Goal: Check status: Check status

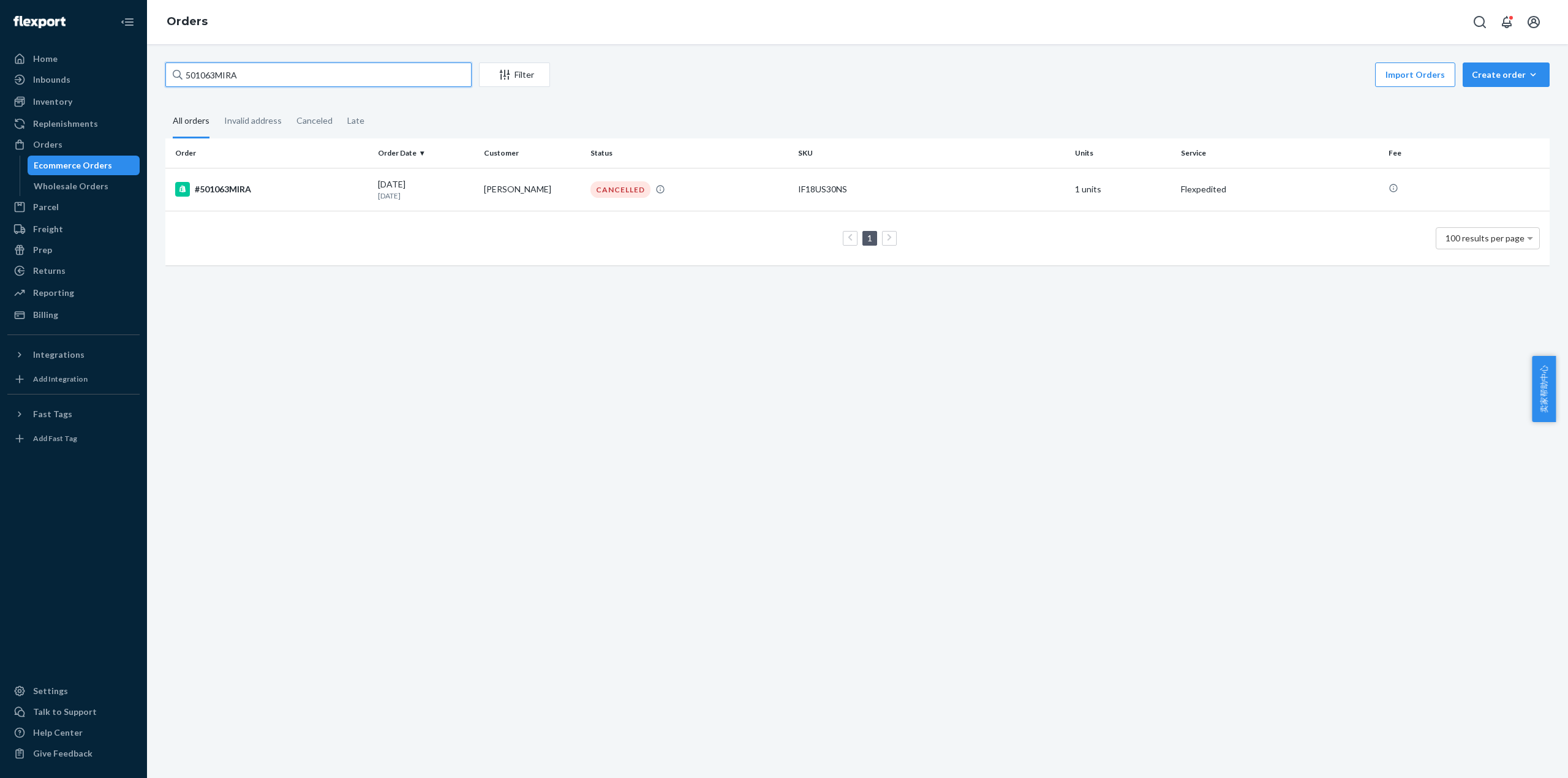
drag, startPoint x: 246, startPoint y: 75, endPoint x: 186, endPoint y: 76, distance: 60.0
click at [186, 76] on input "501063MIRA" at bounding box center [318, 74] width 306 height 24
click at [403, 429] on div "501063MIRA Filter Import Orders Create order Ecommerce order Removal order All …" at bounding box center [858, 412] width 1421 height 734
click at [77, 289] on div "Reporting" at bounding box center [73, 292] width 129 height 17
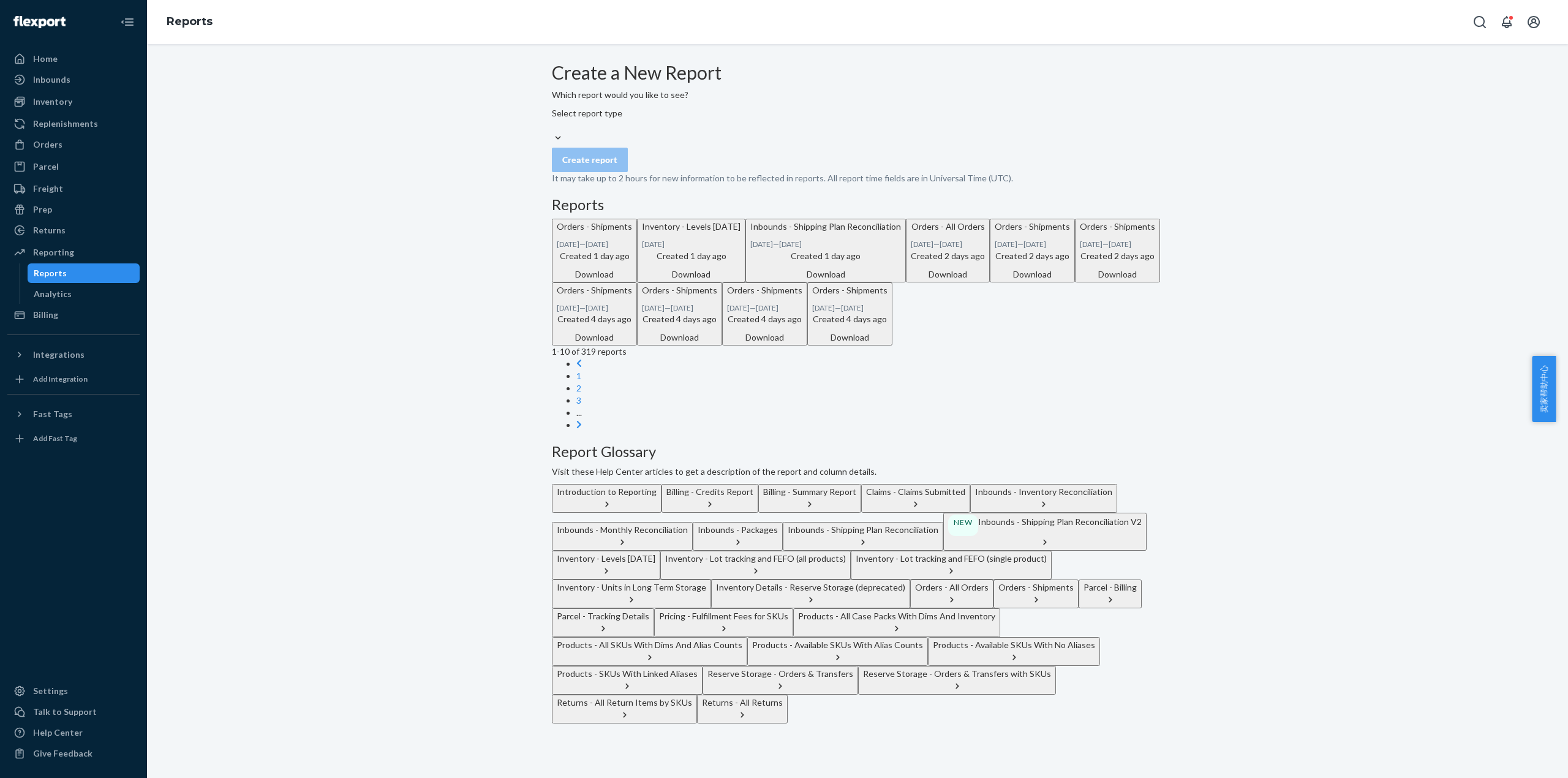
click at [719, 132] on div "Select report type" at bounding box center [858, 119] width 611 height 24
click at [553, 132] on input "Select report type" at bounding box center [553, 125] width 1 height 13
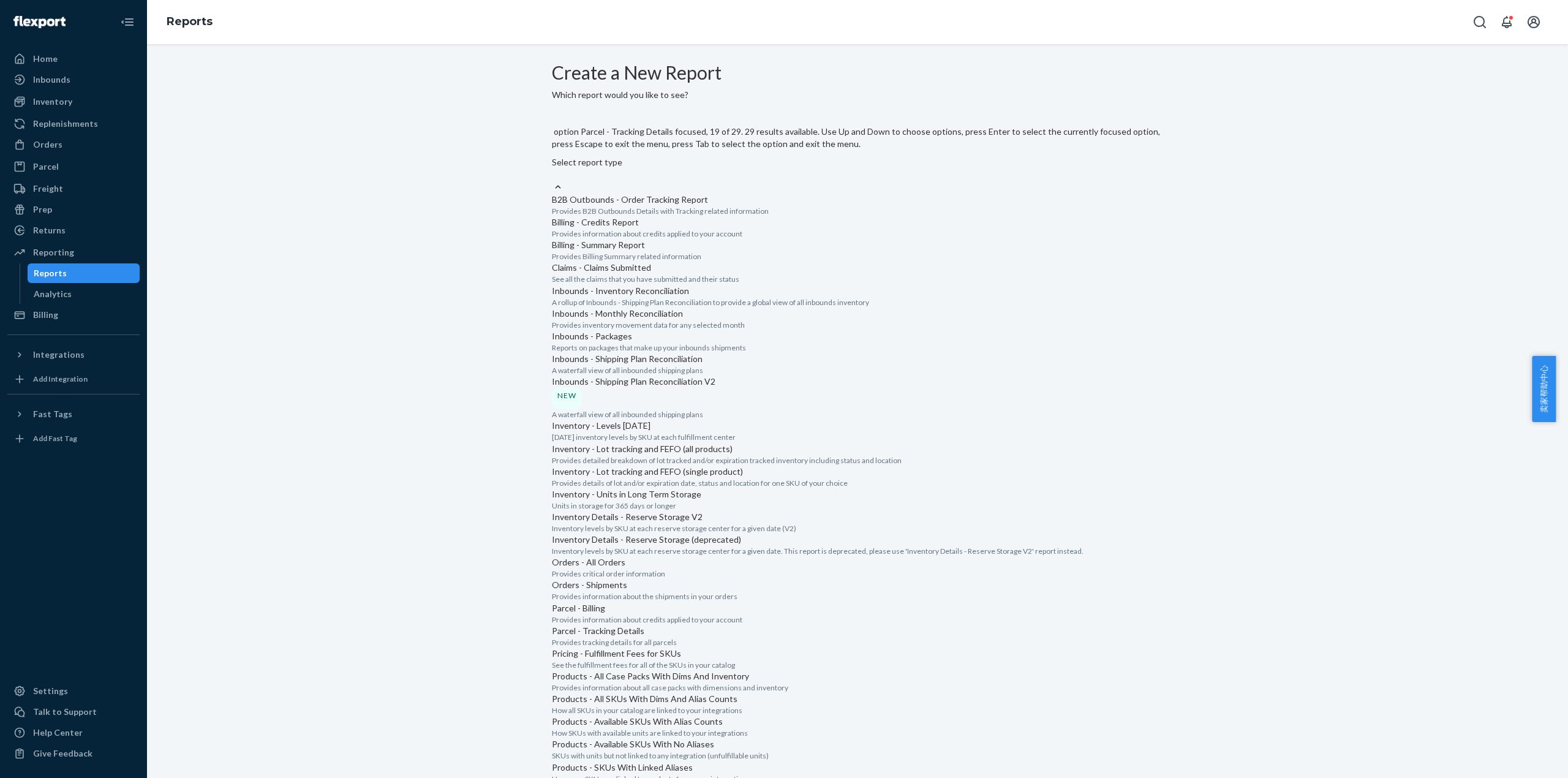
scroll to position [816, 0]
click at [655, 579] on div "Orders - Shipments" at bounding box center [858, 585] width 611 height 13
click at [553, 181] on input "option Orders - Shipments focused, 17 of 29. 29 results available. Use Up and D…" at bounding box center [553, 175] width 1 height 13
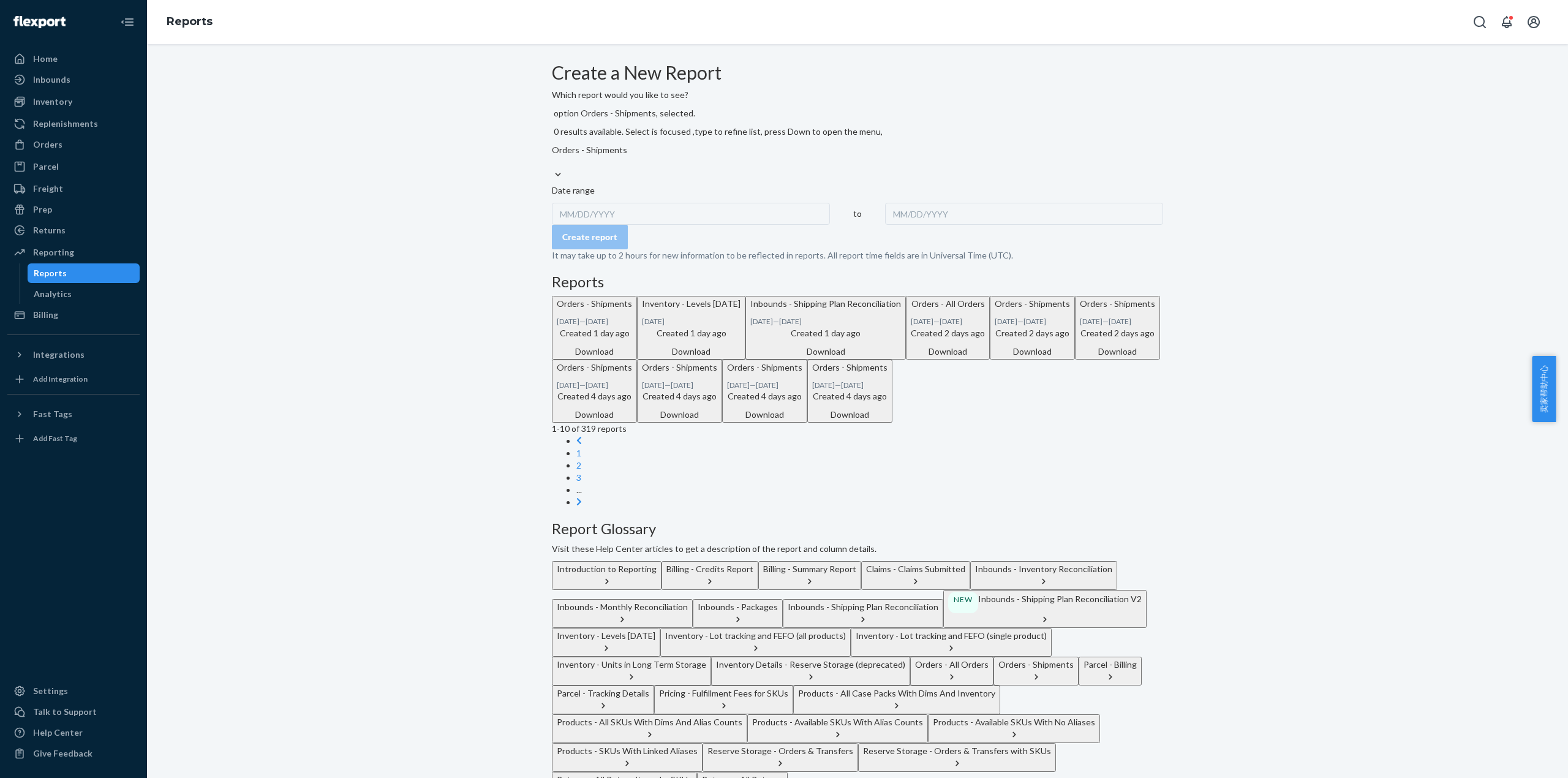
click at [619, 203] on div "MM/DD/YYYY" at bounding box center [691, 214] width 278 height 22
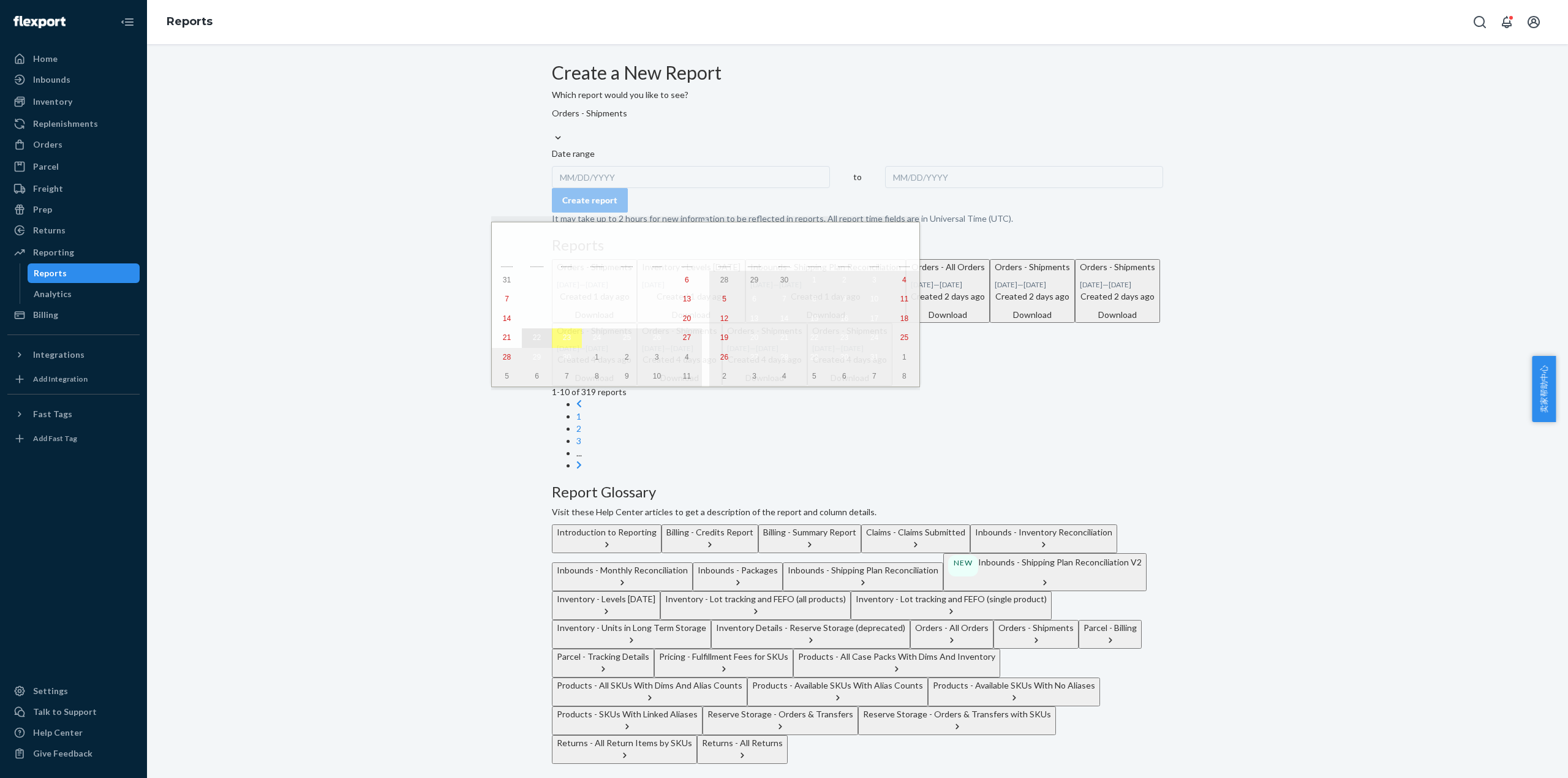
click at [527, 348] on button "22" at bounding box center [536, 338] width 30 height 19
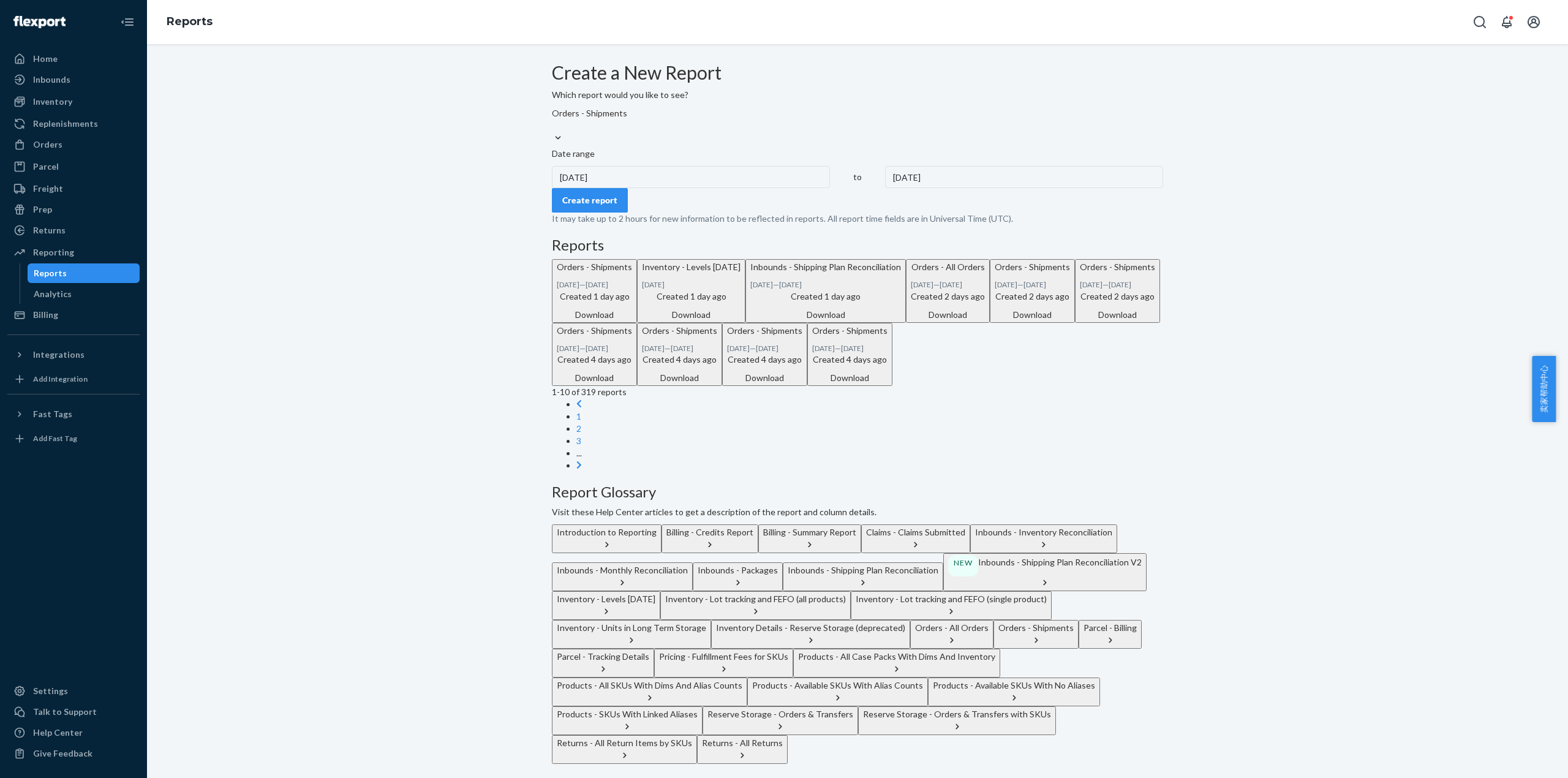
click at [606, 207] on div "Create report" at bounding box center [590, 200] width 55 height 13
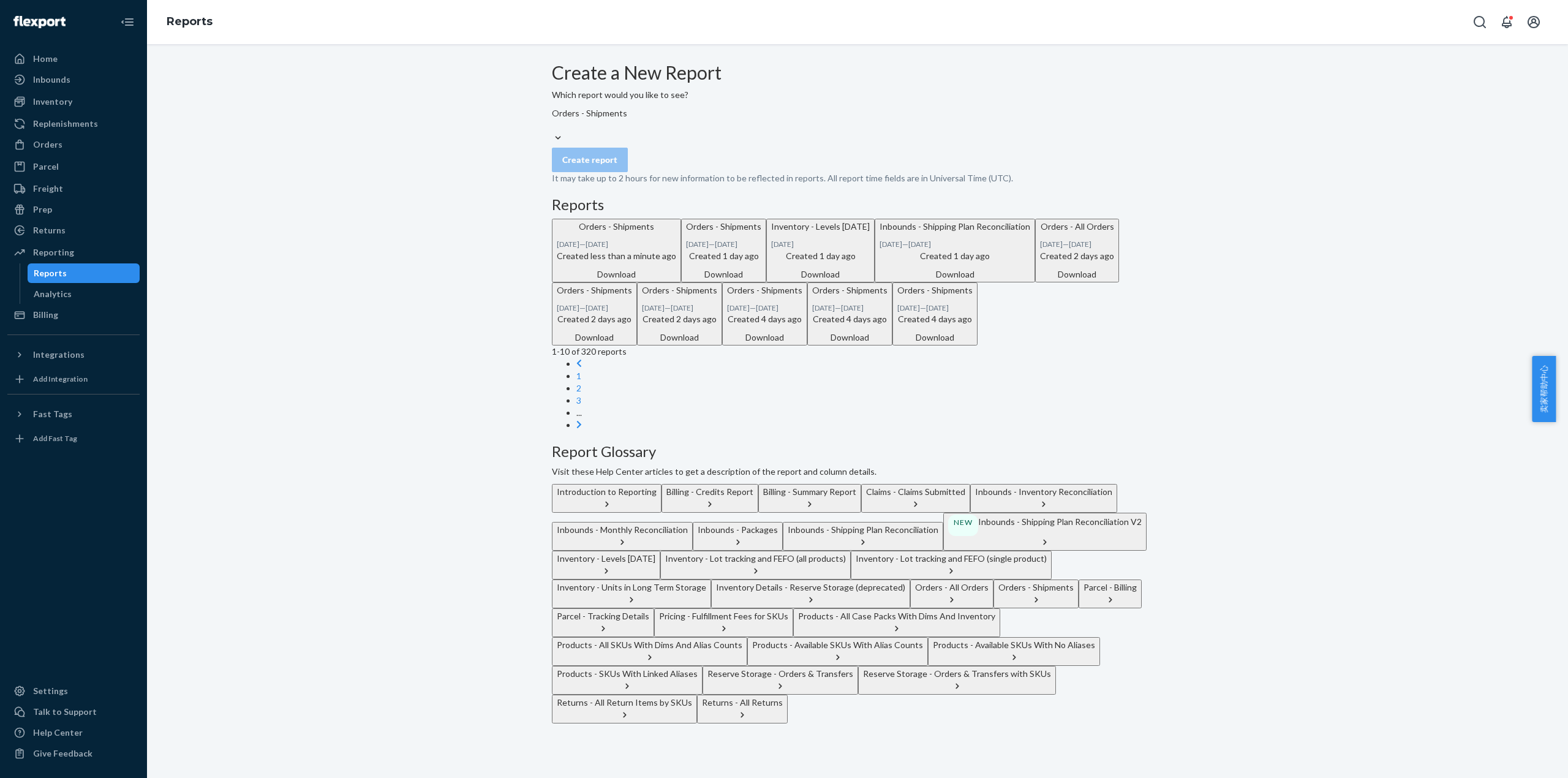
click at [676, 281] on div "Download" at bounding box center [616, 275] width 119 height 13
click at [73, 143] on div "Orders" at bounding box center [73, 144] width 129 height 17
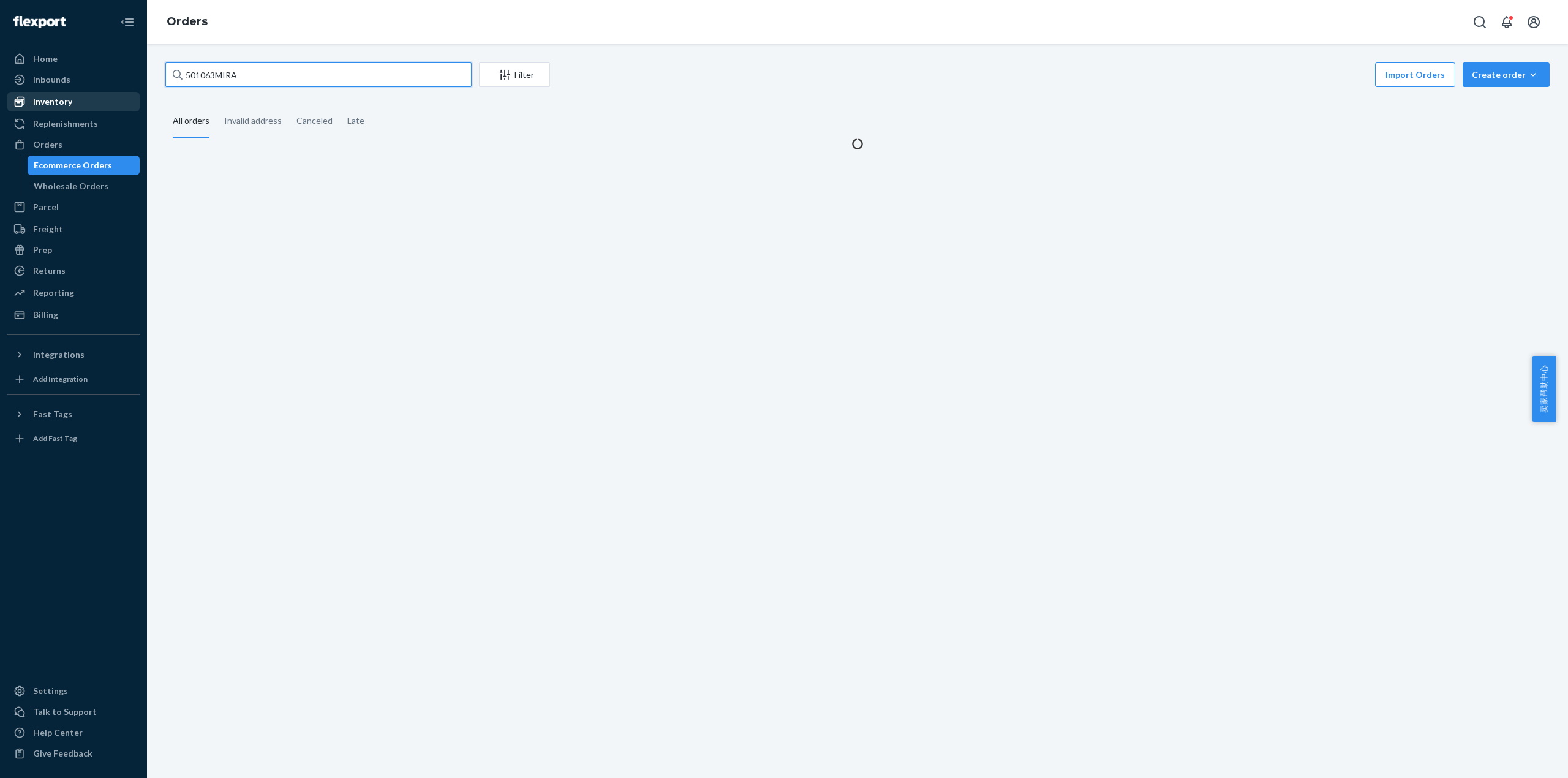
drag, startPoint x: 215, startPoint y: 79, endPoint x: 121, endPoint y: 105, distance: 97.5
click at [115, 93] on div "Home Inbounds Shipping Plans Problems Inventory Products Replenishments Orders …" at bounding box center [784, 389] width 1568 height 778
paste input "15169"
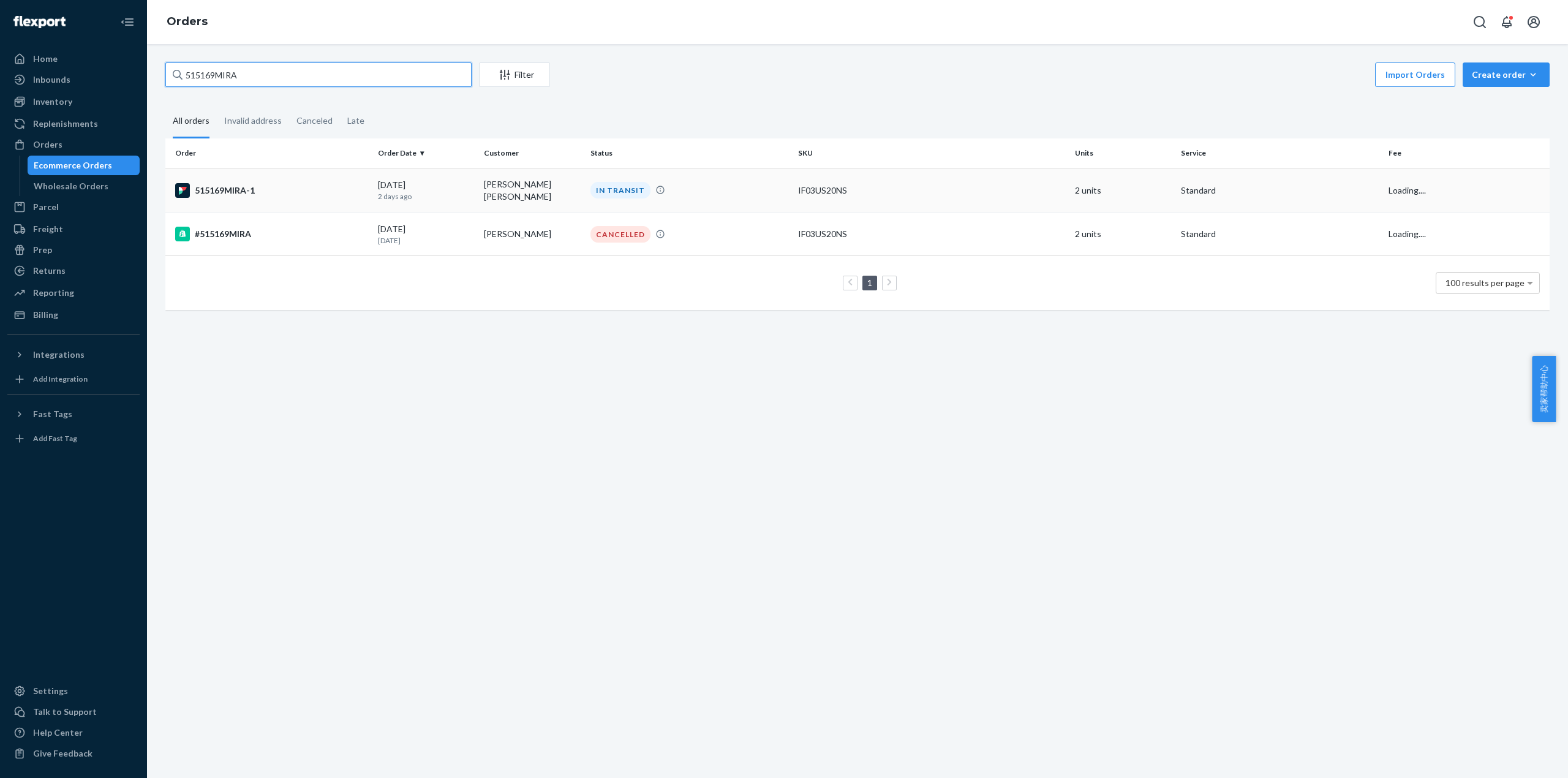
type input "515169MIRA"
click at [207, 184] on div "515169MIRA-1" at bounding box center [272, 190] width 193 height 15
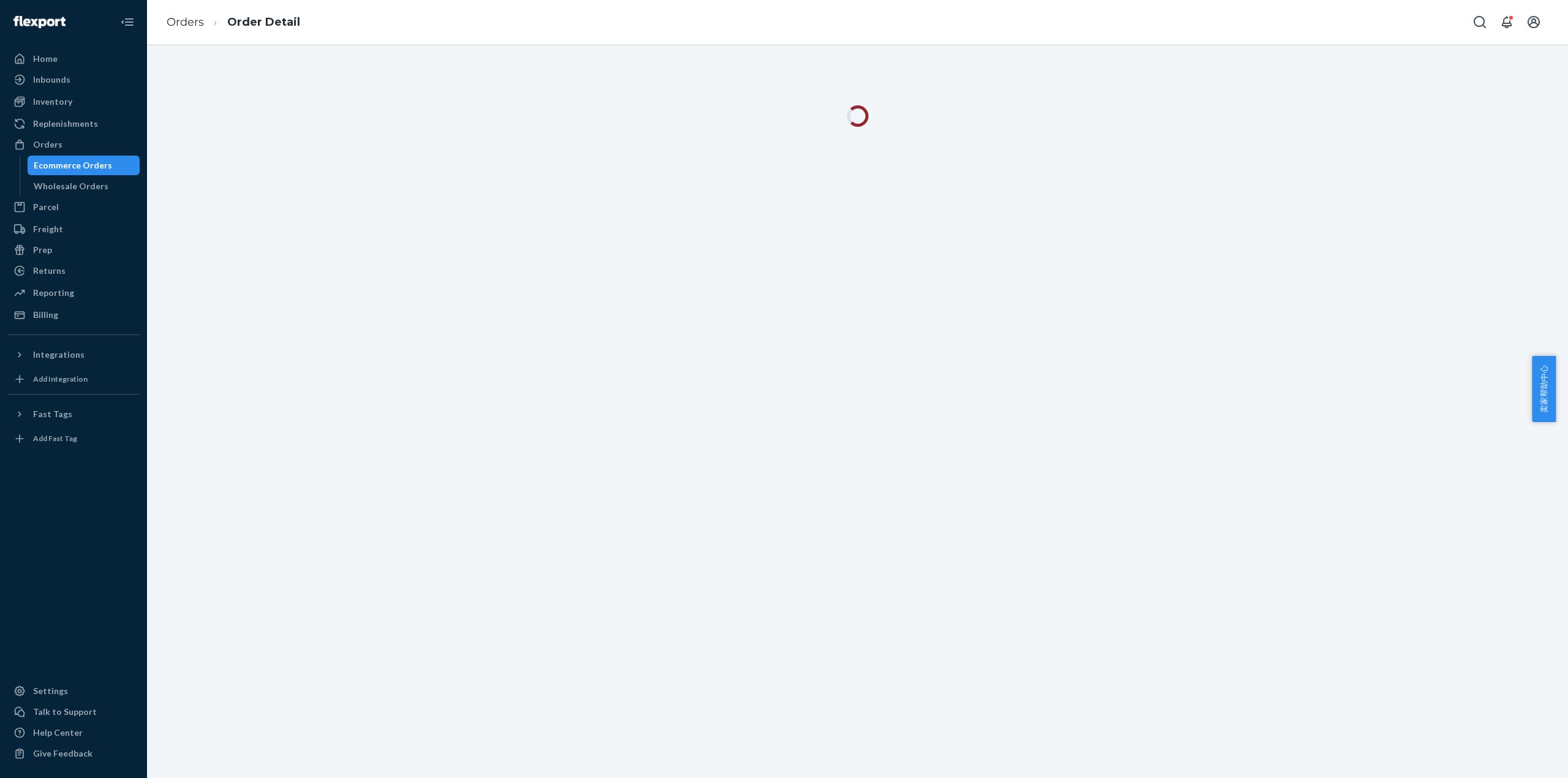
click at [971, 273] on div at bounding box center [858, 412] width 1421 height 734
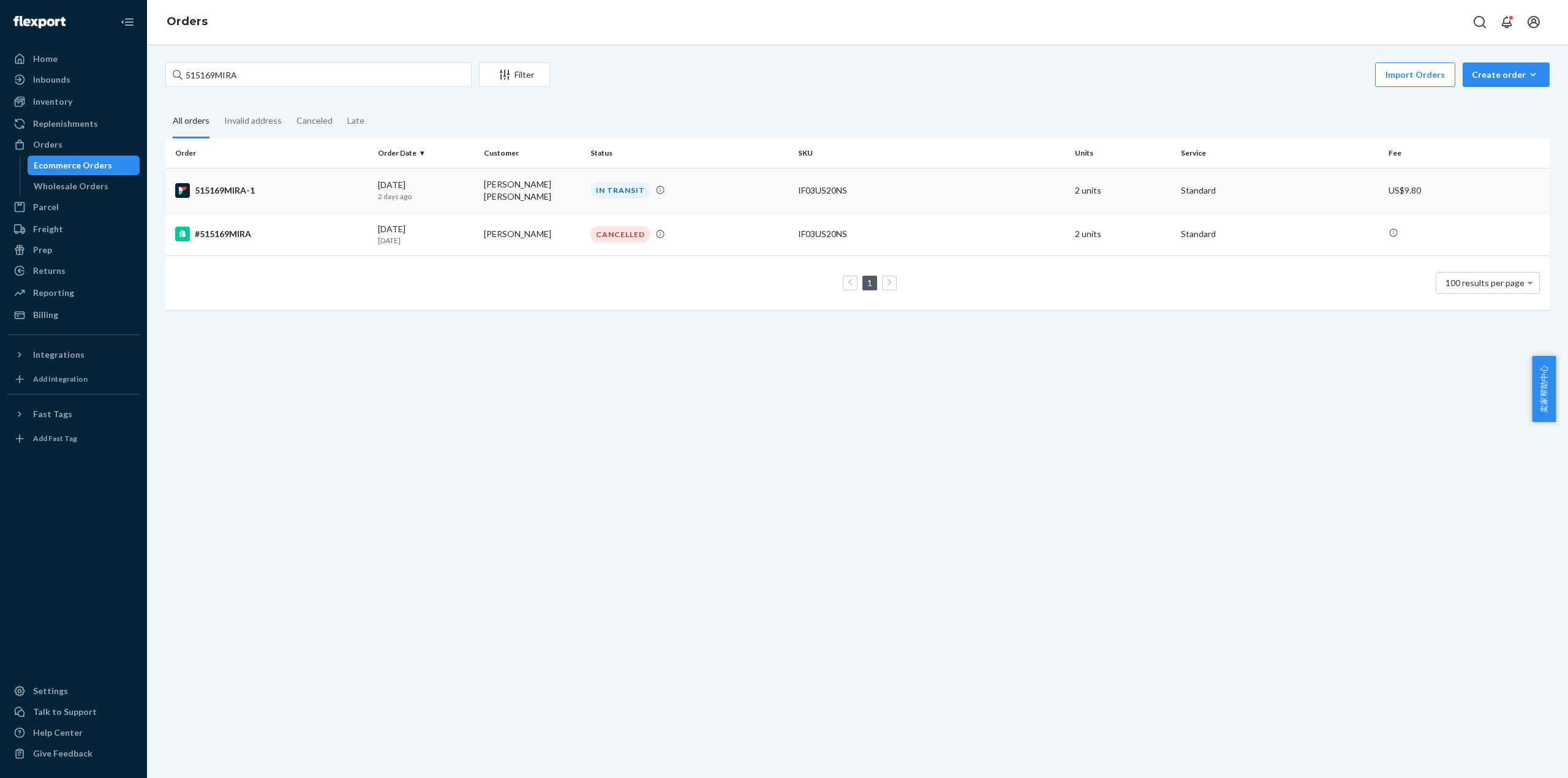
click at [236, 184] on div "515169MIRA-1" at bounding box center [272, 190] width 193 height 15
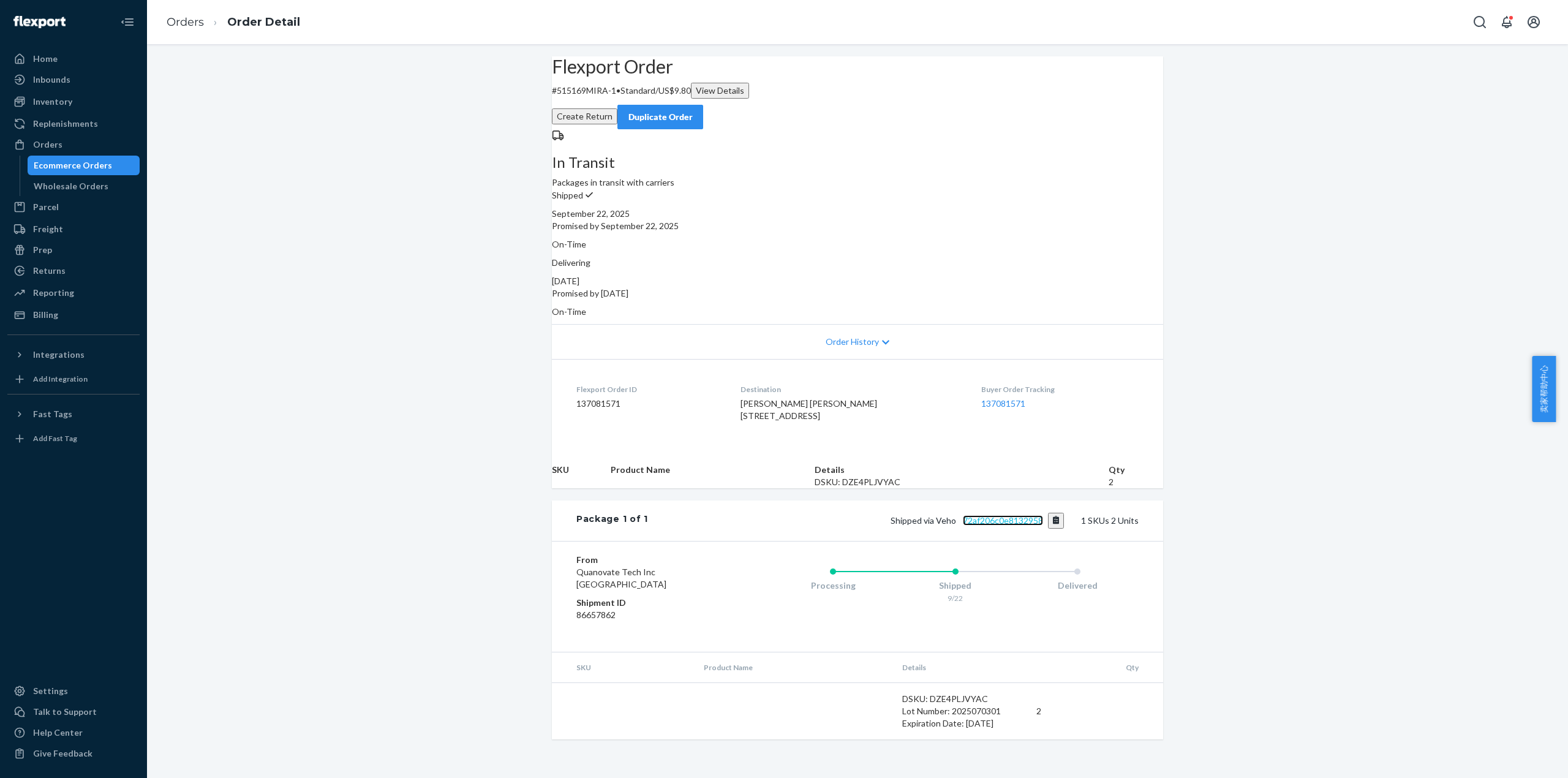
click at [1002, 526] on link "72af206c0e8132958" at bounding box center [1003, 520] width 80 height 10
click at [185, 16] on link "Orders" at bounding box center [185, 22] width 37 height 13
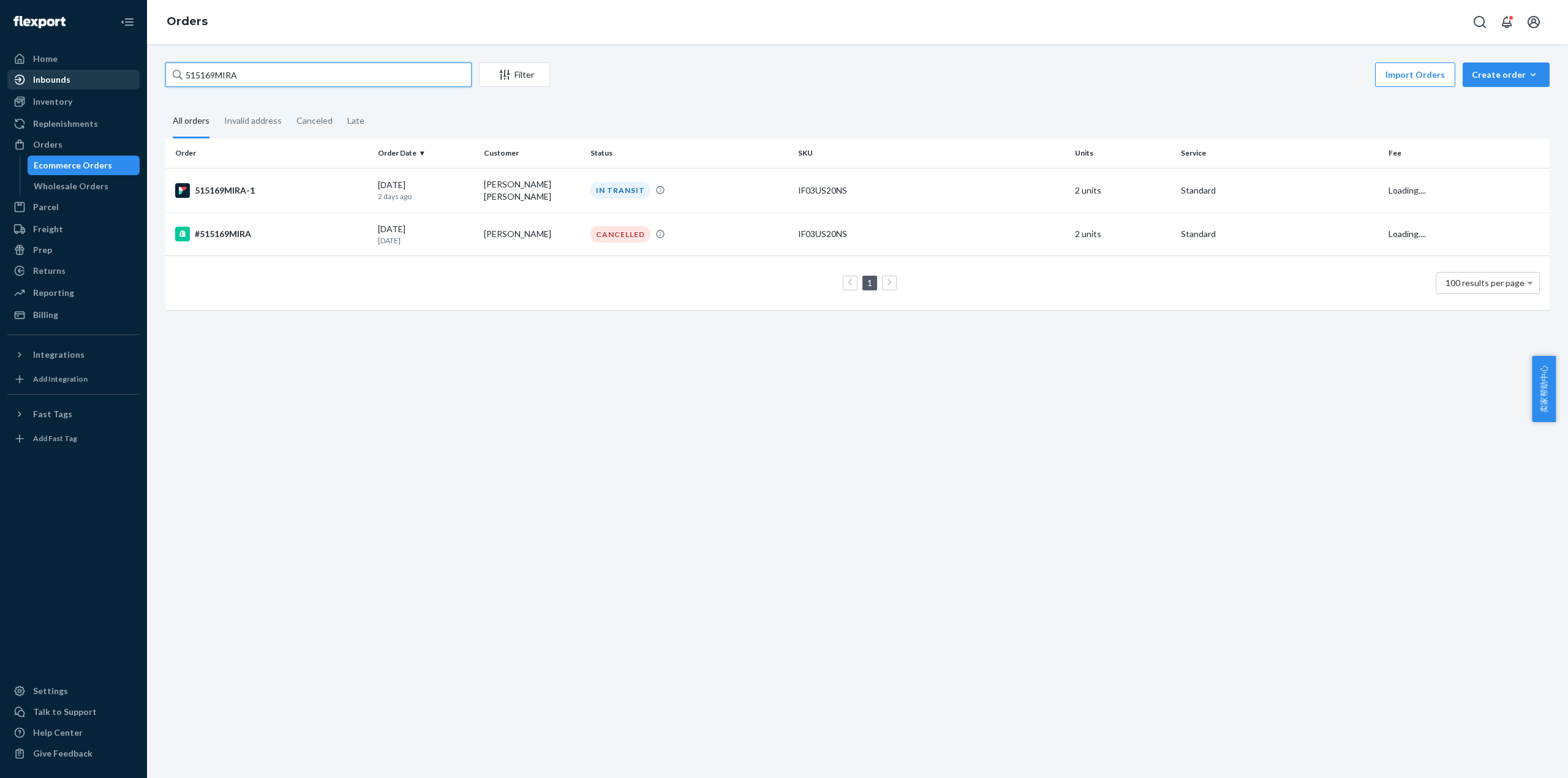
click at [121, 77] on div "Home Inbounds Shipping Plans Problems Inventory Products Replenishments Orders …" at bounding box center [784, 389] width 1568 height 778
paste input "403"
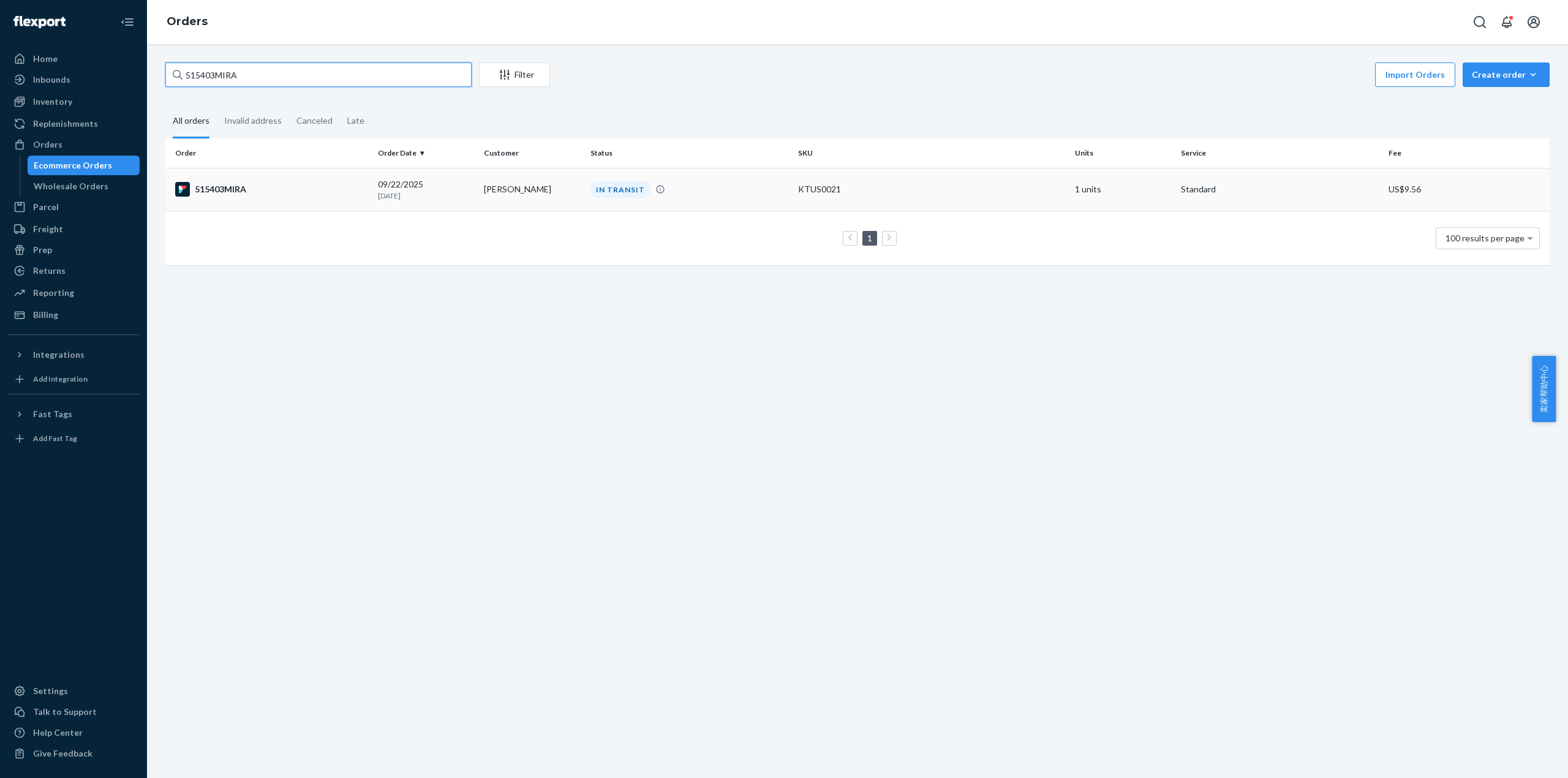
type input "515403MIRA"
click at [218, 182] on div "515403MIRA" at bounding box center [272, 190] width 193 height 15
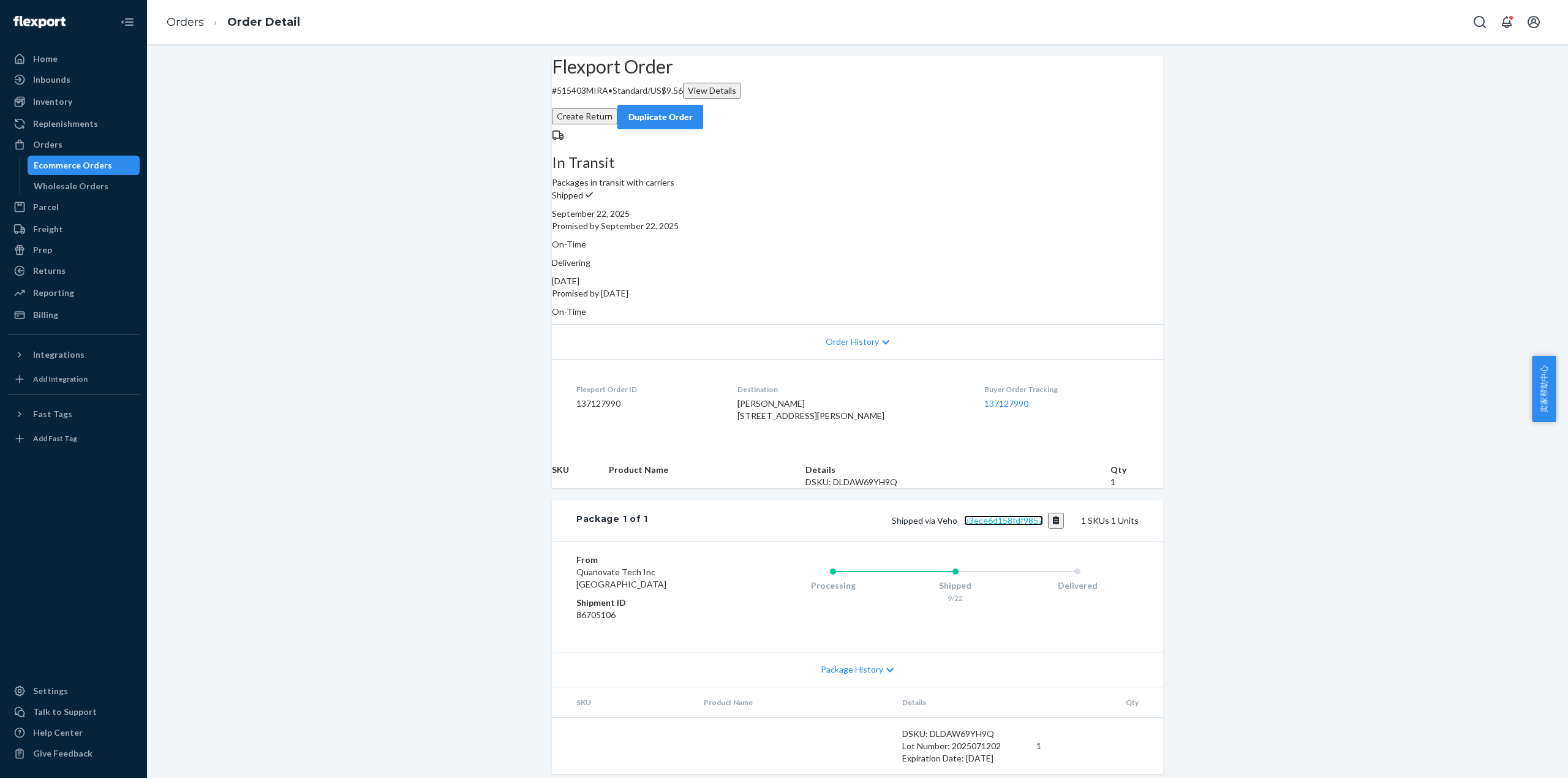
click at [1012, 526] on link "b3ece6d158fdf9857" at bounding box center [1003, 520] width 79 height 10
click at [179, 27] on link "Orders" at bounding box center [185, 22] width 37 height 13
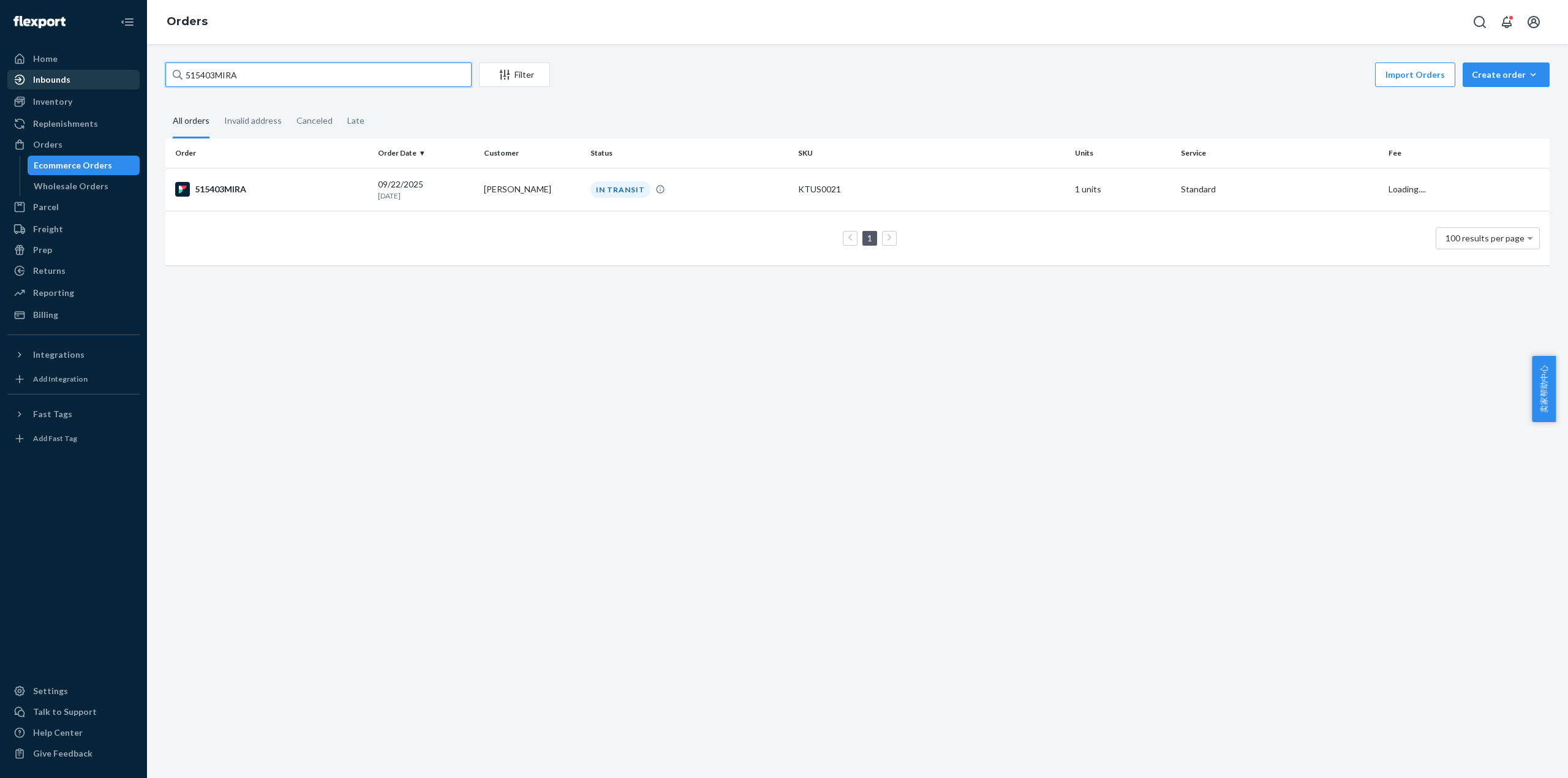
drag, startPoint x: 255, startPoint y: 74, endPoint x: 73, endPoint y: 81, distance: 182.1
click at [73, 81] on div "Home Inbounds Shipping Plans Problems Inventory Products Replenishments Orders …" at bounding box center [784, 389] width 1568 height 778
paste input "4"
type input "515404MIRA"
click at [233, 187] on div "515404MIRA" at bounding box center [272, 190] width 193 height 15
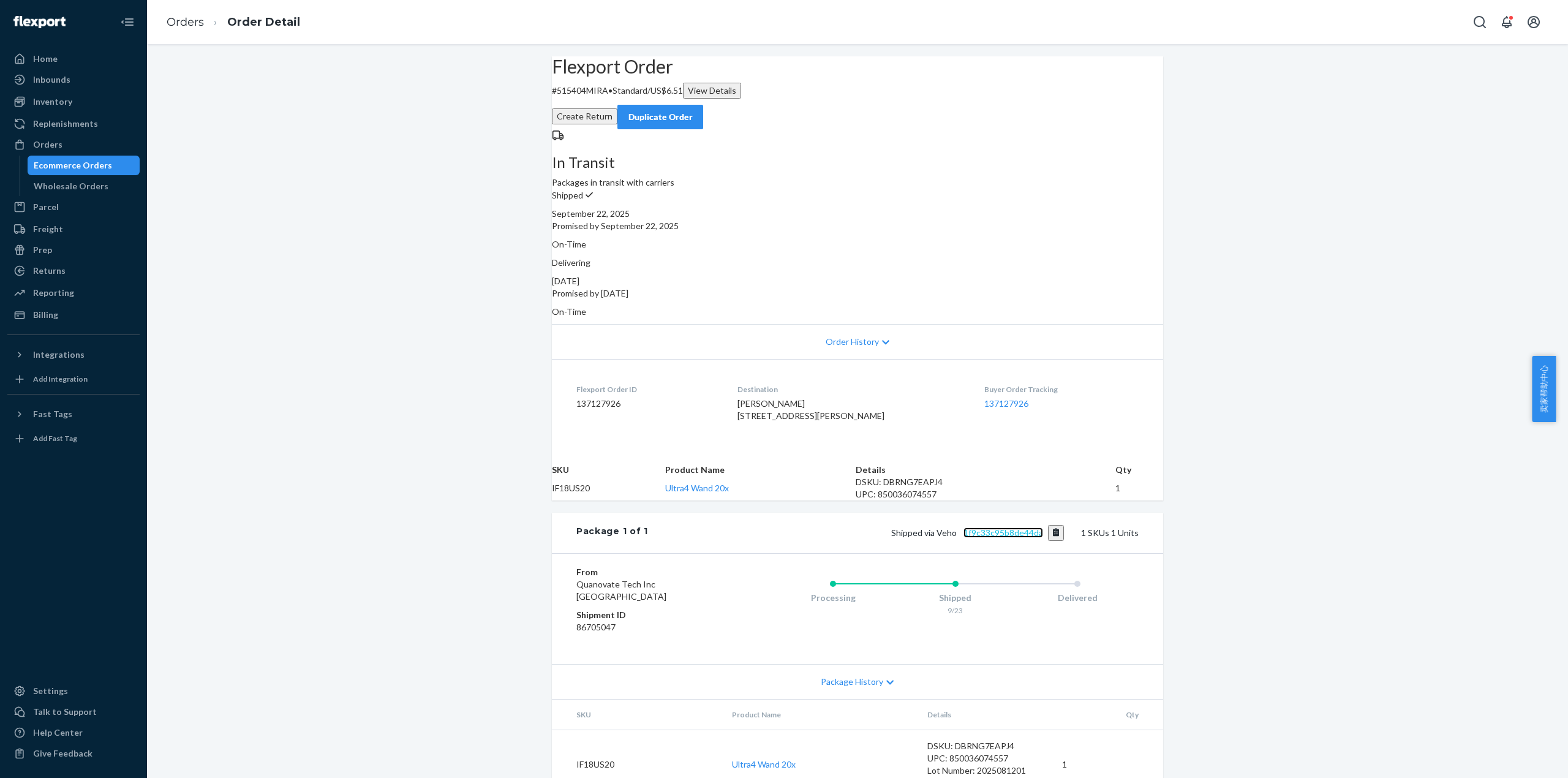
click at [1020, 538] on link "1f9c33c95b8de44da" at bounding box center [1003, 533] width 80 height 10
click at [178, 23] on link "Orders" at bounding box center [185, 22] width 37 height 13
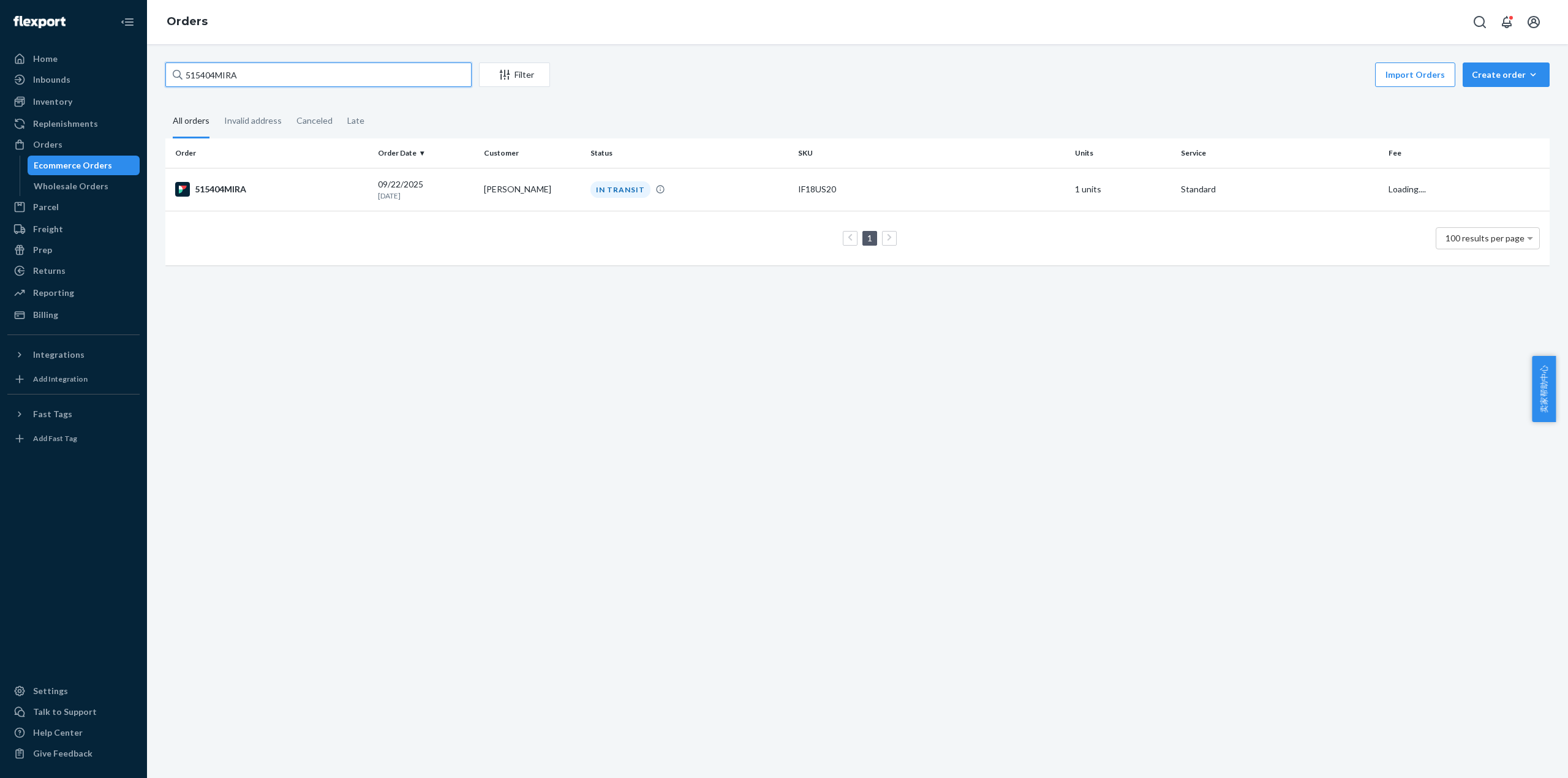
drag, startPoint x: 246, startPoint y: 73, endPoint x: 152, endPoint y: 82, distance: 94.4
click at [152, 82] on div "515404MIRA Filter Import Orders Create order Ecommerce order Removal order All …" at bounding box center [858, 412] width 1421 height 734
paste input "8"
type input "515408MIRA"
click at [238, 194] on div "515408MIRA" at bounding box center [272, 190] width 193 height 15
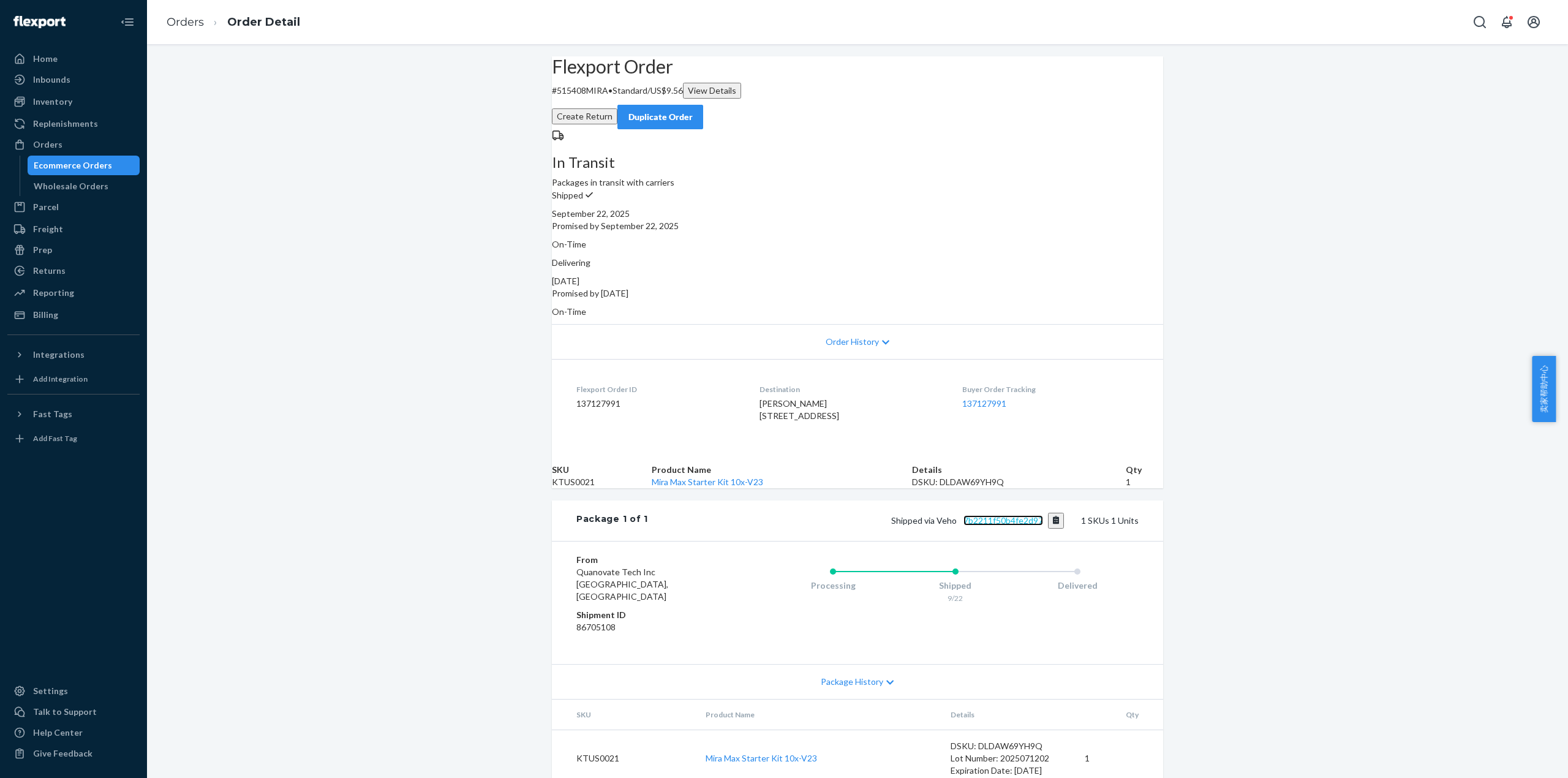
click at [1009, 526] on link "7b2211f50b4fe2d97" at bounding box center [1003, 520] width 80 height 10
click at [175, 24] on link "Orders" at bounding box center [185, 22] width 37 height 13
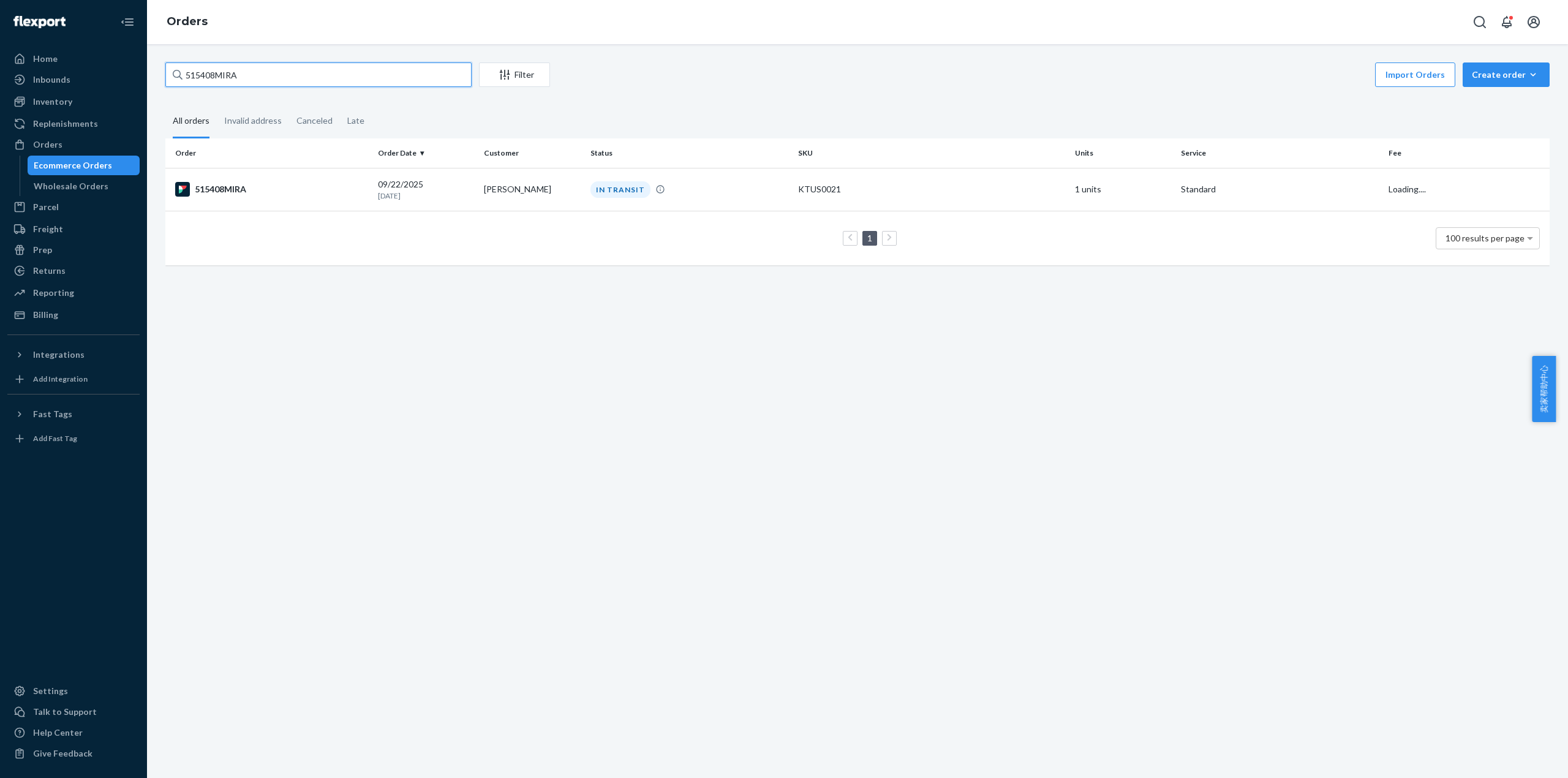
drag, startPoint x: 248, startPoint y: 69, endPoint x: 144, endPoint y: 73, distance: 104.1
click at [144, 73] on div "Home Inbounds Shipping Plans Problems Inventory Products Replenishments Orders …" at bounding box center [784, 389] width 1568 height 778
paste input "9"
type input "515409MIRA"
click at [234, 180] on td "515409MIRA" at bounding box center [269, 190] width 208 height 43
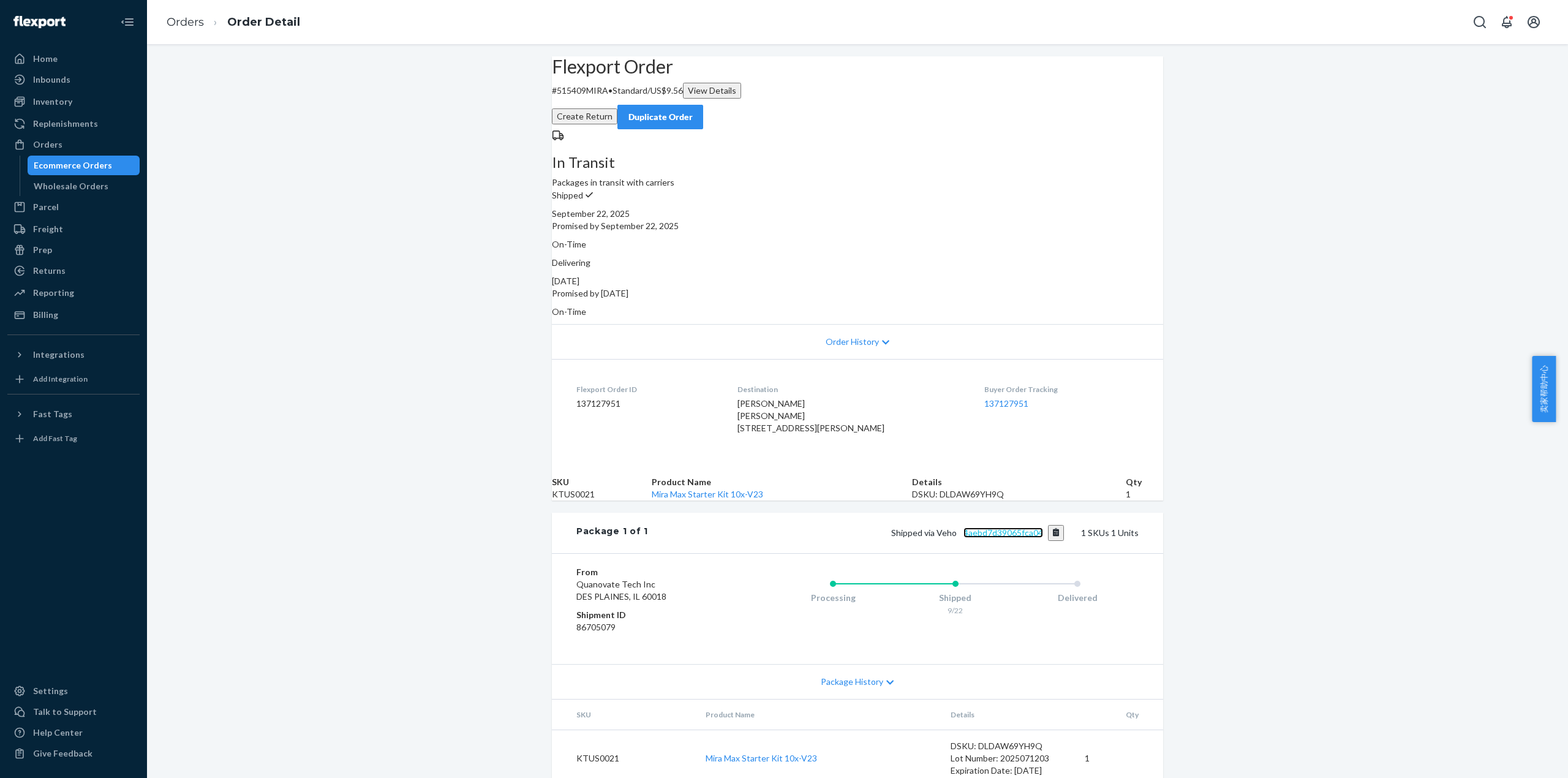
click at [985, 538] on link "4aebd7d39065fca04" at bounding box center [1003, 533] width 80 height 10
click at [181, 23] on link "Orders" at bounding box center [185, 22] width 37 height 13
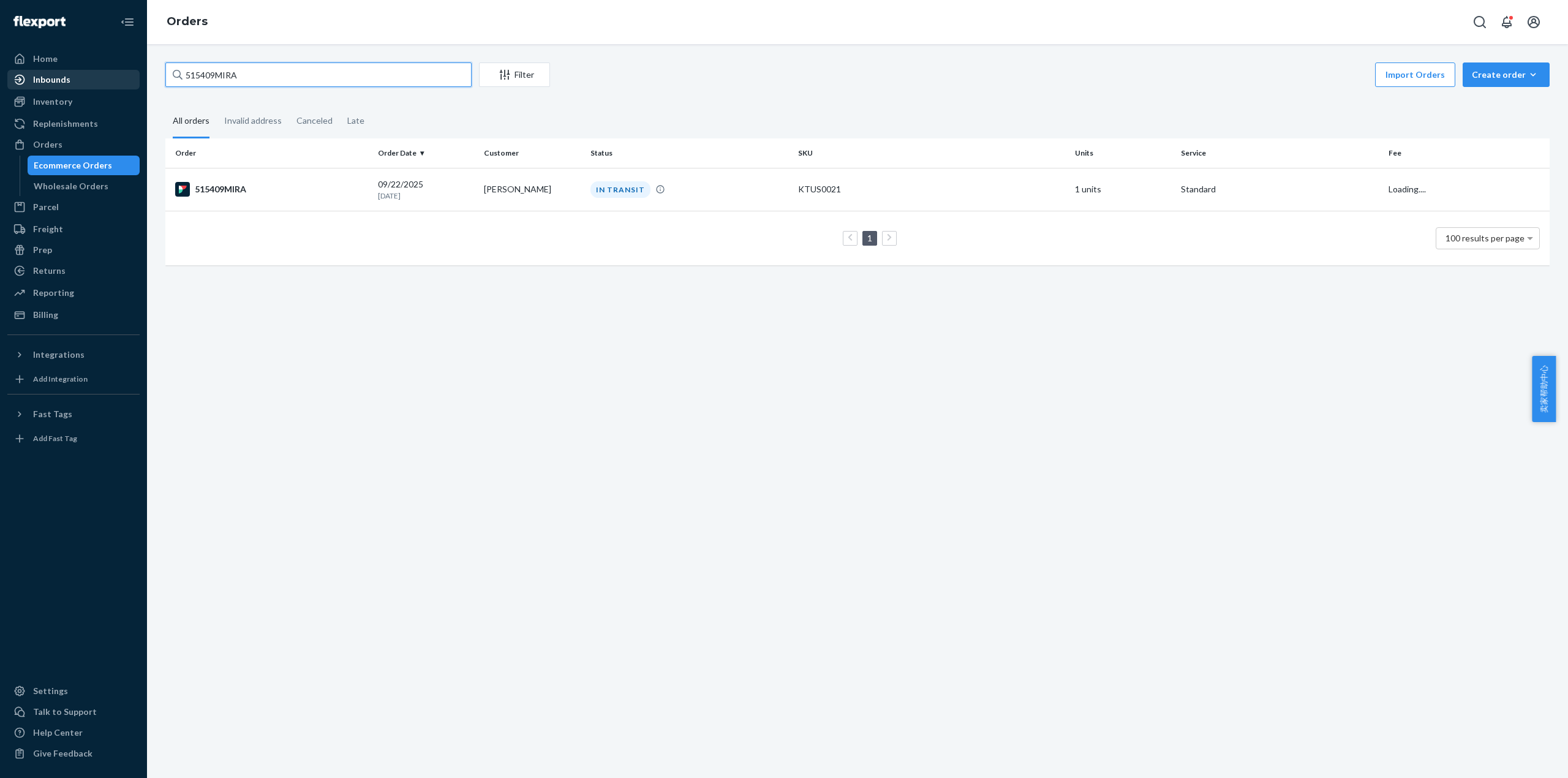
drag, startPoint x: 260, startPoint y: 80, endPoint x: 10, endPoint y: 78, distance: 250.0
click at [8, 78] on div "Home Inbounds Shipping Plans Problems Inventory Products Replenishments Orders …" at bounding box center [784, 389] width 1568 height 778
paste input "12"
type input "515412MIRA"
click at [230, 182] on div "515412MIRA" at bounding box center [272, 190] width 193 height 15
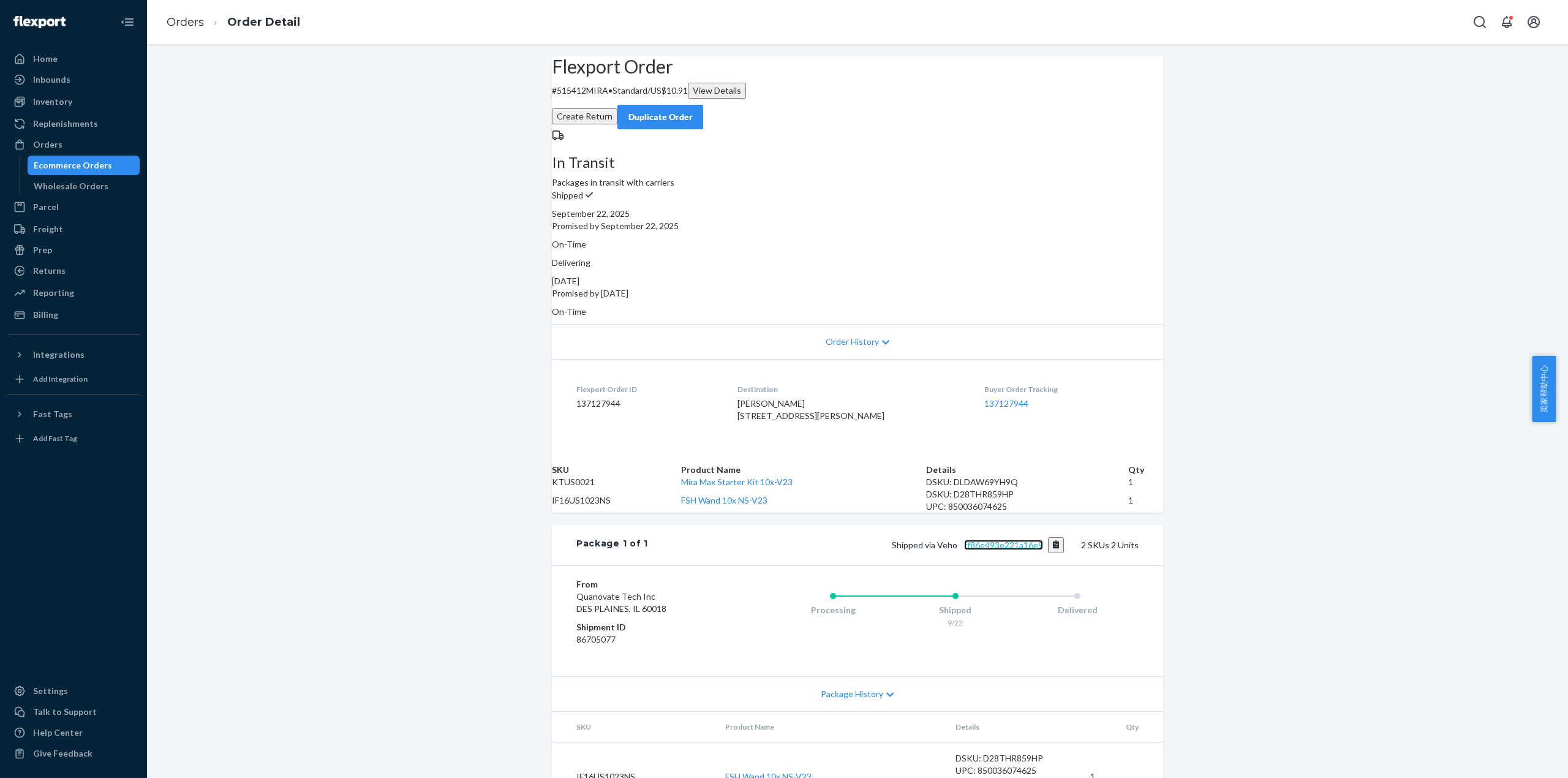
click at [998, 550] on link "ff86e493e221a16e9" at bounding box center [1003, 545] width 79 height 10
click at [190, 16] on link "Orders" at bounding box center [185, 22] width 37 height 13
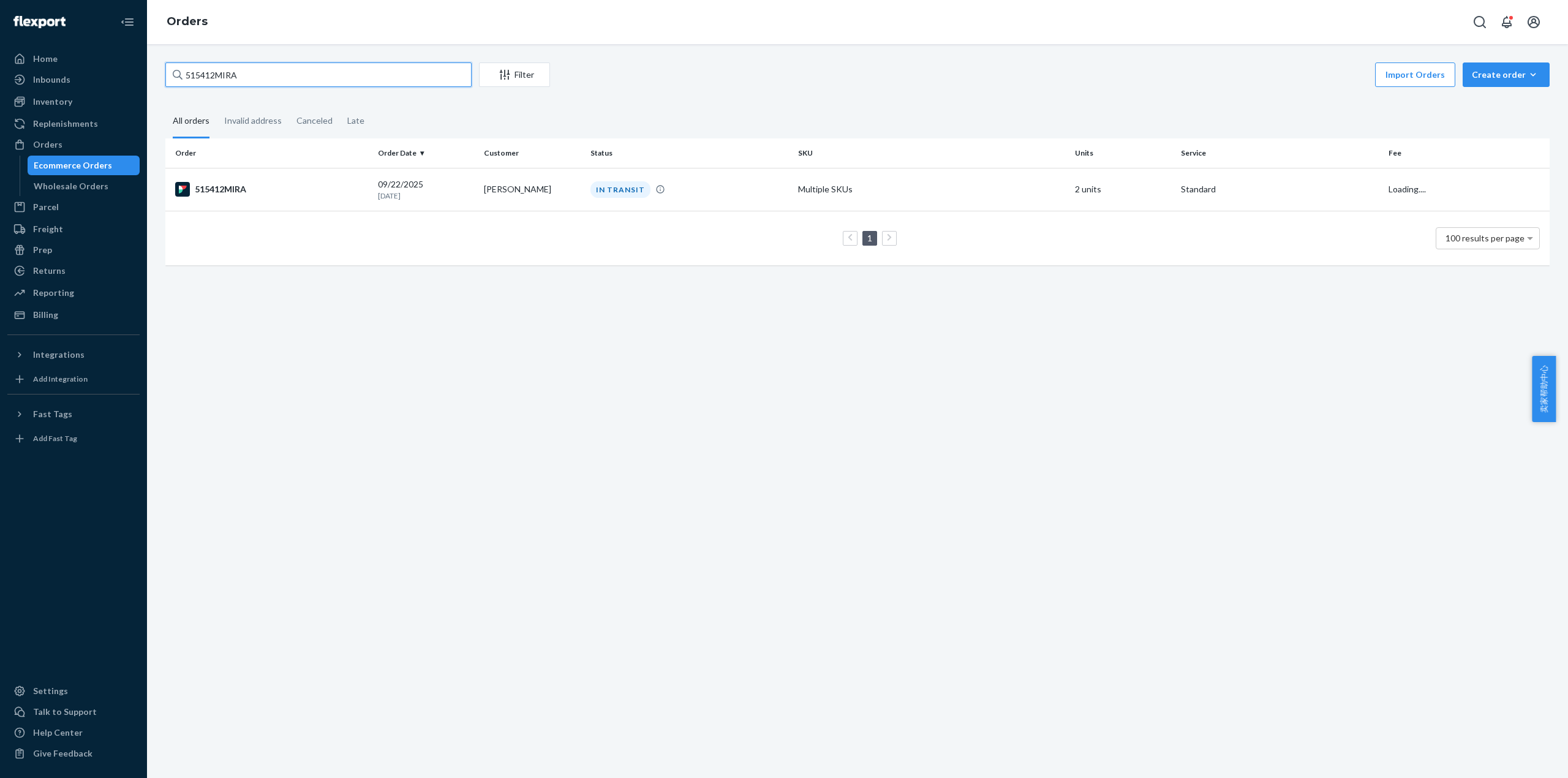
drag, startPoint x: 247, startPoint y: 75, endPoint x: 172, endPoint y: 72, distance: 75.1
click at [172, 72] on input "515412MIRA" at bounding box center [318, 74] width 306 height 24
paste input "23"
type input "515423MIRA"
click at [235, 176] on td "515423MIRA" at bounding box center [269, 190] width 208 height 43
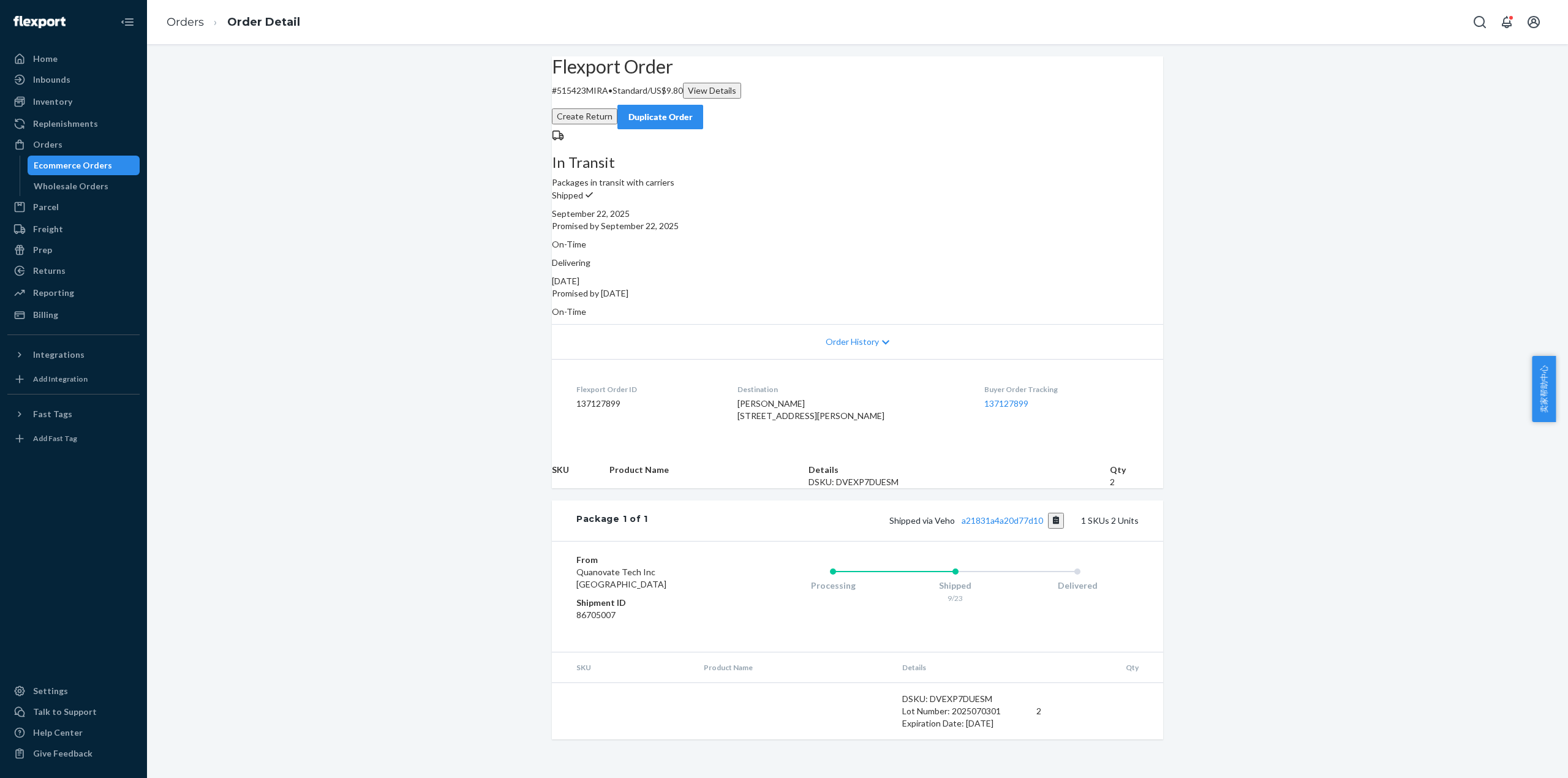
scroll to position [25, 0]
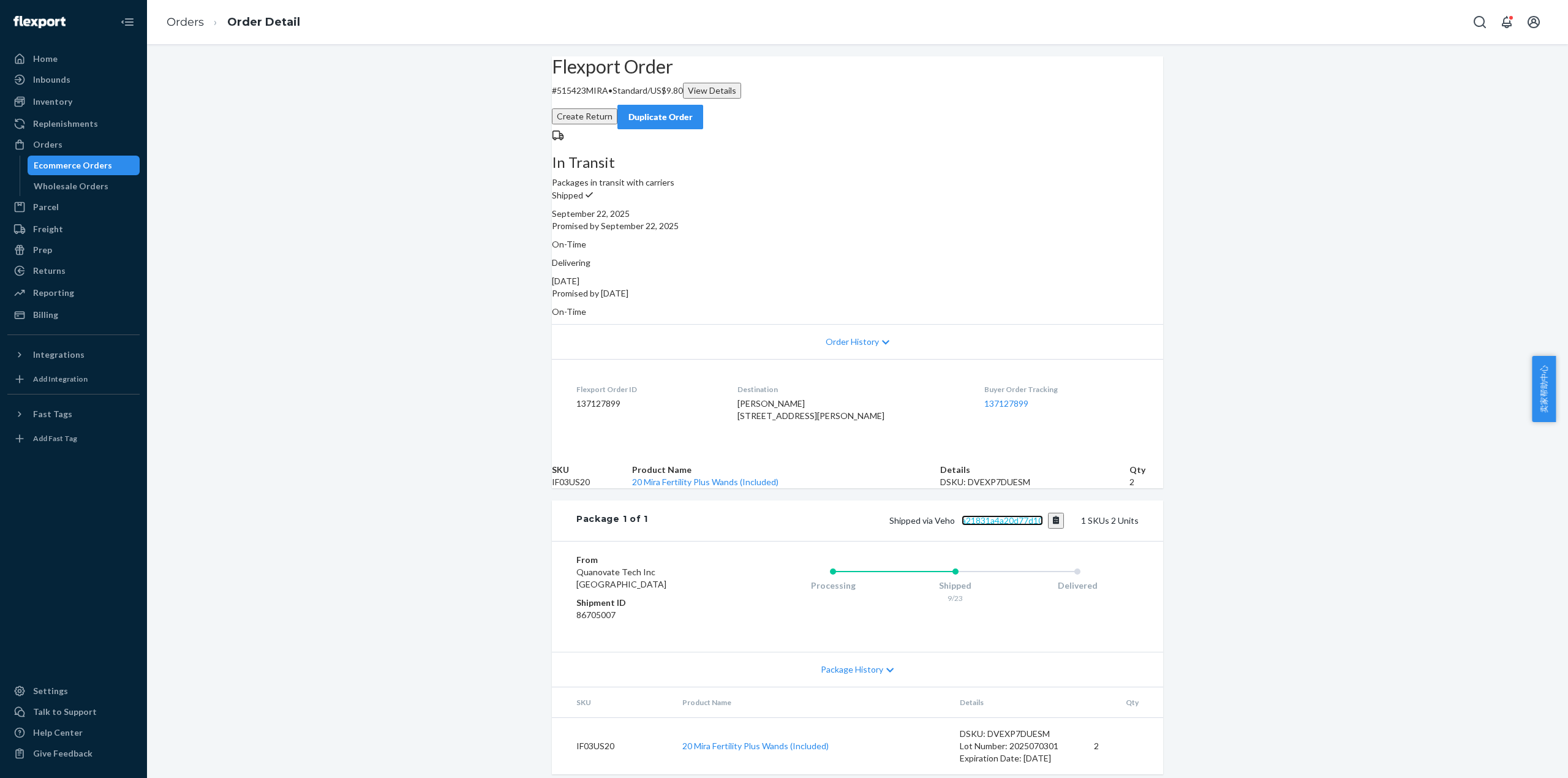
click at [1018, 526] on link "a21831a4a20d77d10" at bounding box center [1002, 520] width 81 height 10
click at [175, 26] on link "Orders" at bounding box center [185, 22] width 37 height 13
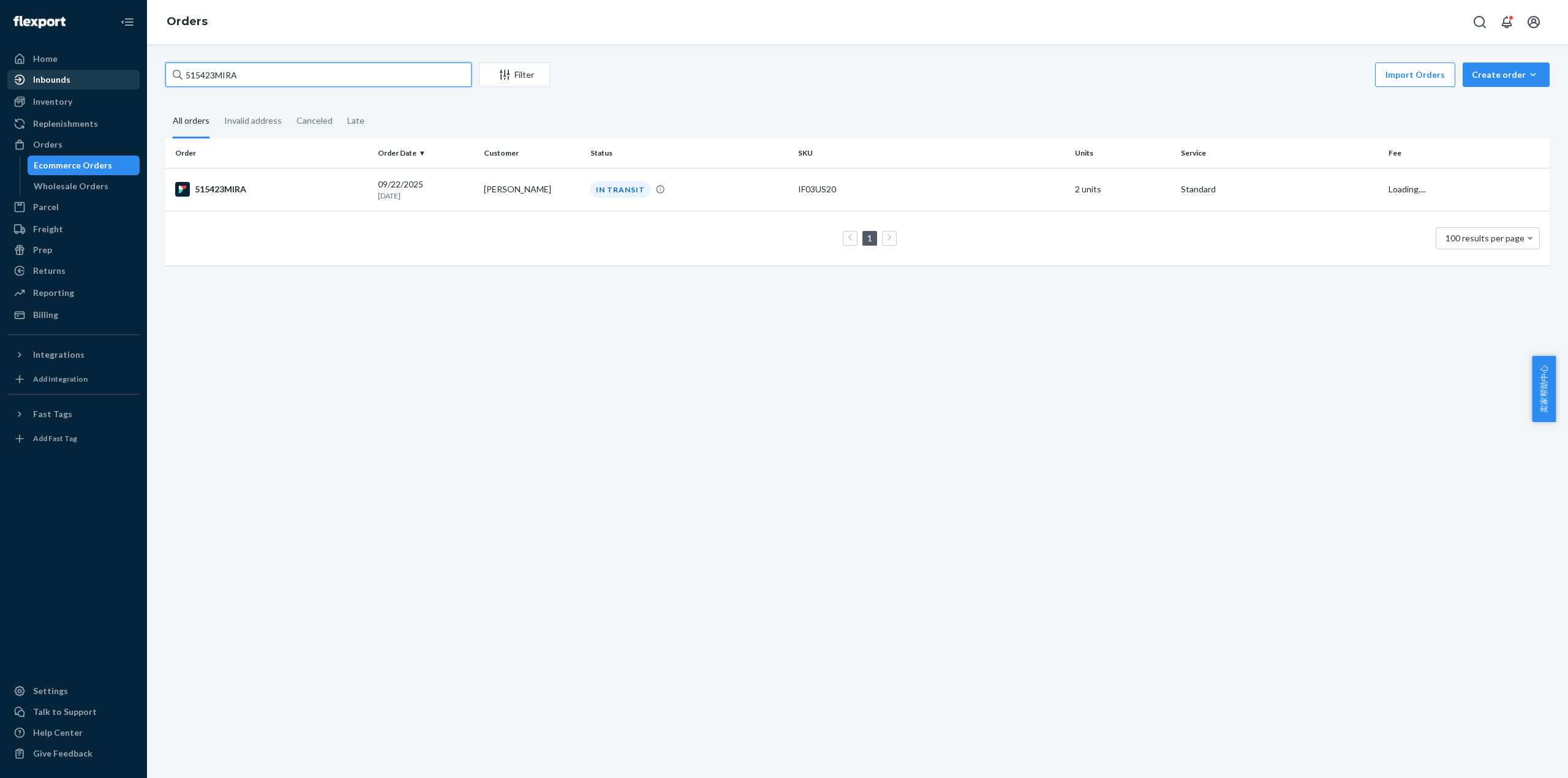
drag, startPoint x: 223, startPoint y: 76, endPoint x: 114, endPoint y: 84, distance: 109.3
click at [114, 84] on div "Home Inbounds Shipping Plans Problems Inventory Products Replenishments Orders …" at bounding box center [784, 389] width 1568 height 778
paste input "32"
type input "515432MIRA"
click at [233, 191] on div "515432MIRA" at bounding box center [272, 190] width 193 height 15
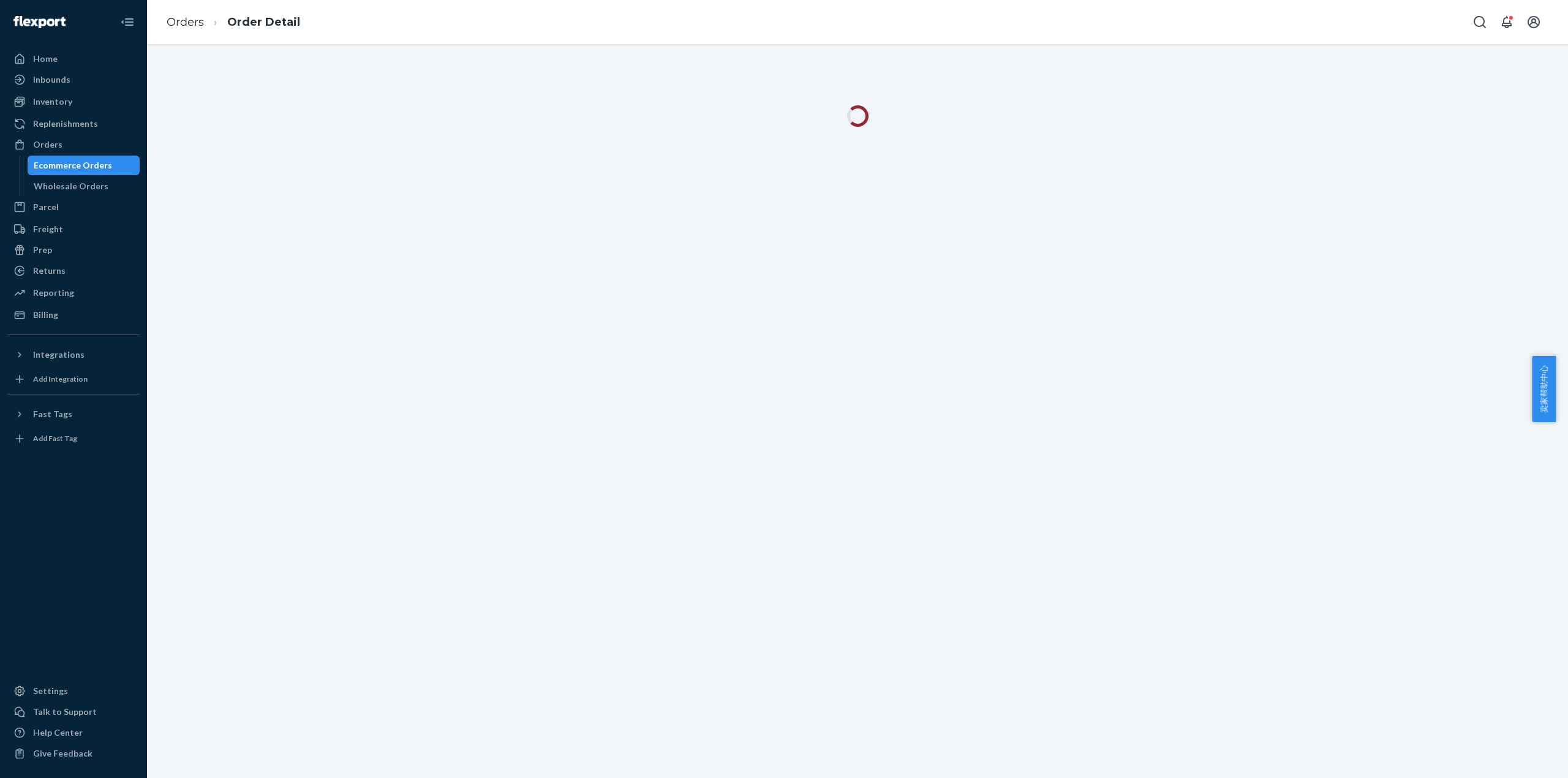
drag, startPoint x: 1530, startPoint y: 352, endPoint x: 1471, endPoint y: 344, distance: 59.5
click at [1530, 352] on div at bounding box center [858, 412] width 1421 height 734
click at [196, 24] on link "Orders" at bounding box center [185, 22] width 37 height 13
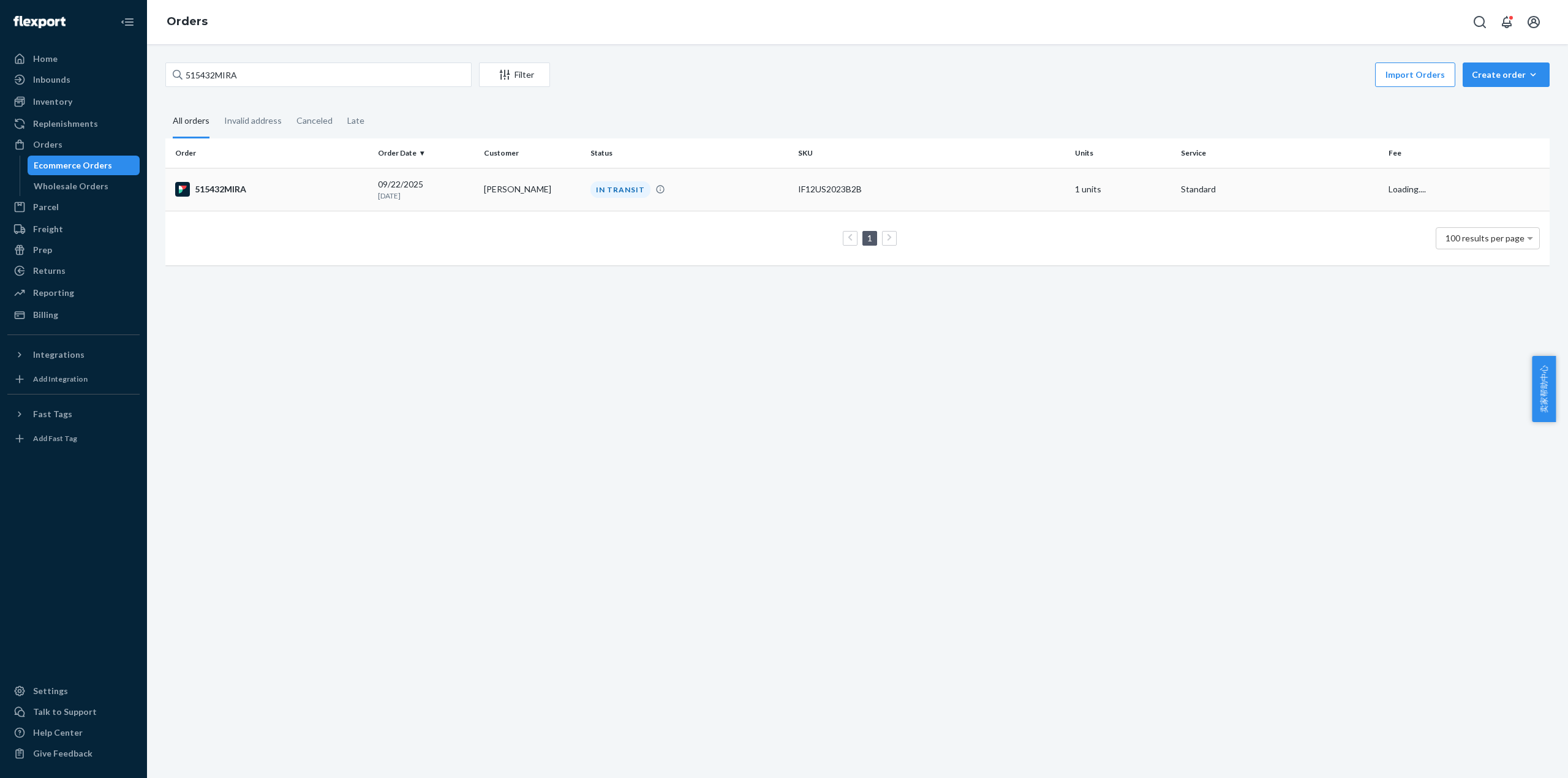
click at [208, 194] on div "515432MIRA" at bounding box center [272, 190] width 193 height 15
click at [215, 194] on div "515432MIRA" at bounding box center [272, 190] width 193 height 15
click at [223, 192] on div "515432MIRA" at bounding box center [272, 190] width 193 height 15
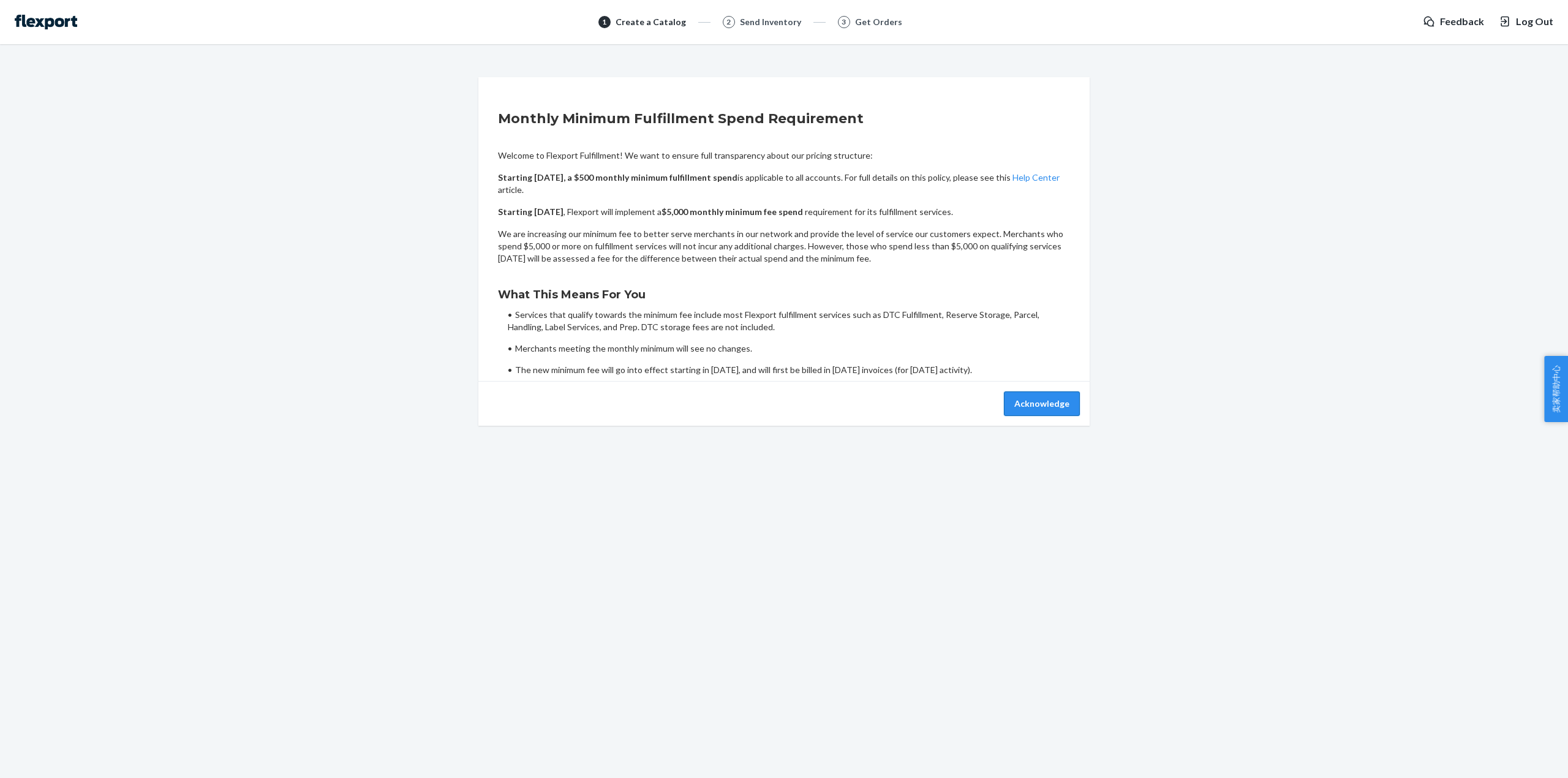
click at [1034, 404] on button "Acknowledge" at bounding box center [1042, 403] width 76 height 24
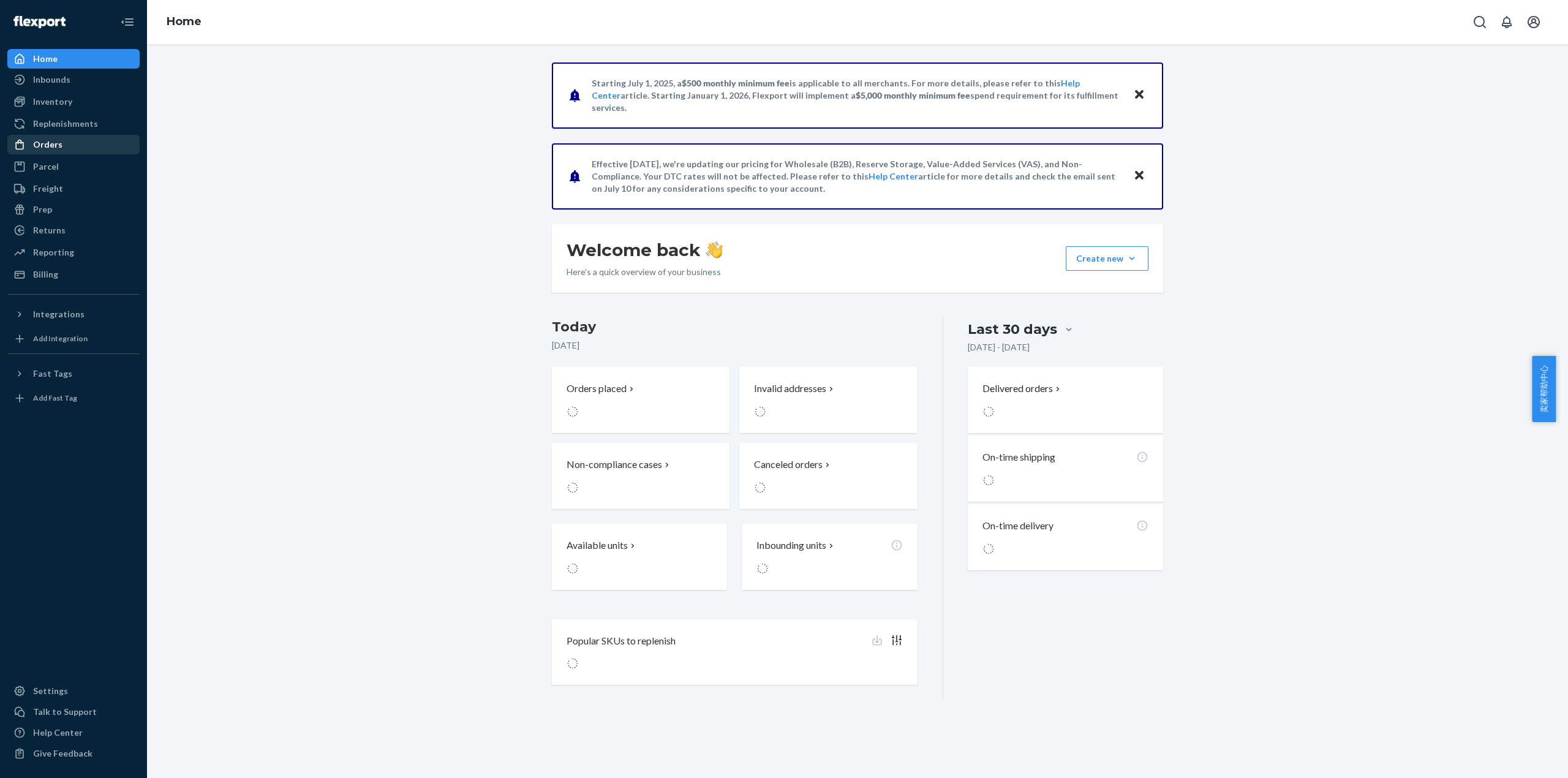
click at [58, 138] on div "Orders" at bounding box center [48, 144] width 30 height 13
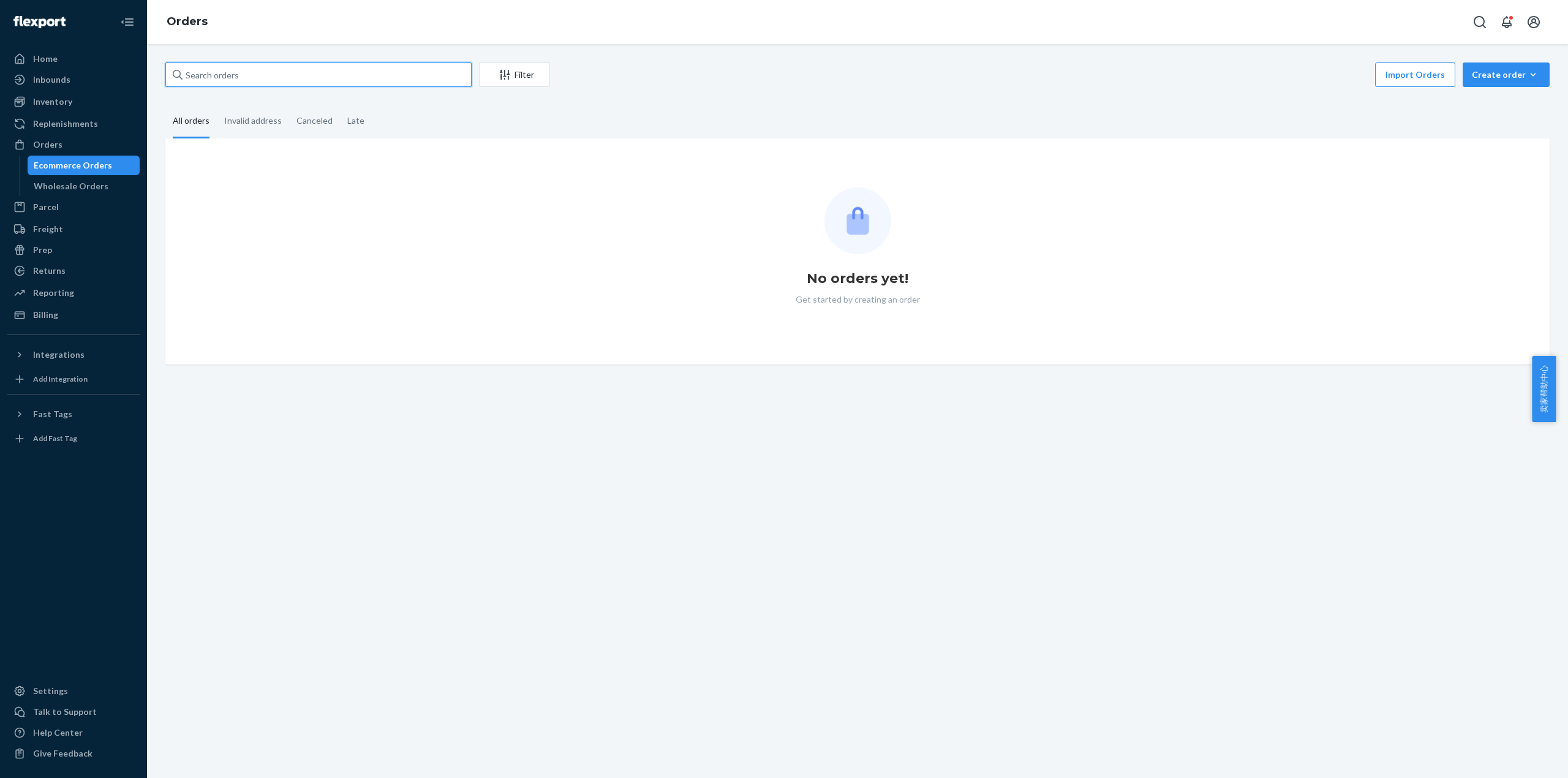
click at [236, 74] on input "text" at bounding box center [318, 74] width 306 height 24
paste input "515432MIRA"
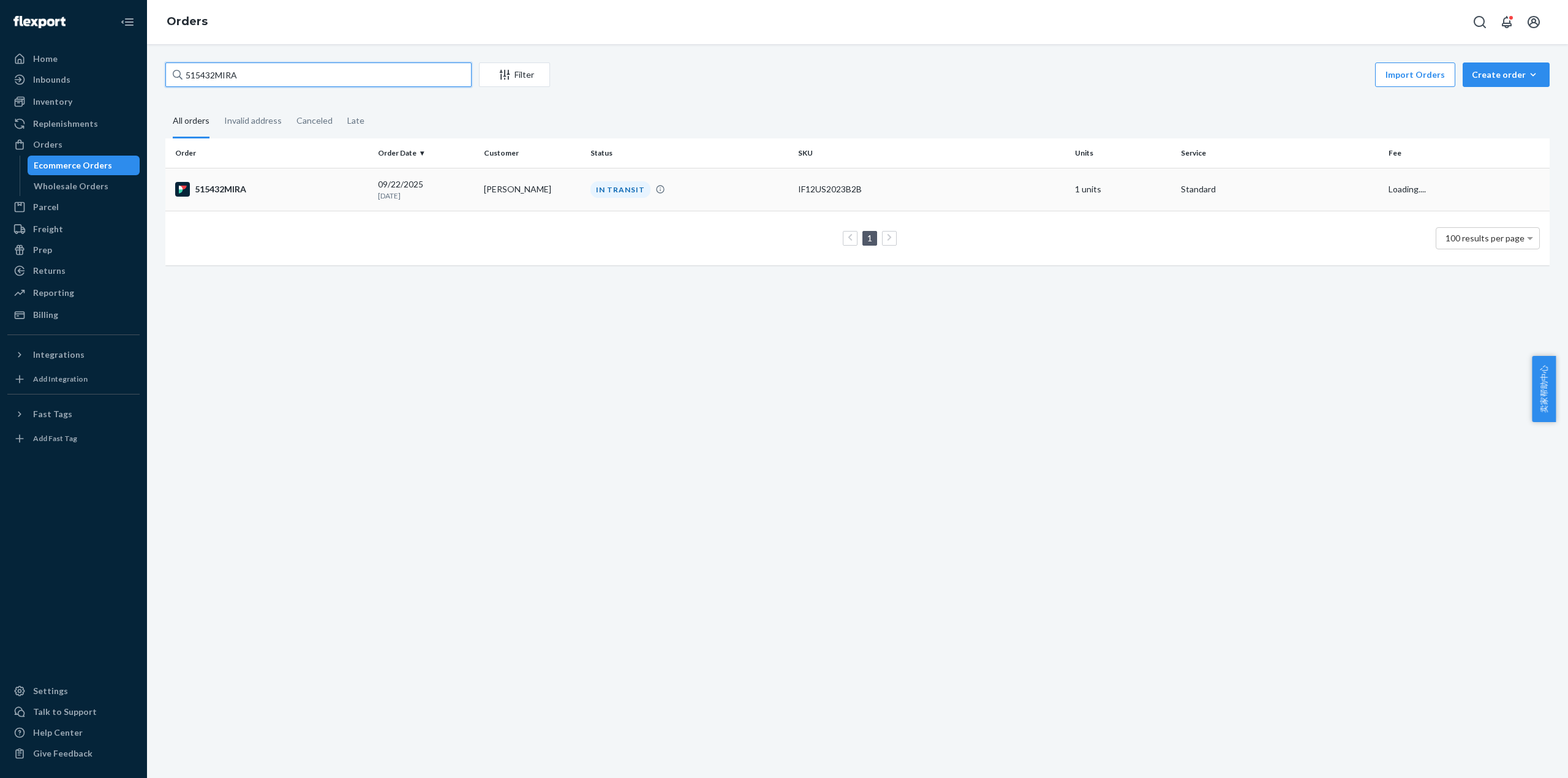
type input "515432MIRA"
click at [248, 187] on div "515432MIRA" at bounding box center [272, 190] width 193 height 15
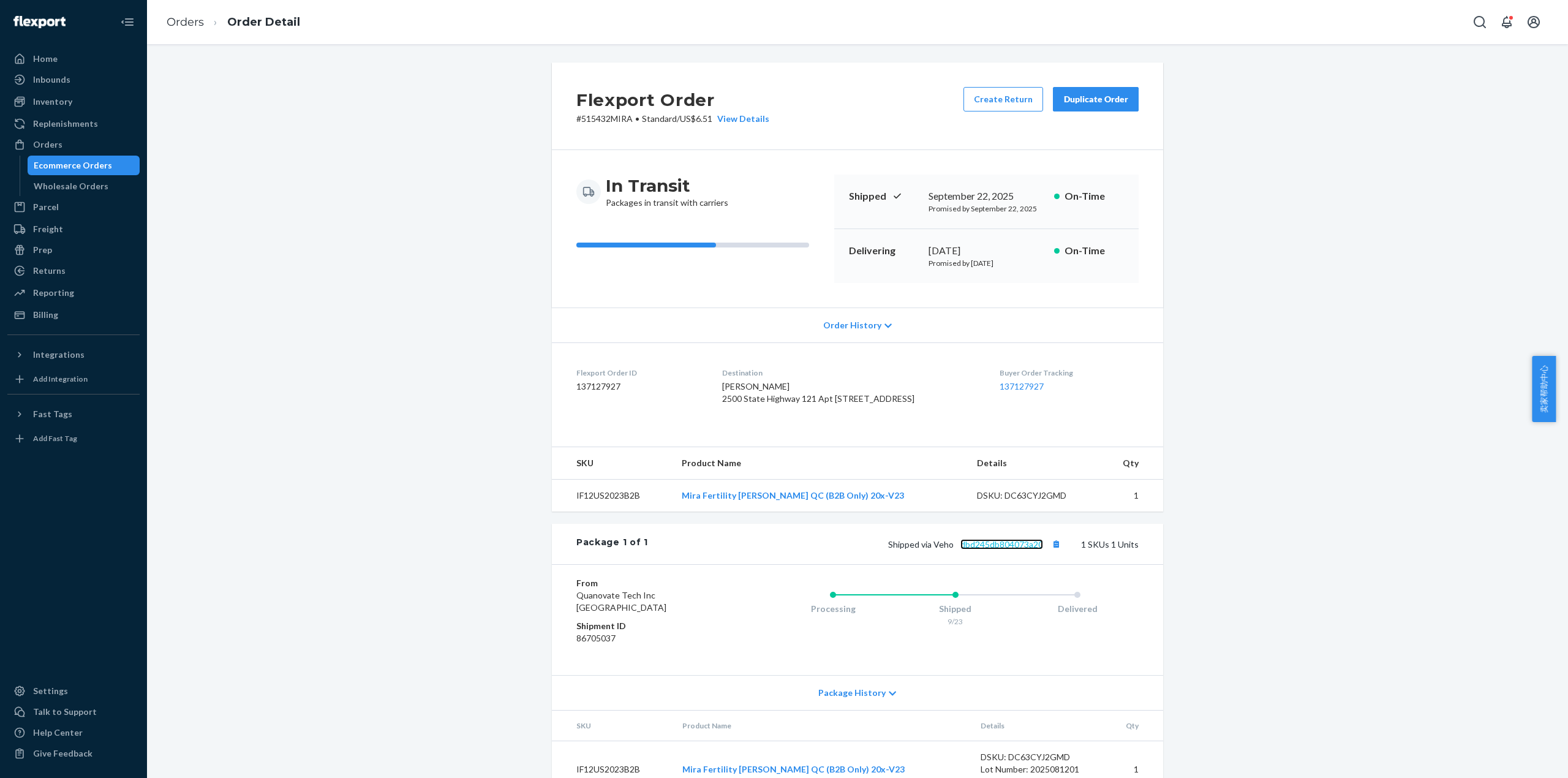
click at [1026, 549] on link "dbd245db804073a20" at bounding box center [1002, 544] width 83 height 10
click at [199, 21] on link "Orders" at bounding box center [185, 22] width 37 height 13
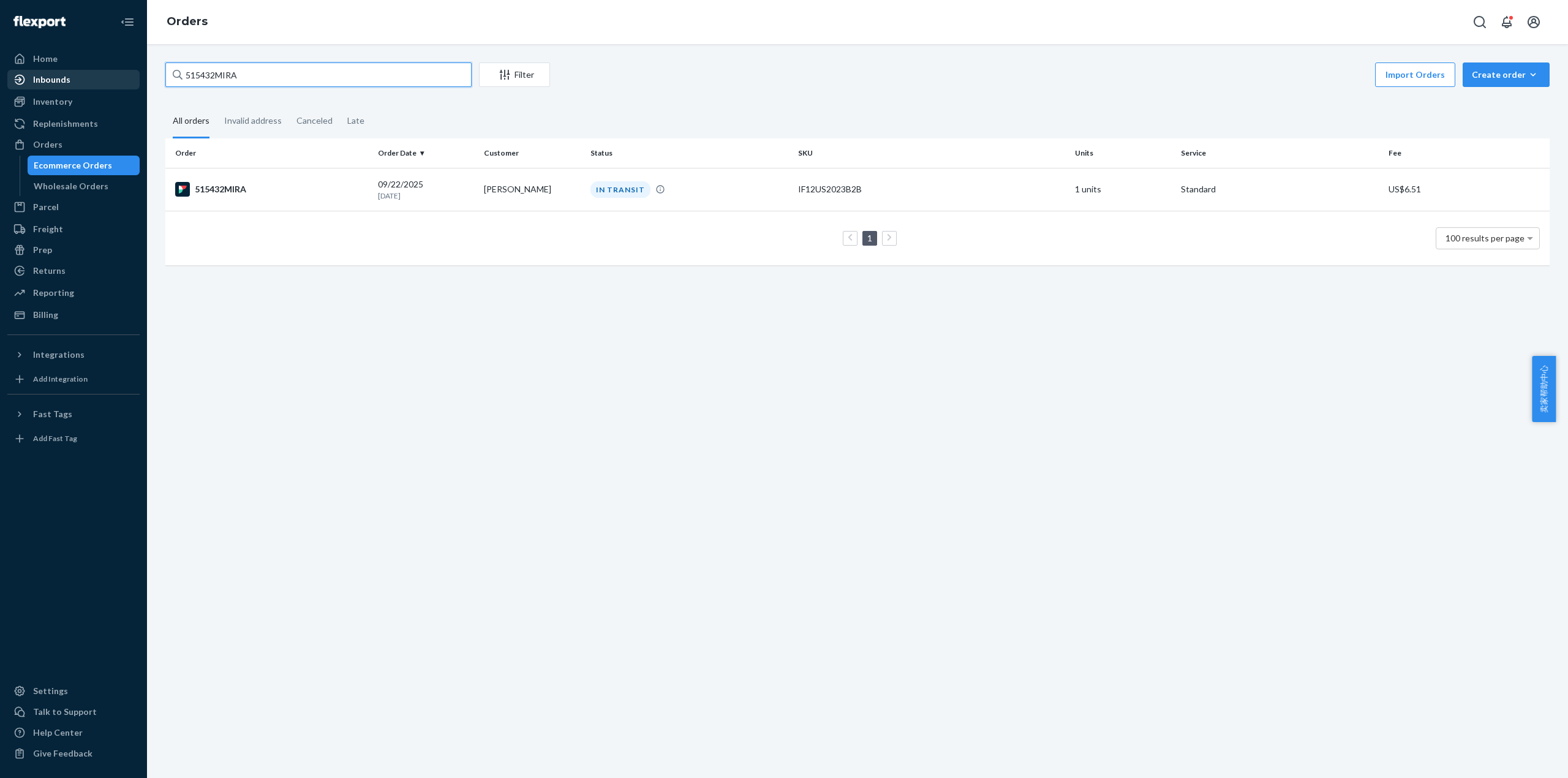
drag, startPoint x: 190, startPoint y: 70, endPoint x: 112, endPoint y: 88, distance: 80.0
click at [101, 76] on div "Home Inbounds Shipping Plans Problems Inventory Products Replenishments Orders …" at bounding box center [784, 389] width 1568 height 778
paste input "90"
type input "515490MIRA"
click at [234, 198] on td "515490MIRA" at bounding box center [269, 190] width 208 height 43
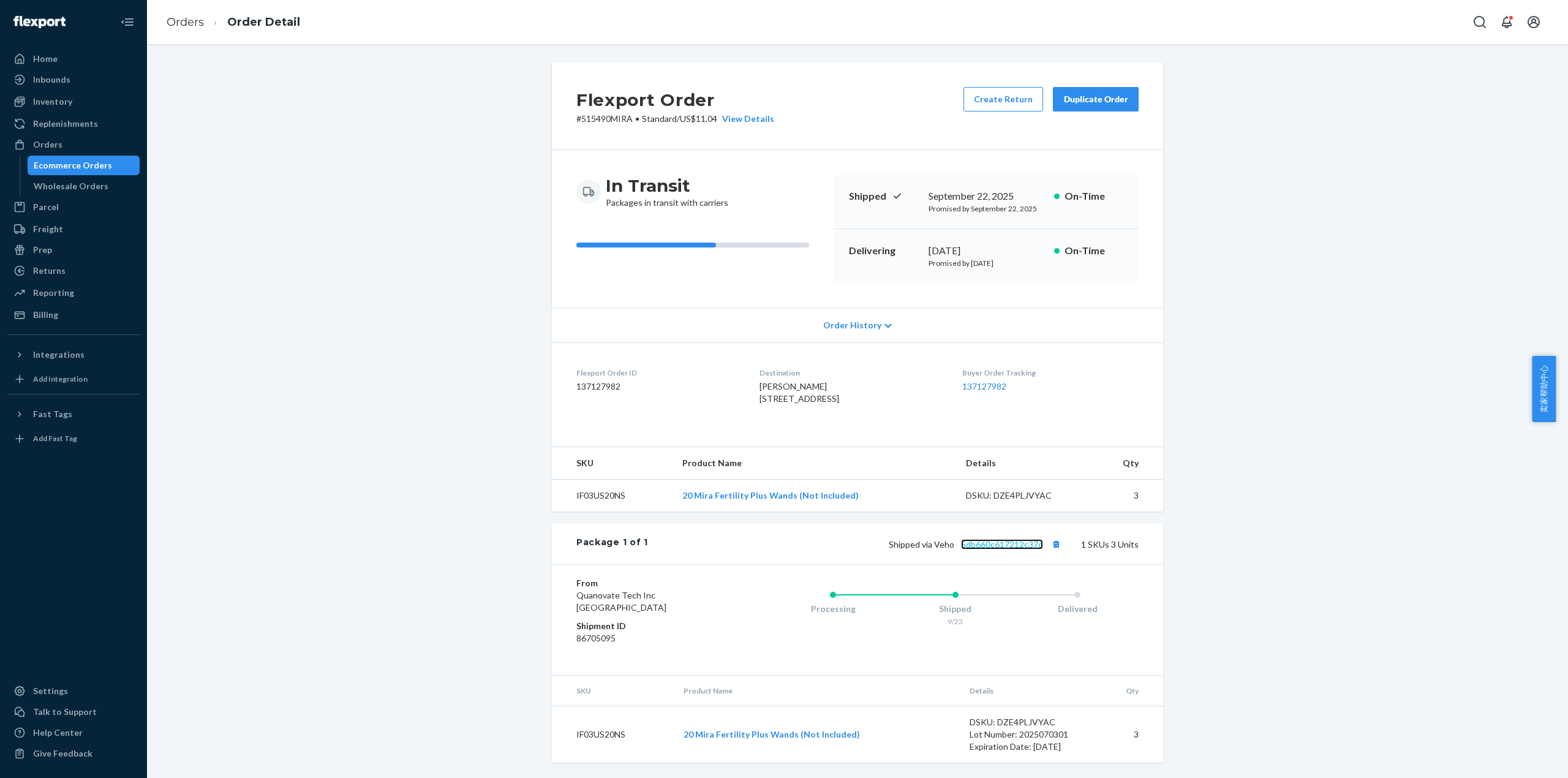
click at [1005, 549] on link "5db660c617212c37d" at bounding box center [1002, 544] width 82 height 10
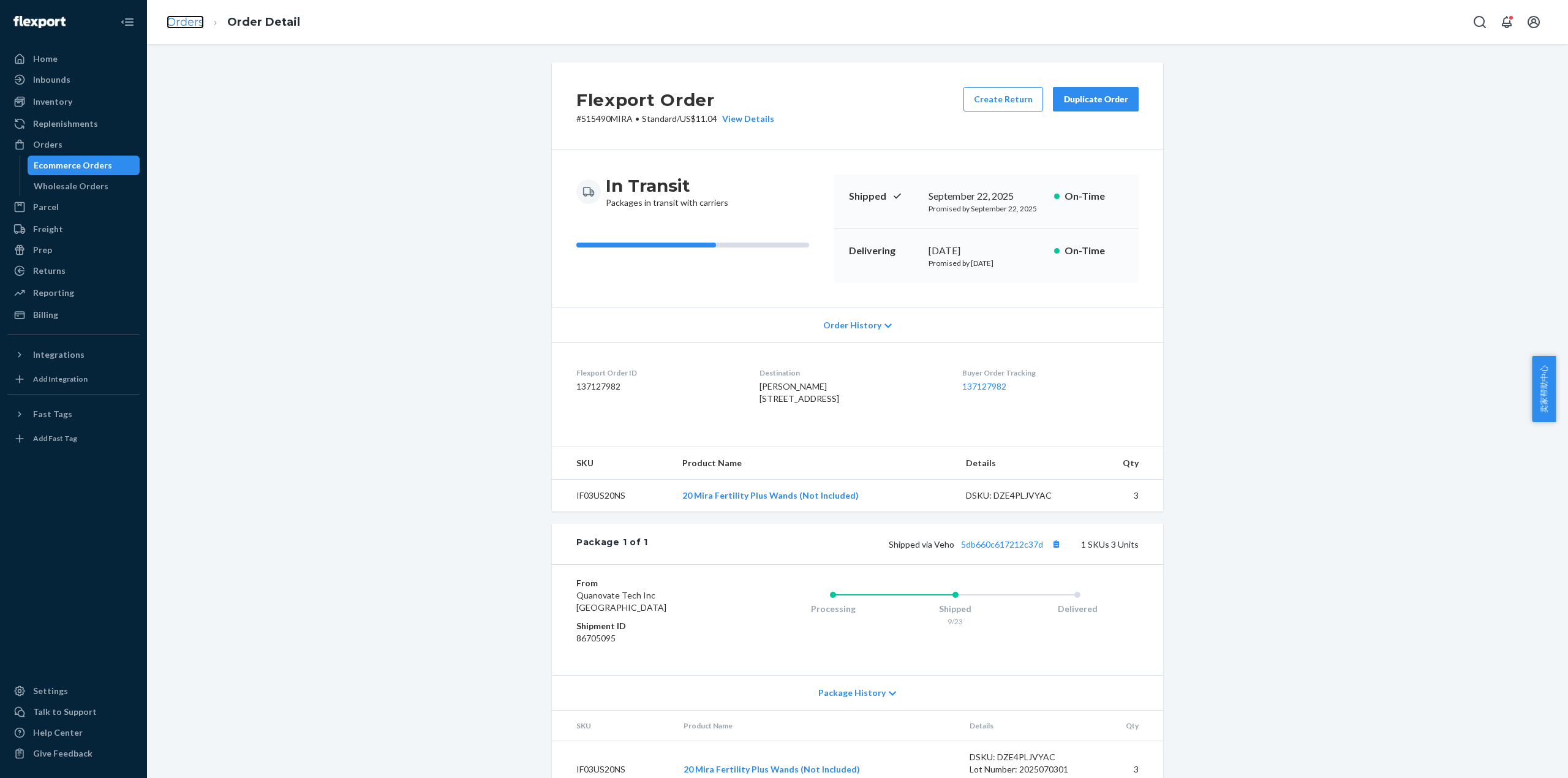
click at [194, 21] on link "Orders" at bounding box center [185, 22] width 37 height 13
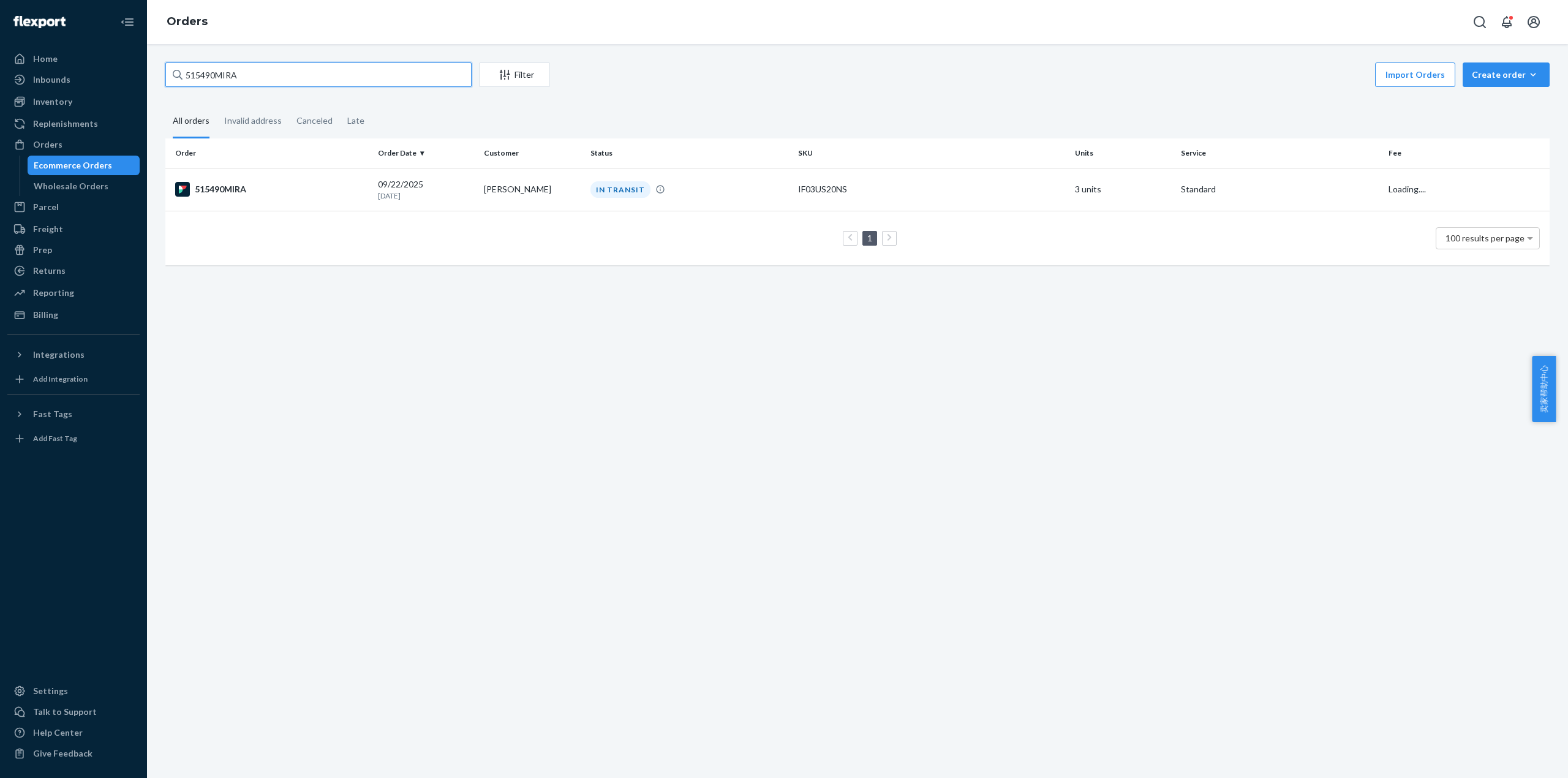
drag, startPoint x: 255, startPoint y: 72, endPoint x: 155, endPoint y: 80, distance: 100.3
click at [155, 80] on div "515490MIRA Filter Import Orders Create order Ecommerce order Removal order All …" at bounding box center [858, 412] width 1421 height 734
paste input "7"
type input "515497MIRA"
click at [243, 182] on div "515497MIRA" at bounding box center [272, 190] width 193 height 15
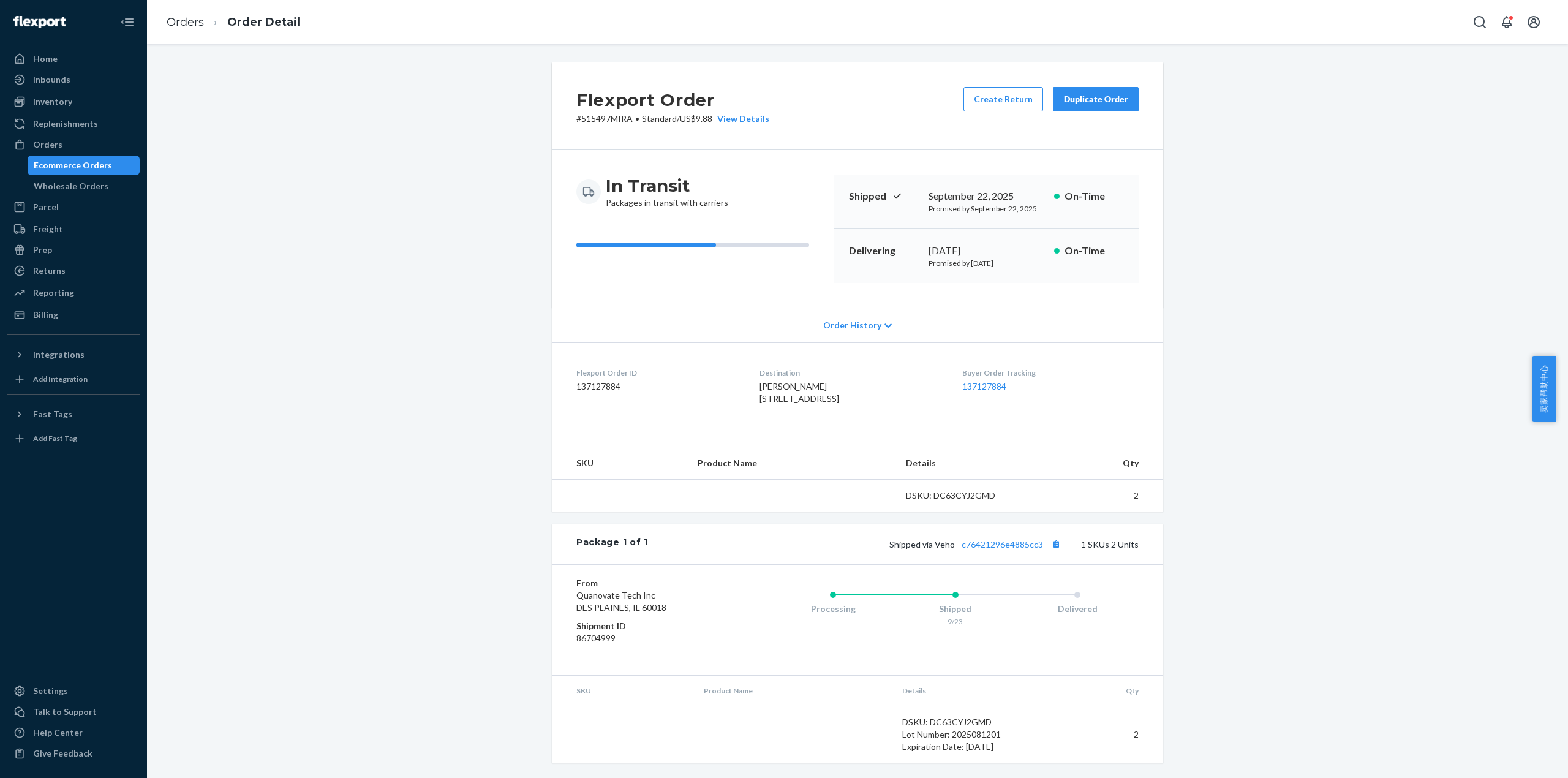
scroll to position [25, 0]
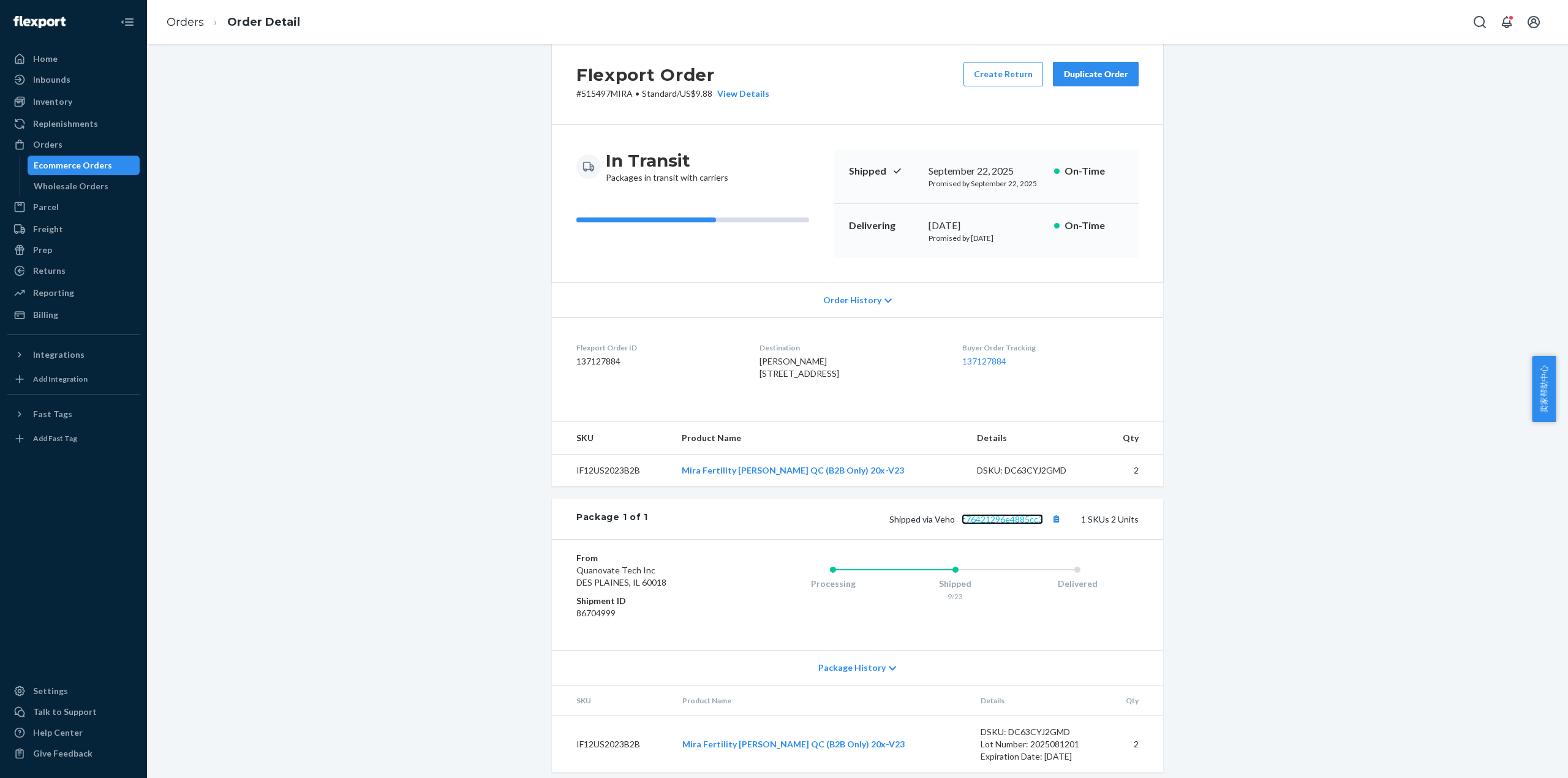
click at [990, 524] on link "c76421296e4885cc3" at bounding box center [1002, 519] width 81 height 10
click at [196, 24] on link "Orders" at bounding box center [185, 22] width 37 height 13
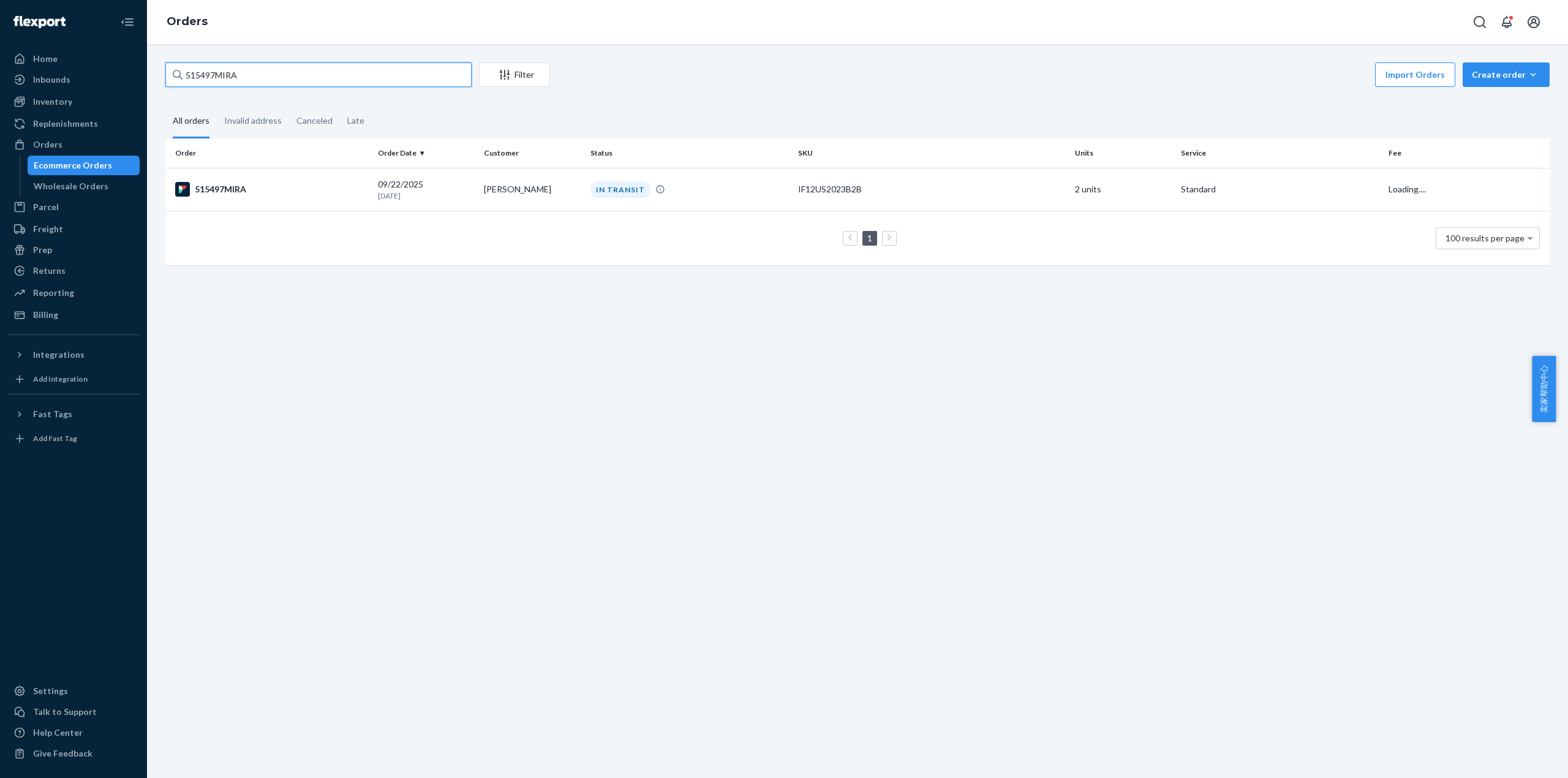
drag, startPoint x: 249, startPoint y: 75, endPoint x: 165, endPoint y: 75, distance: 84.0
click at [165, 74] on input "515497MIRA" at bounding box center [318, 74] width 306 height 24
paste input "509"
type input "515509MIRA"
click at [226, 190] on div "515509MIRA" at bounding box center [272, 190] width 193 height 15
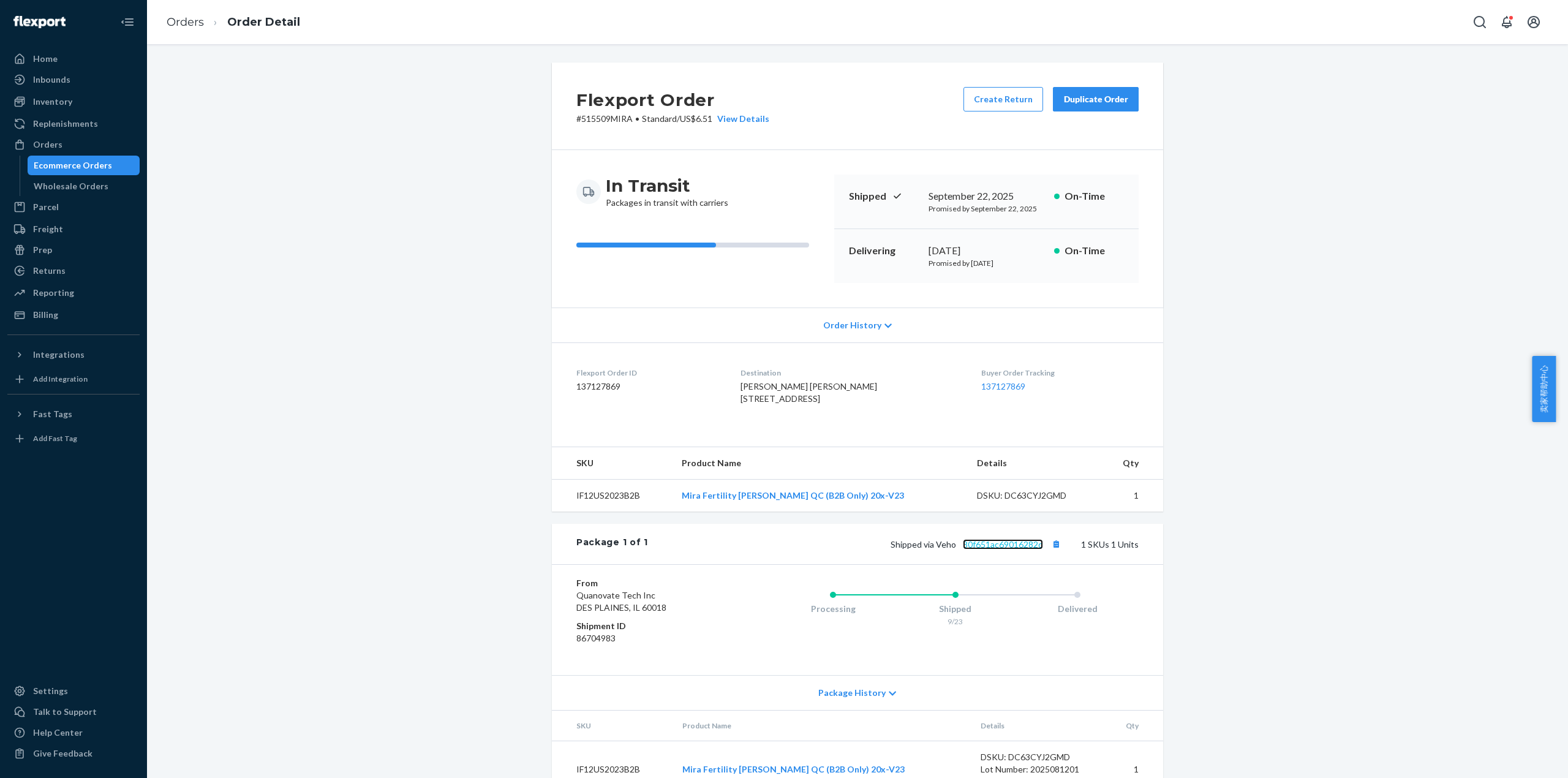
click at [979, 549] on link "80f651ac69016282d" at bounding box center [1003, 544] width 80 height 10
click at [448, 2] on div "Orders Order Detail" at bounding box center [858, 22] width 1421 height 44
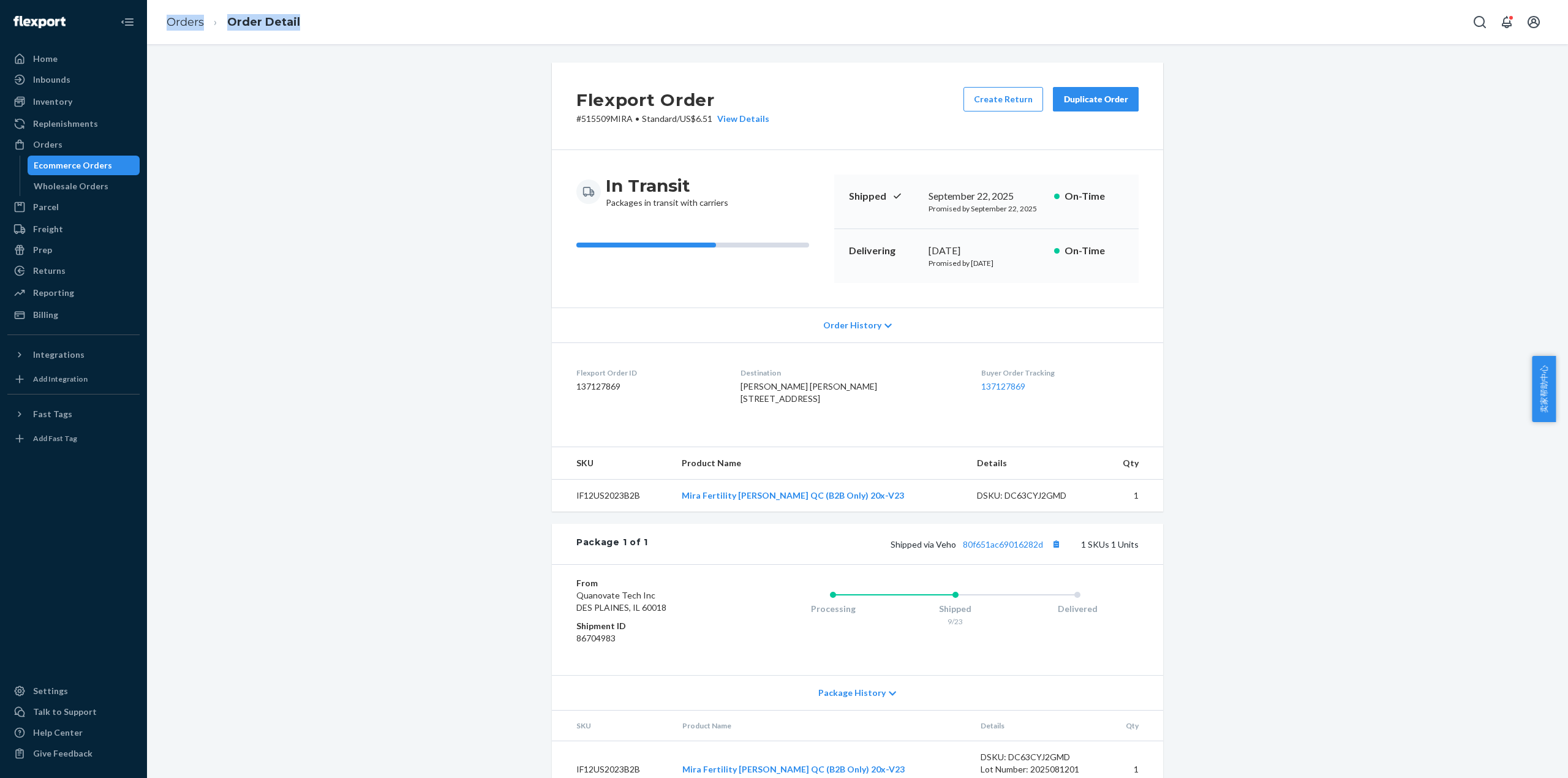
click at [448, 2] on div "Orders Order Detail" at bounding box center [858, 22] width 1421 height 44
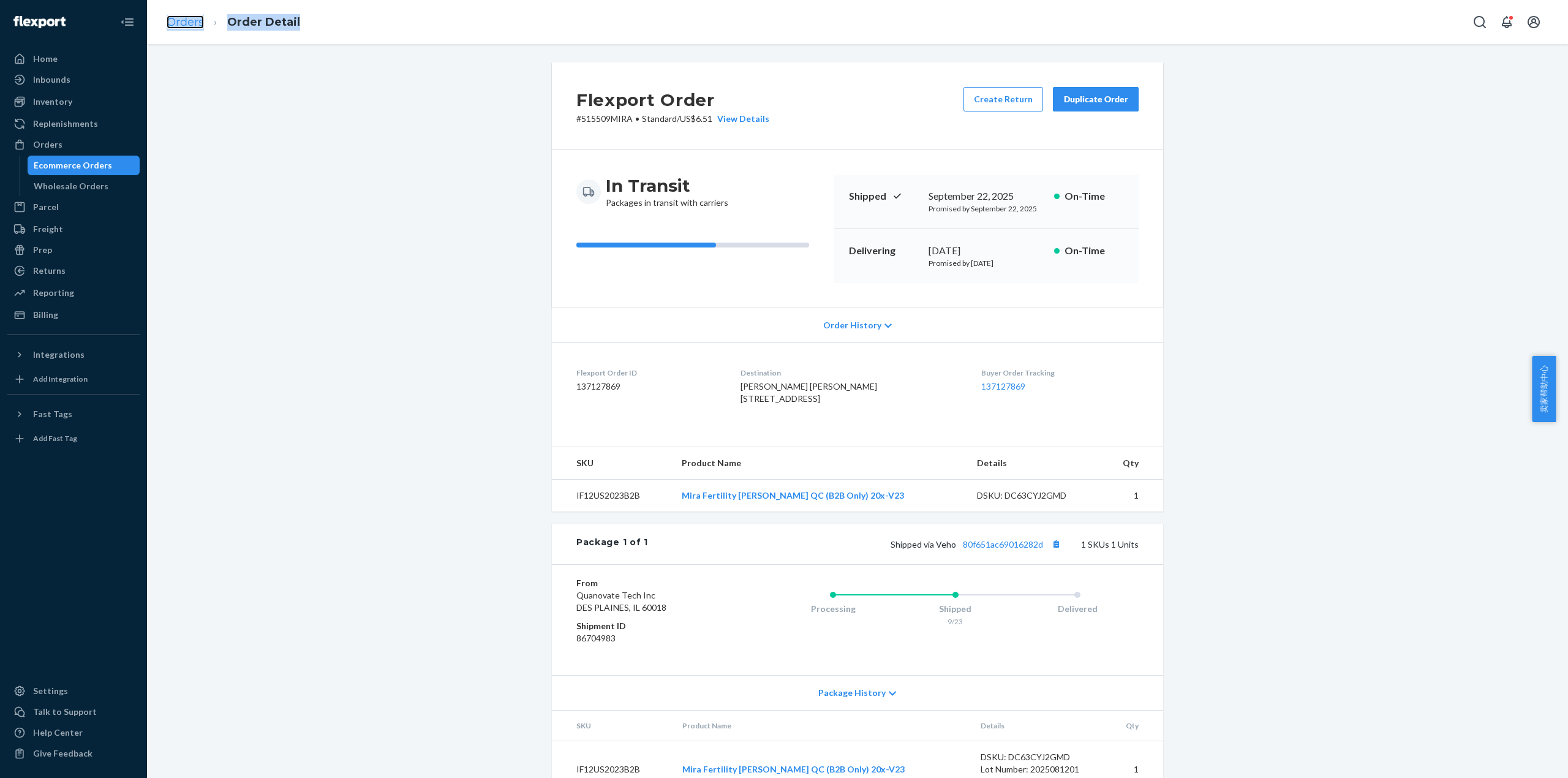
click at [184, 25] on link "Orders" at bounding box center [185, 22] width 37 height 13
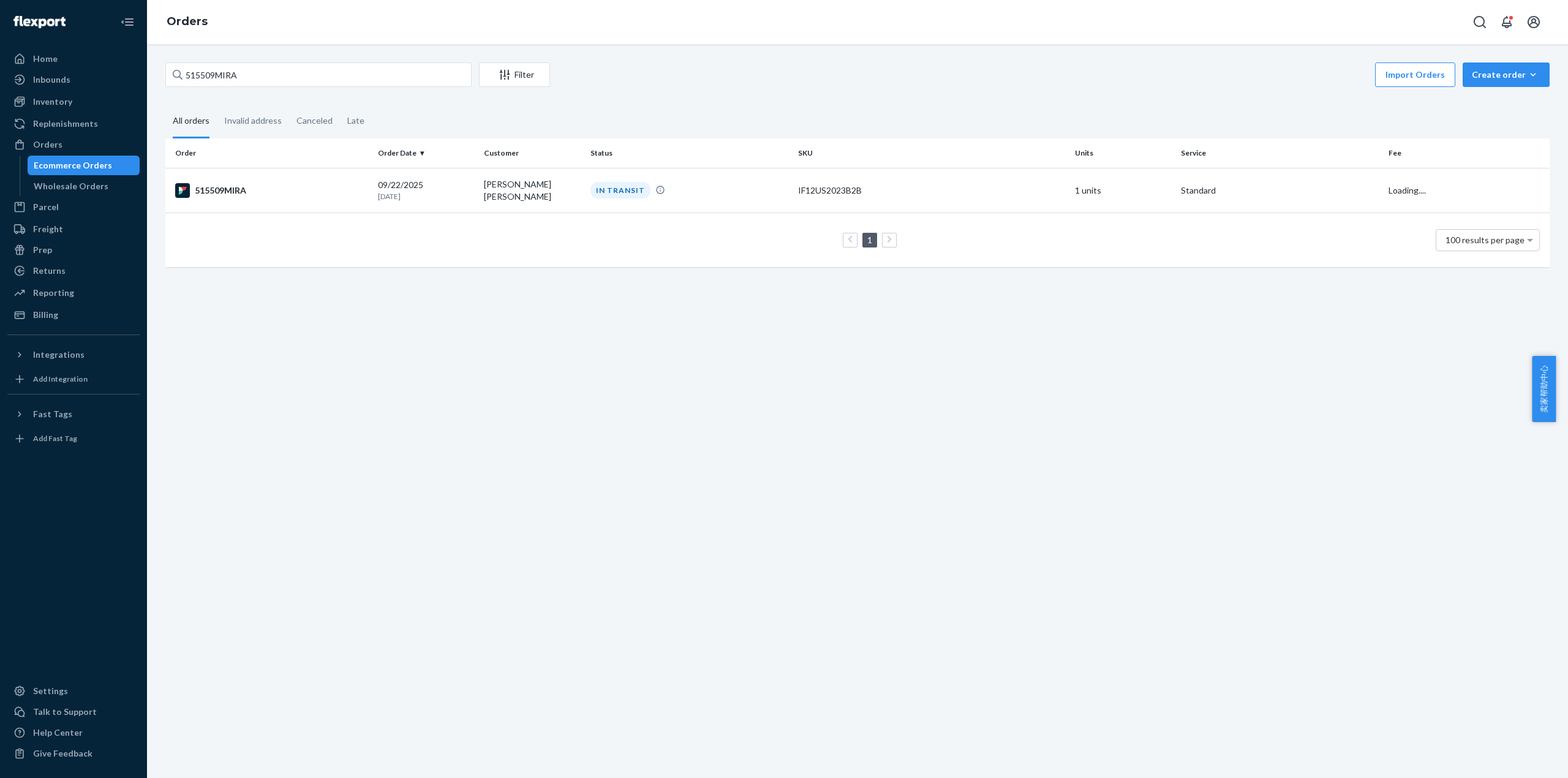
click at [346, 147] on th "Order" at bounding box center [269, 153] width 208 height 30
drag, startPoint x: 186, startPoint y: 76, endPoint x: 128, endPoint y: 108, distance: 66.2
click at [84, 90] on div "Home Inbounds Shipping Plans Problems Inventory Products Replenishments Orders …" at bounding box center [784, 389] width 1568 height 778
paste input "21"
type input "515521MIRA"
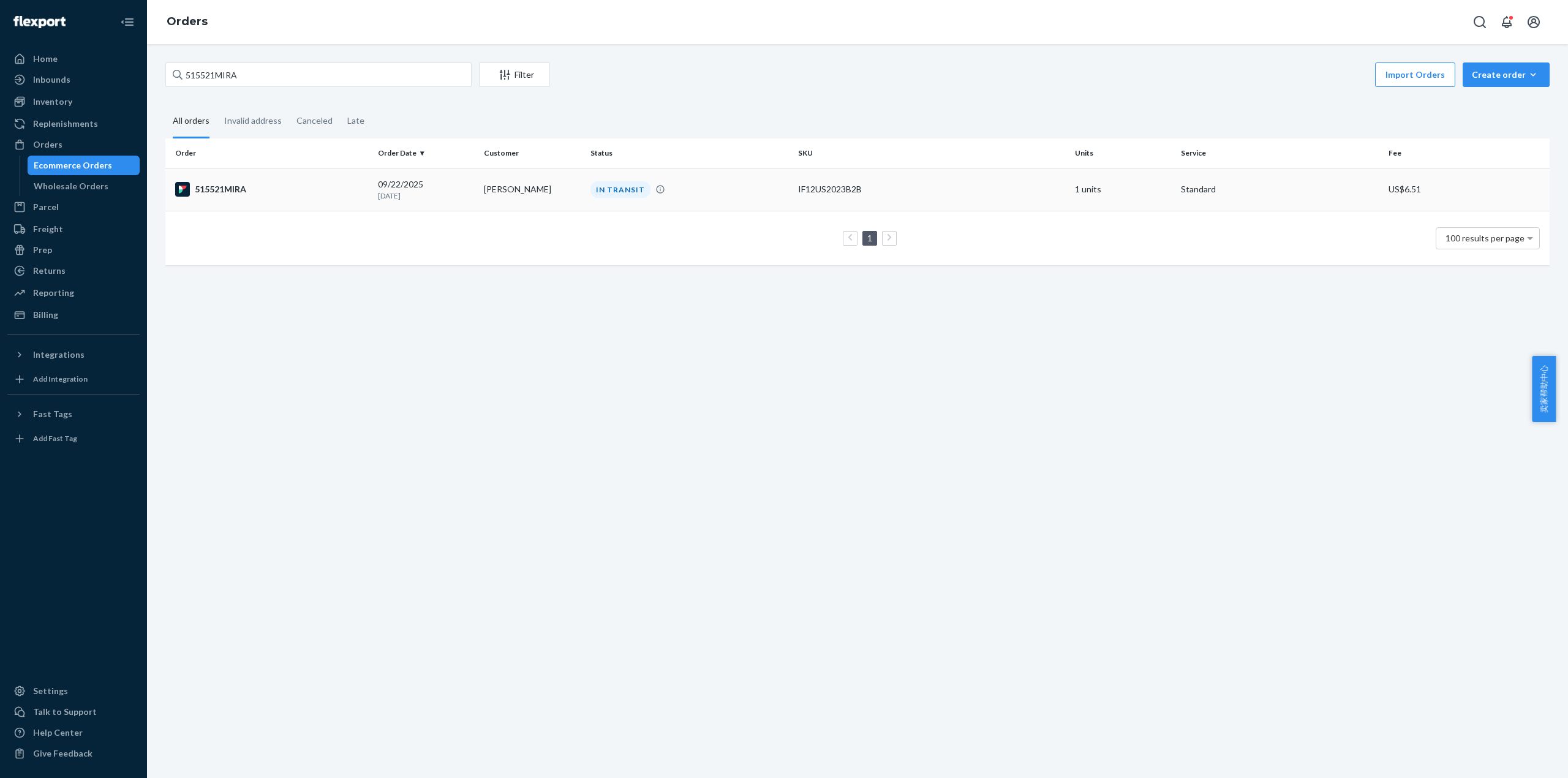
click at [232, 178] on td "515521MIRA" at bounding box center [269, 190] width 208 height 43
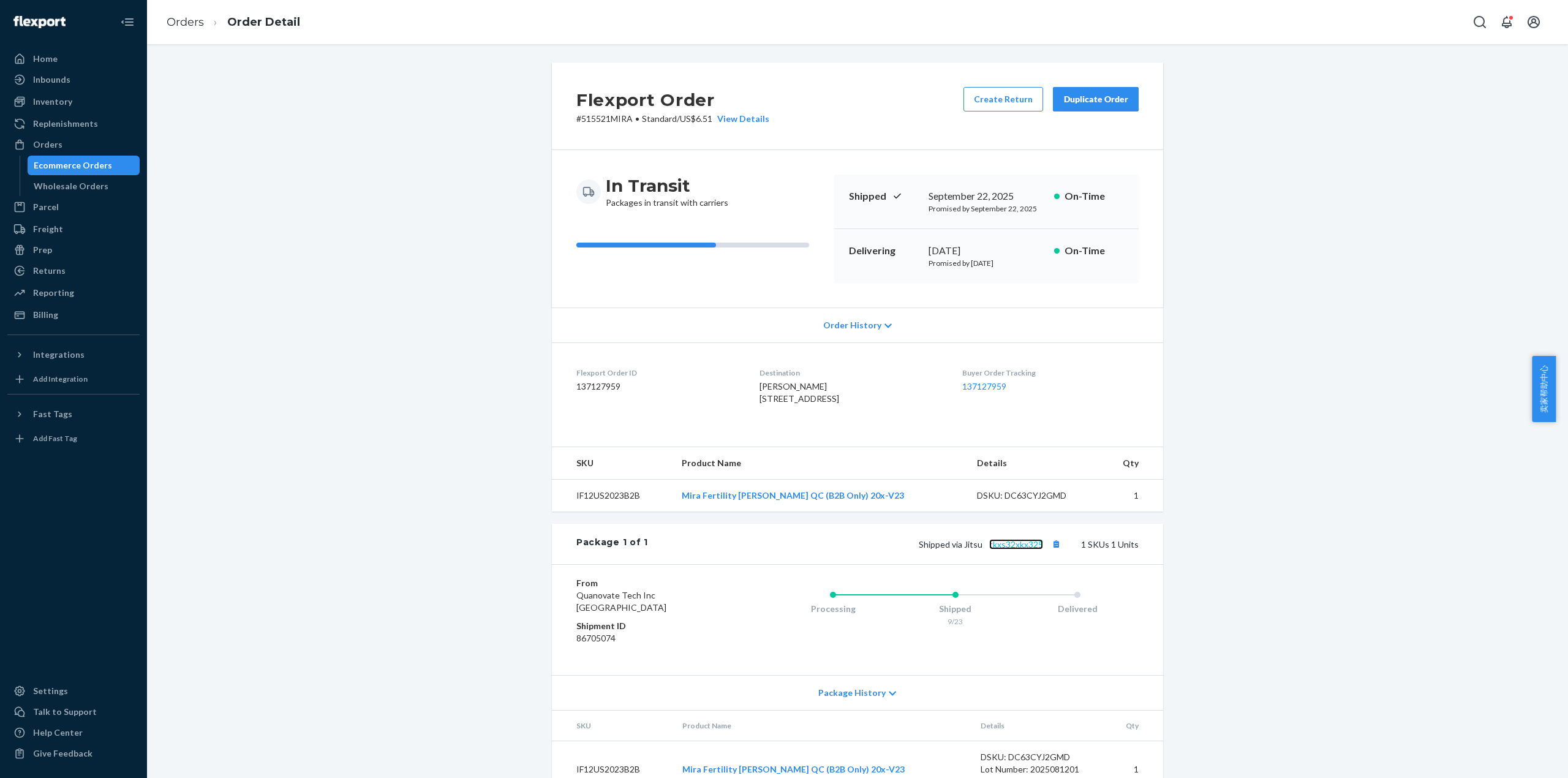
click at [1025, 549] on link "tkxs32xkx325" at bounding box center [1016, 544] width 54 height 10
click at [194, 27] on ol "Orders Order Detail" at bounding box center [233, 22] width 153 height 36
click at [192, 25] on link "Orders" at bounding box center [185, 22] width 37 height 13
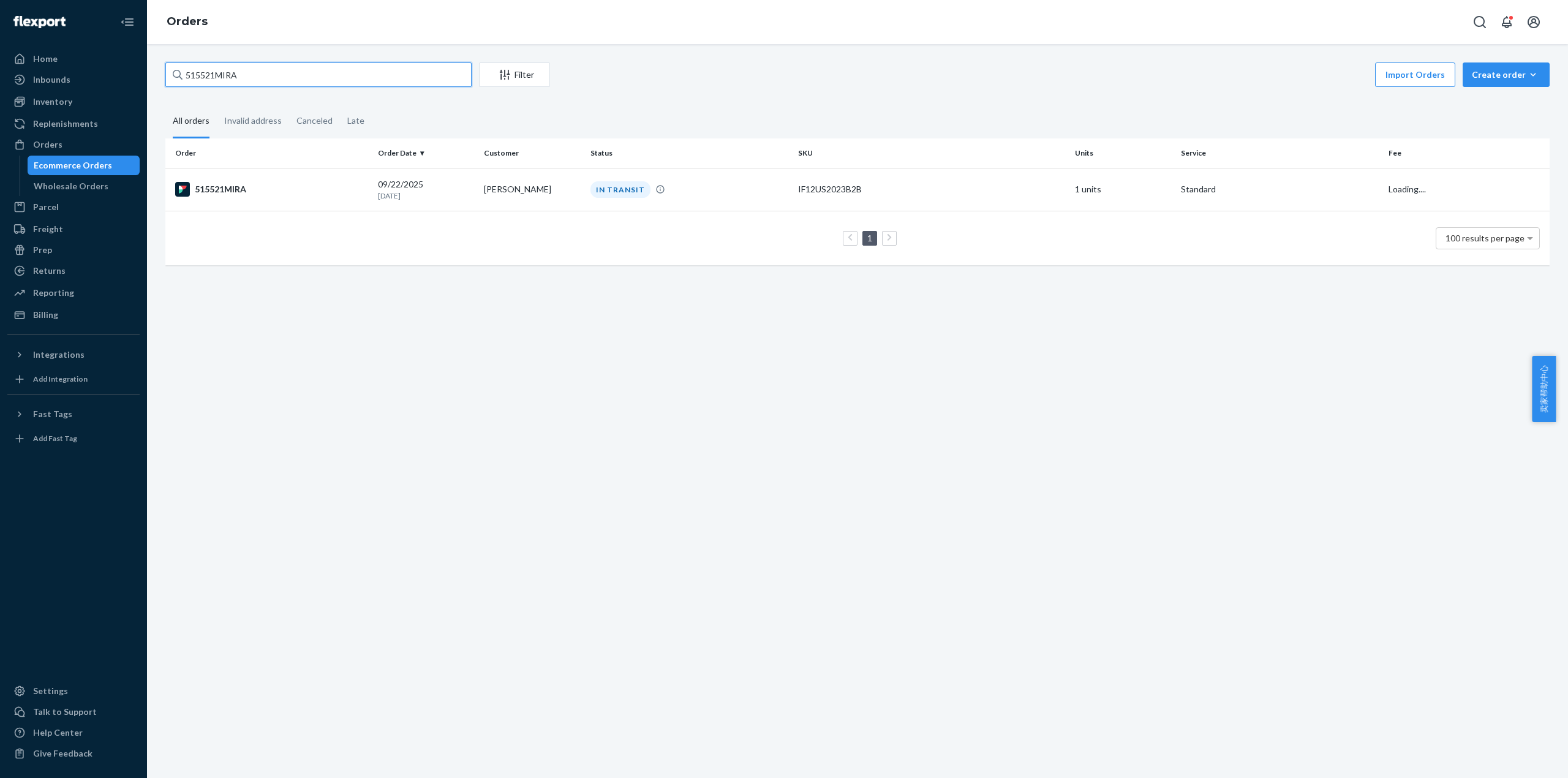
drag, startPoint x: 284, startPoint y: 79, endPoint x: 158, endPoint y: 76, distance: 126.0
click at [158, 76] on div "515521MIRA Filter Import Orders Create order Ecommerce order Removal order All …" at bounding box center [857, 170] width 1402 height 215
paste input "8"
type input "515528MIRA"
click at [229, 198] on td "515528MIRA" at bounding box center [269, 190] width 208 height 43
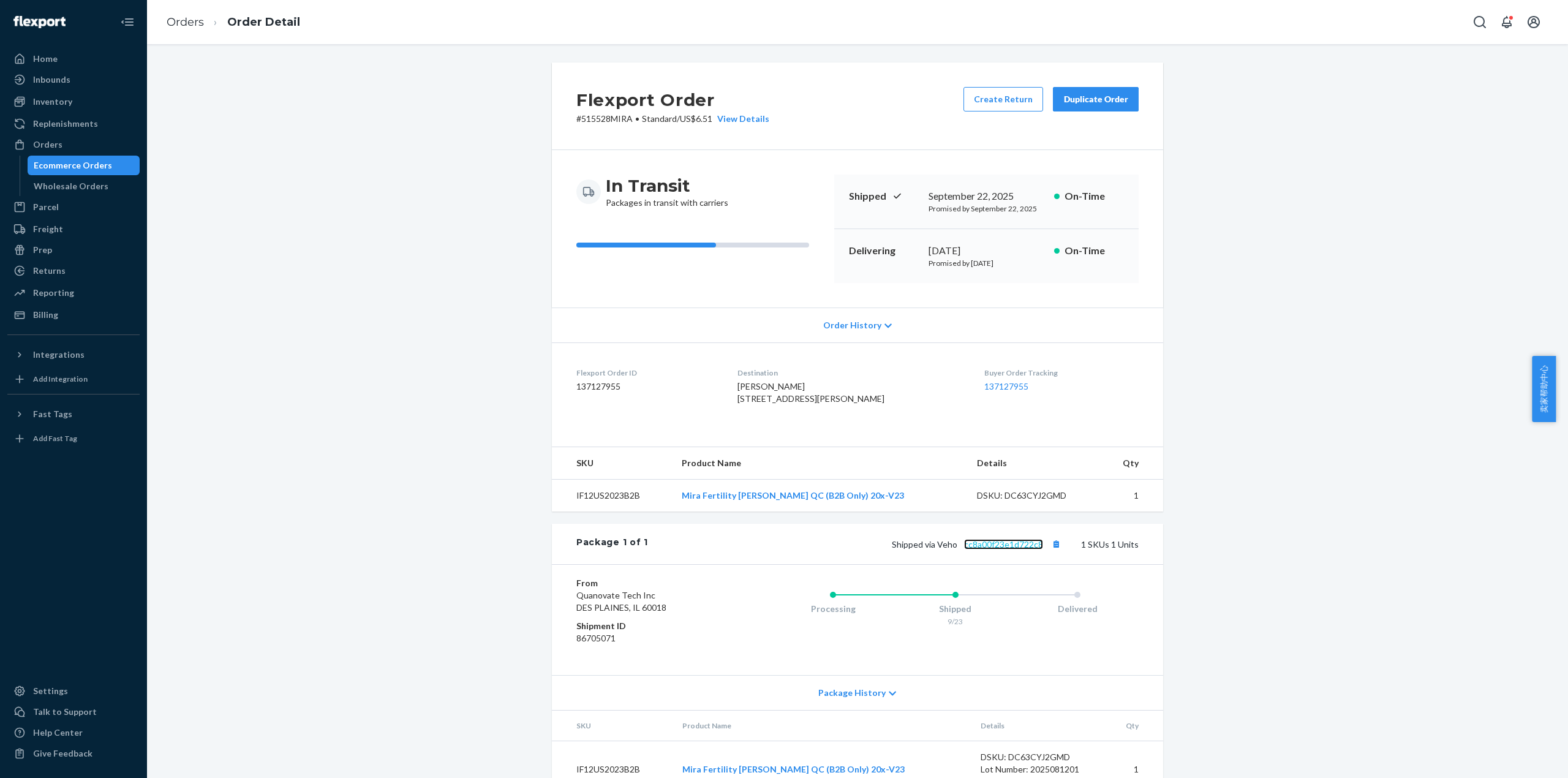
click at [1008, 549] on link "cc8a00f23e1d722c8" at bounding box center [1003, 544] width 79 height 10
click at [204, 20] on li "Order Detail" at bounding box center [252, 22] width 96 height 16
click at [189, 27] on link "Orders" at bounding box center [185, 22] width 37 height 13
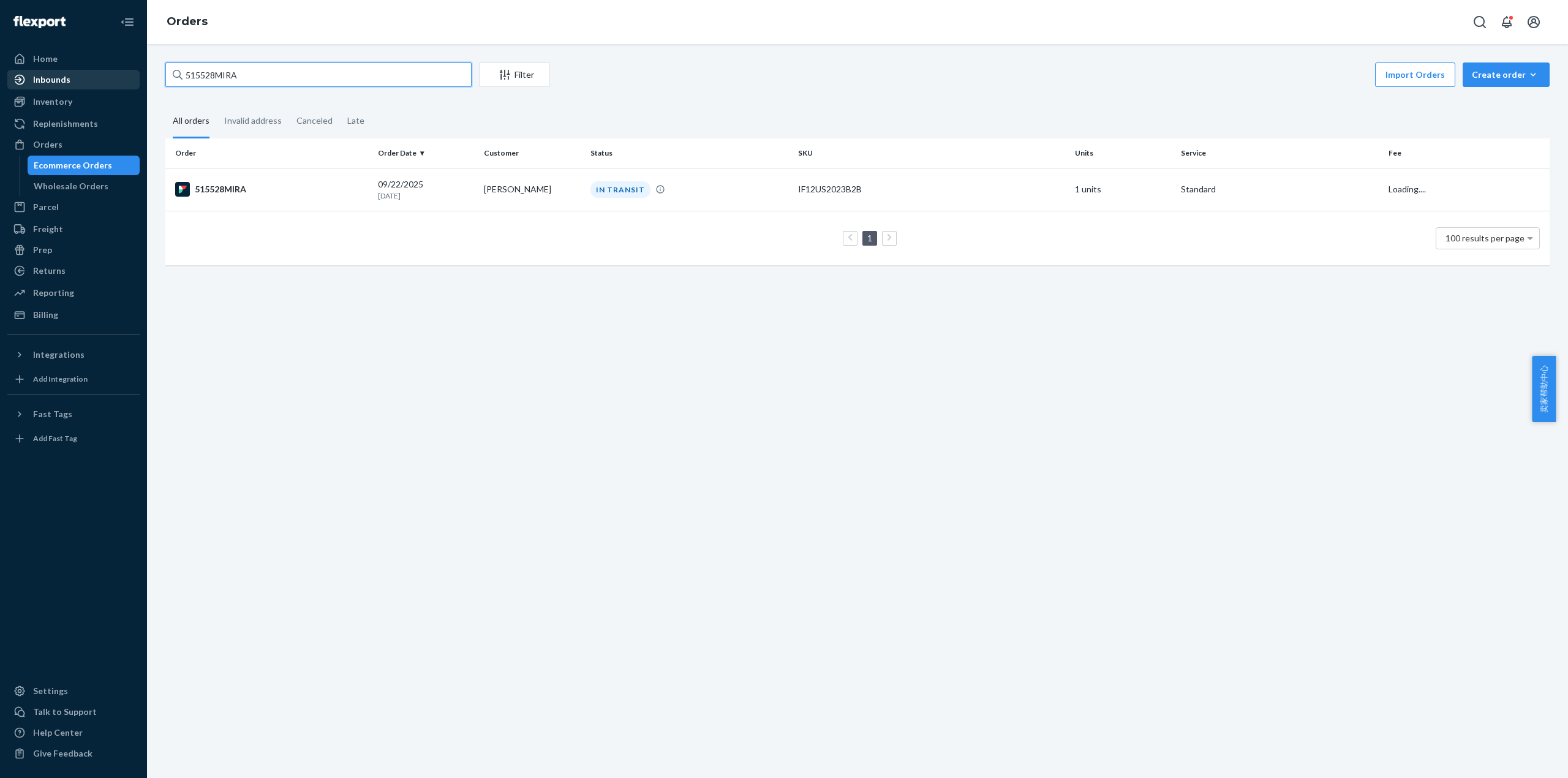
drag, startPoint x: 253, startPoint y: 62, endPoint x: 47, endPoint y: 79, distance: 206.7
click at [40, 77] on div "Home Inbounds Shipping Plans Problems Inventory Products Replenishments Orders …" at bounding box center [784, 389] width 1568 height 778
paste input "9"
type input "515529MIRA"
click at [221, 184] on div "515529MIRA" at bounding box center [272, 190] width 193 height 15
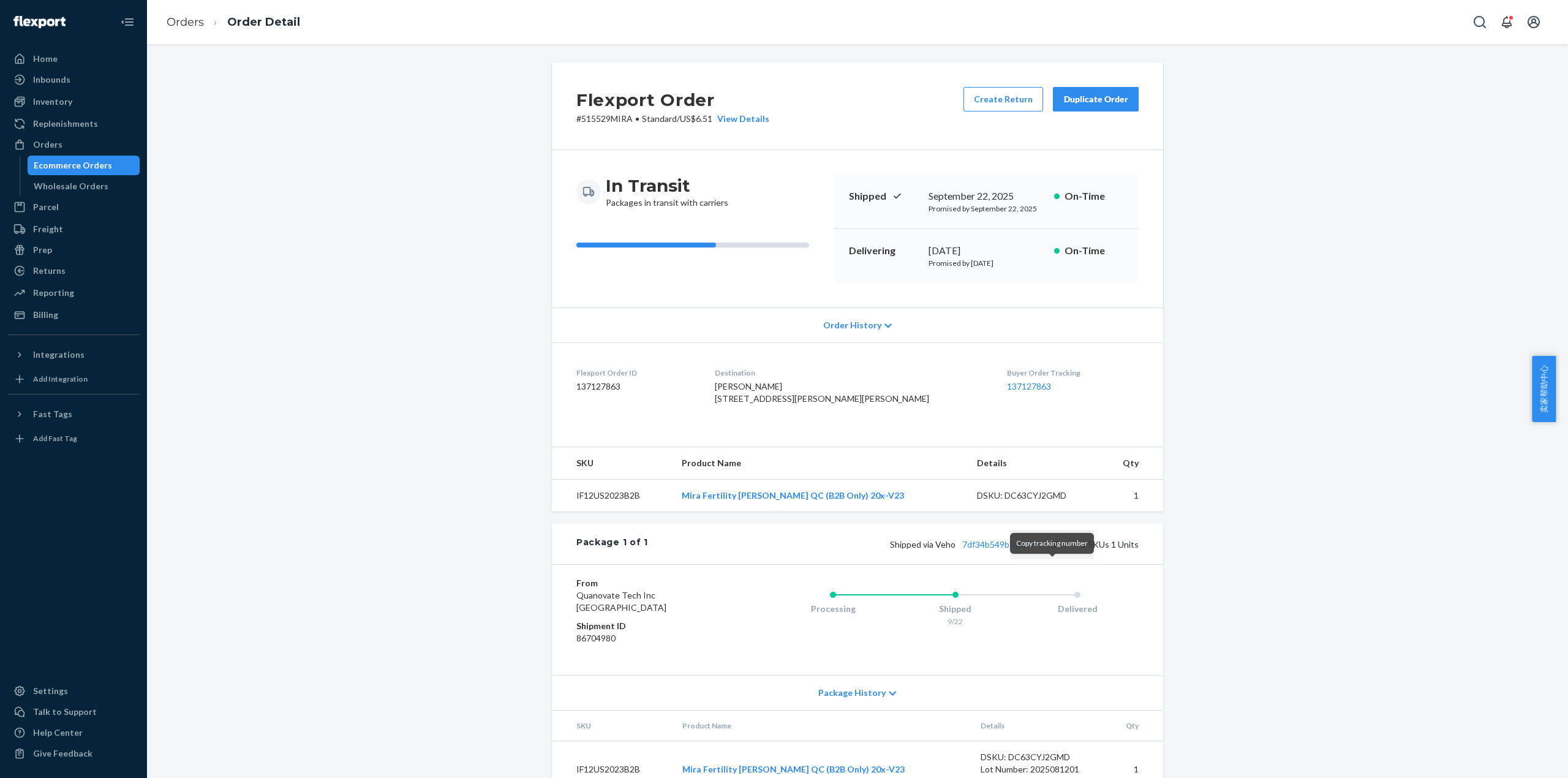
click at [1049, 552] on button "Copy tracking number" at bounding box center [1056, 544] width 16 height 16
click at [1003, 549] on link "7df34b549b5ab299e" at bounding box center [1002, 544] width 81 height 10
click at [185, 19] on link "Orders" at bounding box center [185, 22] width 37 height 13
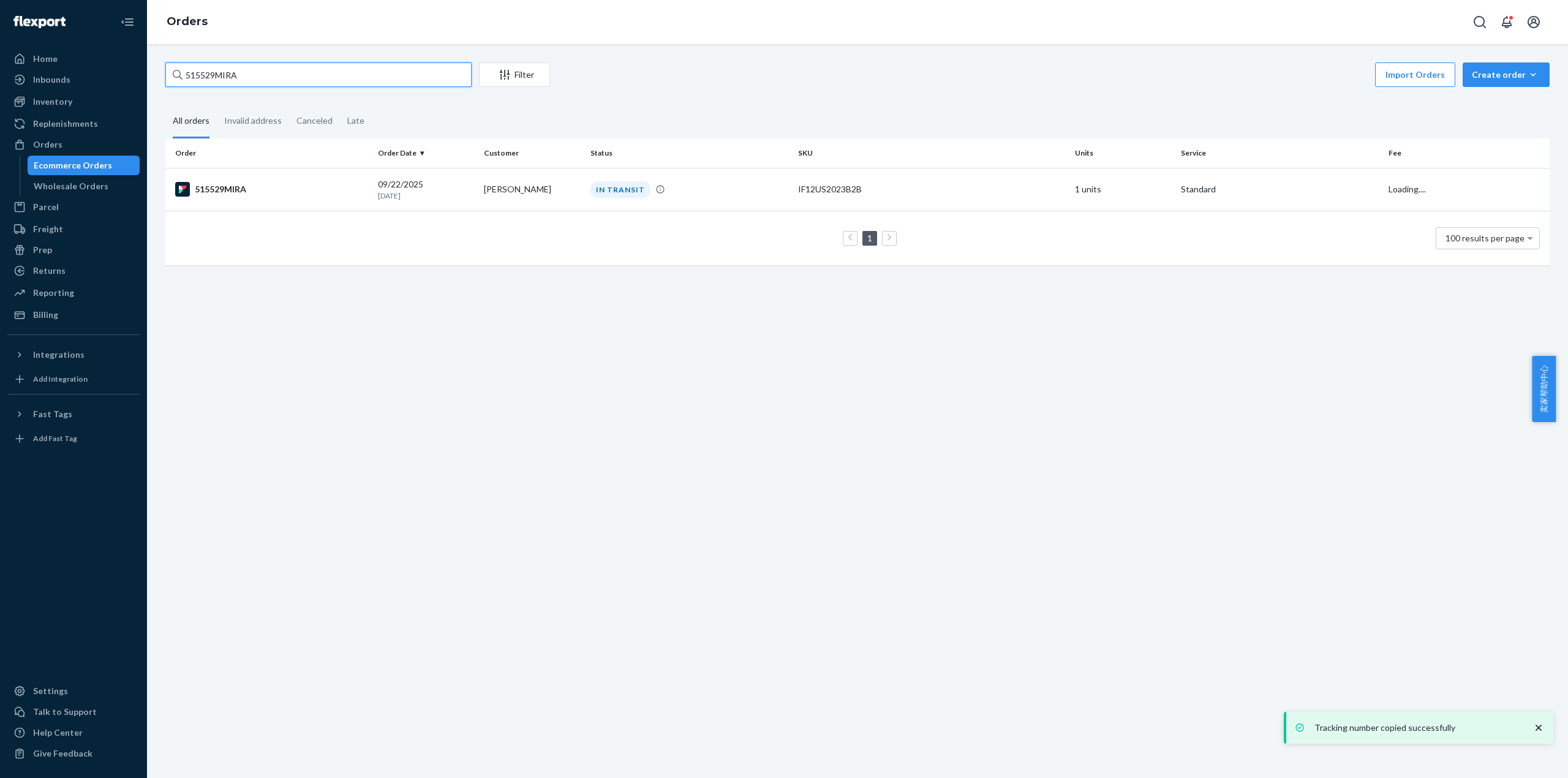
click at [164, 80] on div "515529MIRA Filter Import Orders Create order Ecommerce order Removal order All …" at bounding box center [857, 170] width 1402 height 215
paste input "45"
type input "515545MIRA"
click at [250, 178] on td "515545MIRA" at bounding box center [269, 190] width 208 height 43
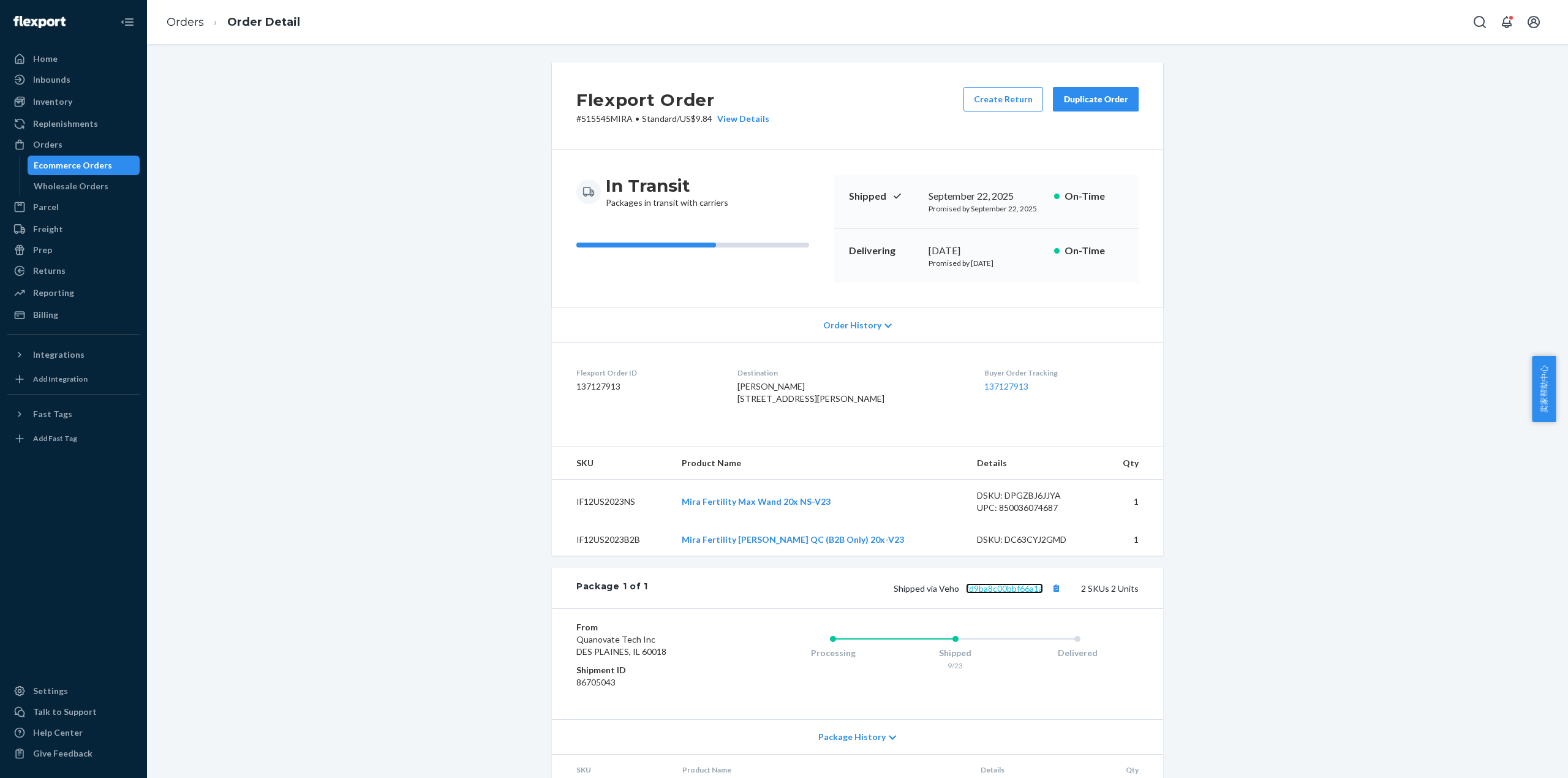
click at [1012, 594] on link "fd9ba8c00bbf66a1a" at bounding box center [1004, 588] width 77 height 10
click at [192, 20] on link "Orders" at bounding box center [185, 22] width 37 height 13
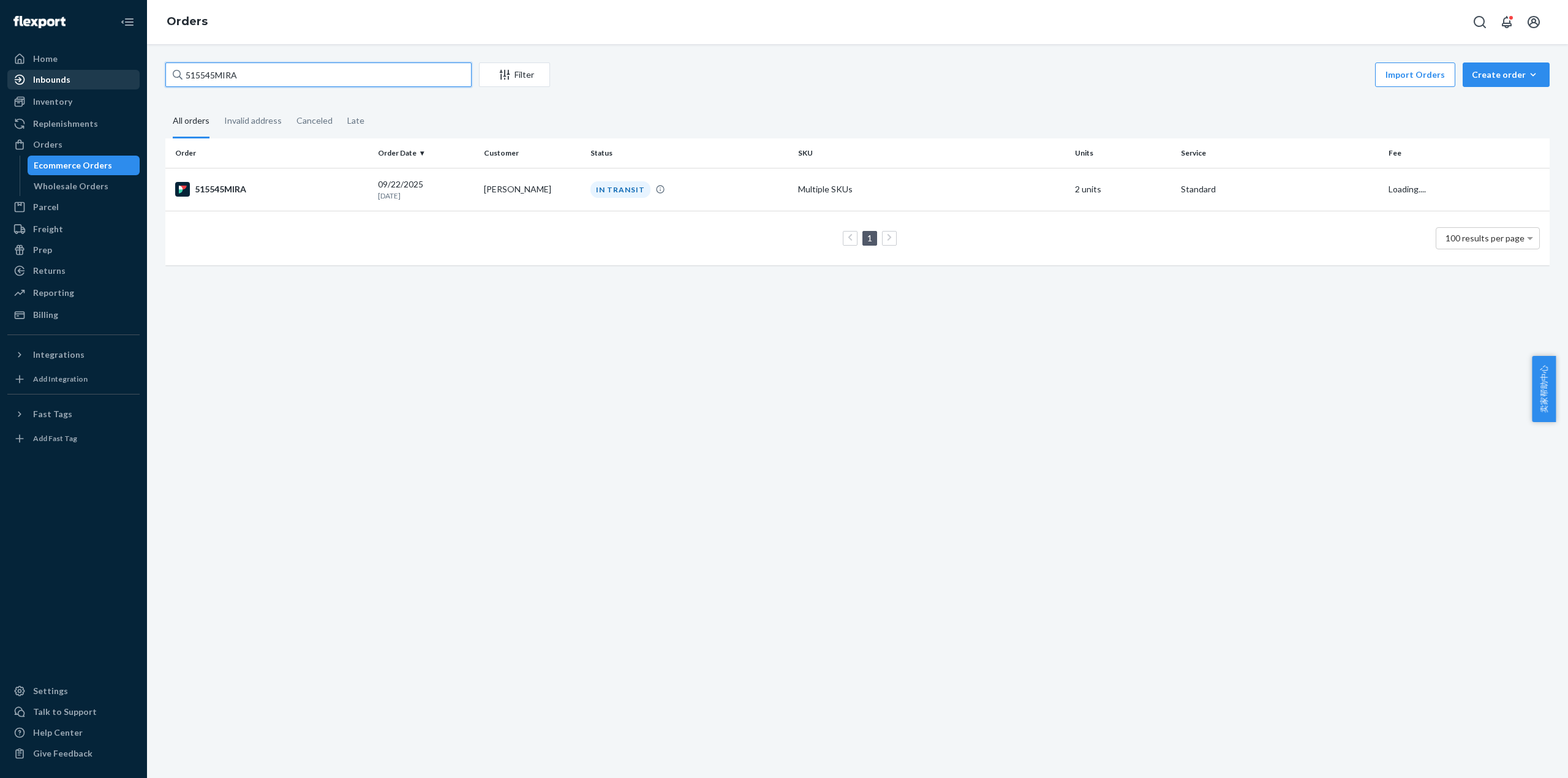
drag, startPoint x: 206, startPoint y: 82, endPoint x: 108, endPoint y: 87, distance: 98.1
click at [108, 87] on div "Home Inbounds Shipping Plans Problems Inventory Products Replenishments Orders …" at bounding box center [784, 389] width 1568 height 778
paste input "6"
drag, startPoint x: 258, startPoint y: 67, endPoint x: 95, endPoint y: 81, distance: 163.6
click at [96, 78] on div "Home Inbounds Shipping Plans Problems Inventory Products Replenishments Orders …" at bounding box center [784, 389] width 1568 height 778
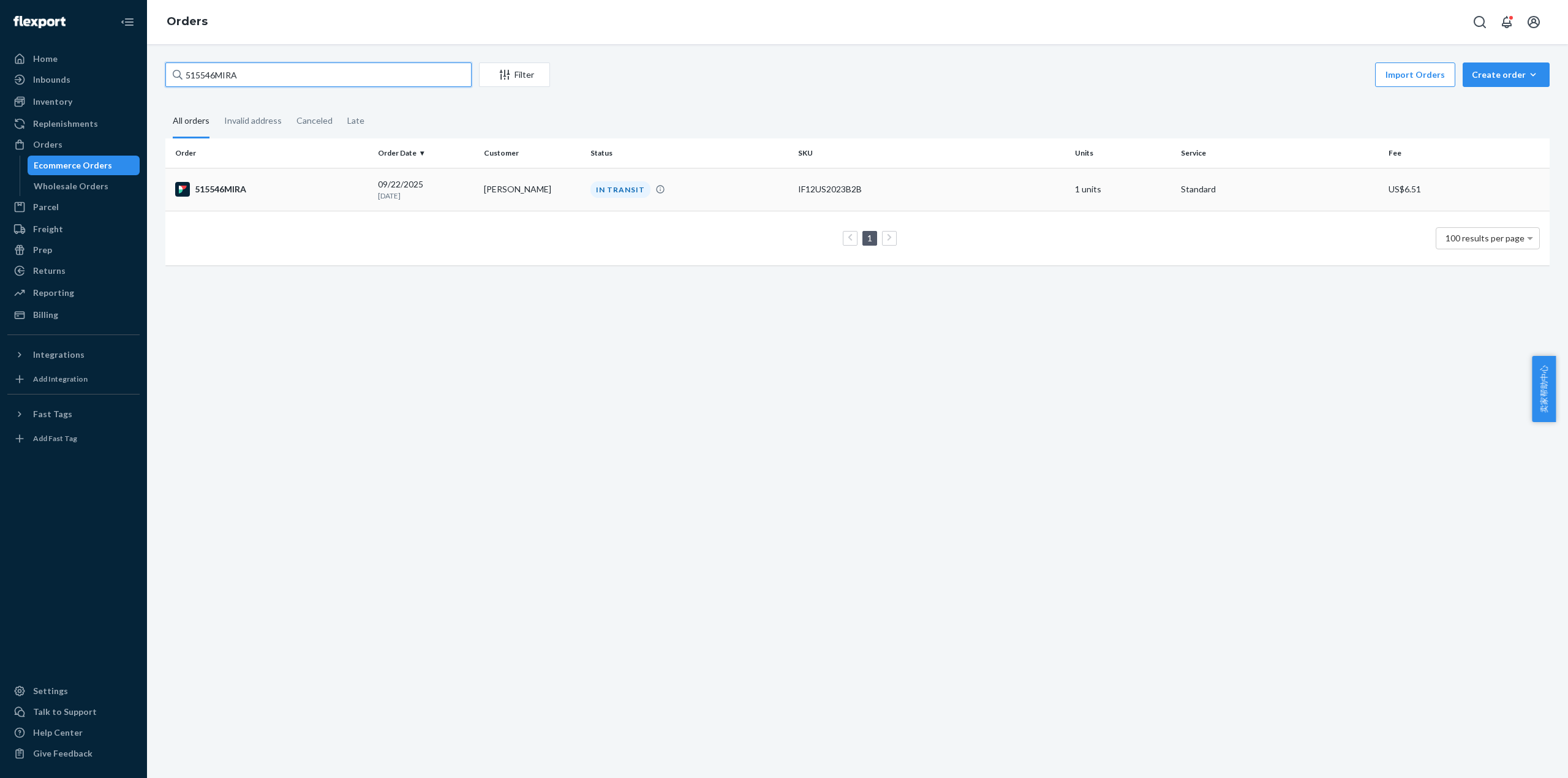
paste input "text"
type input "515546MIRA"
click at [231, 190] on div "515546MIRA" at bounding box center [272, 190] width 193 height 15
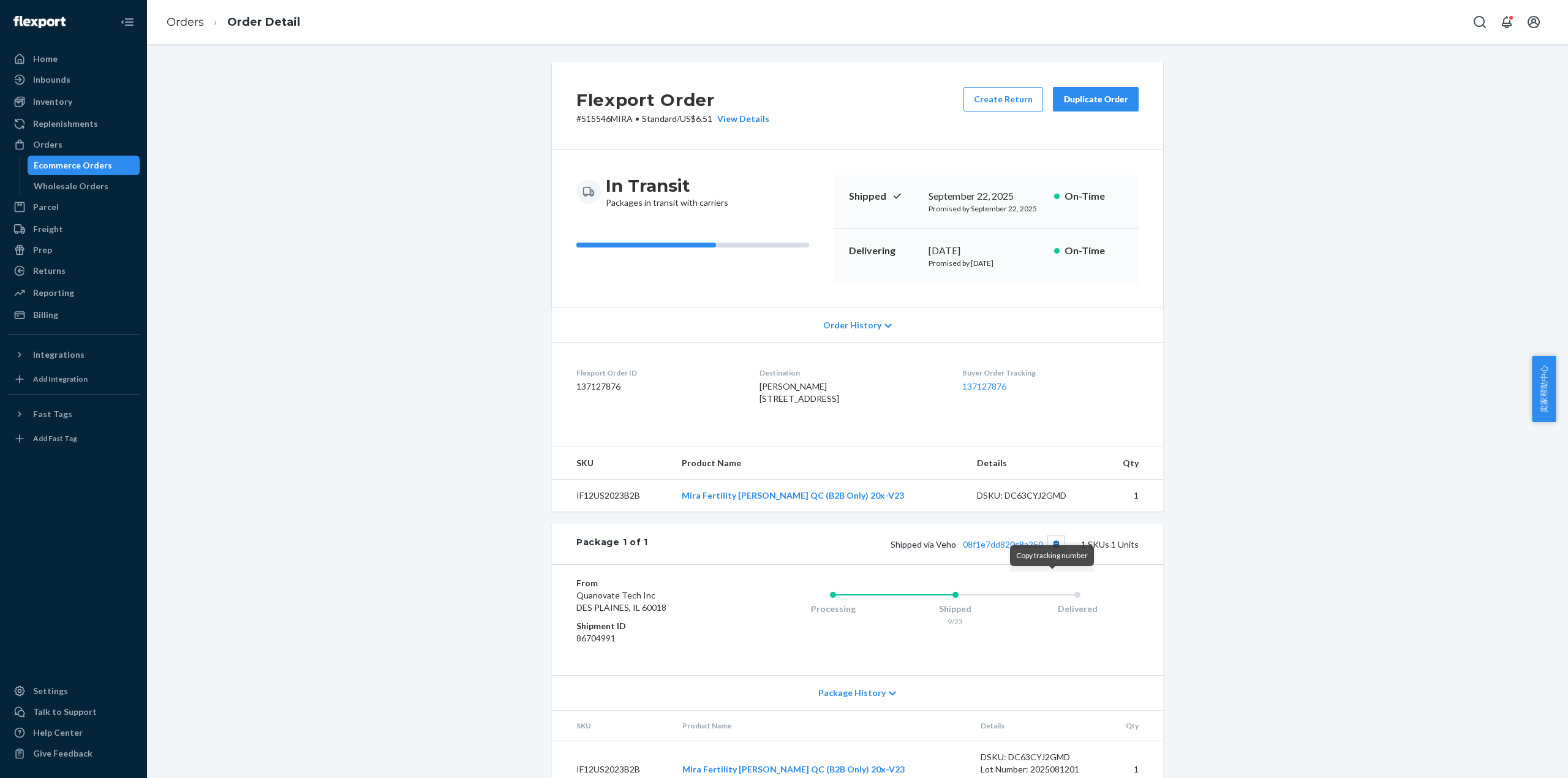
click at [1052, 552] on button "Copy tracking number" at bounding box center [1056, 544] width 16 height 16
click at [1022, 549] on link "08f1e7dd820c8a250" at bounding box center [1003, 544] width 80 height 10
click at [182, 13] on ol "Orders Order Detail" at bounding box center [233, 22] width 153 height 36
click at [202, 22] on link "Orders" at bounding box center [185, 22] width 37 height 13
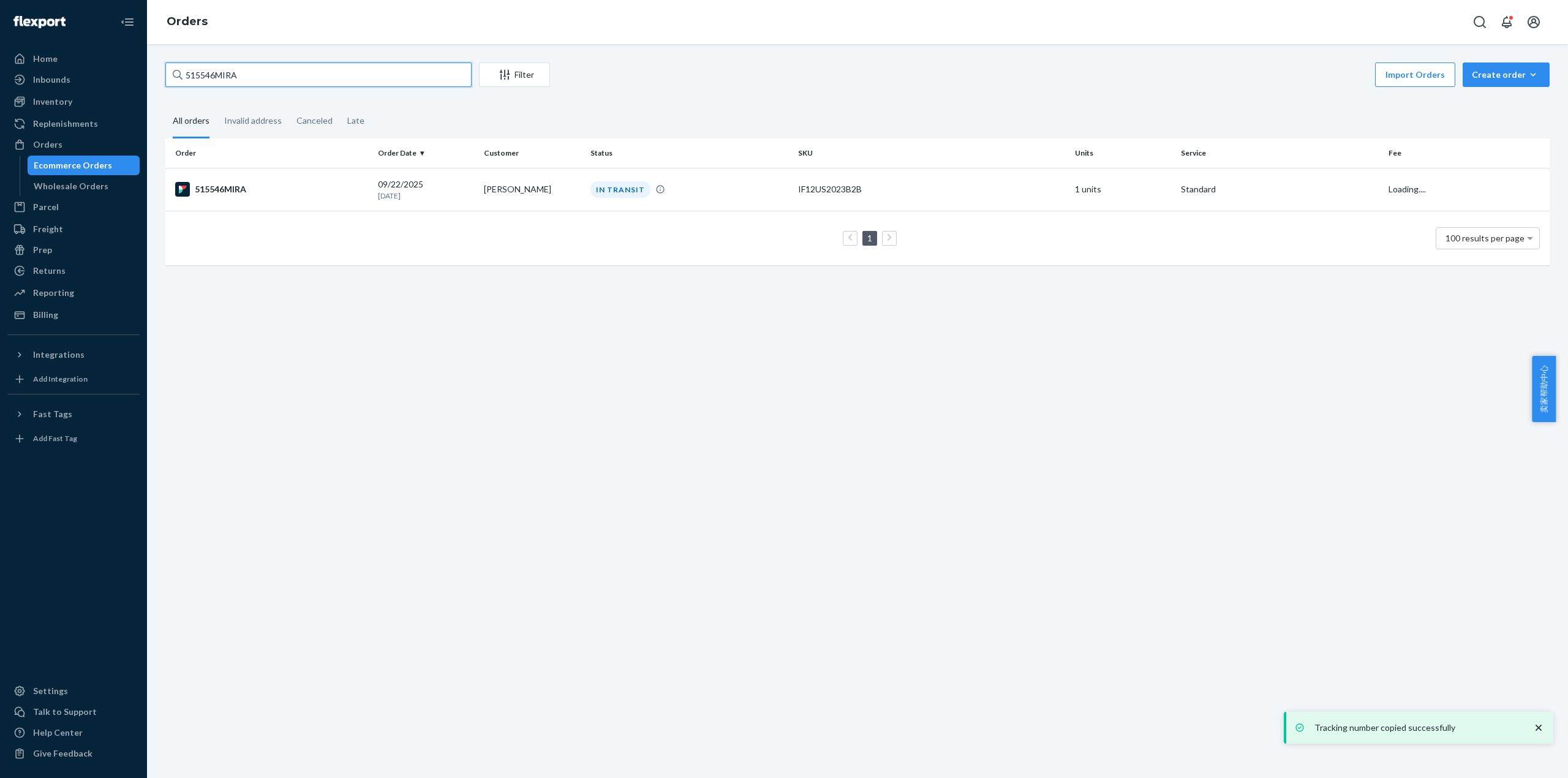
drag, startPoint x: 251, startPoint y: 73, endPoint x: 177, endPoint y: 73, distance: 74.0
click at [177, 73] on div "515546MIRA" at bounding box center [318, 74] width 306 height 24
paste input "55"
type input "515555MIRA"
click at [261, 177] on td "515555MIRA" at bounding box center [269, 190] width 208 height 43
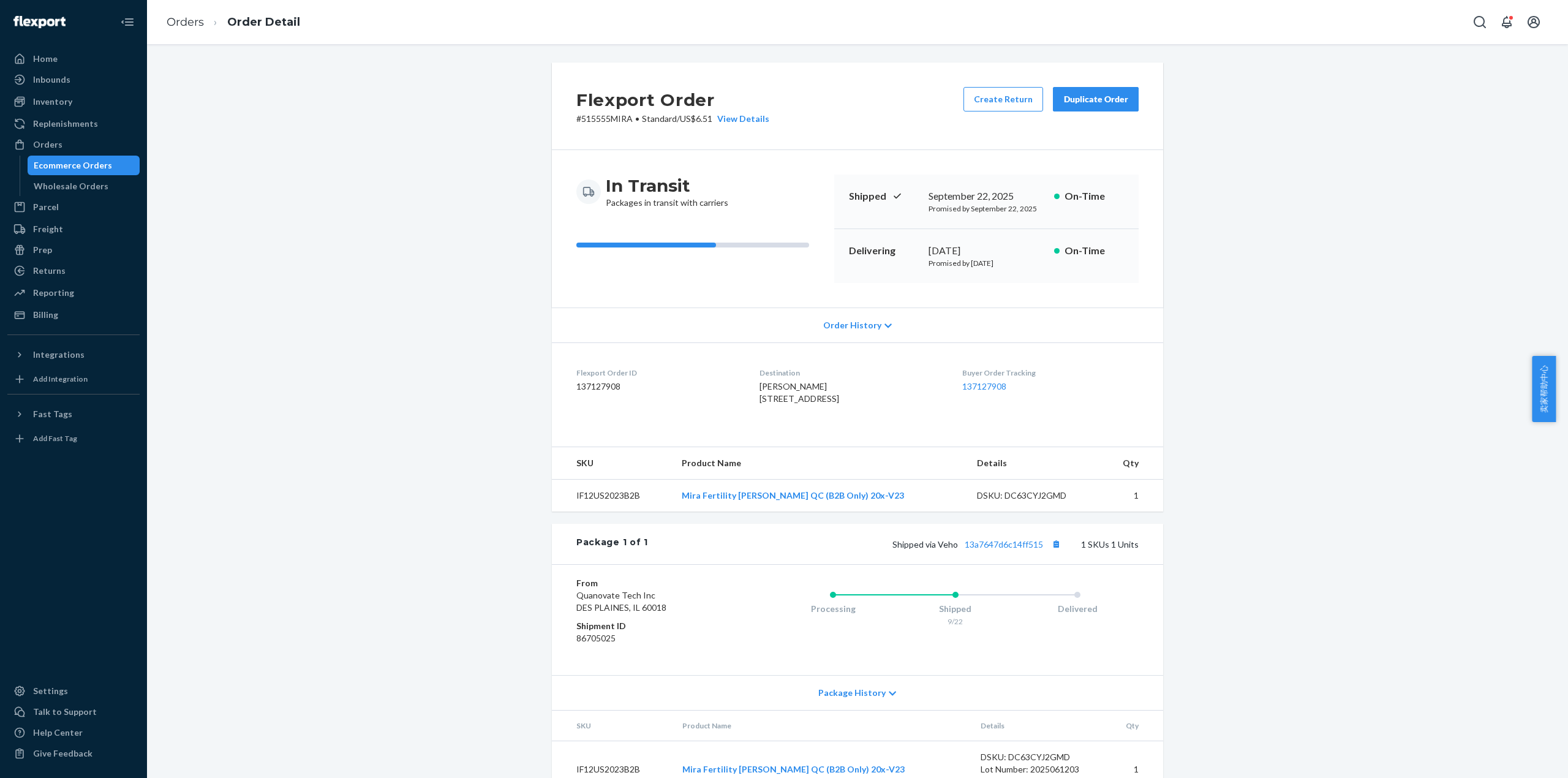
click at [990, 552] on div "Shipped via Veho 13a7647d6c14ff515 1 SKUs 1 Units" at bounding box center [893, 544] width 491 height 16
click at [993, 549] on link "13a7647d6c14ff515" at bounding box center [1004, 544] width 78 height 10
click at [175, 23] on link "Orders" at bounding box center [185, 22] width 37 height 13
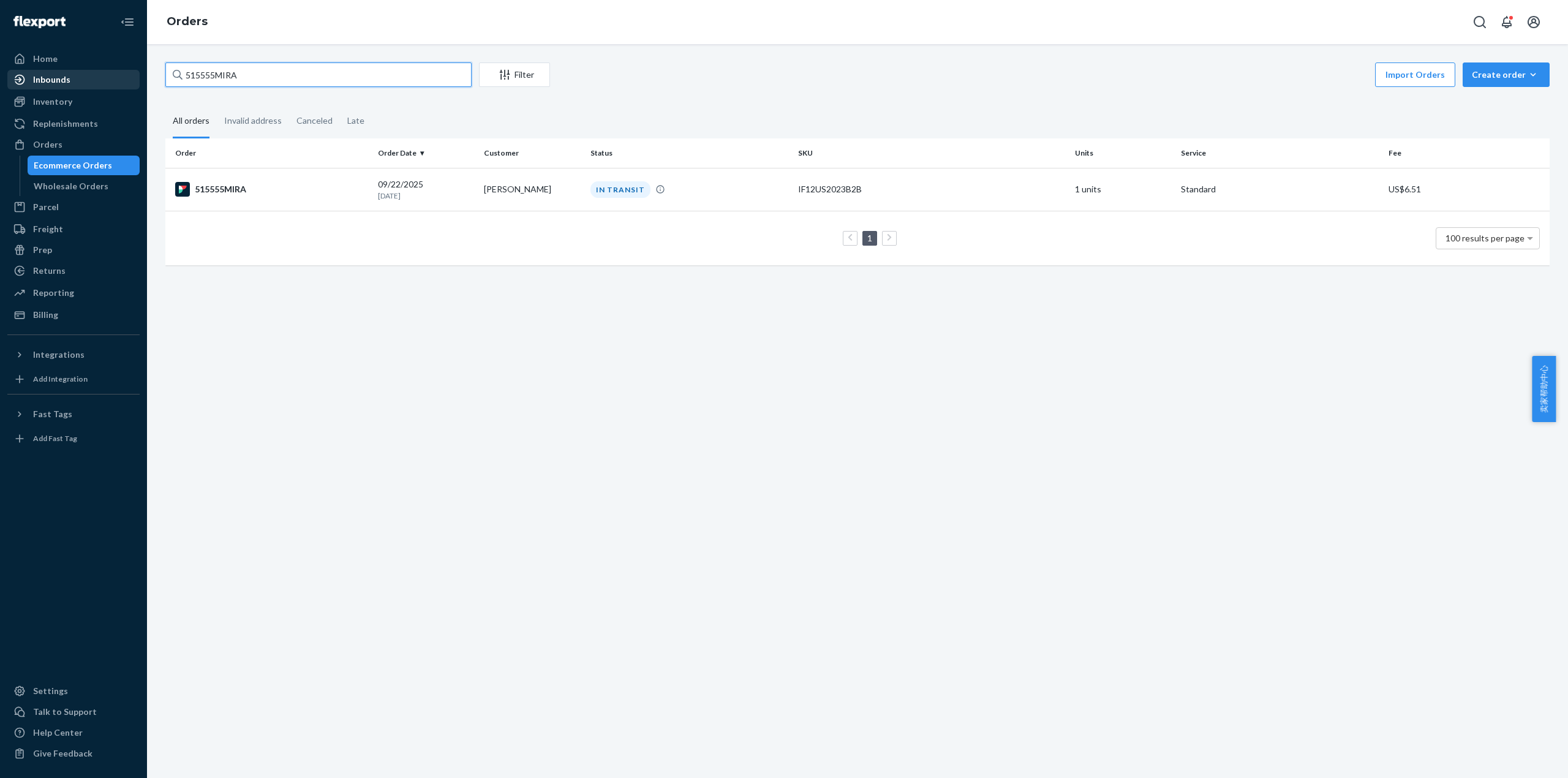
drag, startPoint x: 114, startPoint y: 74, endPoint x: 104, endPoint y: 76, distance: 10.2
click at [104, 76] on div "Home Inbounds Shipping Plans Problems Inventory Products Replenishments Orders …" at bounding box center [784, 389] width 1568 height 778
paste input "84"
type input "515584MIRA"
click at [226, 183] on div "515584MIRA" at bounding box center [272, 190] width 193 height 15
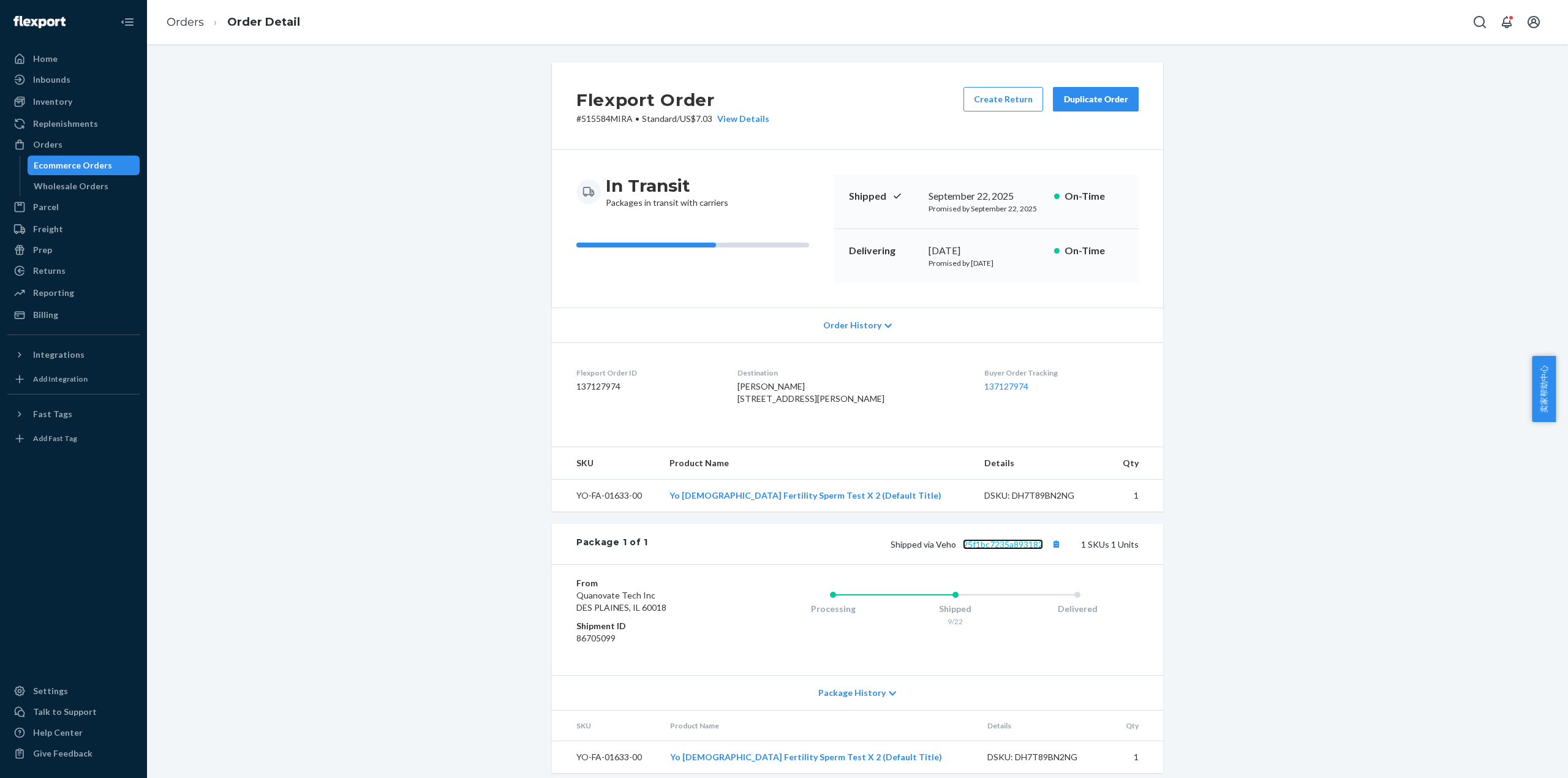
click at [1026, 549] on link "25f1bc7235a893182" at bounding box center [1003, 544] width 80 height 10
click at [197, 23] on link "Orders" at bounding box center [185, 22] width 37 height 13
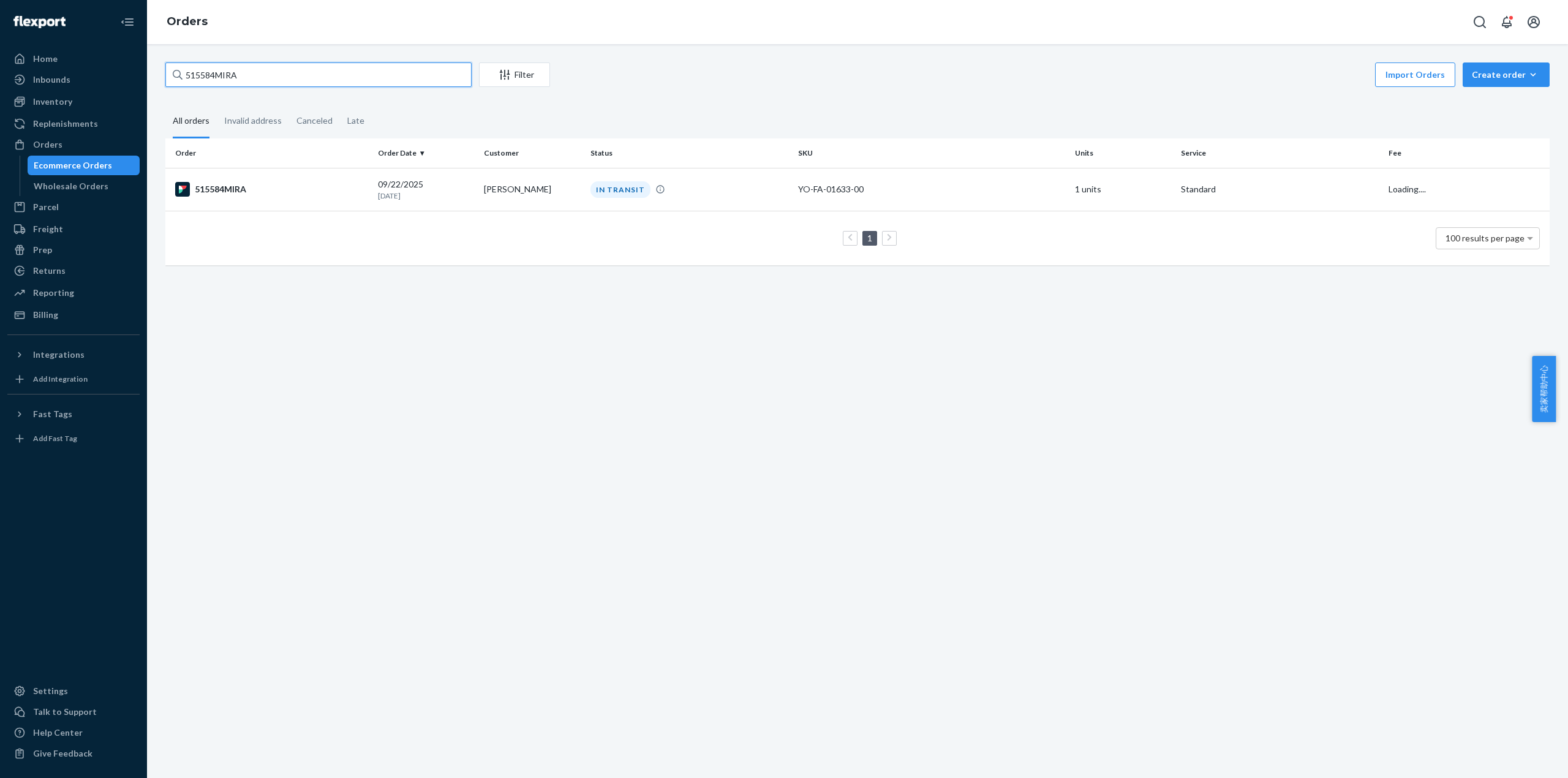
drag, startPoint x: 251, startPoint y: 75, endPoint x: 309, endPoint y: 165, distance: 107.1
click at [108, 75] on div "Home Inbounds Shipping Plans Problems Inventory Products Replenishments Orders …" at bounding box center [784, 389] width 1568 height 778
paste input "603"
type input "515603MIRA"
click at [215, 190] on div "515603MIRA" at bounding box center [272, 190] width 193 height 15
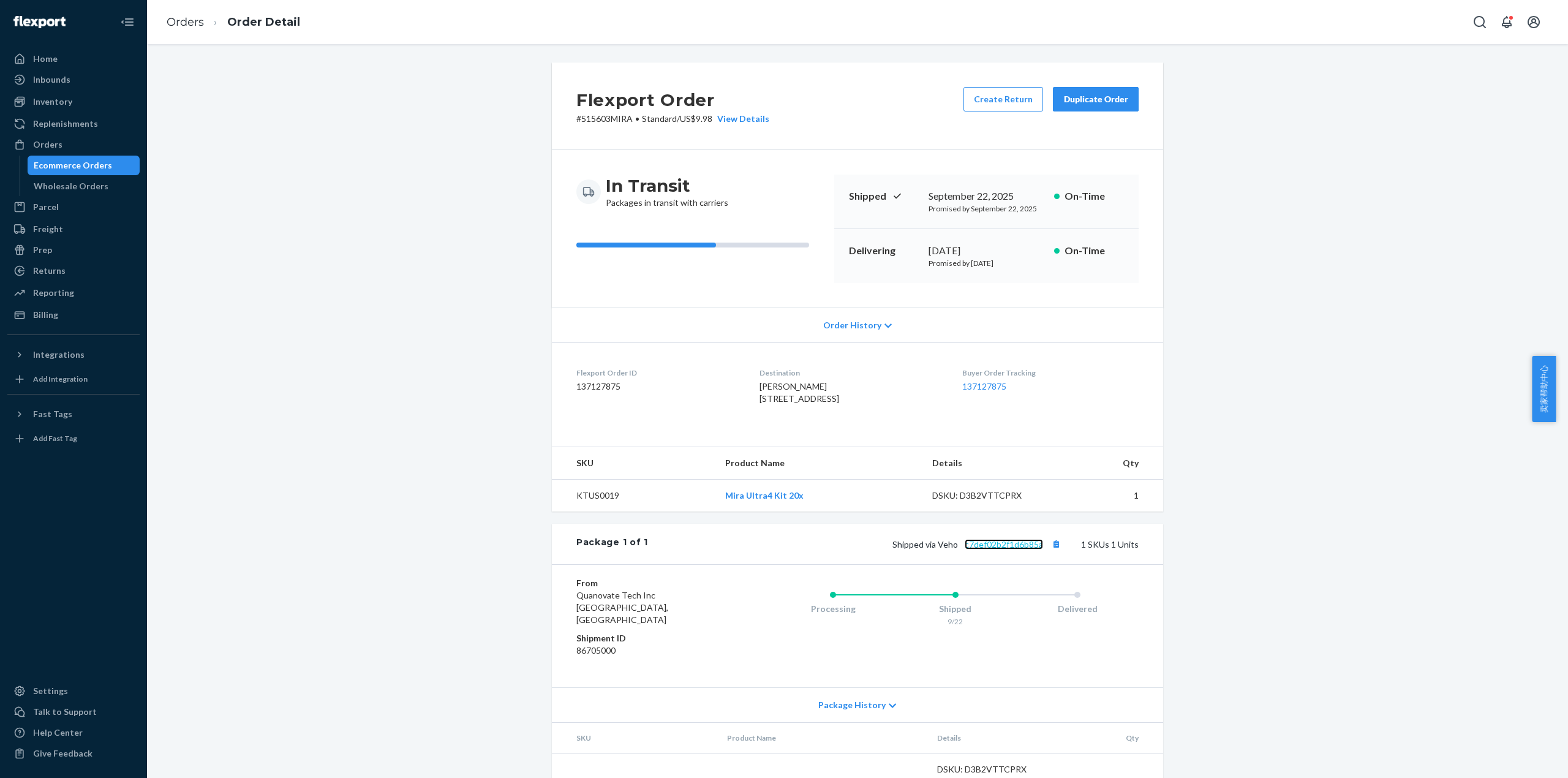
click at [1025, 549] on link "c7def02b2f1d6b85a" at bounding box center [1004, 544] width 78 height 10
click at [186, 13] on ol "Orders Order Detail" at bounding box center [233, 22] width 153 height 36
click at [174, 19] on link "Orders" at bounding box center [185, 22] width 37 height 13
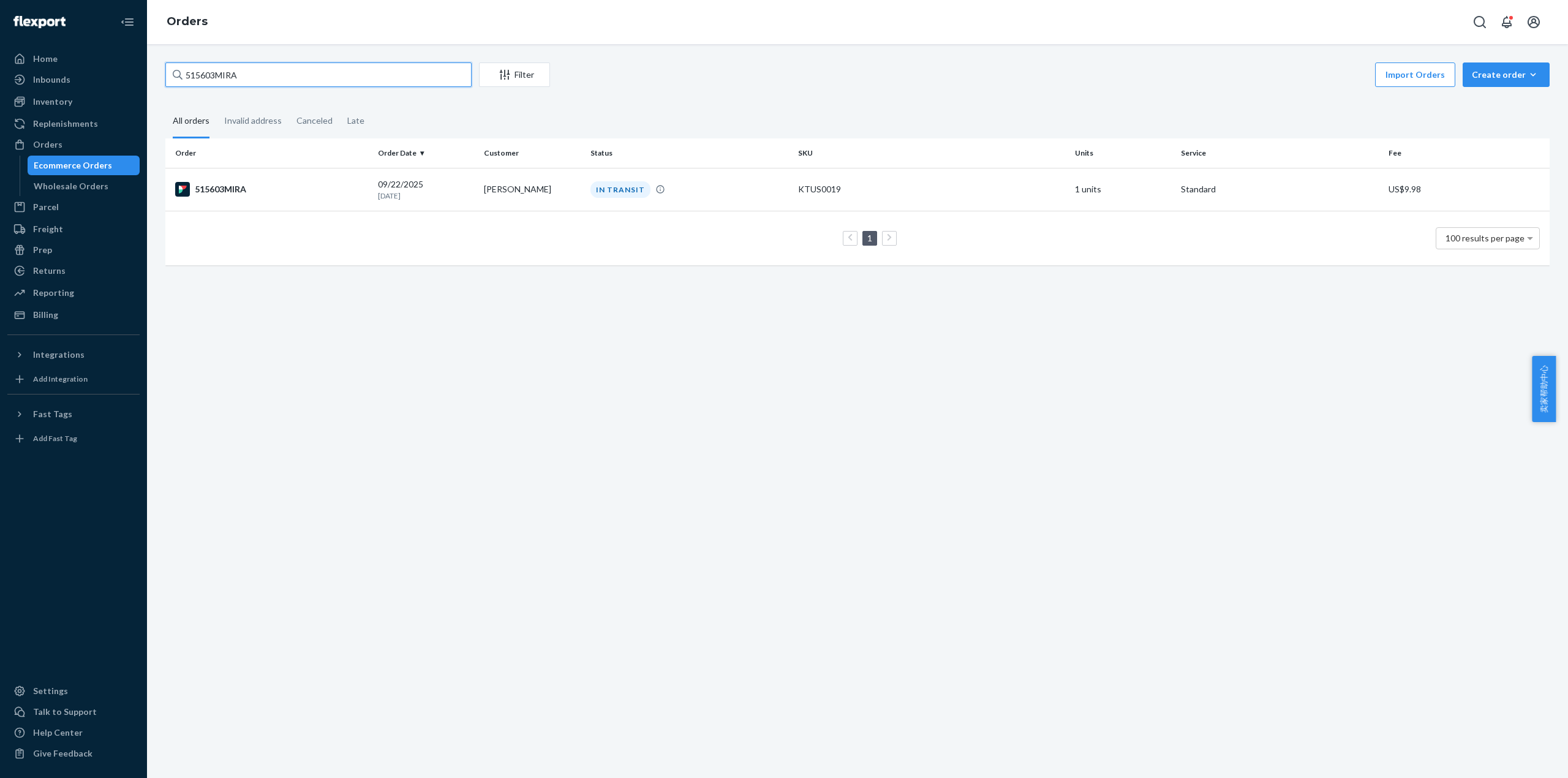
drag, startPoint x: 208, startPoint y: 76, endPoint x: 167, endPoint y: 76, distance: 41.0
click at [167, 76] on input "515603MIRA" at bounding box center [318, 74] width 306 height 24
paste input "#515611"
type input "#515611MIRA"
click at [223, 192] on div "515611MIRA" at bounding box center [272, 190] width 193 height 15
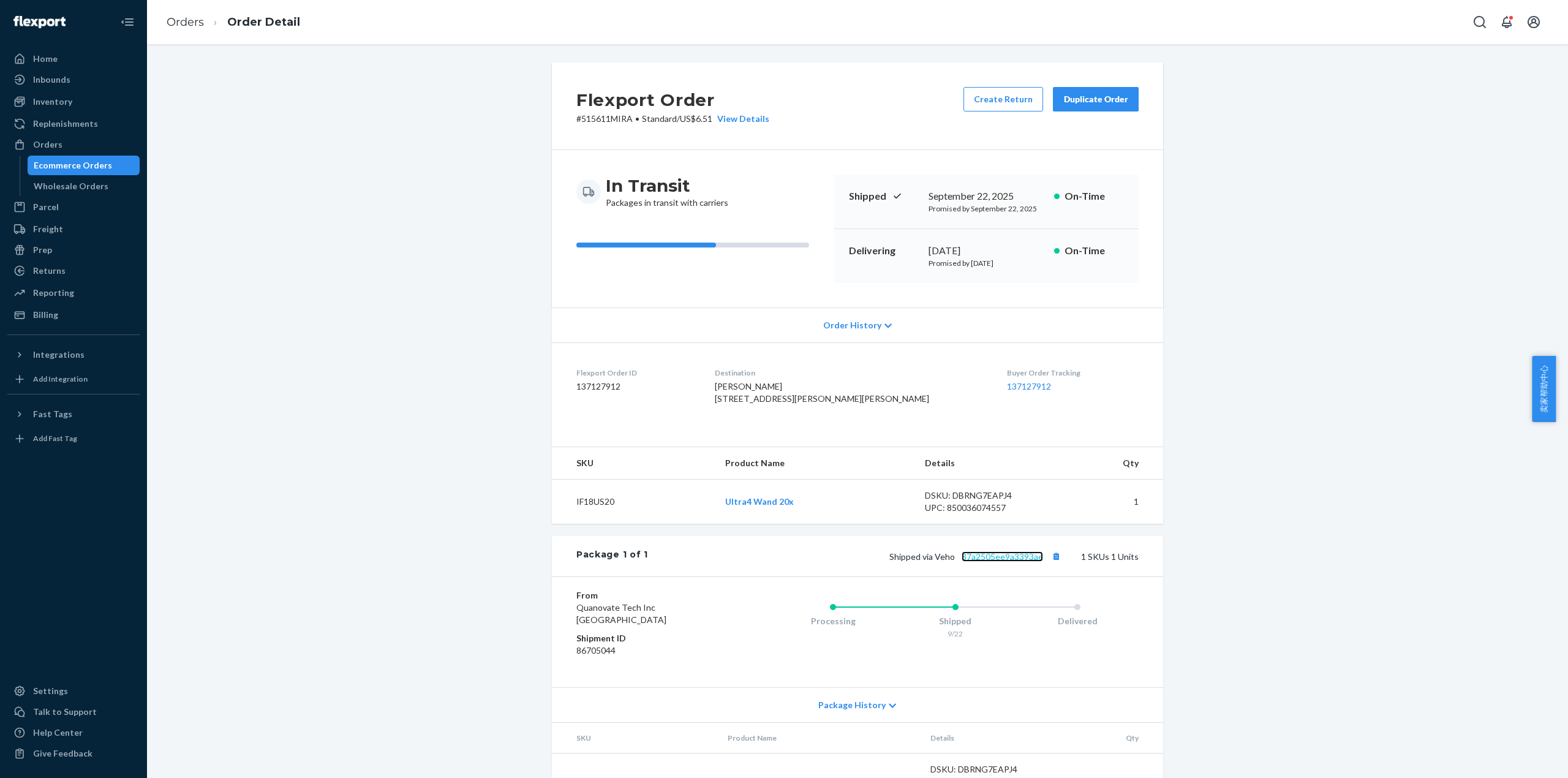
click at [1012, 562] on link "37a2505ee9a3393ae" at bounding box center [1002, 557] width 81 height 10
click at [183, 26] on link "Orders" at bounding box center [185, 22] width 37 height 13
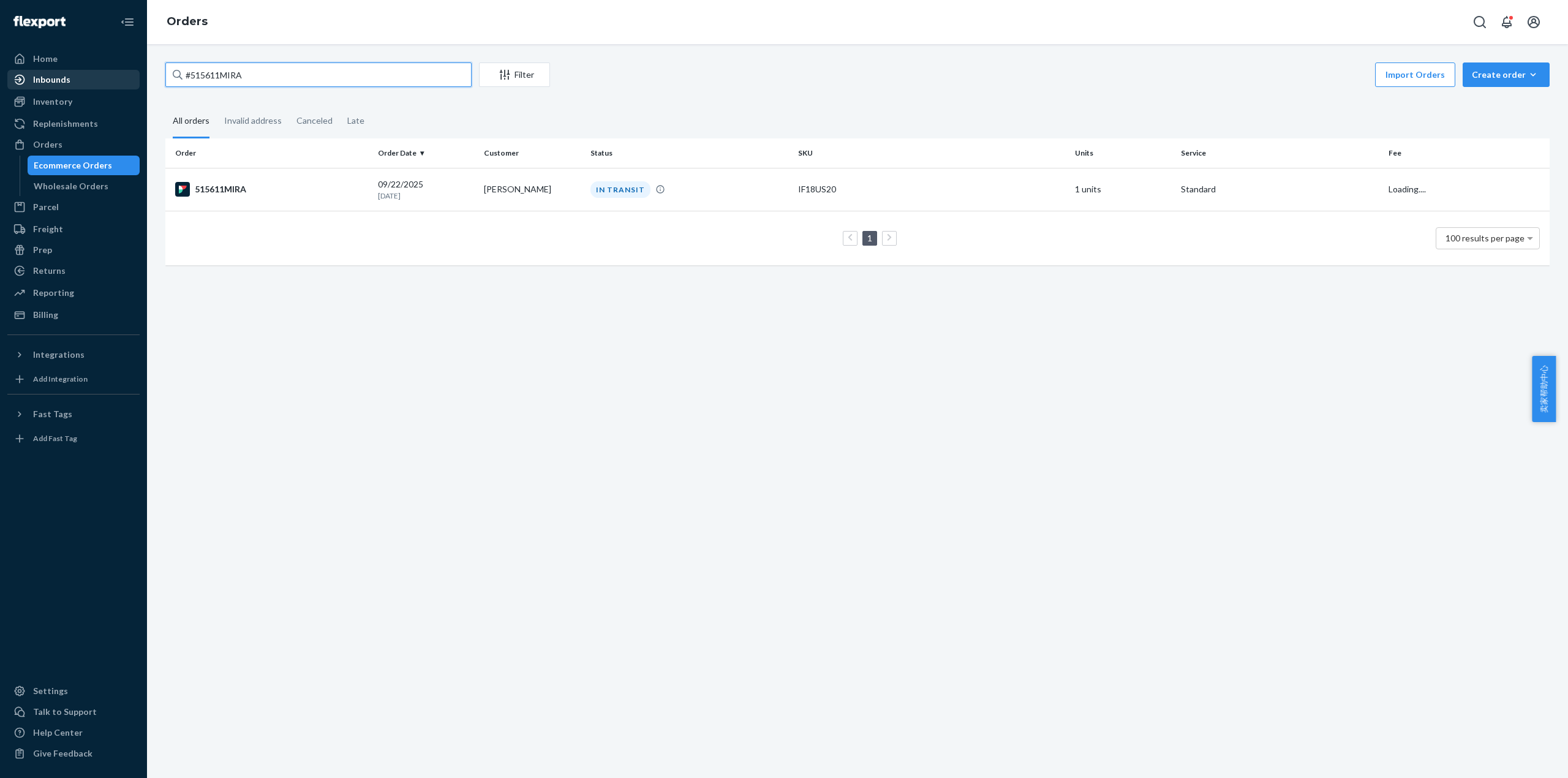
click at [123, 76] on div "Home Inbounds Shipping Plans Problems Inventory Products Replenishments Orders …" at bounding box center [784, 389] width 1568 height 778
paste input "515639"
type input "515639MIRA"
click at [247, 190] on div "515639MIRA" at bounding box center [272, 190] width 193 height 15
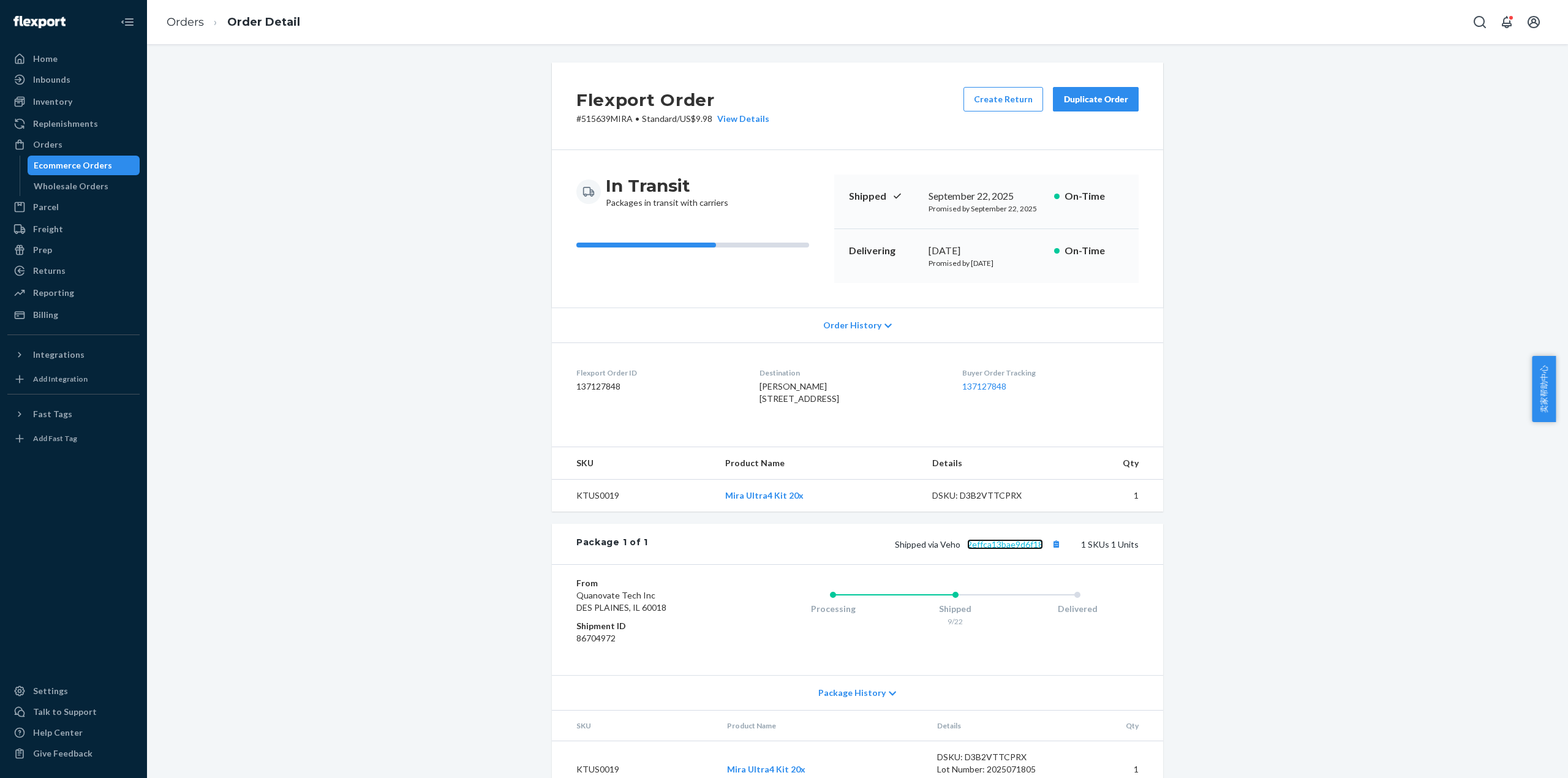
click at [1020, 549] on link "2effca13bae9d6f18" at bounding box center [1005, 544] width 76 height 10
click at [189, 16] on link "Orders" at bounding box center [185, 22] width 37 height 13
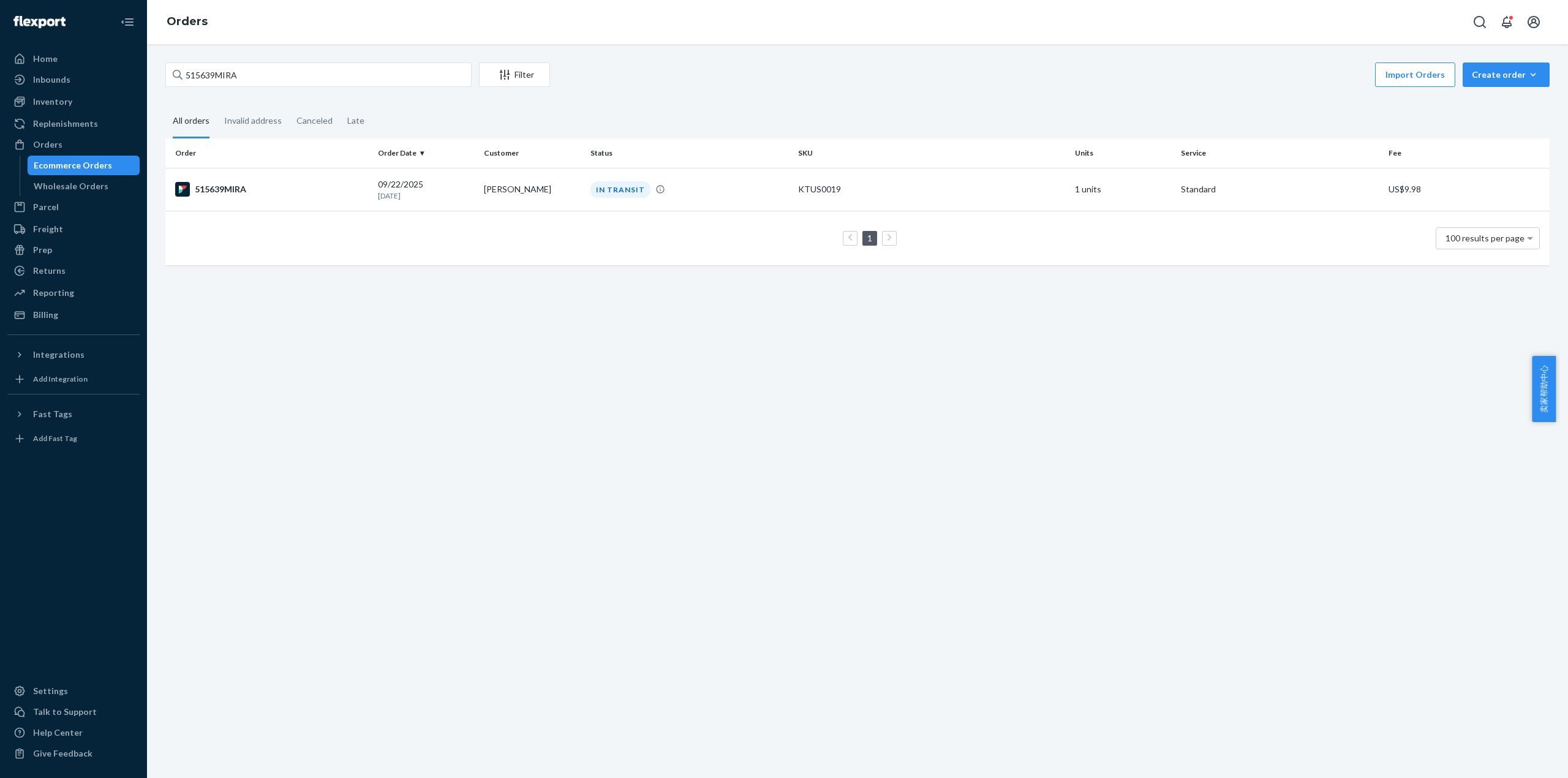
click at [0, 135] on div "Home Inbounds Shipping Plans Problems Inventory Products Replenishments Orders …" at bounding box center [73, 389] width 147 height 778
drag, startPoint x: 0, startPoint y: 138, endPoint x: 282, endPoint y: 191, distance: 286.9
click at [282, 191] on div "515639MIRA" at bounding box center [272, 190] width 193 height 15
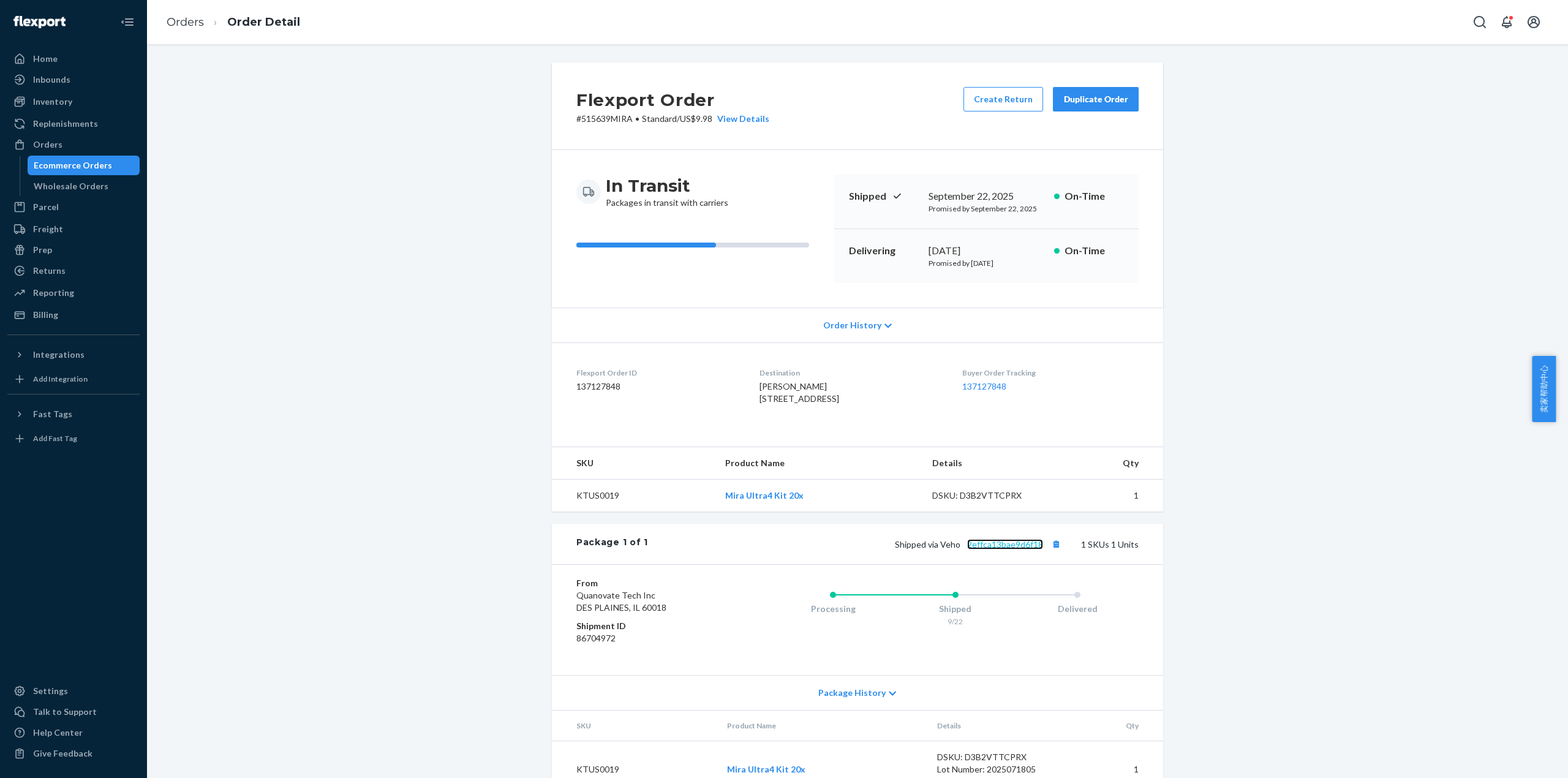
click at [1026, 549] on link "2effca13bae9d6f18" at bounding box center [1005, 544] width 76 height 10
click at [183, 23] on link "Orders" at bounding box center [185, 22] width 37 height 13
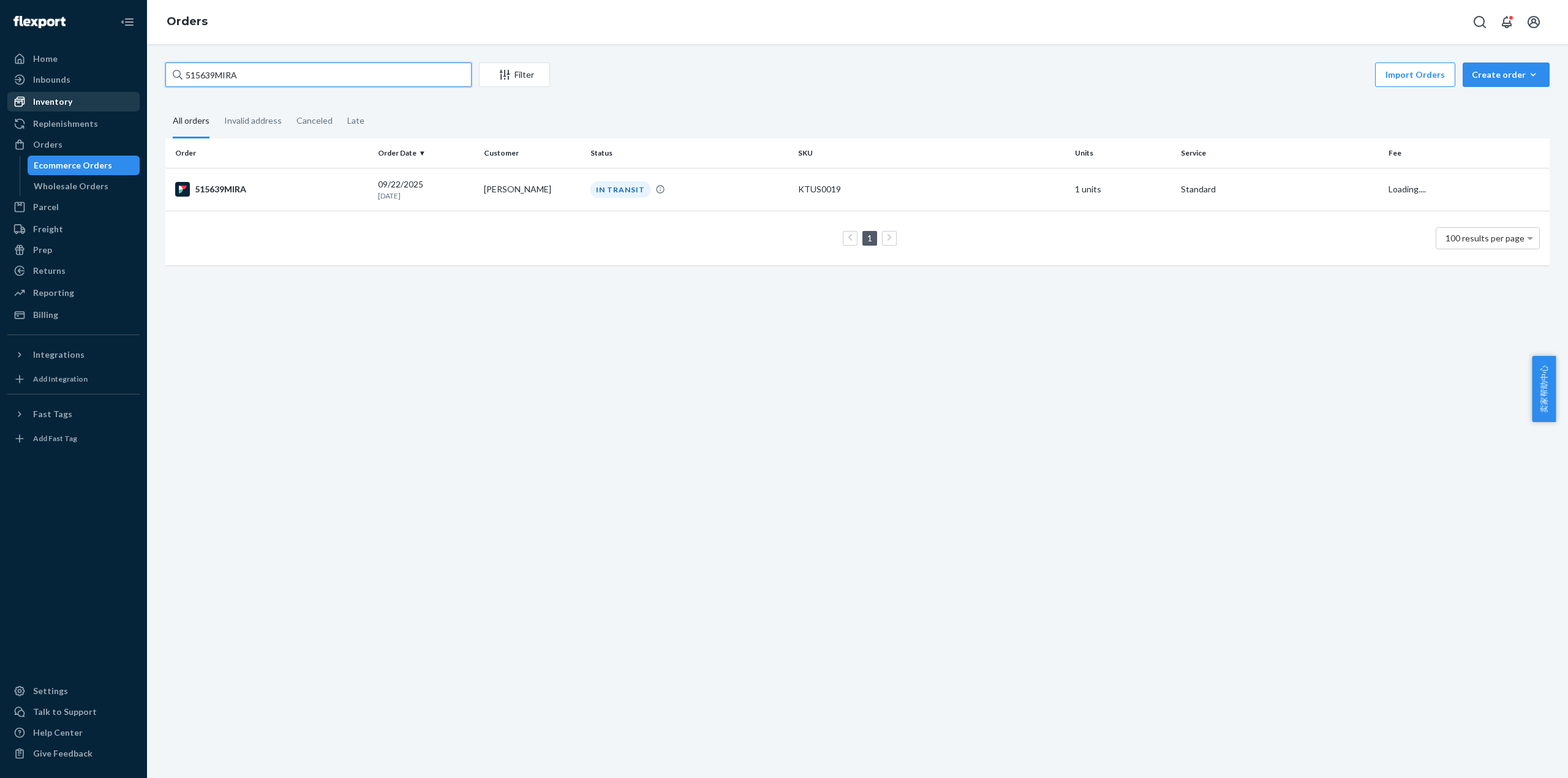
drag, startPoint x: 256, startPoint y: 78, endPoint x: 81, endPoint y: 92, distance: 175.6
click at [81, 92] on div "Home Inbounds Shipping Plans Problems Inventory Products Replenishments Orders …" at bounding box center [784, 389] width 1568 height 778
paste input "56"
type input "515656MIRA"
click at [236, 184] on div "515656MIRA" at bounding box center [272, 190] width 193 height 15
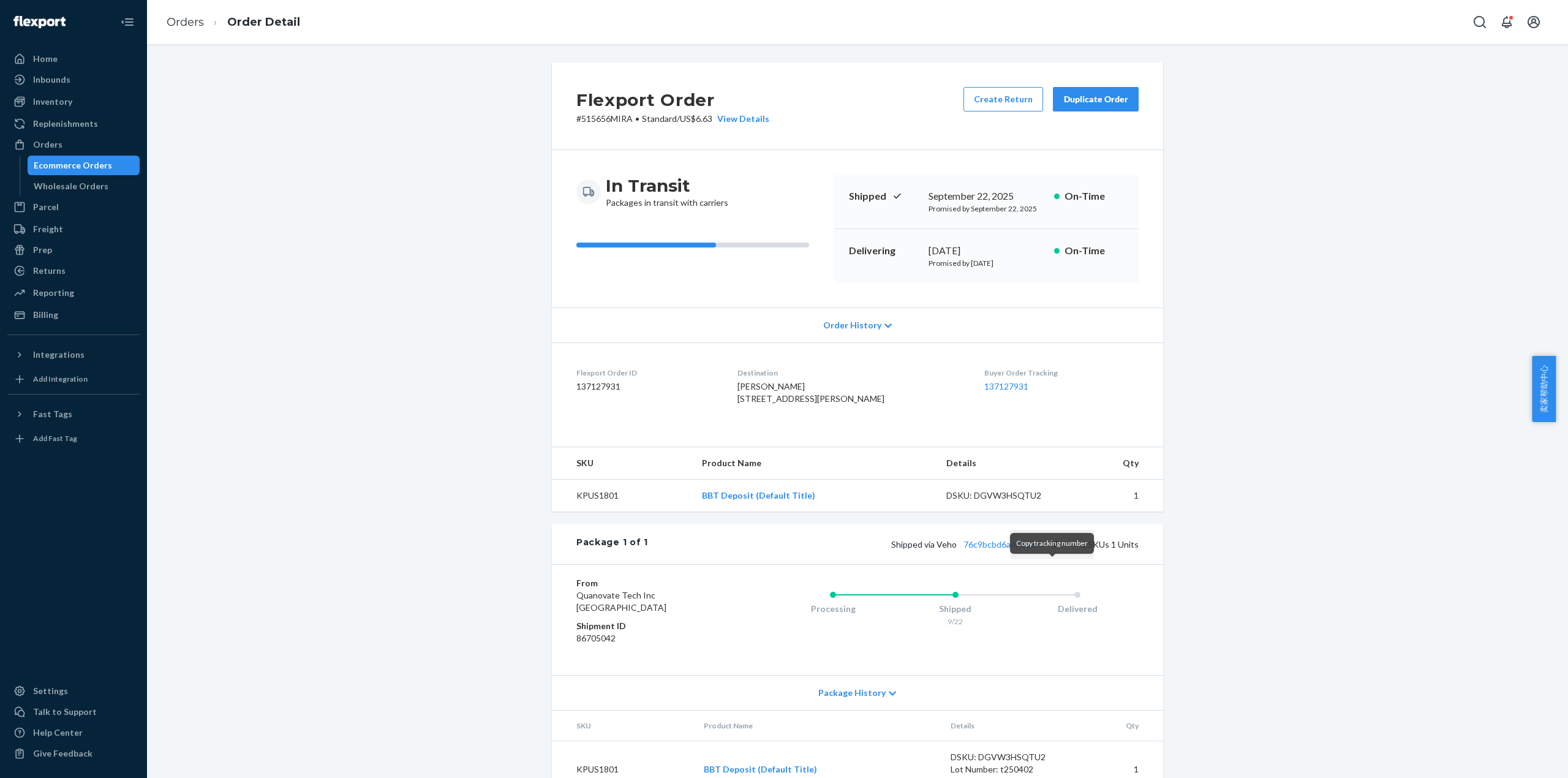
click at [1051, 552] on button "Copy tracking number" at bounding box center [1056, 544] width 16 height 16
click at [1028, 552] on div "Shipped via Veho 76c9bcbd6a466b5f5 1 SKUs 1 Units" at bounding box center [893, 544] width 491 height 16
click at [1000, 549] on link "76c9bcbd6a466b5f5" at bounding box center [1003, 544] width 80 height 10
click at [986, 549] on link "76c9bcbd6a466b5f5" at bounding box center [1003, 544] width 80 height 10
click at [197, 24] on link "Orders" at bounding box center [185, 22] width 37 height 13
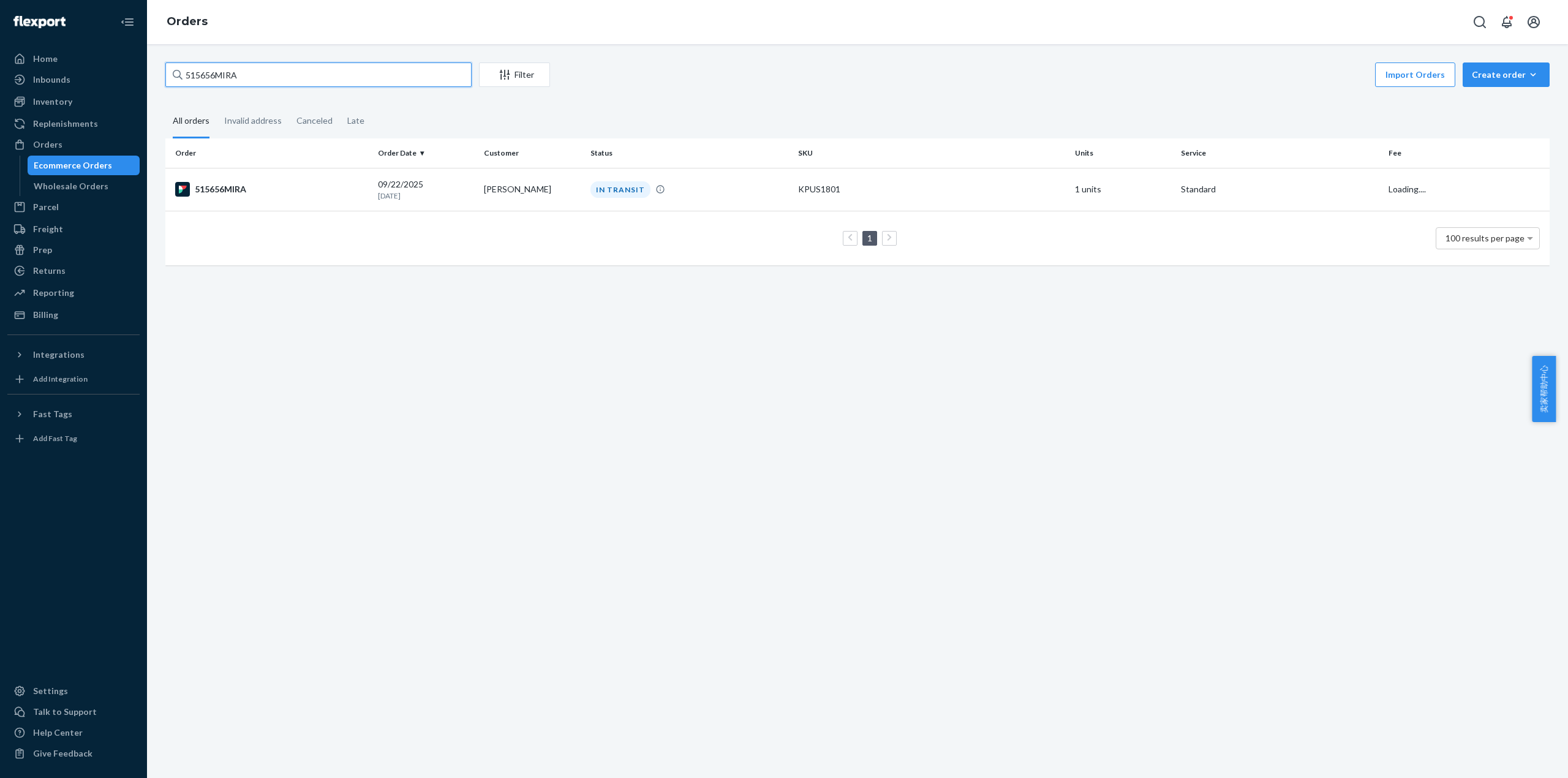
drag, startPoint x: 235, startPoint y: 71, endPoint x: 159, endPoint y: 75, distance: 76.1
click at [159, 75] on div "515656MIRA Filter Import Orders Create order Ecommerce order Removal order All …" at bounding box center [857, 170] width 1402 height 215
paste input "74"
type input "515674MIRA"
click at [245, 197] on td "515674MIRA" at bounding box center [269, 190] width 208 height 43
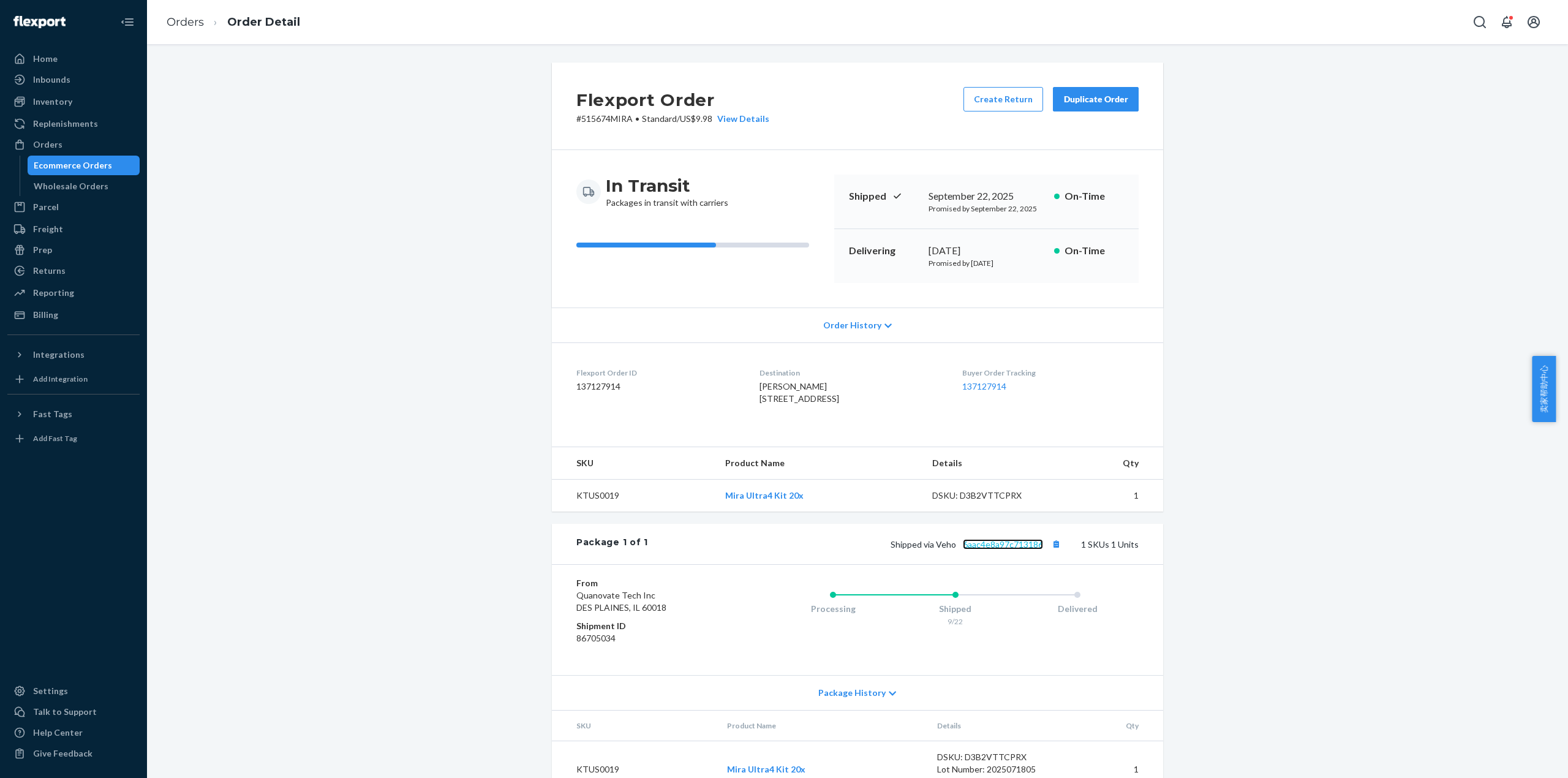
click at [1025, 549] on link "6aac4e8a97c713186" at bounding box center [1003, 544] width 80 height 10
click at [186, 27] on link "Orders" at bounding box center [185, 22] width 37 height 13
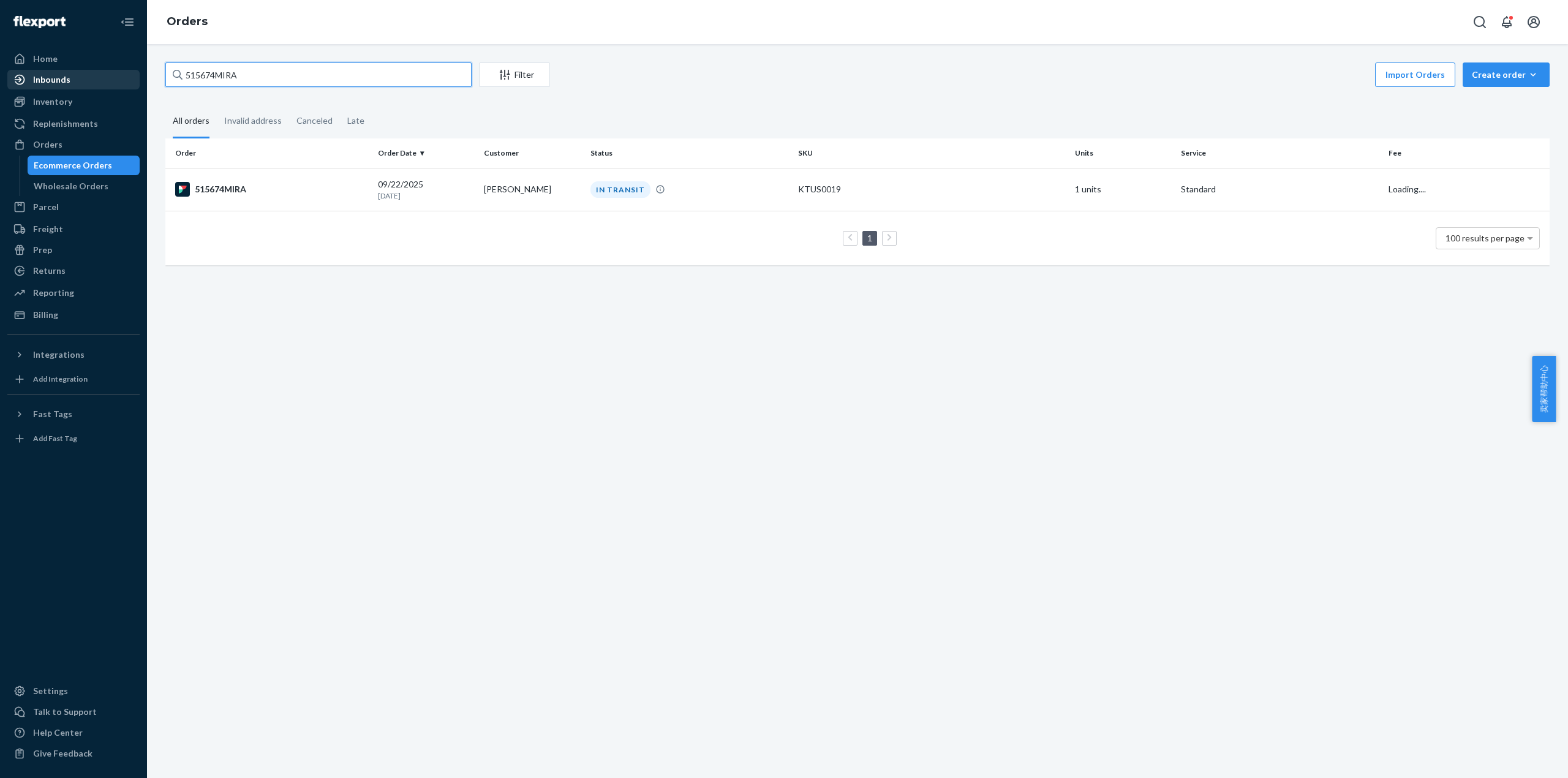
drag, startPoint x: 258, startPoint y: 73, endPoint x: 203, endPoint y: 126, distance: 76.4
click at [93, 81] on div "Home Inbounds Shipping Plans Problems Inventory Products Replenishments Orders …" at bounding box center [784, 389] width 1568 height 778
paste input "80"
type input "515680MIRA"
click at [240, 180] on td "515680MIRA" at bounding box center [269, 190] width 208 height 43
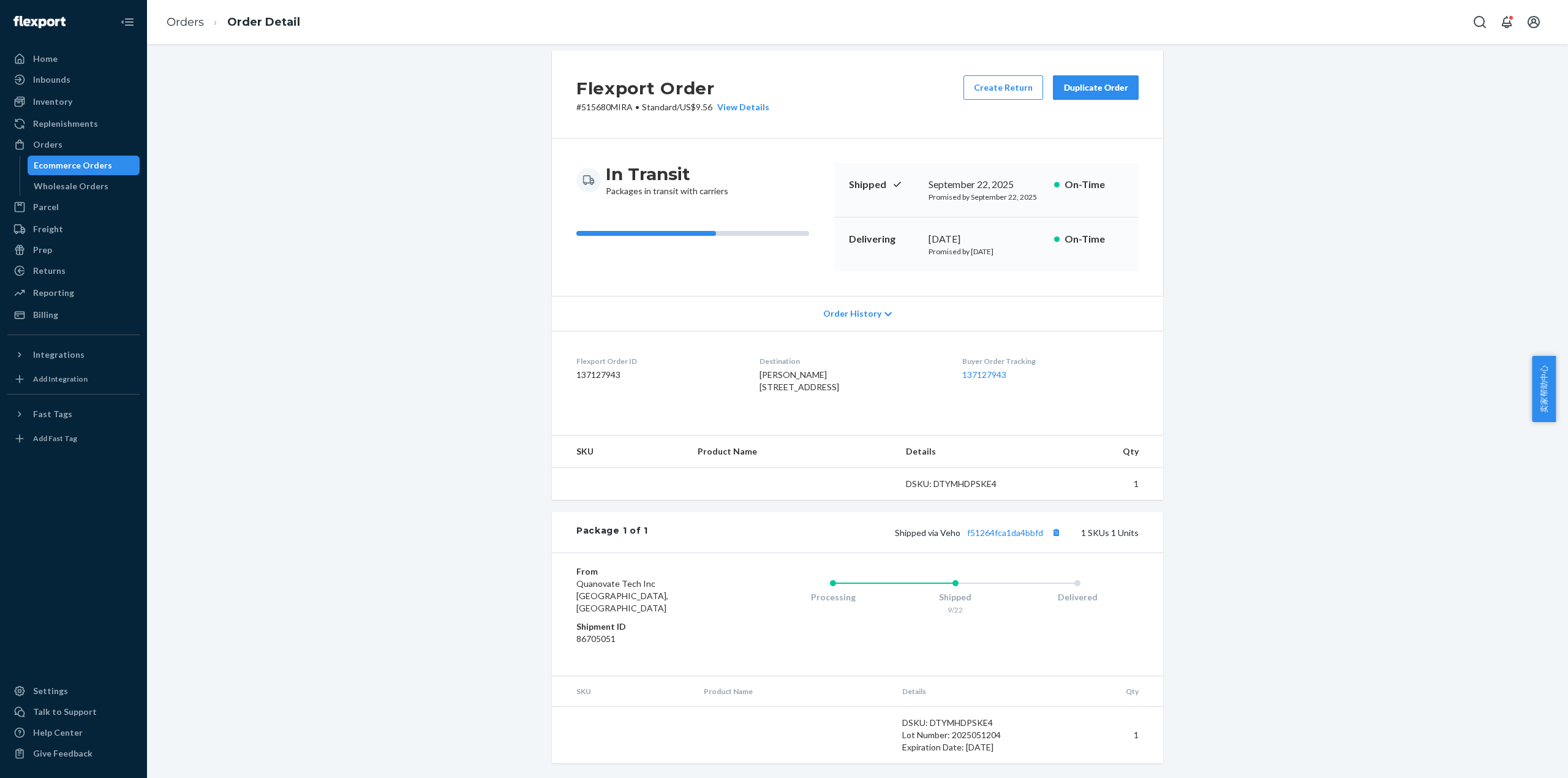
scroll to position [25, 0]
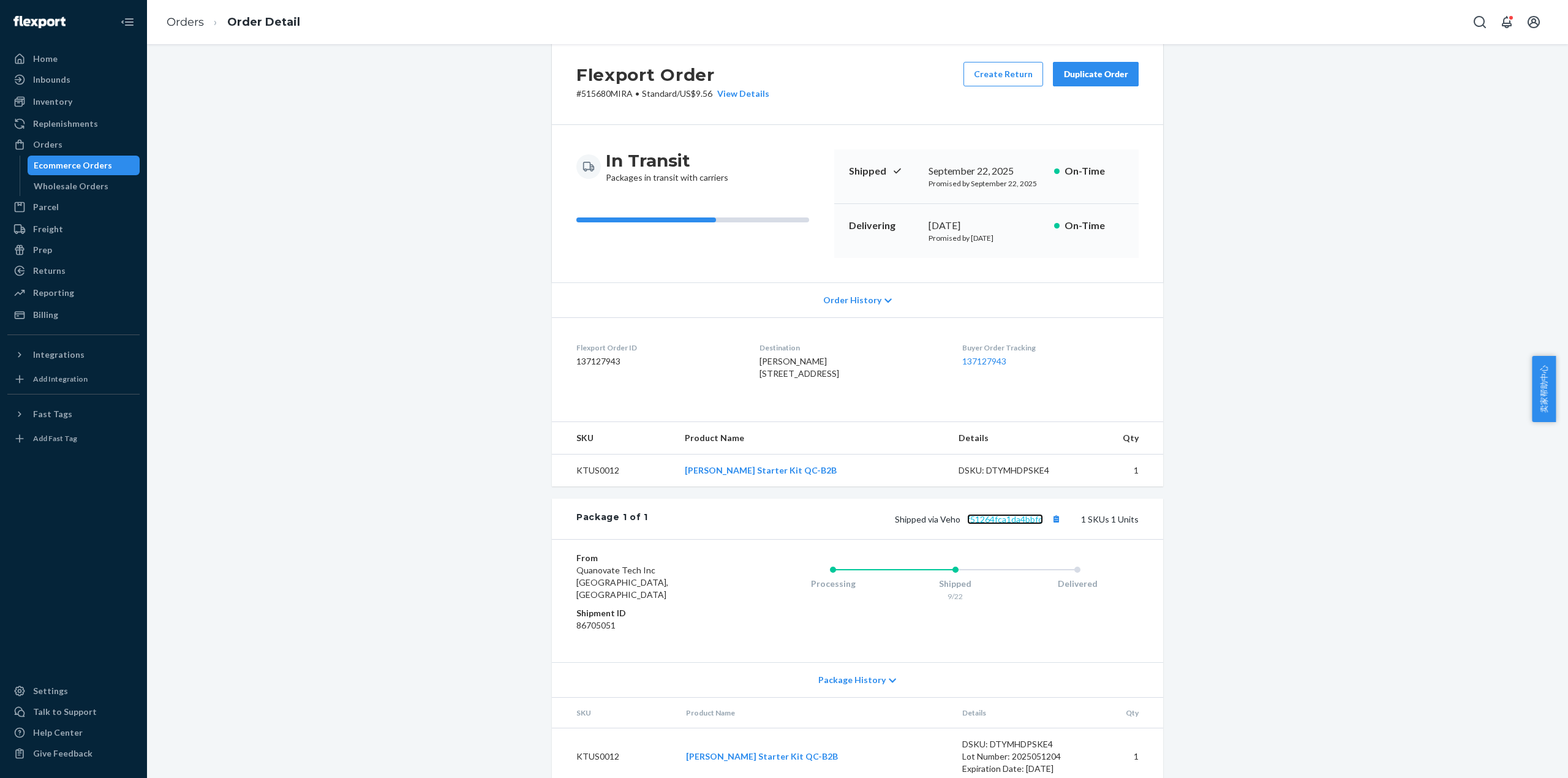
click at [1013, 524] on link "f51264fca1da4bbfd" at bounding box center [1005, 519] width 76 height 10
click at [164, 23] on ol "Orders Order Detail" at bounding box center [233, 22] width 153 height 36
click at [169, 23] on link "Orders" at bounding box center [185, 22] width 37 height 13
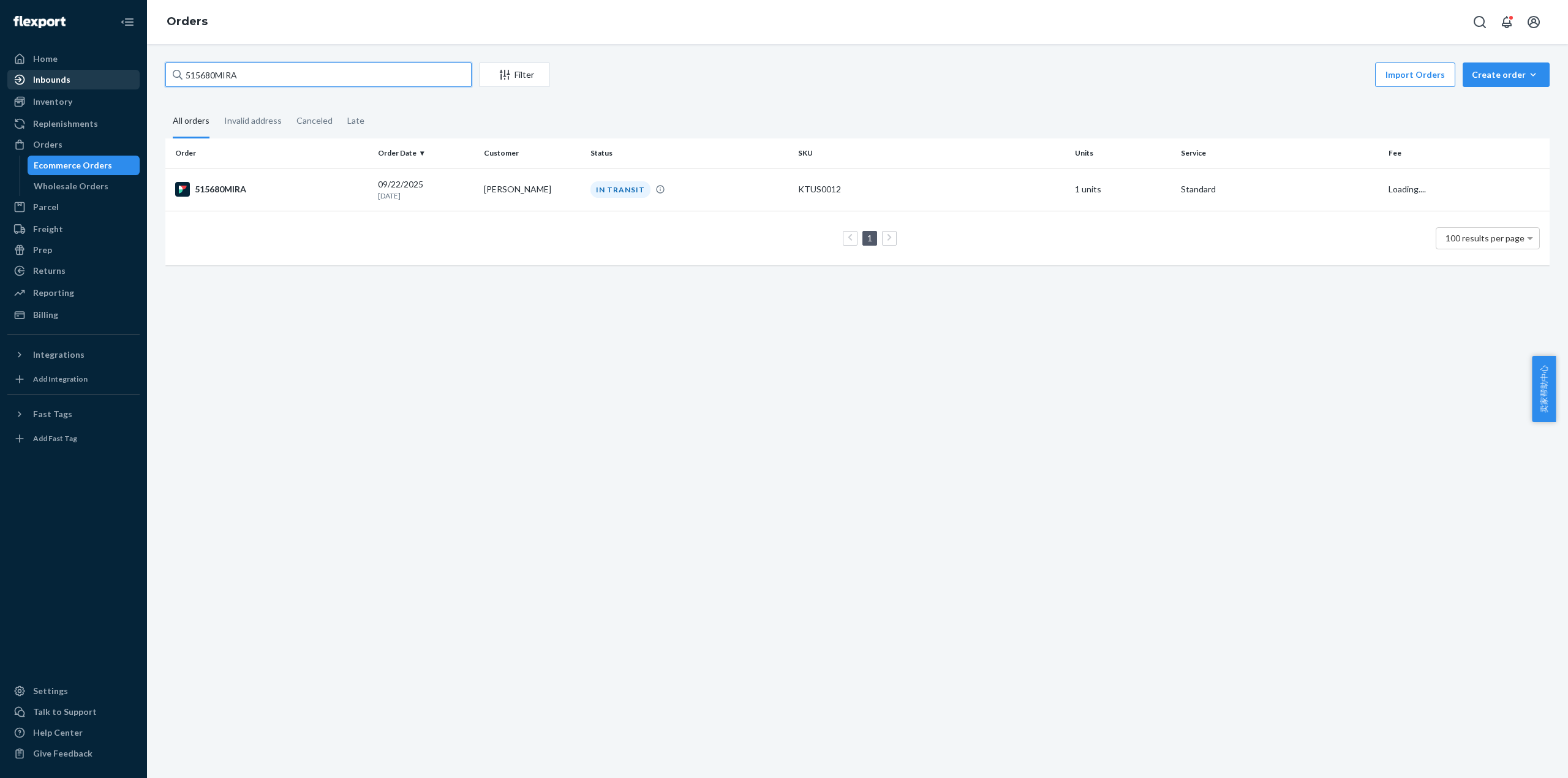
drag, startPoint x: 253, startPoint y: 73, endPoint x: 109, endPoint y: 84, distance: 144.4
click at [109, 84] on div "Home Inbounds Shipping Plans Problems Inventory Products Replenishments Orders …" at bounding box center [784, 389] width 1568 height 778
paste input "712"
type input "515712MIRA"
click at [239, 191] on div "515712MIRA" at bounding box center [272, 190] width 193 height 15
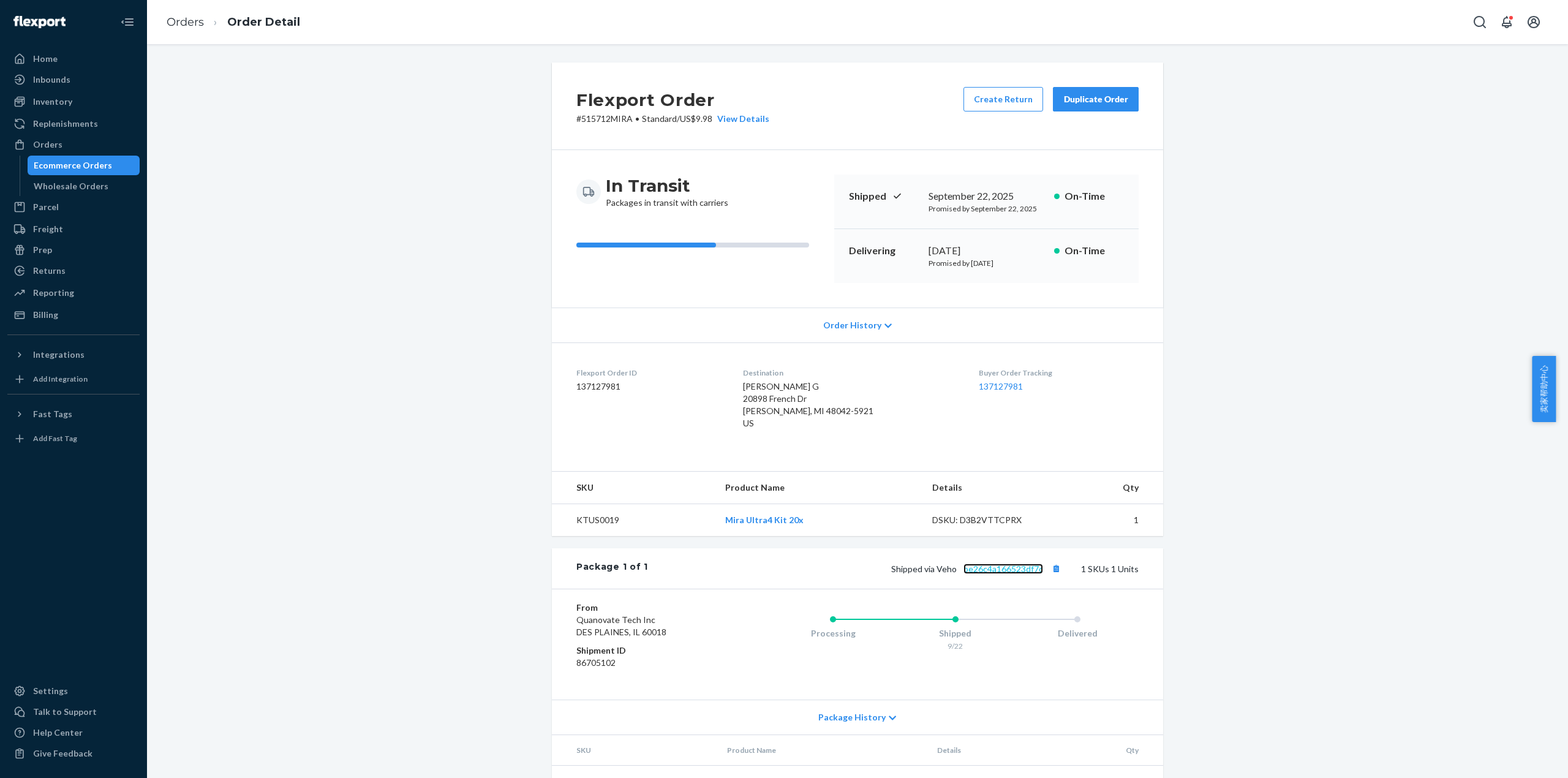
click at [1010, 566] on link "be26c4a166523df7c" at bounding box center [1003, 569] width 80 height 10
click at [165, 23] on ol "Orders Order Detail" at bounding box center [233, 22] width 153 height 36
click at [194, 16] on link "Orders" at bounding box center [185, 22] width 37 height 13
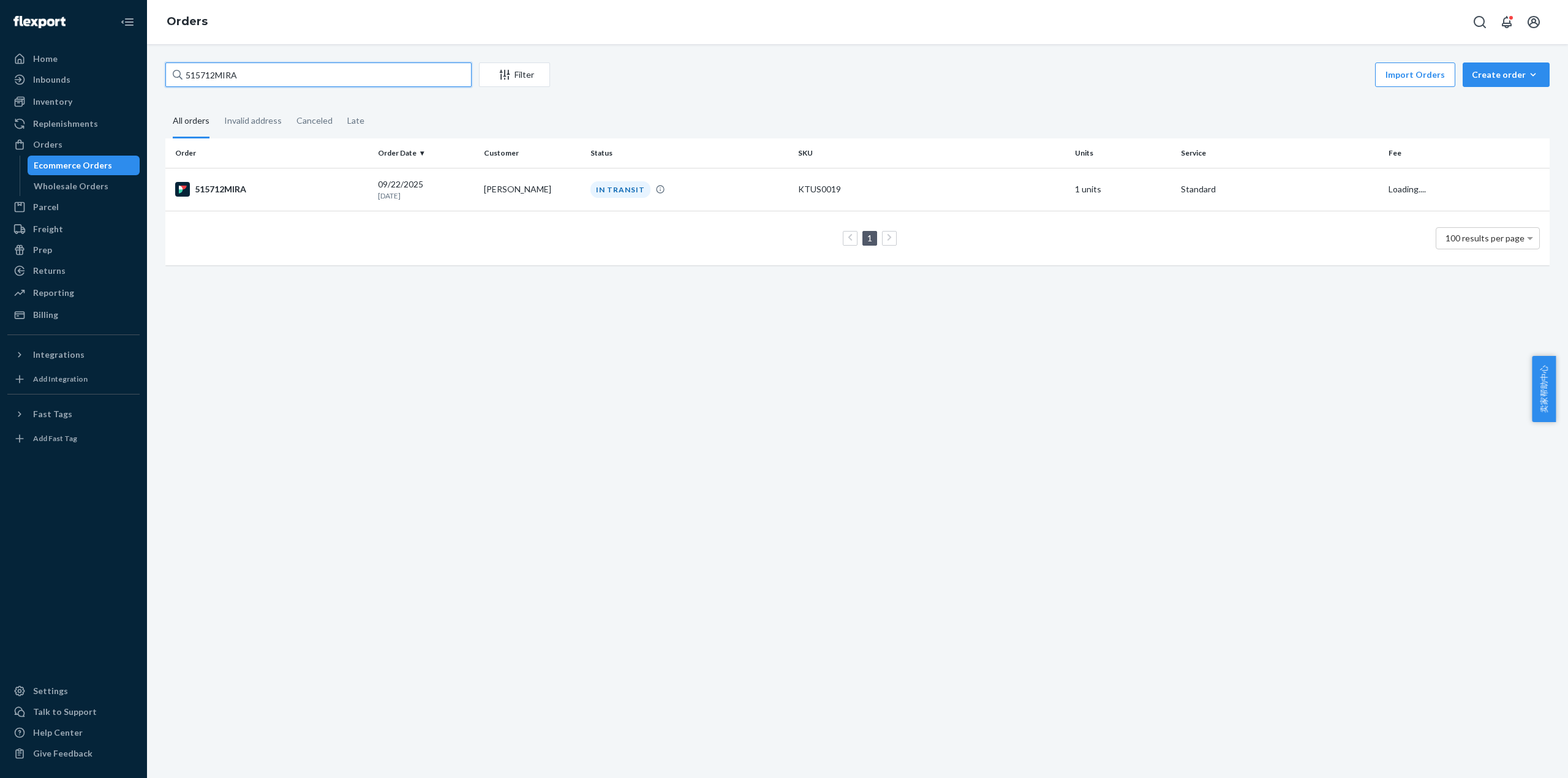
drag, startPoint x: 169, startPoint y: 70, endPoint x: 155, endPoint y: 84, distance: 19.8
click at [140, 71] on div "Home Inbounds Shipping Plans Problems Inventory Products Replenishments Orders …" at bounding box center [784, 389] width 1568 height 778
paste input "35"
type input "515735MIRA"
click at [238, 182] on div "515735MIRA" at bounding box center [272, 190] width 193 height 15
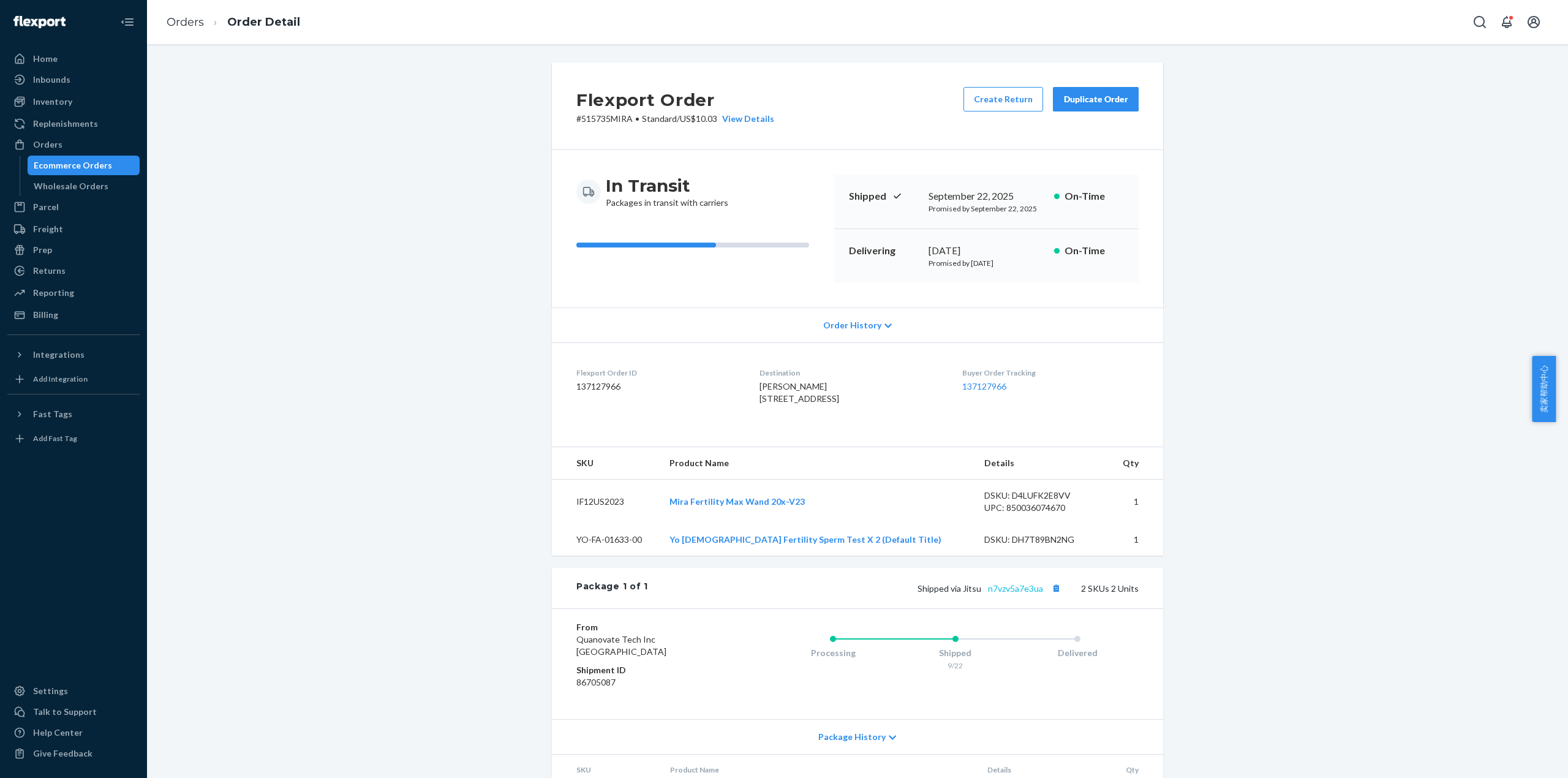
click at [1026, 599] on div "Package 1 of 1 Shipped via Jitsu n7vzv5a7e3ua 2 SKUs 2 Units" at bounding box center [858, 588] width 611 height 41
click at [1022, 594] on link "n7vzv5a7e3ua" at bounding box center [1015, 588] width 55 height 10
click at [183, 16] on link "Orders" at bounding box center [185, 22] width 37 height 13
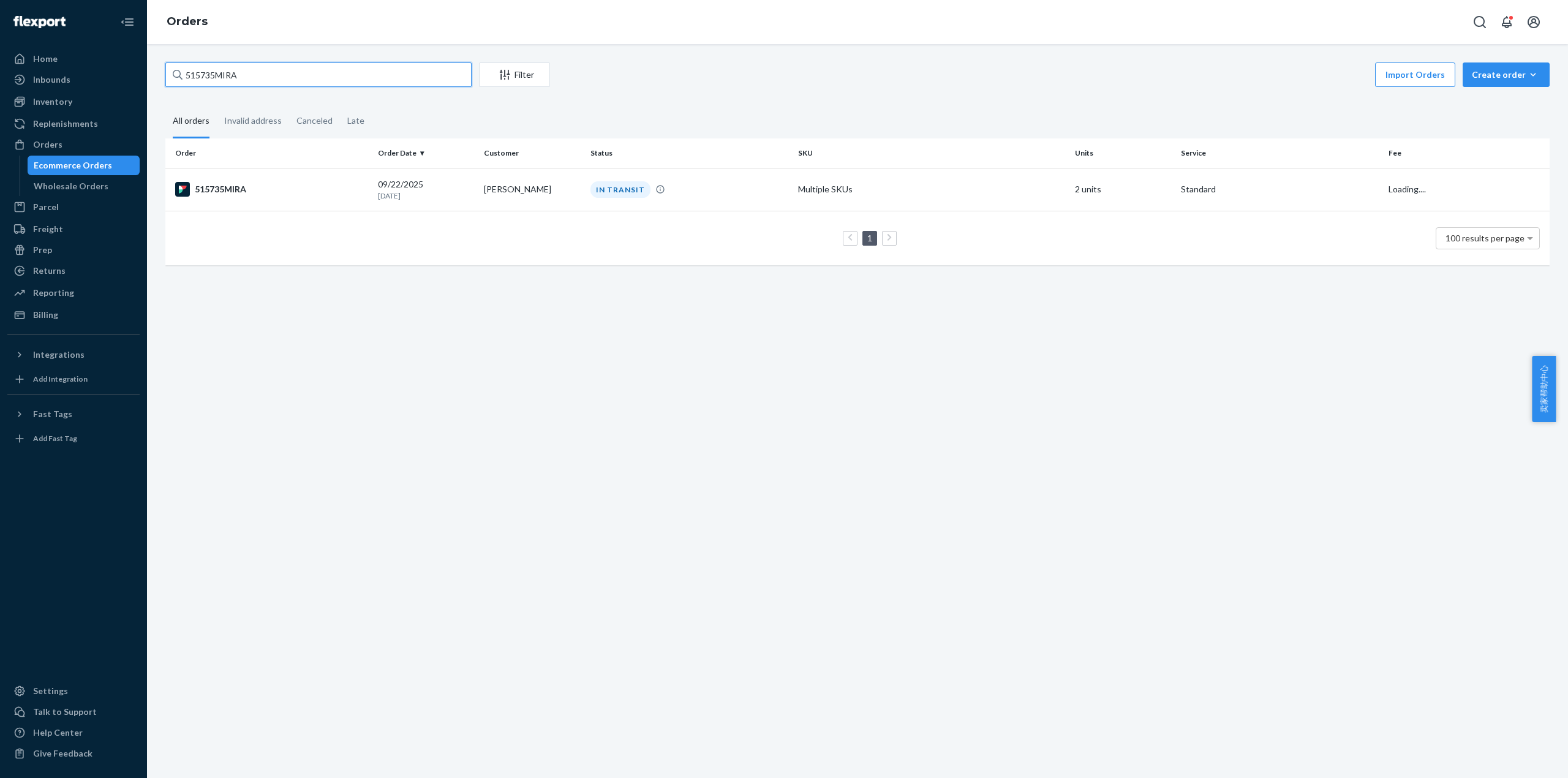
drag, startPoint x: 234, startPoint y: 78, endPoint x: 145, endPoint y: 84, distance: 89.2
click at [145, 82] on div "Home Inbounds Shipping Plans Problems Inventory Products Replenishments Orders …" at bounding box center [784, 389] width 1568 height 778
paste input "811"
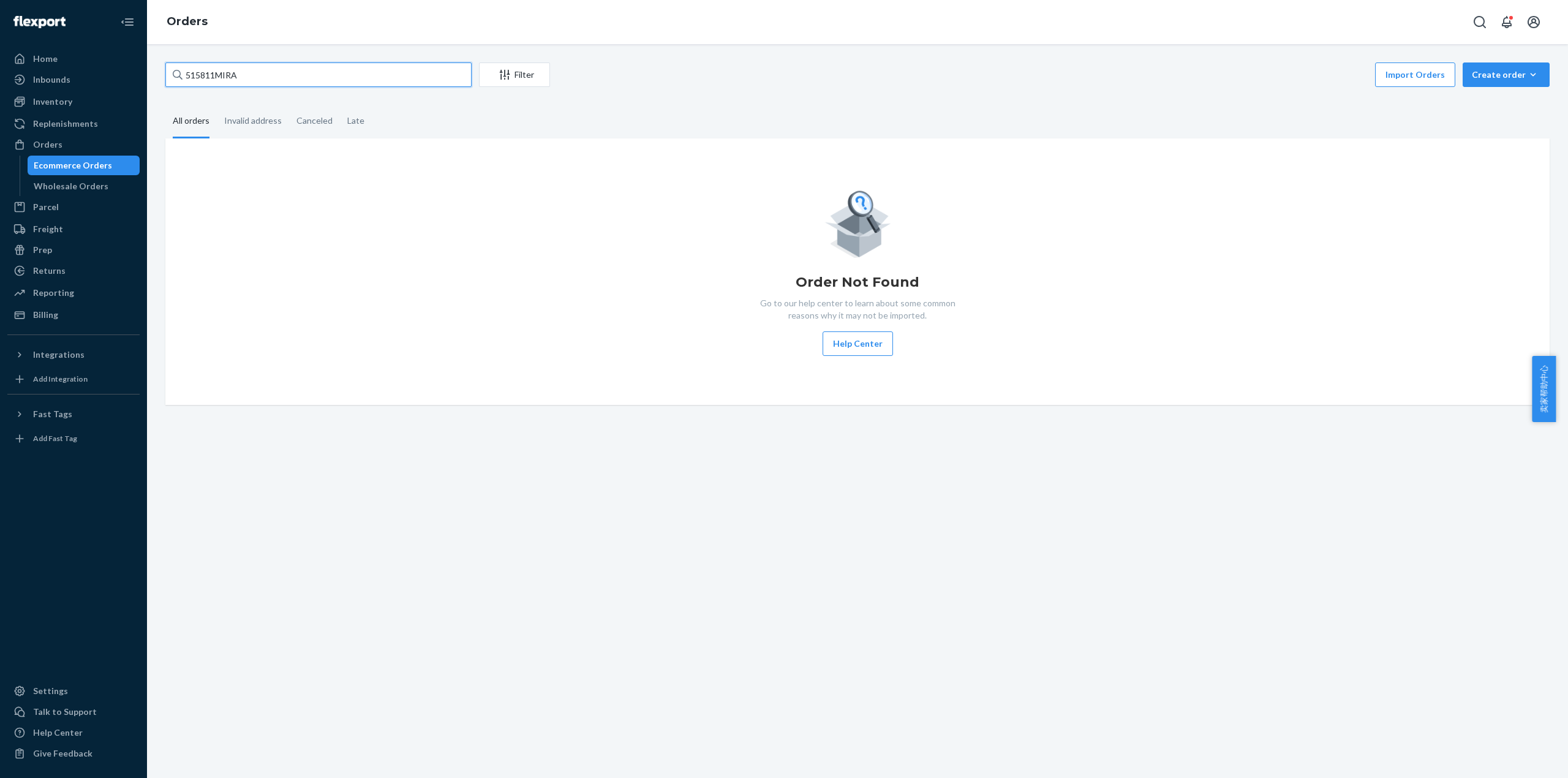
click at [273, 78] on input "515811MIRA" at bounding box center [318, 74] width 306 height 24
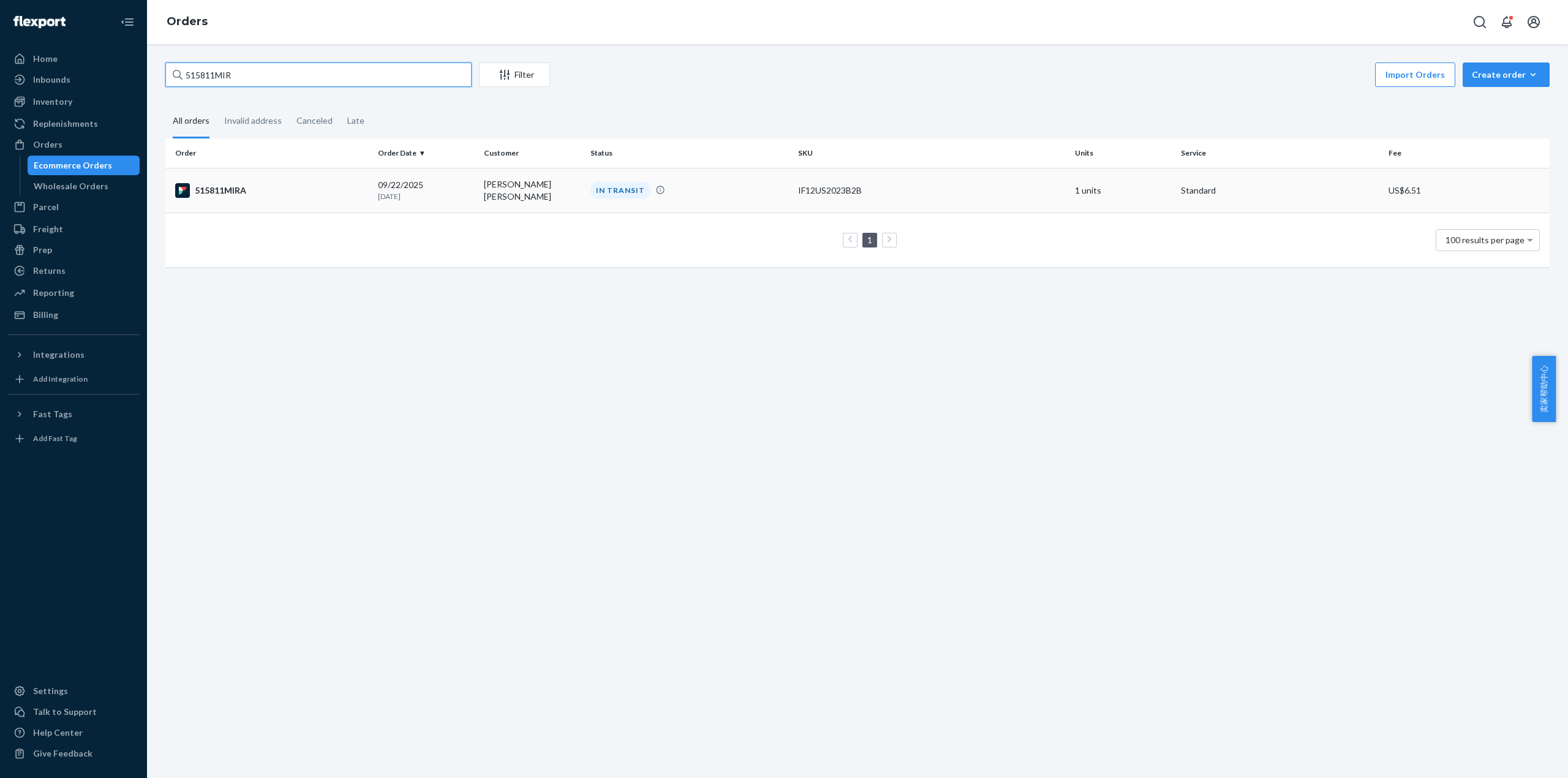
type input "515811MIR"
drag, startPoint x: 246, startPoint y: 191, endPoint x: 246, endPoint y: 199, distance: 8.0
click at [246, 199] on td "515811MIRA" at bounding box center [269, 190] width 208 height 44
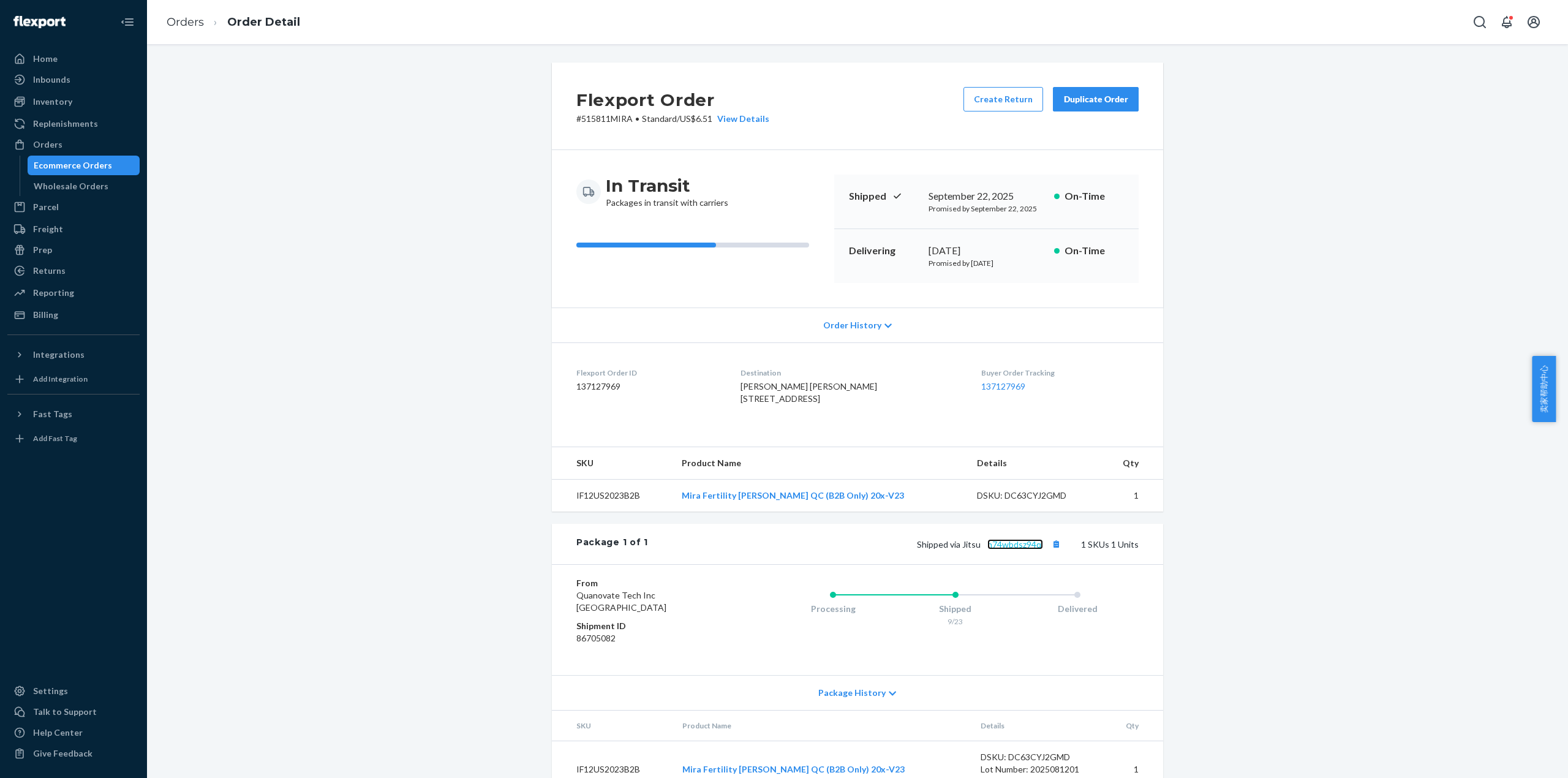
click at [993, 549] on link "h74wbdsz94qj" at bounding box center [1015, 544] width 55 height 10
click at [180, 19] on link "Orders" at bounding box center [185, 22] width 37 height 13
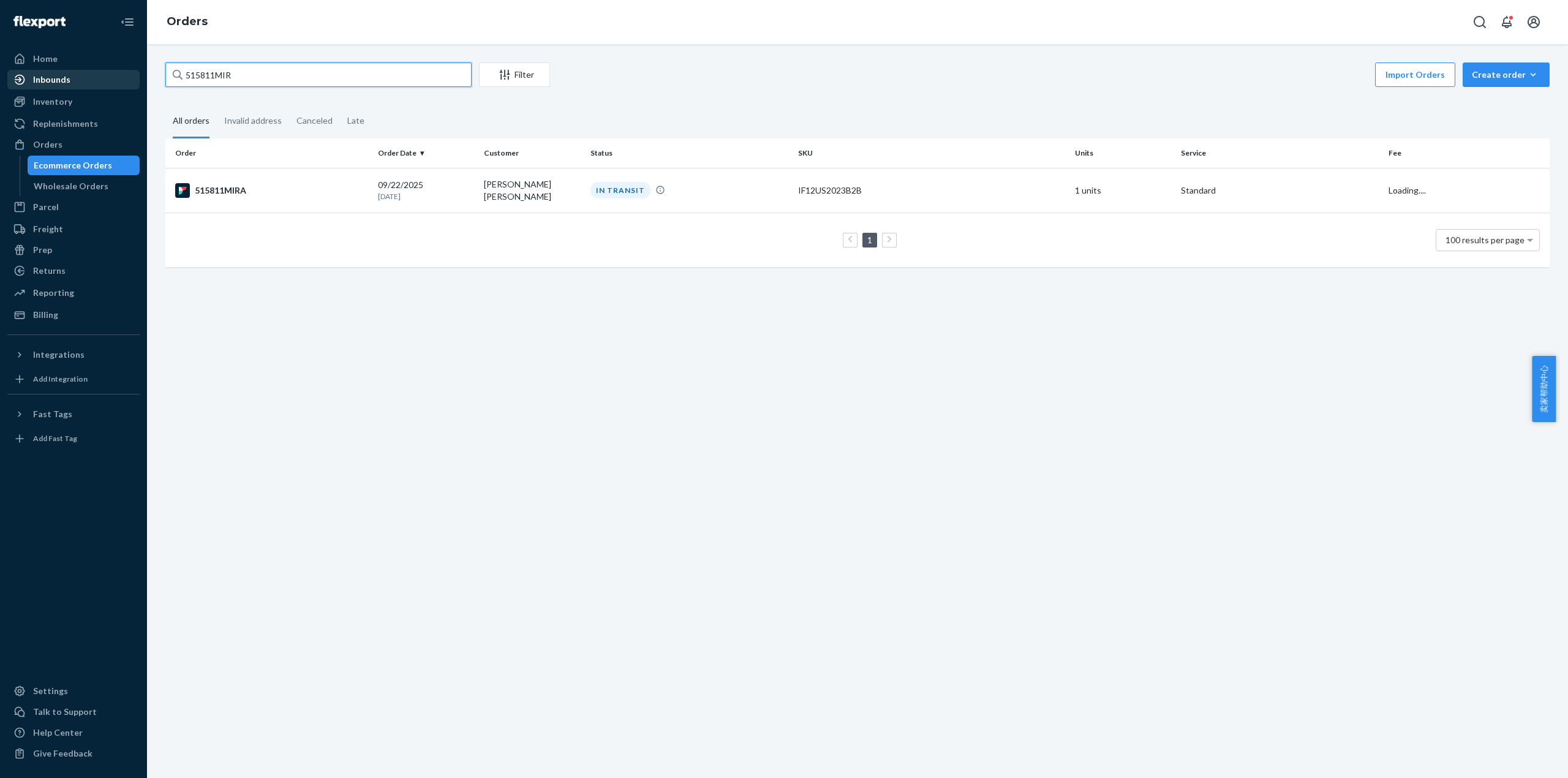
drag, startPoint x: 267, startPoint y: 84, endPoint x: 123, endPoint y: 86, distance: 144.0
click at [123, 86] on div "Home Inbounds Shipping Plans Problems Inventory Products Replenishments Orders …" at bounding box center [784, 389] width 1568 height 778
paste input "29MIRA"
type input "515829MIRA"
click at [238, 174] on td "515829MIRA" at bounding box center [269, 190] width 208 height 43
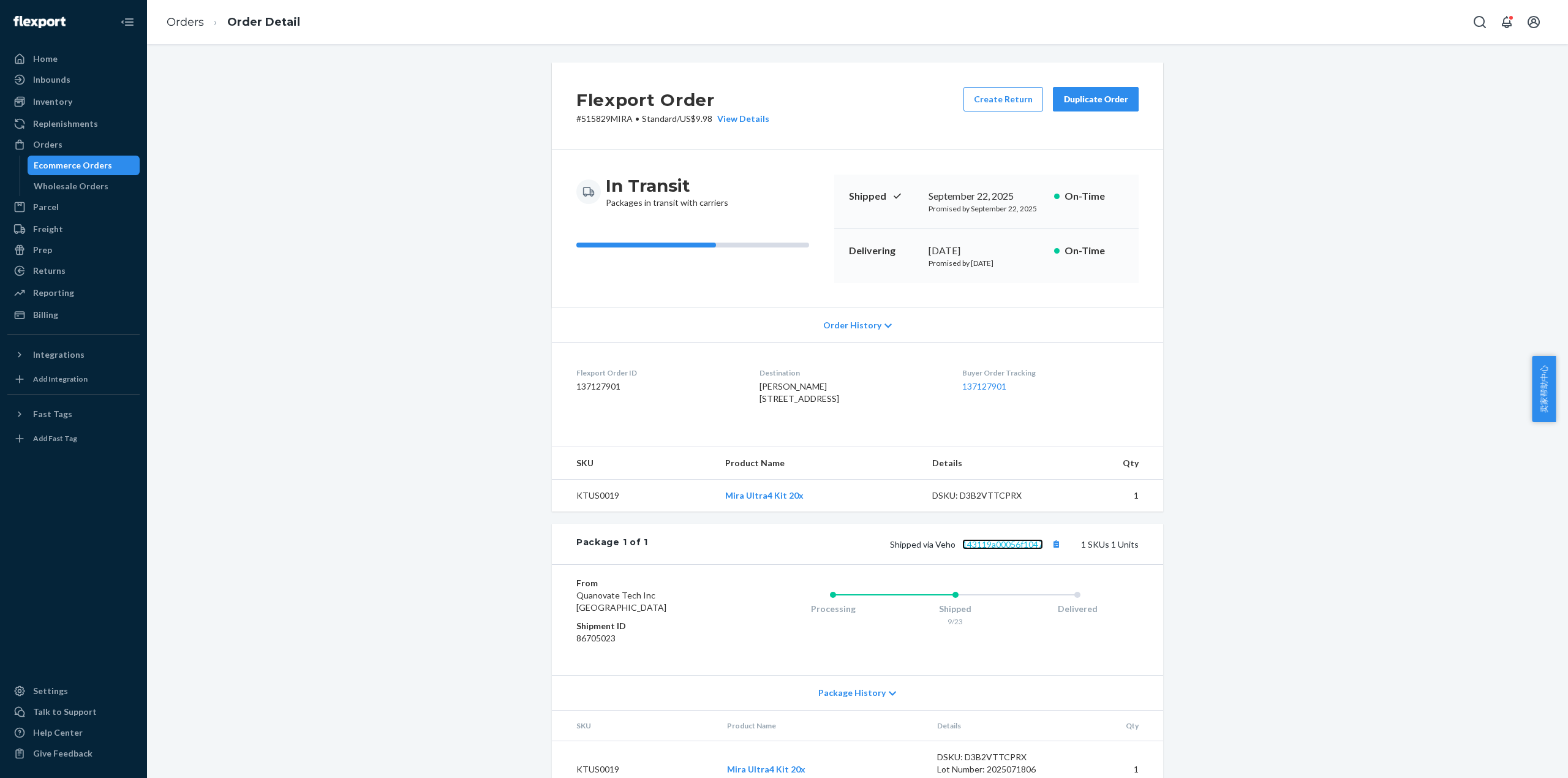
click at [1015, 549] on link "143119a00056f1047" at bounding box center [1002, 544] width 81 height 10
click at [187, 25] on link "Orders" at bounding box center [185, 22] width 37 height 13
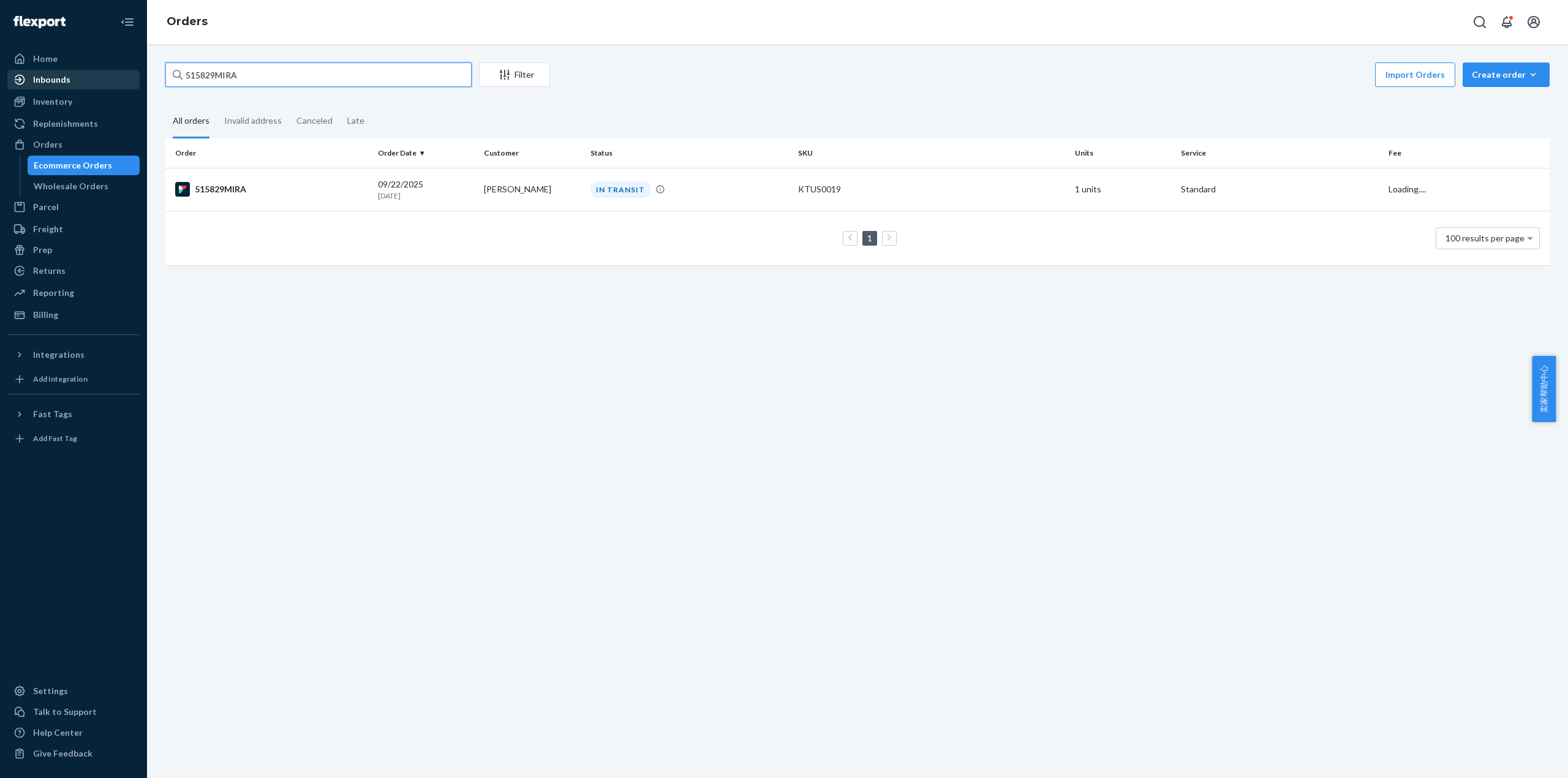
drag, startPoint x: 246, startPoint y: 77, endPoint x: 135, endPoint y: 78, distance: 111.0
click at [135, 78] on div "Home Inbounds Shipping Plans Problems Inventory Products Replenishments Orders …" at bounding box center [784, 389] width 1568 height 778
paste input "38"
type input "515838MIRA"
click at [243, 187] on div "515838MIRA" at bounding box center [272, 190] width 193 height 15
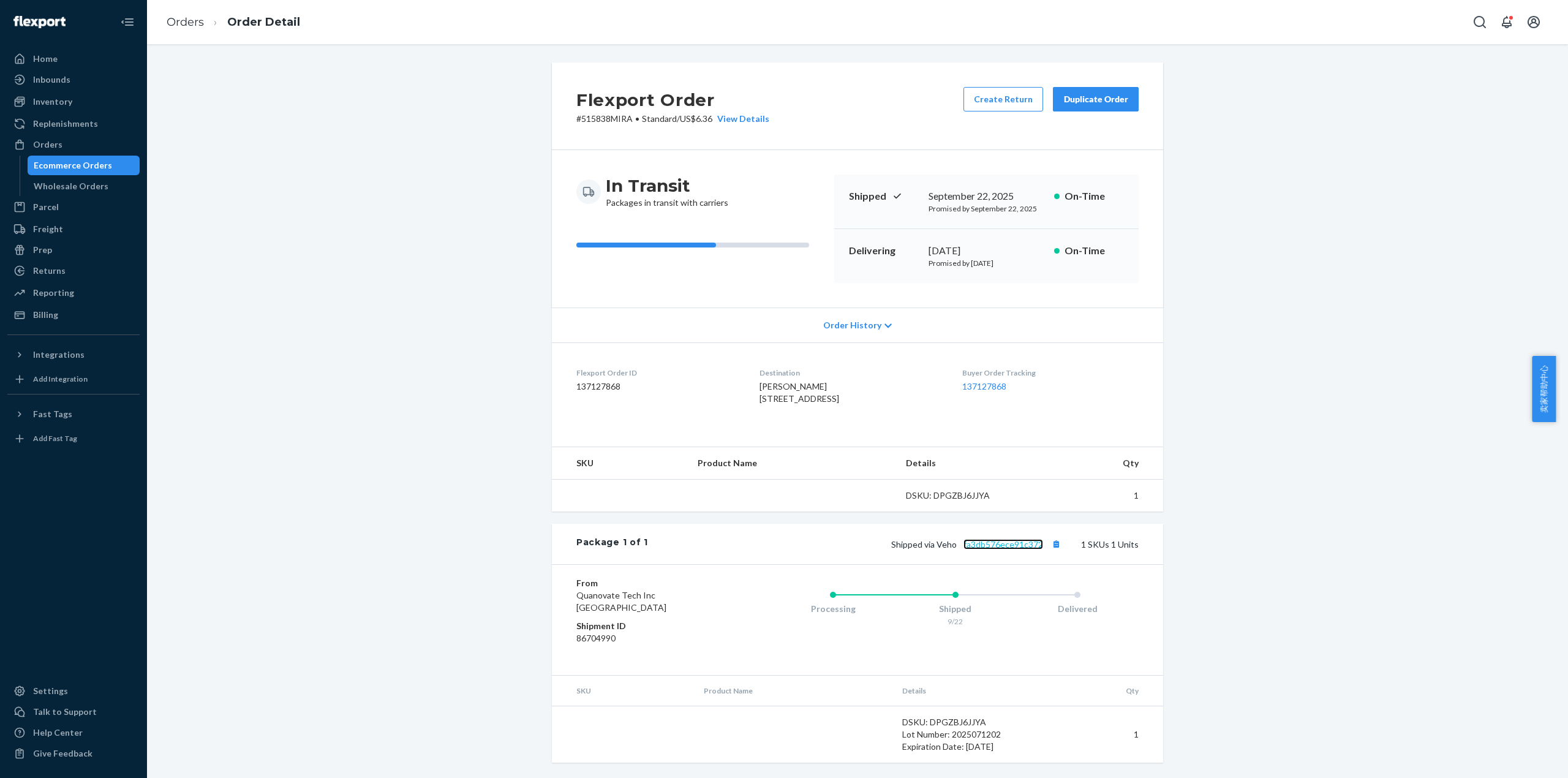
click at [1017, 549] on link "fa3db576ece91c372" at bounding box center [1003, 544] width 80 height 10
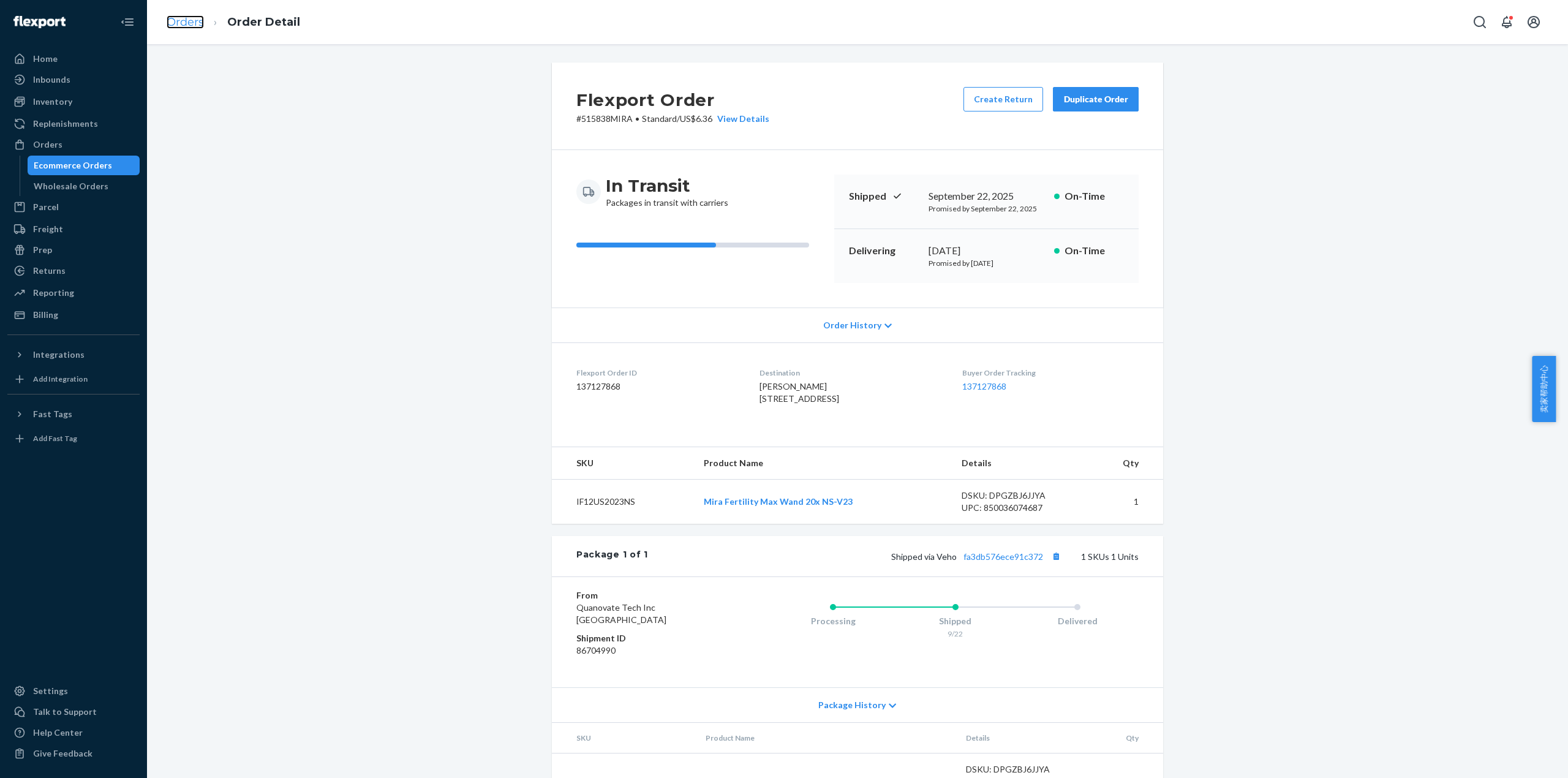
click at [202, 19] on link "Orders" at bounding box center [185, 22] width 37 height 13
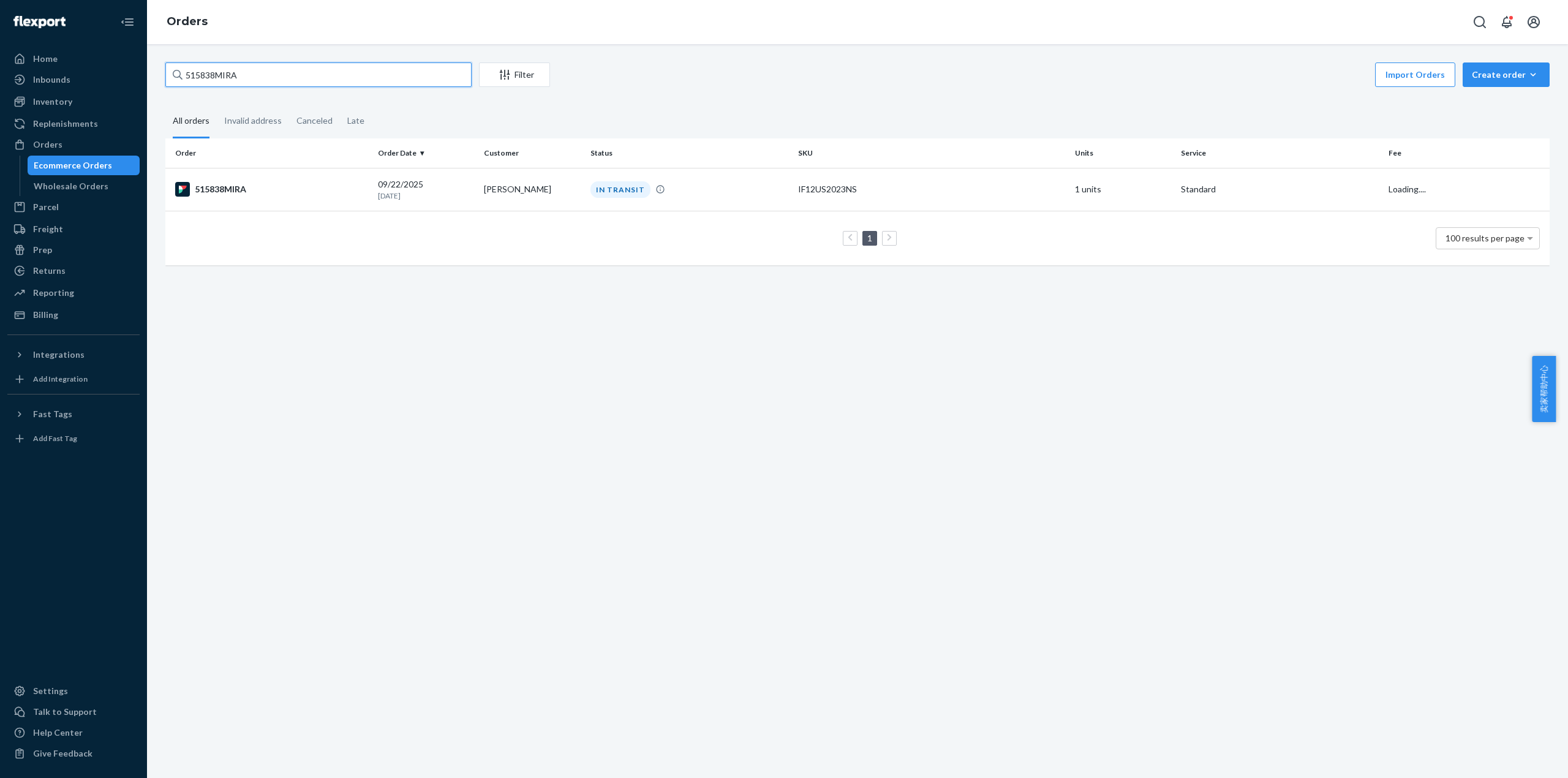
drag, startPoint x: 246, startPoint y: 73, endPoint x: 152, endPoint y: 80, distance: 94.3
click at [152, 80] on div "515838MIRA Filter Import Orders Create order Ecommerce order Removal order All …" at bounding box center [858, 412] width 1421 height 734
type input "v"
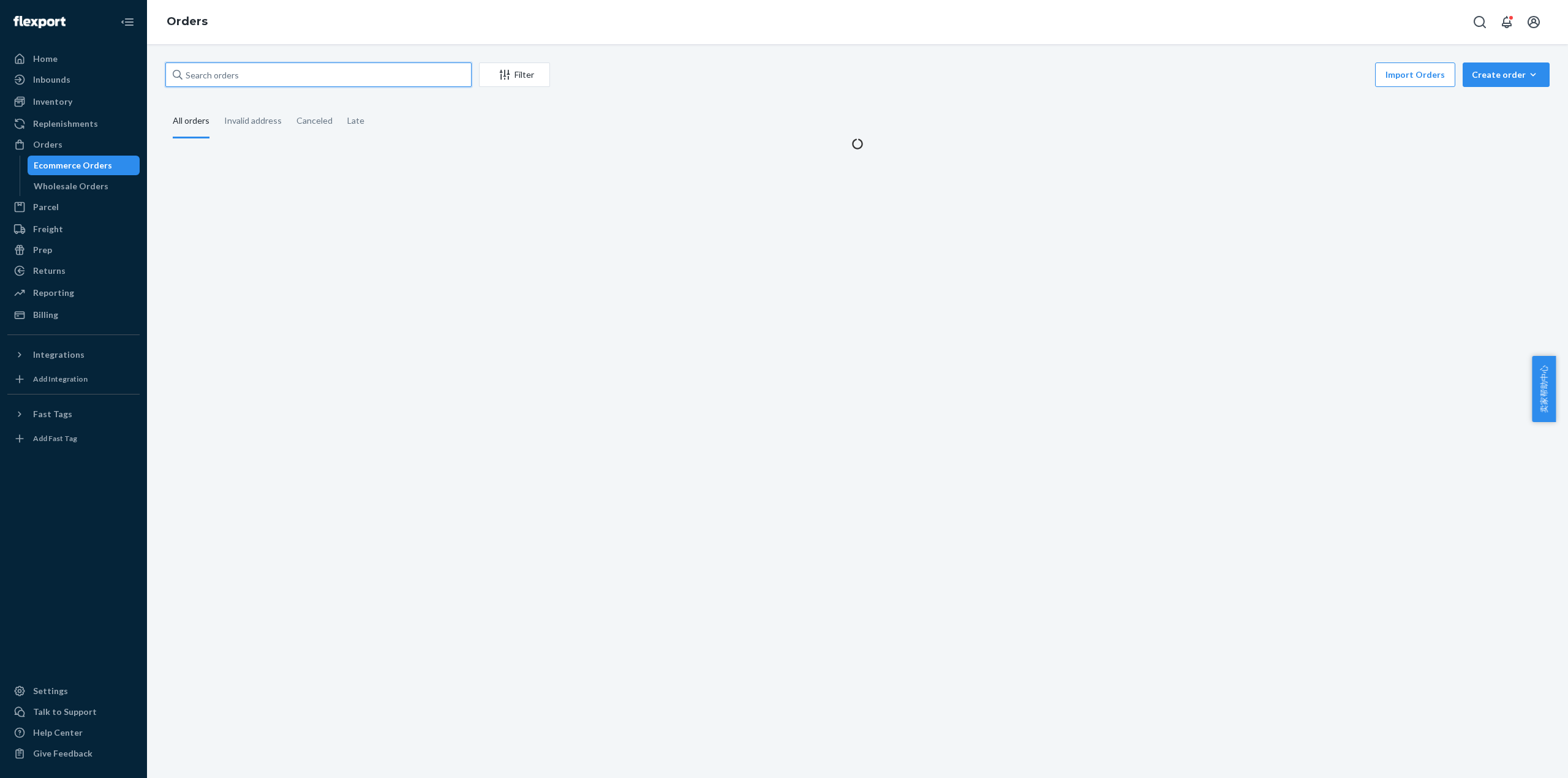
paste input "515875MIRA"
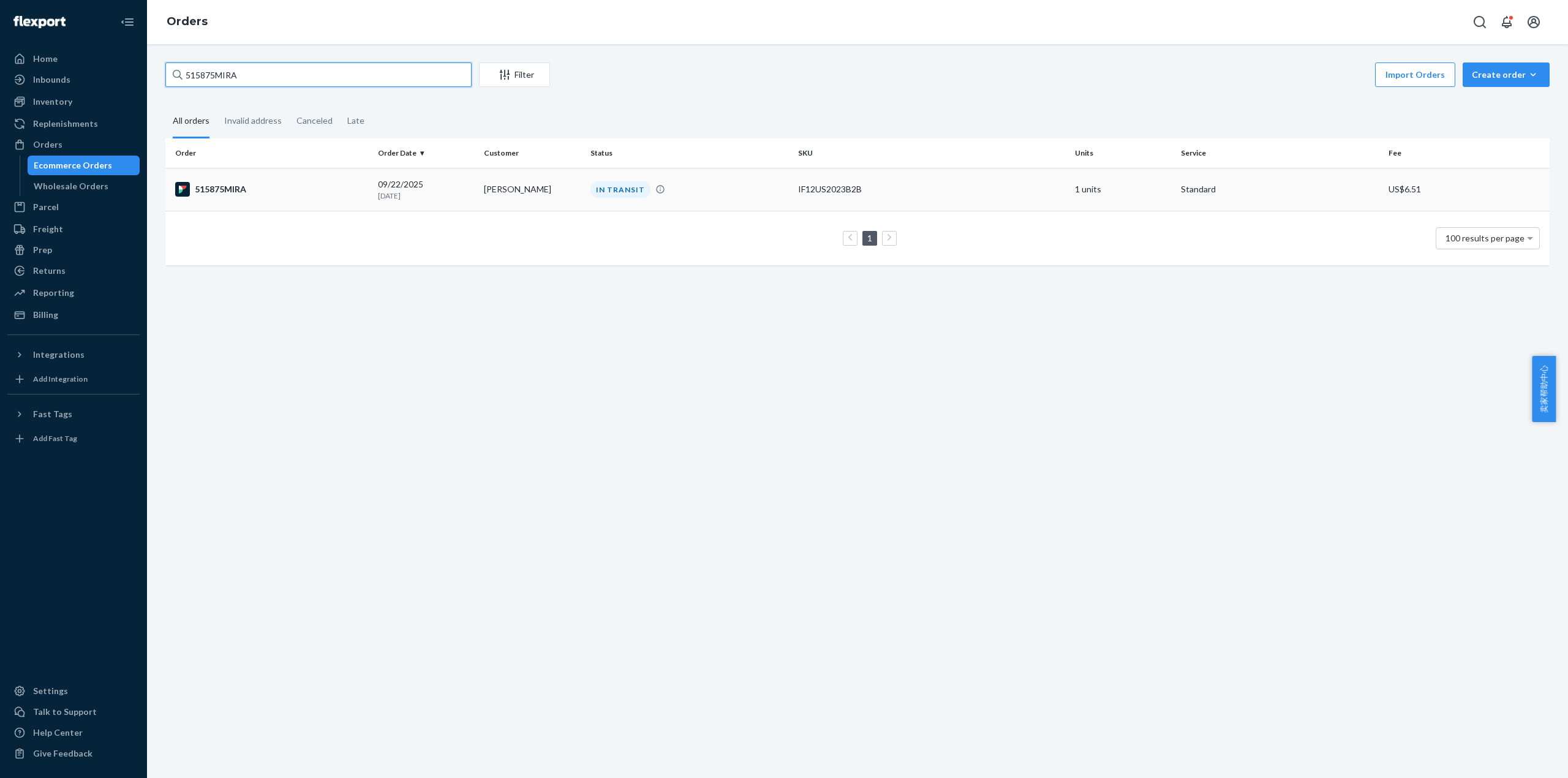
type input "515875MIRA"
click at [208, 194] on div "515875MIRA" at bounding box center [272, 190] width 193 height 15
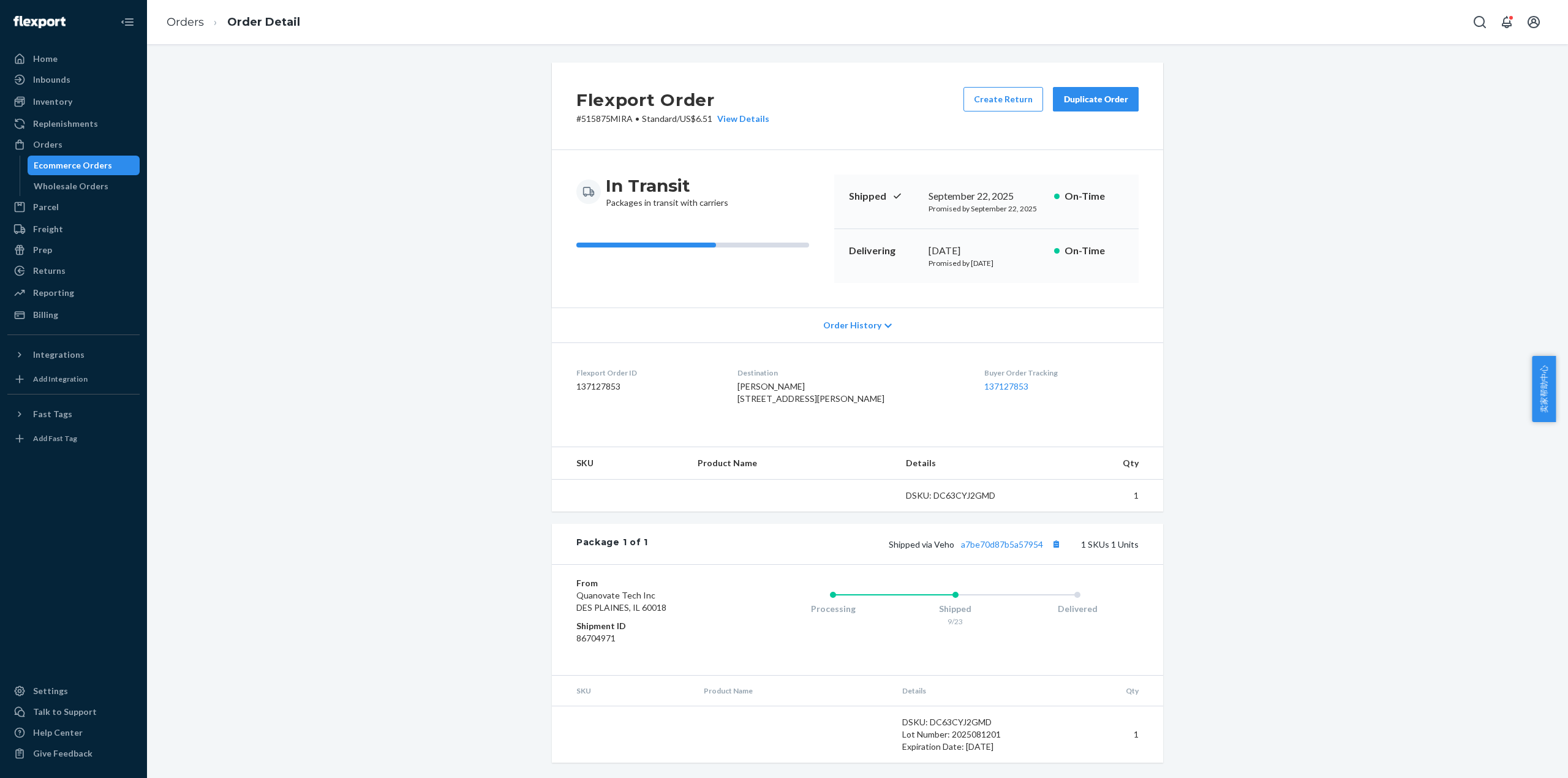
scroll to position [25, 0]
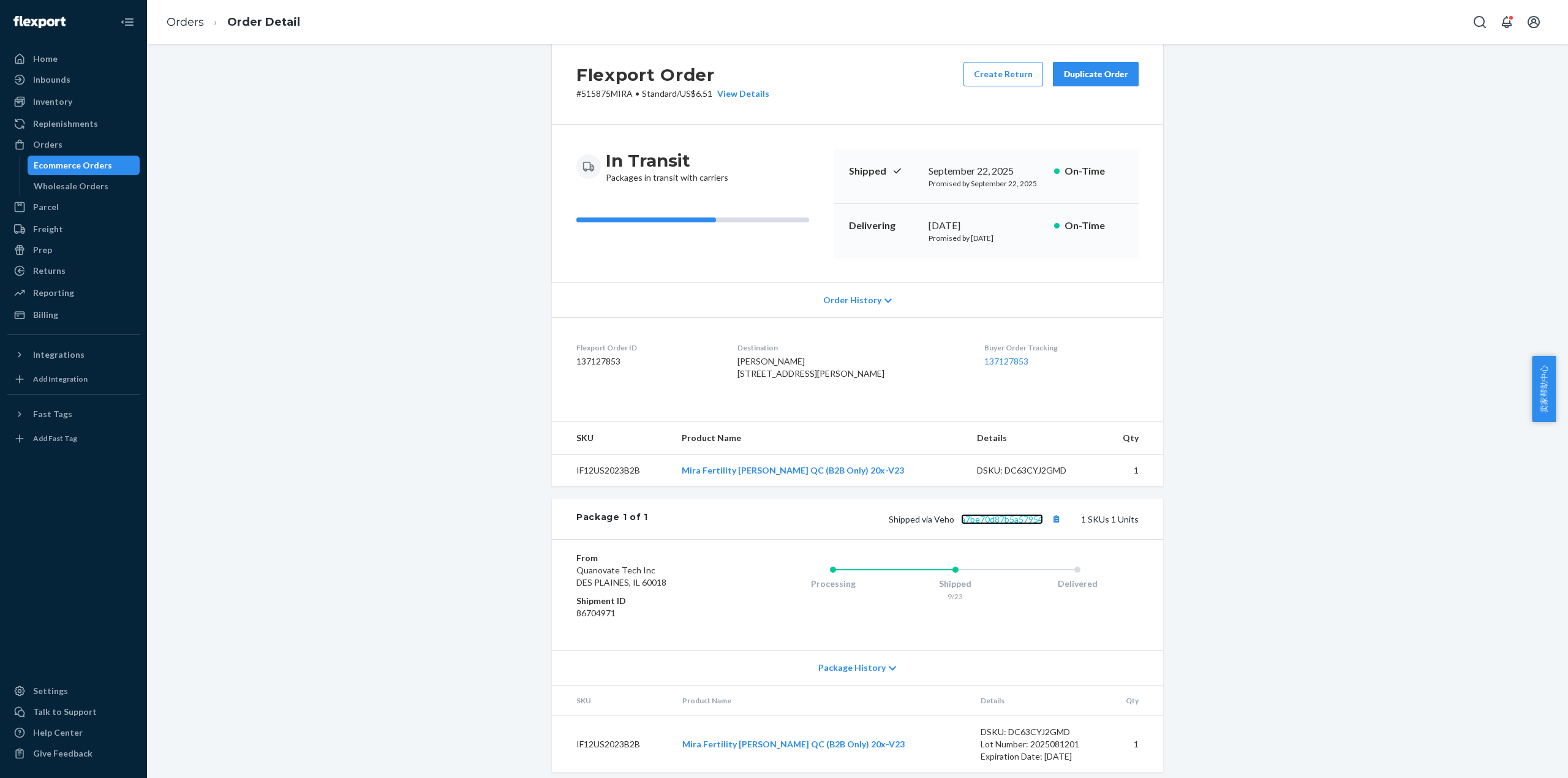
click at [1000, 524] on link "a7be70d87b5a57954" at bounding box center [1002, 519] width 82 height 10
click at [194, 22] on link "Orders" at bounding box center [185, 22] width 37 height 13
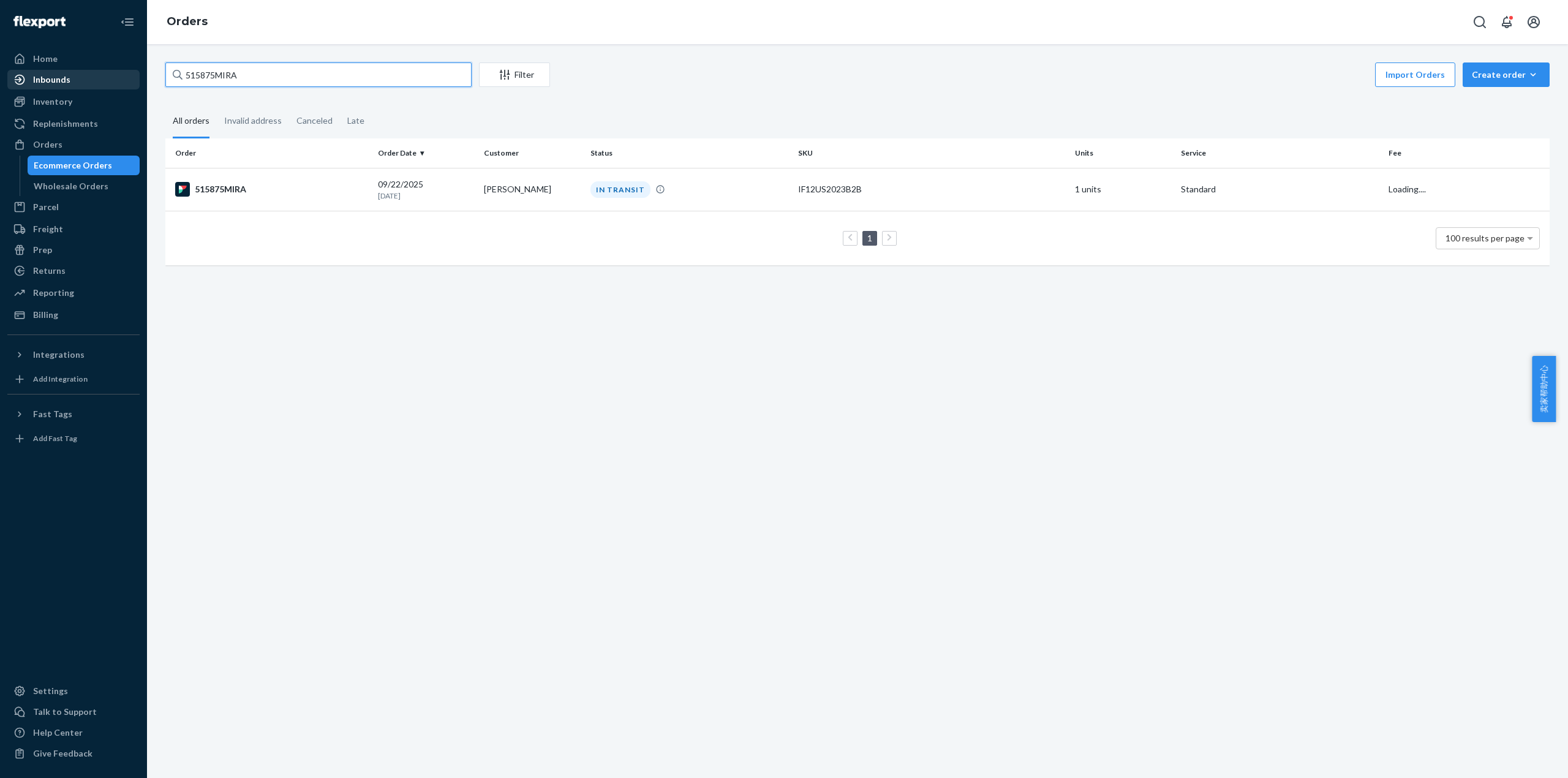
drag, startPoint x: 260, startPoint y: 67, endPoint x: 126, endPoint y: 70, distance: 134.0
click at [126, 70] on div "Home Inbounds Shipping Plans Problems Inventory Products Replenishments Orders …" at bounding box center [784, 389] width 1568 height 778
paste input "953"
type input "515953MIRA"
click at [243, 191] on div "515953MIRA" at bounding box center [272, 190] width 193 height 15
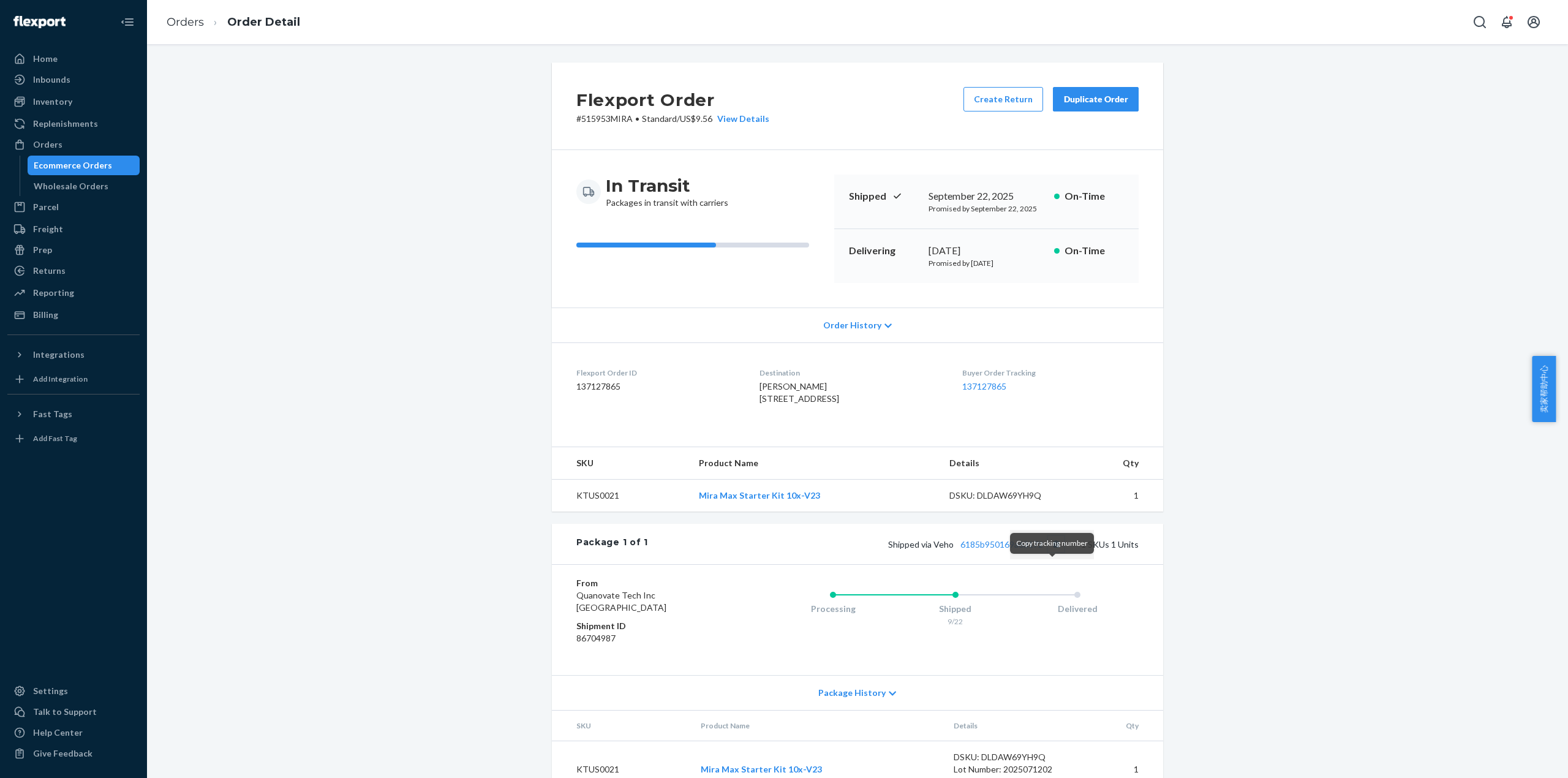
click at [1049, 552] on button "Copy tracking number" at bounding box center [1056, 544] width 16 height 16
click at [1007, 549] on link "6185b950169a63172" at bounding box center [1002, 544] width 83 height 10
click at [189, 22] on link "Orders" at bounding box center [185, 22] width 37 height 13
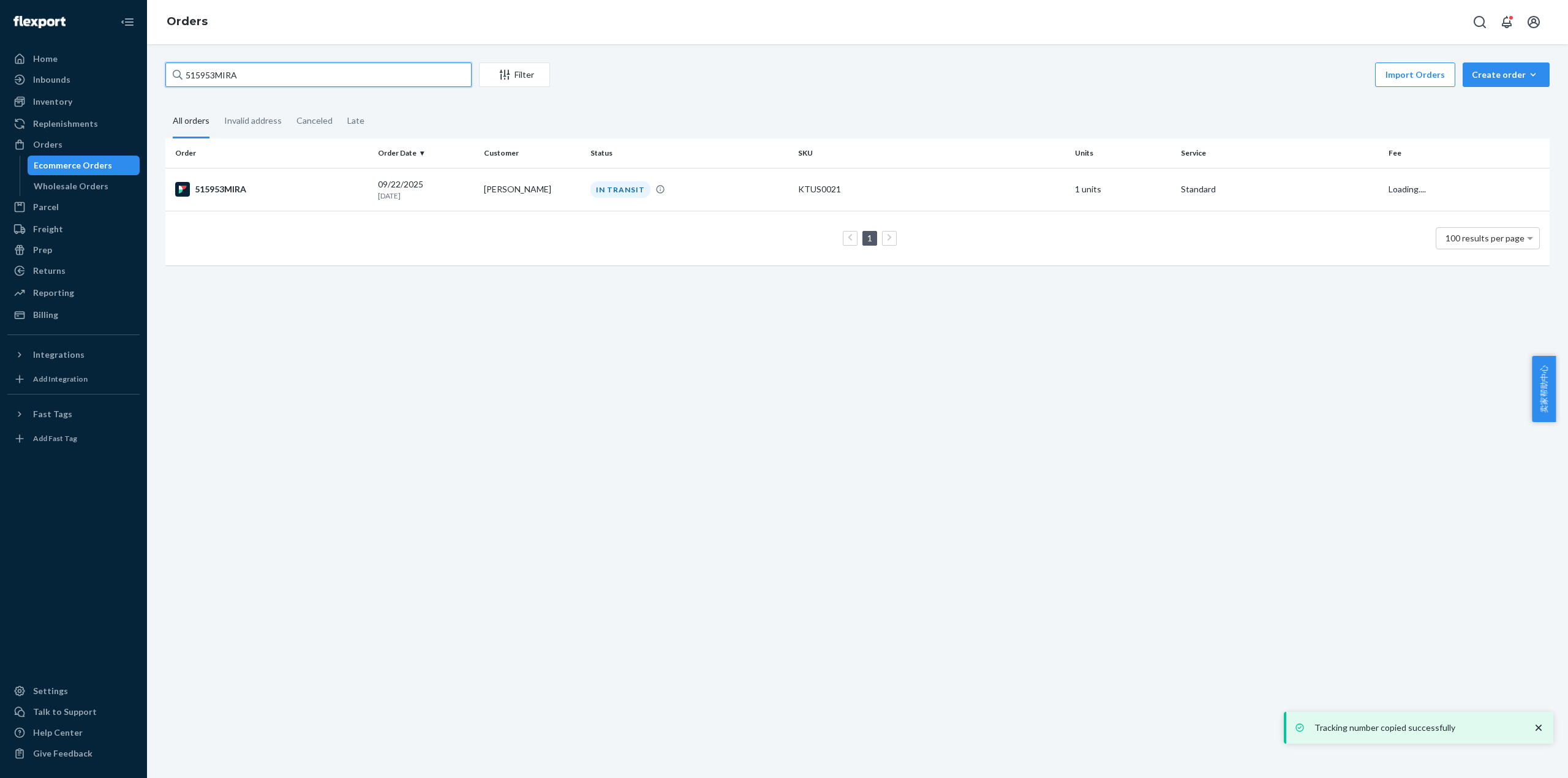
drag, startPoint x: 238, startPoint y: 77, endPoint x: 141, endPoint y: 82, distance: 97.1
click at [141, 82] on div "Home Inbounds Shipping Plans Problems Inventory Products Replenishments Orders …" at bounding box center [784, 389] width 1568 height 778
paste input "9"
type input "515959MIRA"
click at [246, 182] on div "515959MIRA" at bounding box center [272, 190] width 193 height 15
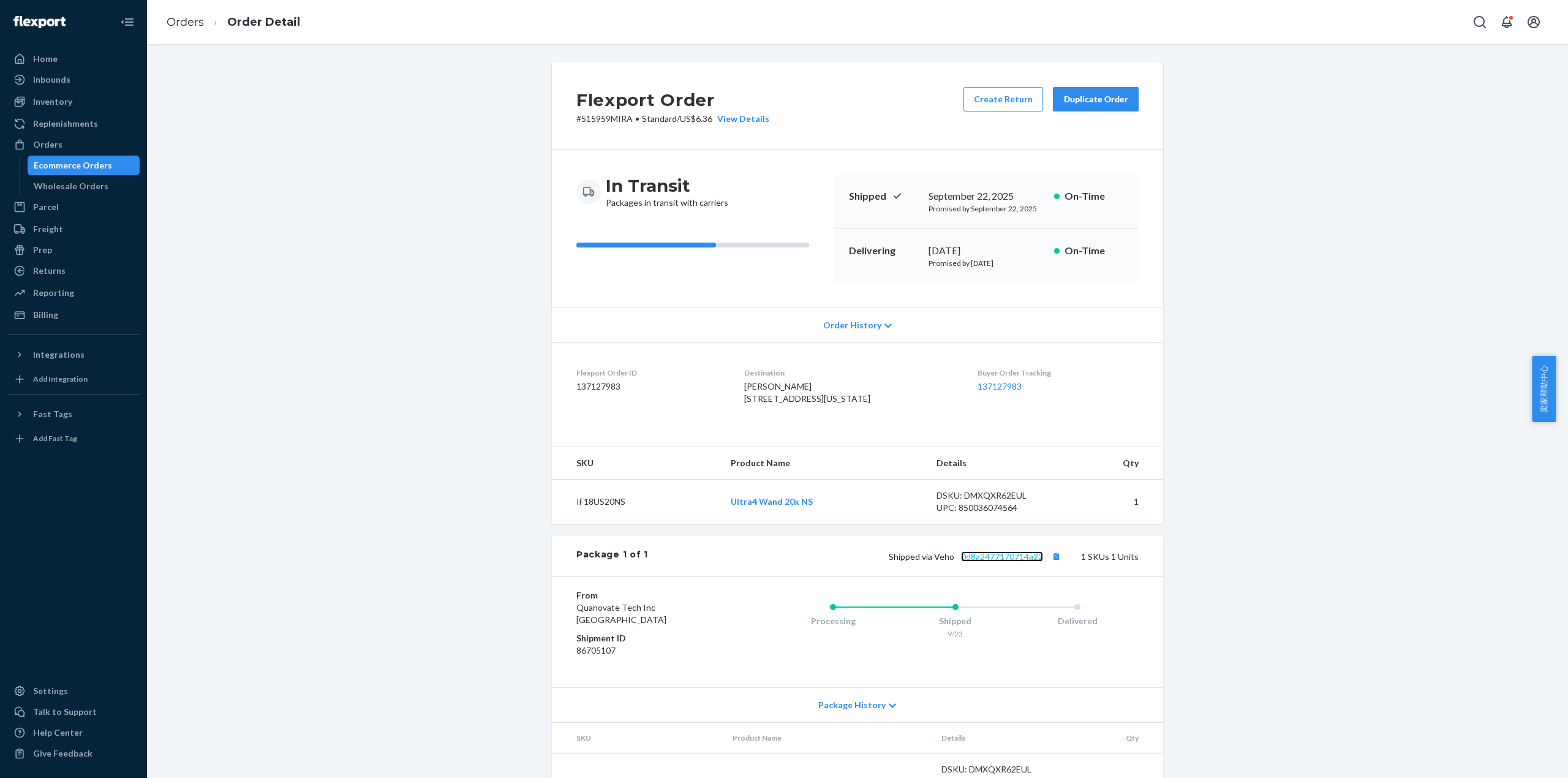
click at [1003, 562] on link "0d8a2477170714a22" at bounding box center [1002, 557] width 82 height 10
click at [190, 27] on link "Orders" at bounding box center [185, 22] width 37 height 13
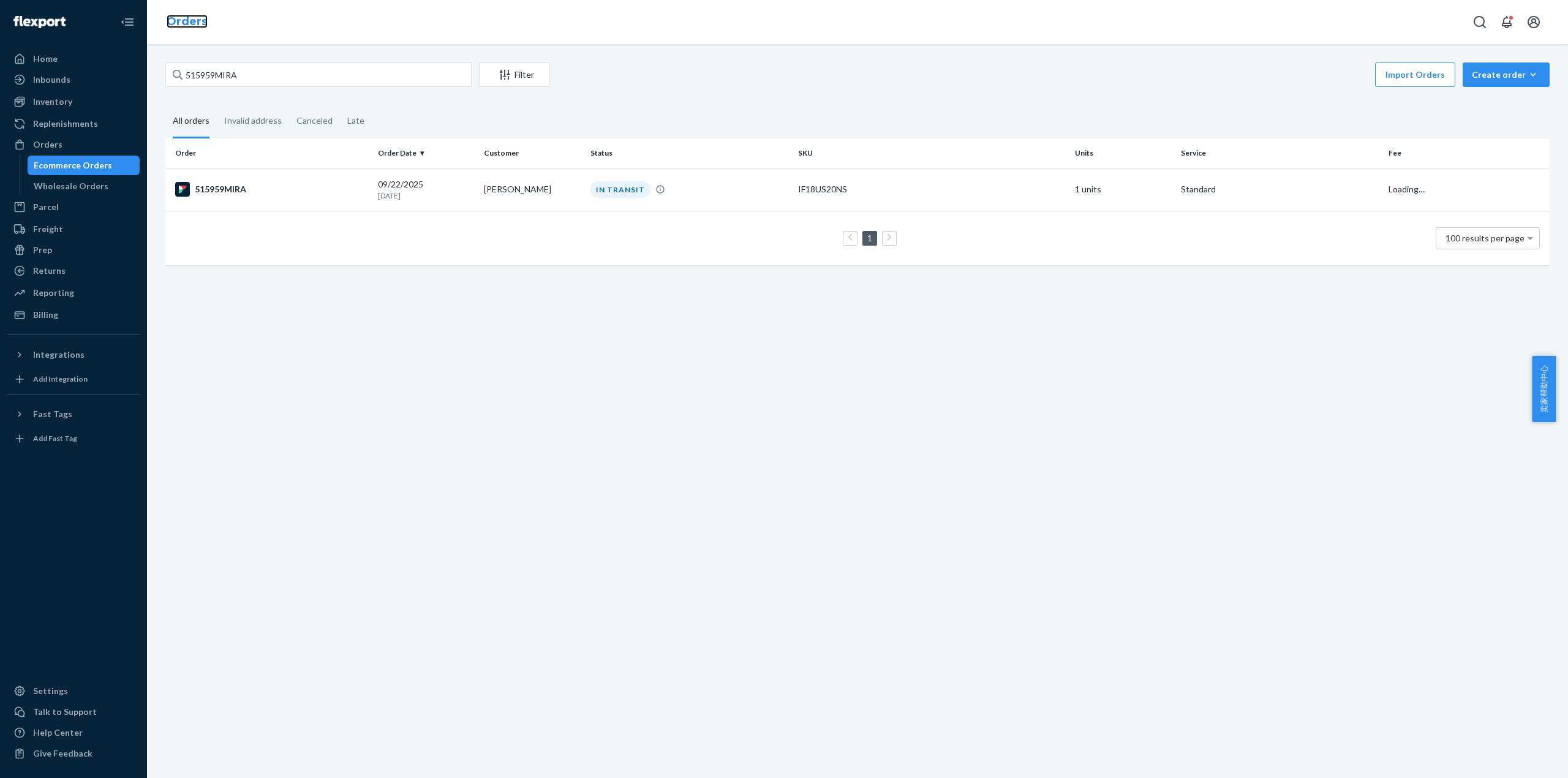
click at [196, 26] on link "Orders" at bounding box center [186, 21] width 41 height 13
drag, startPoint x: 261, startPoint y: 73, endPoint x: 155, endPoint y: 84, distance: 106.6
click at [128, 72] on div "Home Inbounds Shipping Plans Problems Inventory Products Replenishments Orders …" at bounding box center [784, 389] width 1568 height 778
paste input "6031"
type input "516031MIRA"
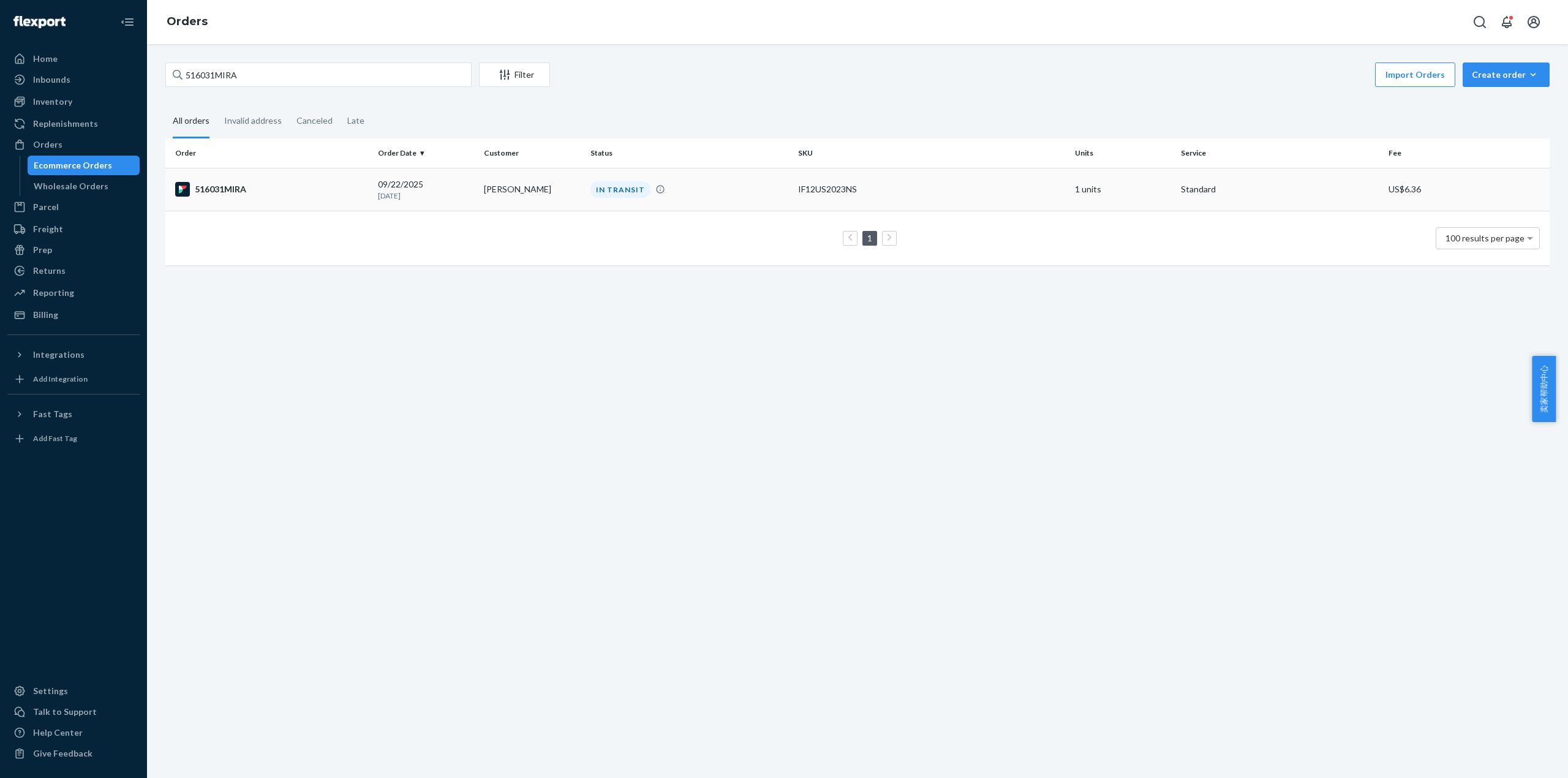
click at [246, 192] on div "516031MIRA" at bounding box center [272, 190] width 193 height 15
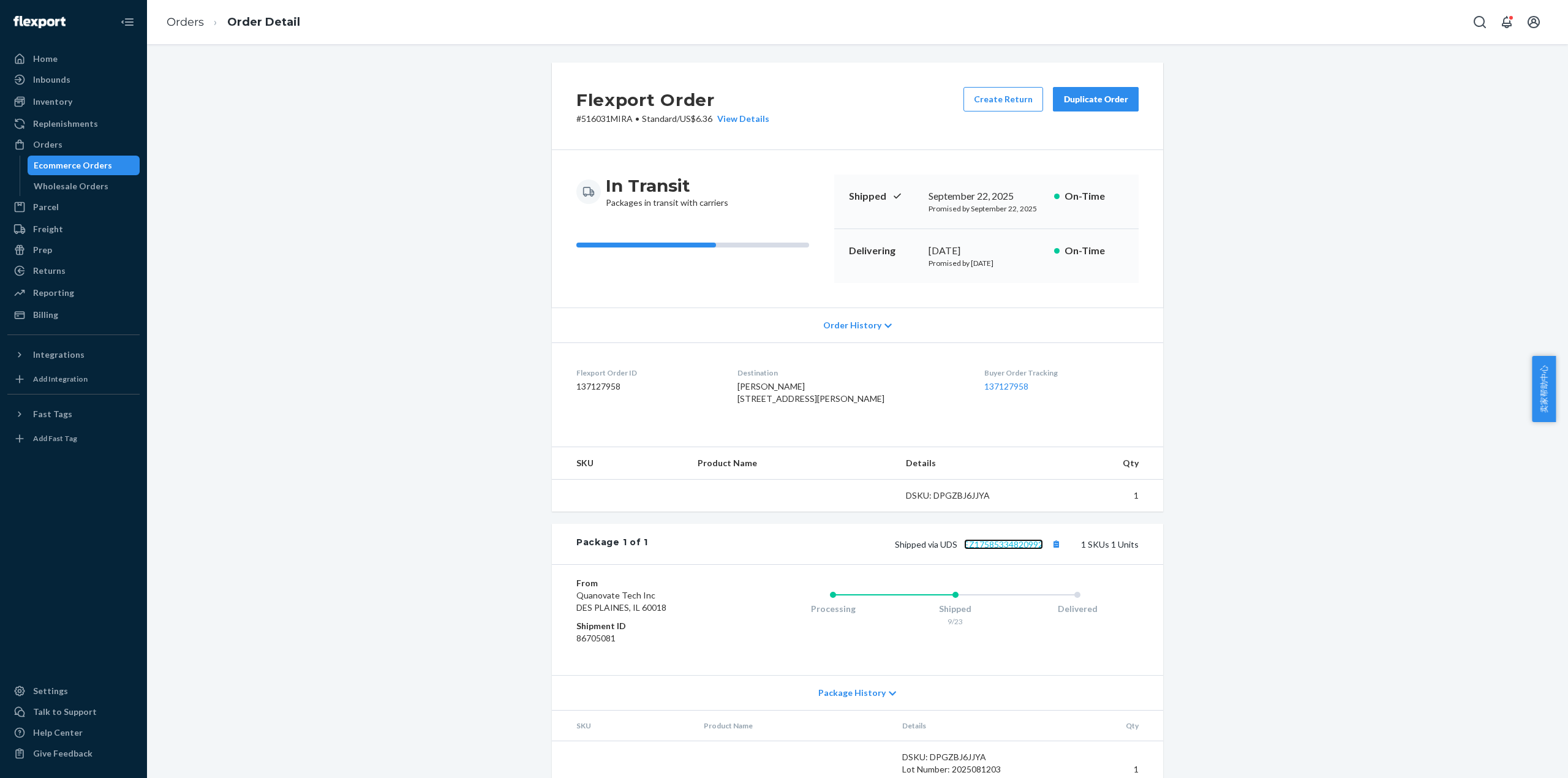
click at [1000, 549] on link "EZ17585334820992" at bounding box center [1003, 544] width 79 height 10
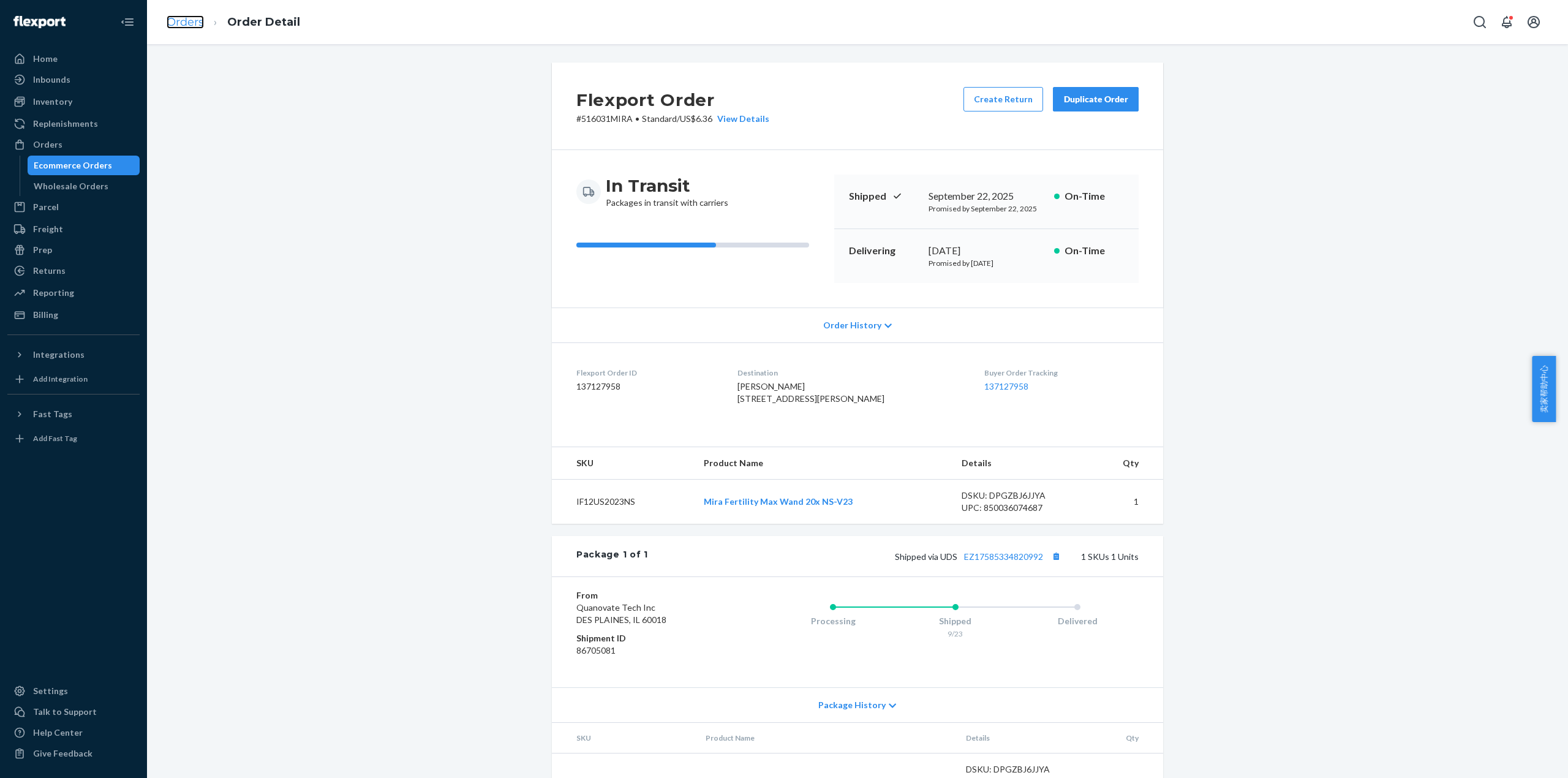
click at [192, 20] on link "Orders" at bounding box center [185, 22] width 37 height 13
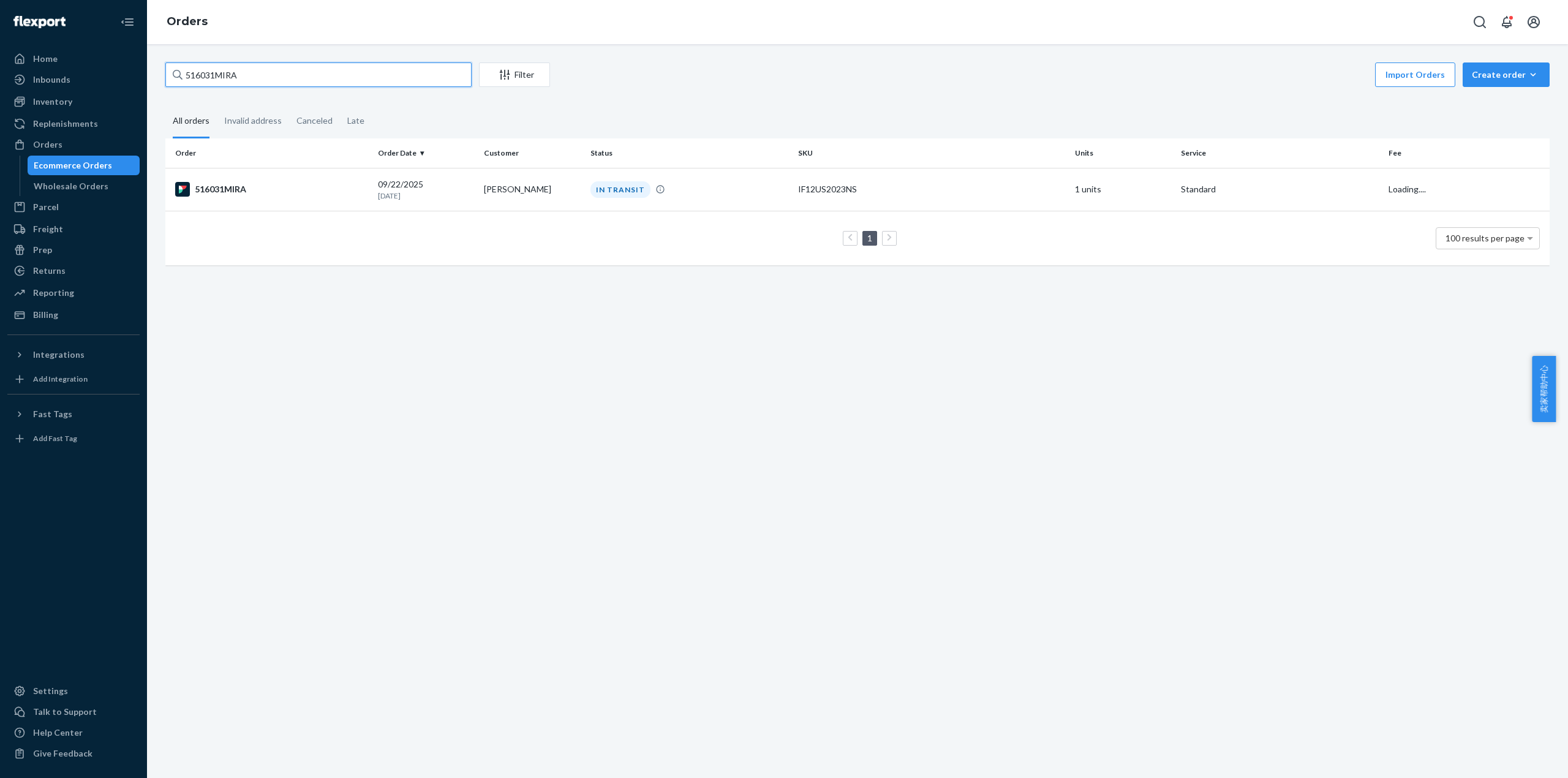
drag, startPoint x: 265, startPoint y: 86, endPoint x: 292, endPoint y: 158, distance: 76.9
click at [105, 76] on div "Home Inbounds Shipping Plans Problems Inventory Products Replenishments Orders …" at bounding box center [784, 389] width 1568 height 778
paste input "58"
type input "516058MIRA"
click at [252, 194] on div "516058MIRA" at bounding box center [272, 190] width 193 height 15
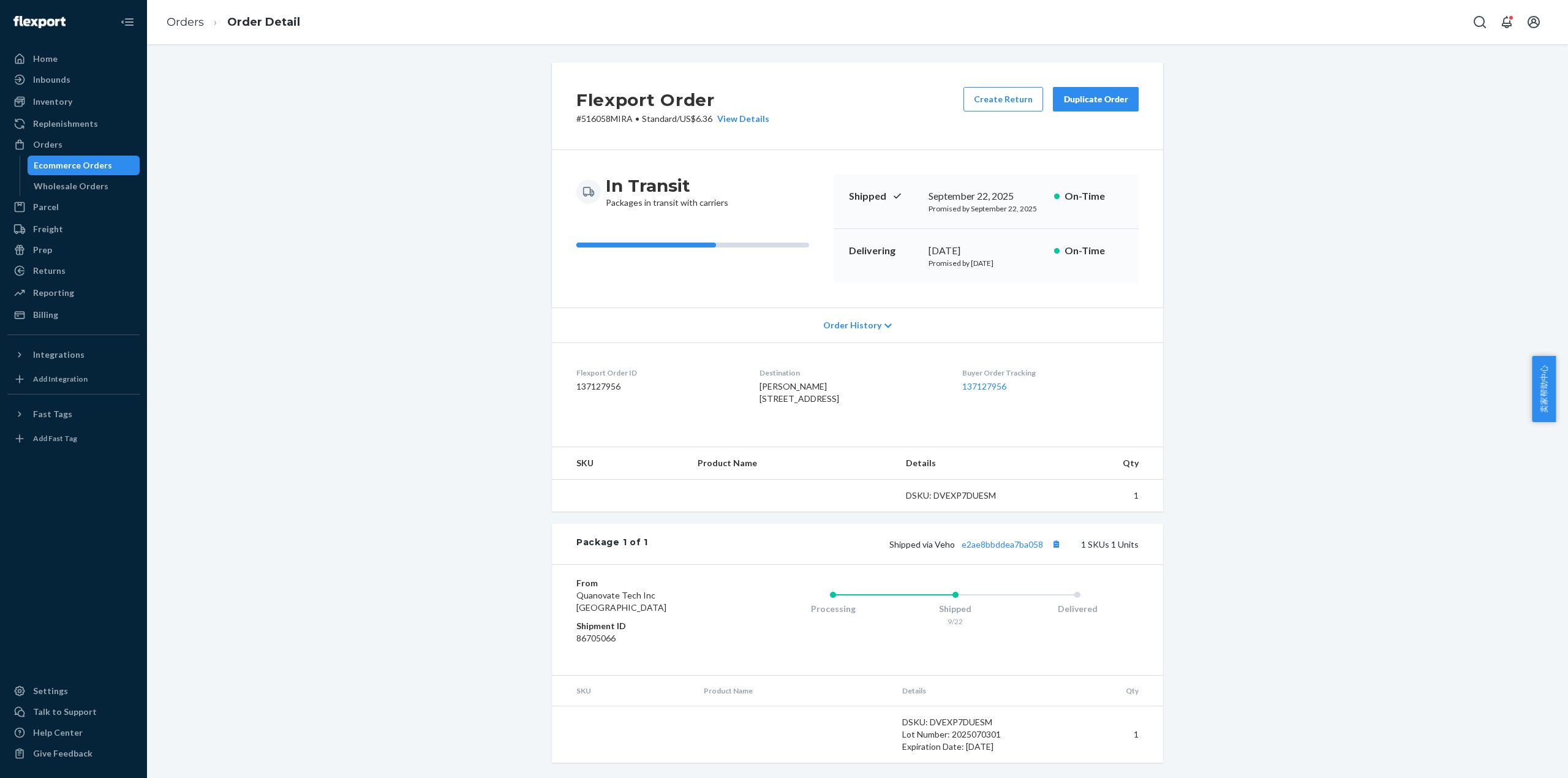
scroll to position [25, 0]
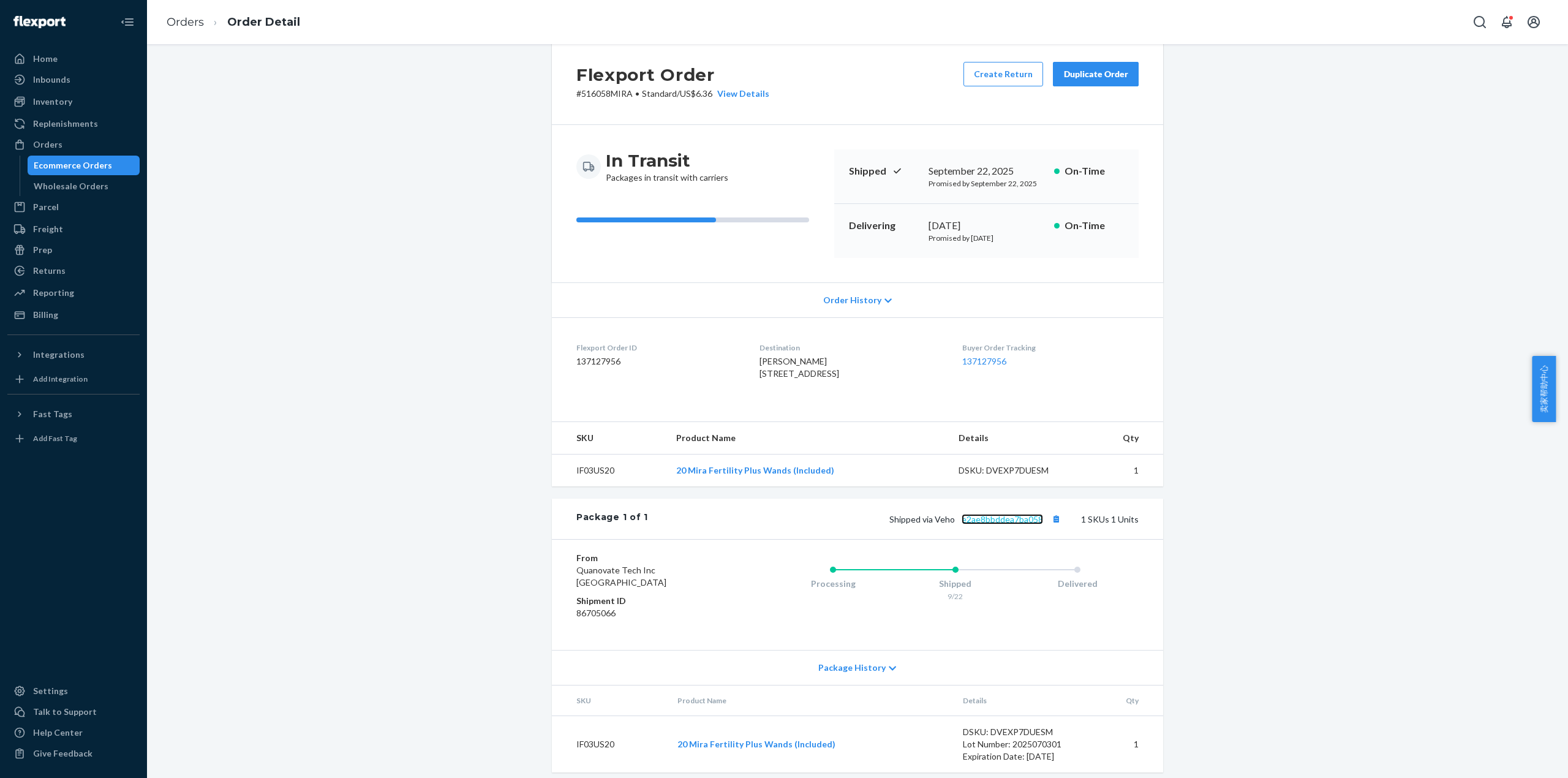
click at [1027, 524] on link "e2ae8bbddea7ba058" at bounding box center [1002, 519] width 81 height 10
click at [197, 18] on link "Orders" at bounding box center [185, 22] width 37 height 13
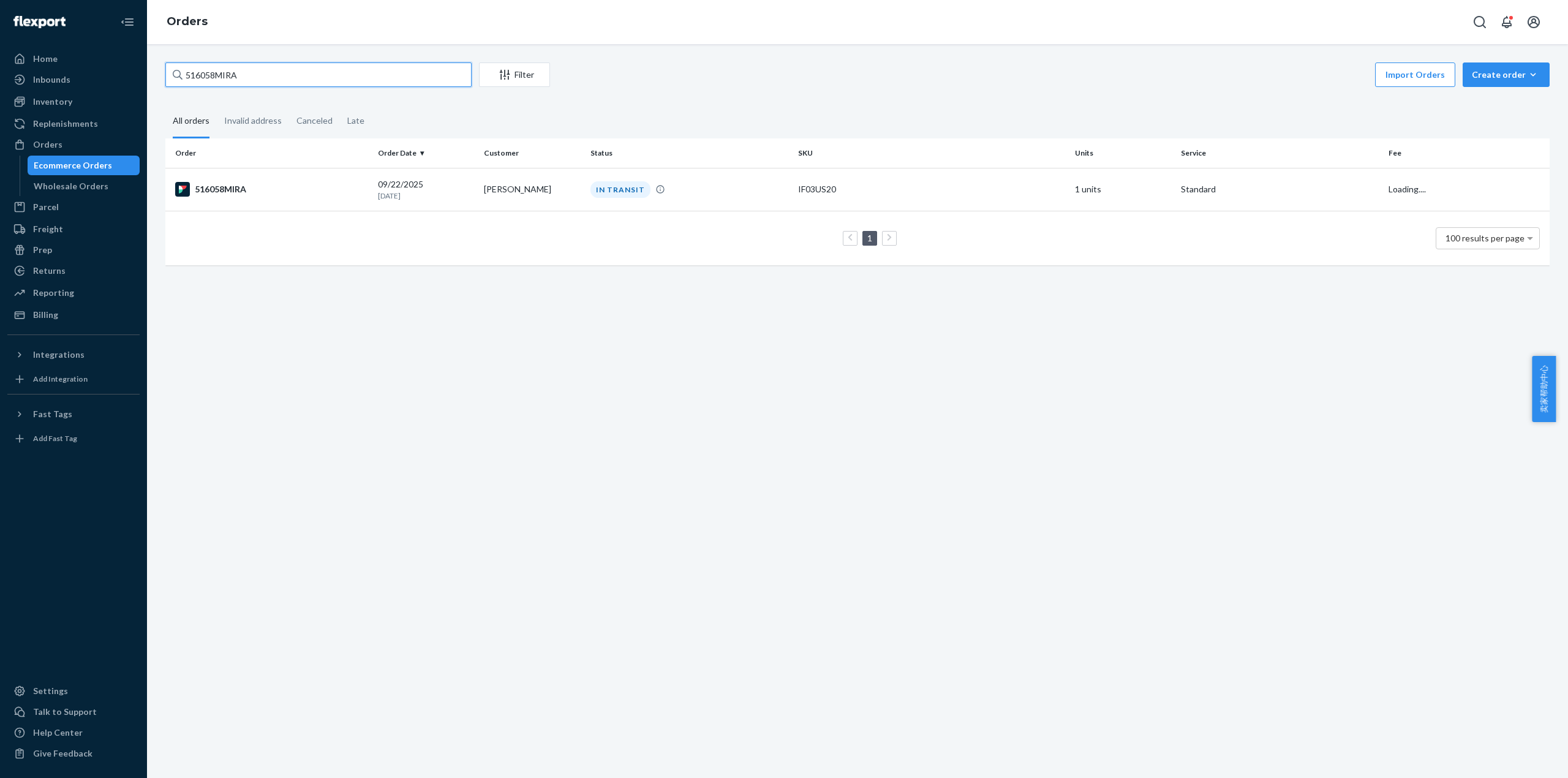
drag, startPoint x: 250, startPoint y: 75, endPoint x: 152, endPoint y: 86, distance: 98.6
click at [145, 78] on div "Home Inbounds Shipping Plans Problems Inventory Products Replenishments Orders …" at bounding box center [784, 389] width 1568 height 778
paste input "72"
type input "516072MIRA"
click at [223, 182] on div "516072MIRA" at bounding box center [272, 190] width 193 height 15
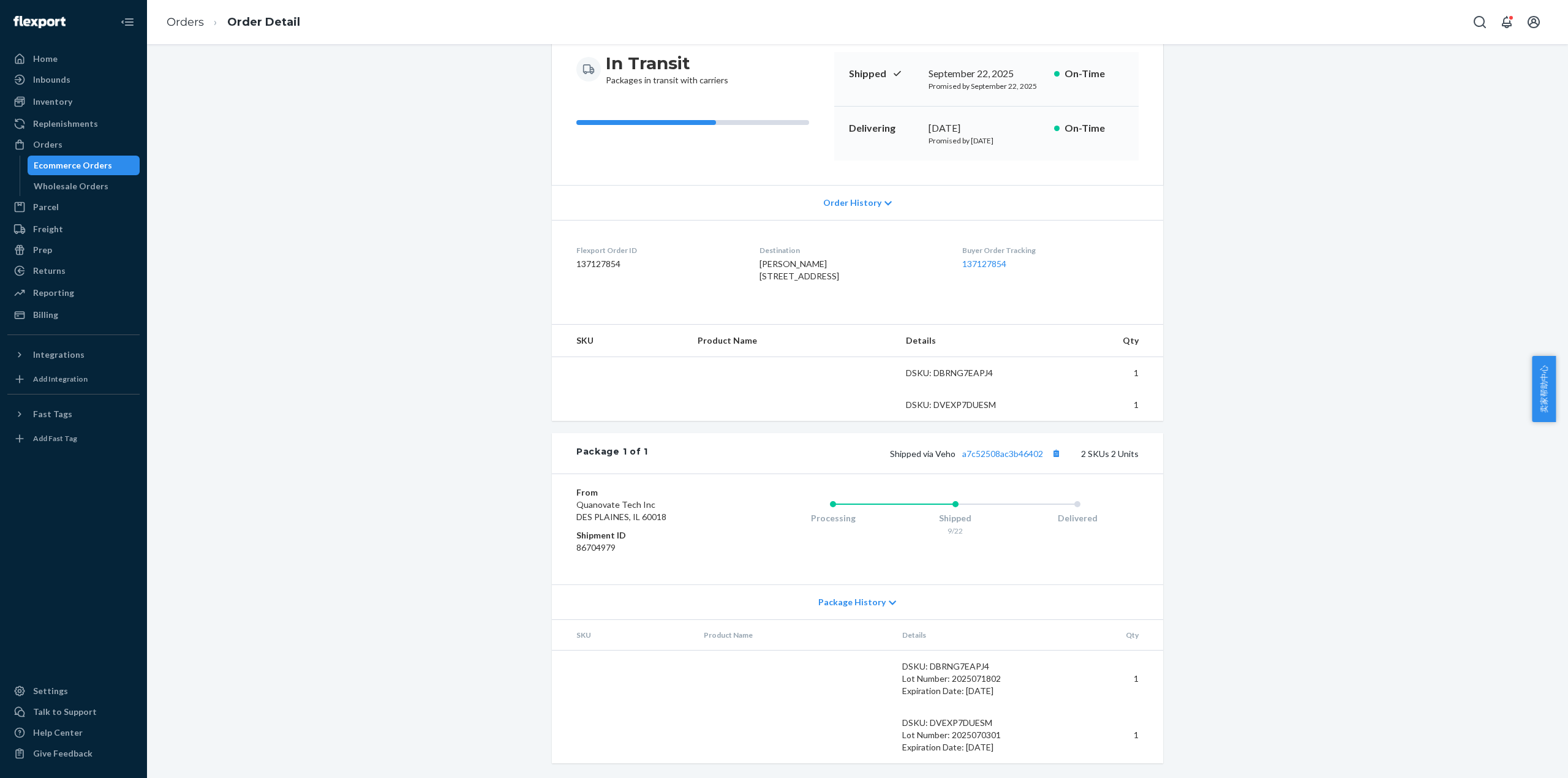
scroll to position [148, 0]
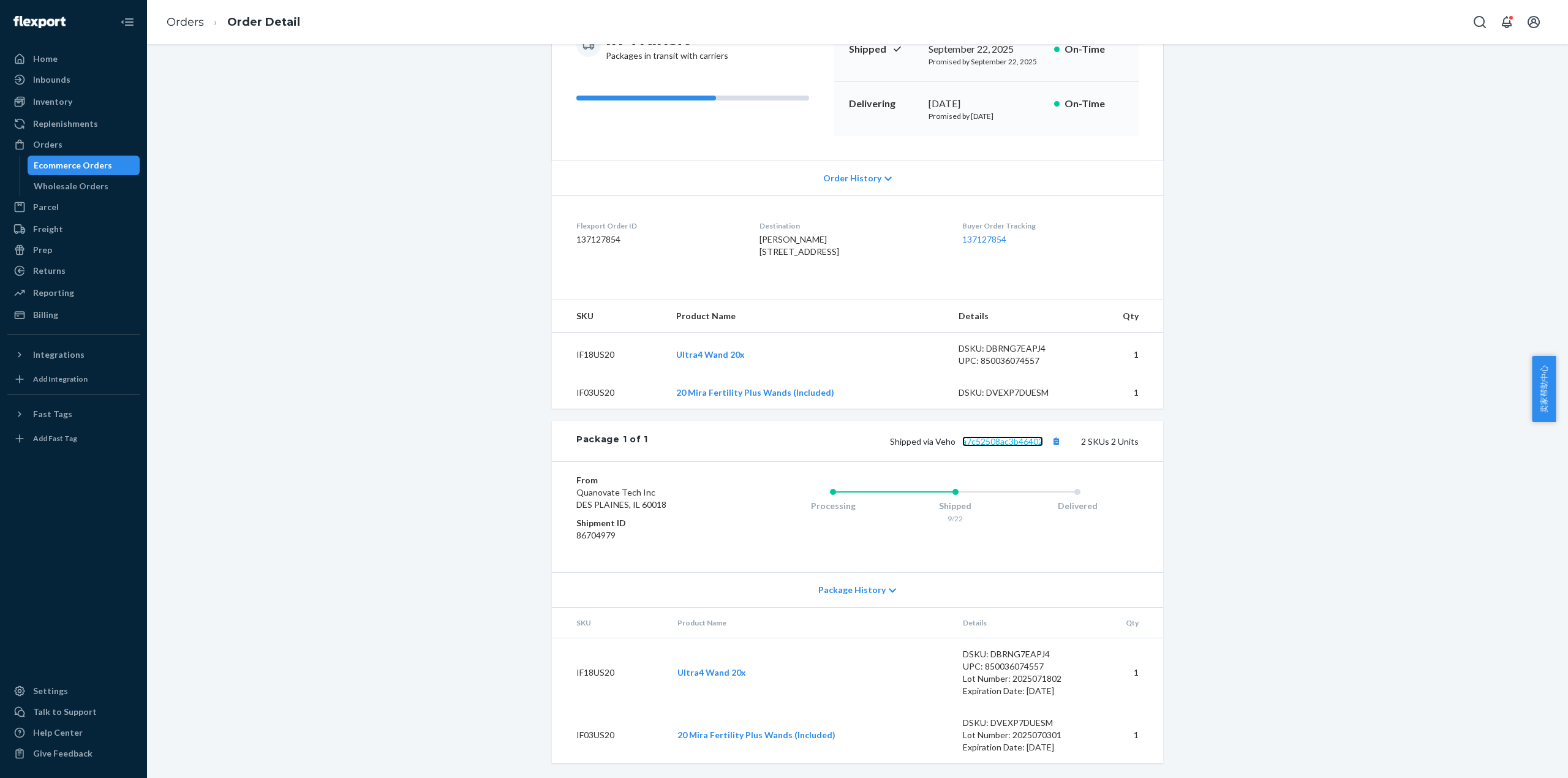
click at [1005, 446] on link "a7c52508ac3b46402" at bounding box center [1002, 441] width 81 height 10
click at [199, 22] on link "Orders" at bounding box center [185, 22] width 37 height 13
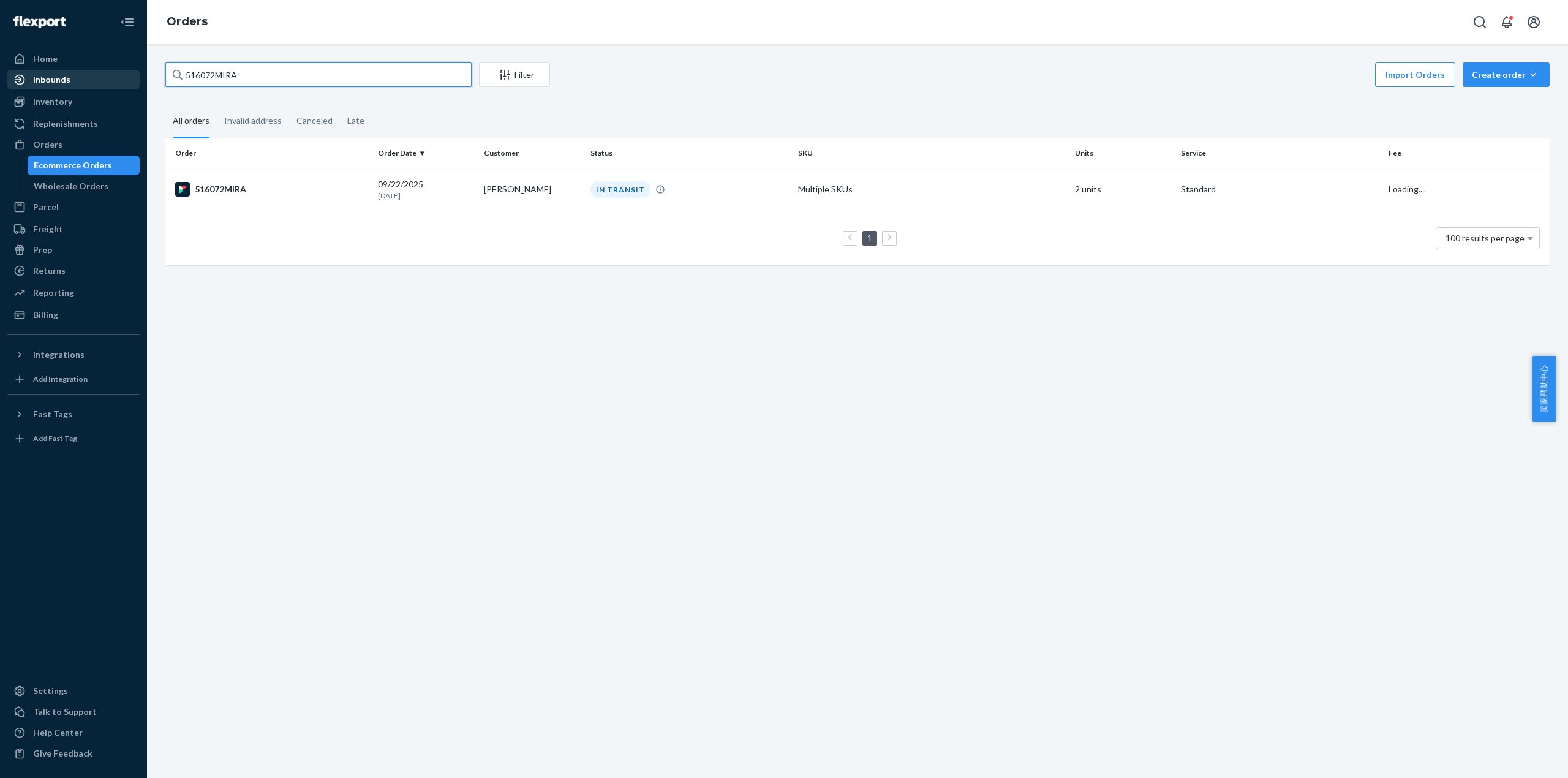
drag, startPoint x: 271, startPoint y: 70, endPoint x: 136, endPoint y: 81, distance: 135.4
click at [135, 81] on div "Home Inbounds Shipping Plans Problems Inventory Products Replenishments Orders …" at bounding box center [784, 389] width 1568 height 778
paste input "83"
type input "516083MIRA"
click at [229, 184] on div "516083MIRA" at bounding box center [272, 190] width 193 height 15
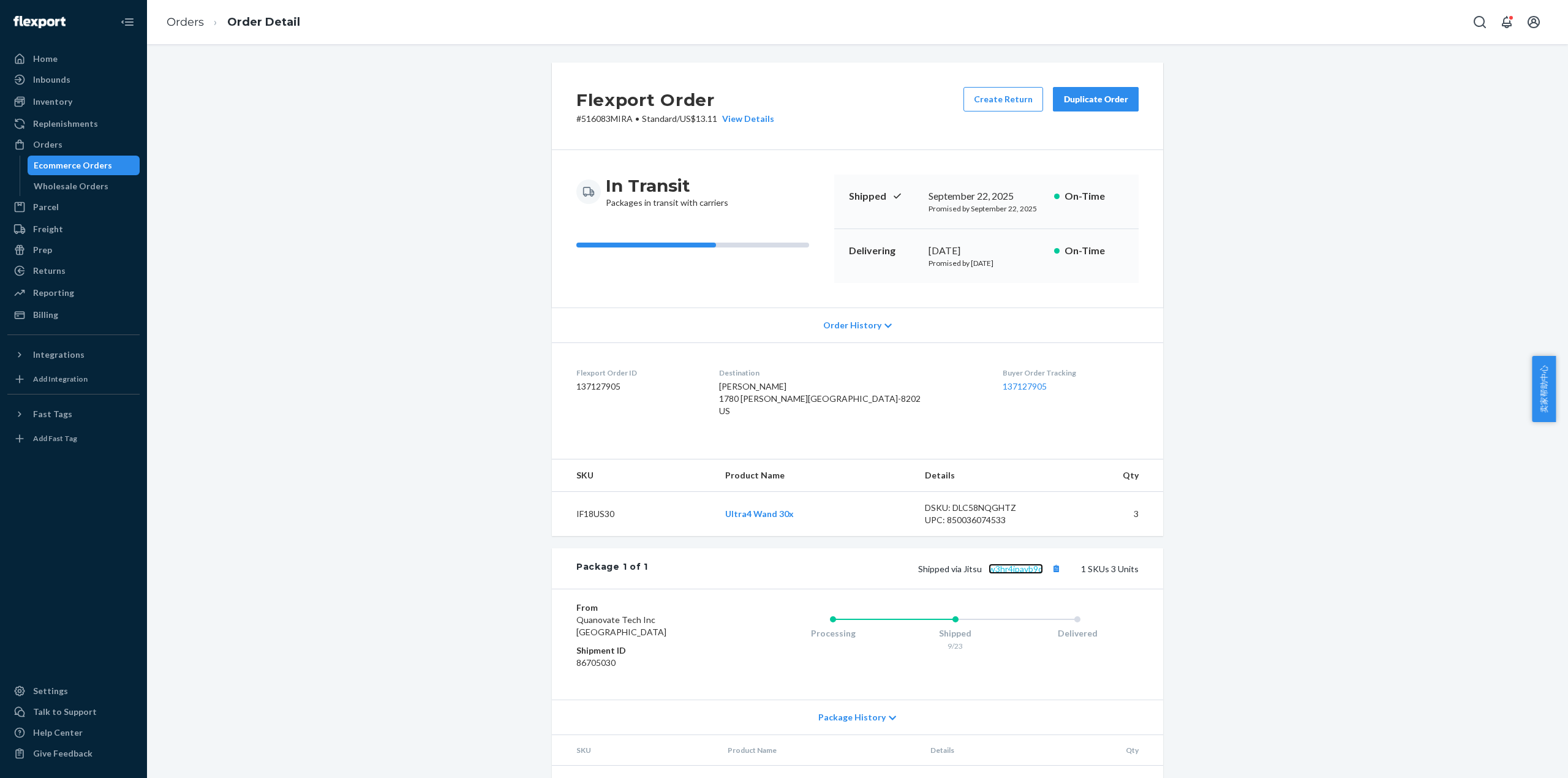
click at [1005, 574] on link "w3hr4jpavb9d" at bounding box center [1016, 569] width 55 height 10
click at [198, 20] on link "Orders" at bounding box center [185, 22] width 37 height 13
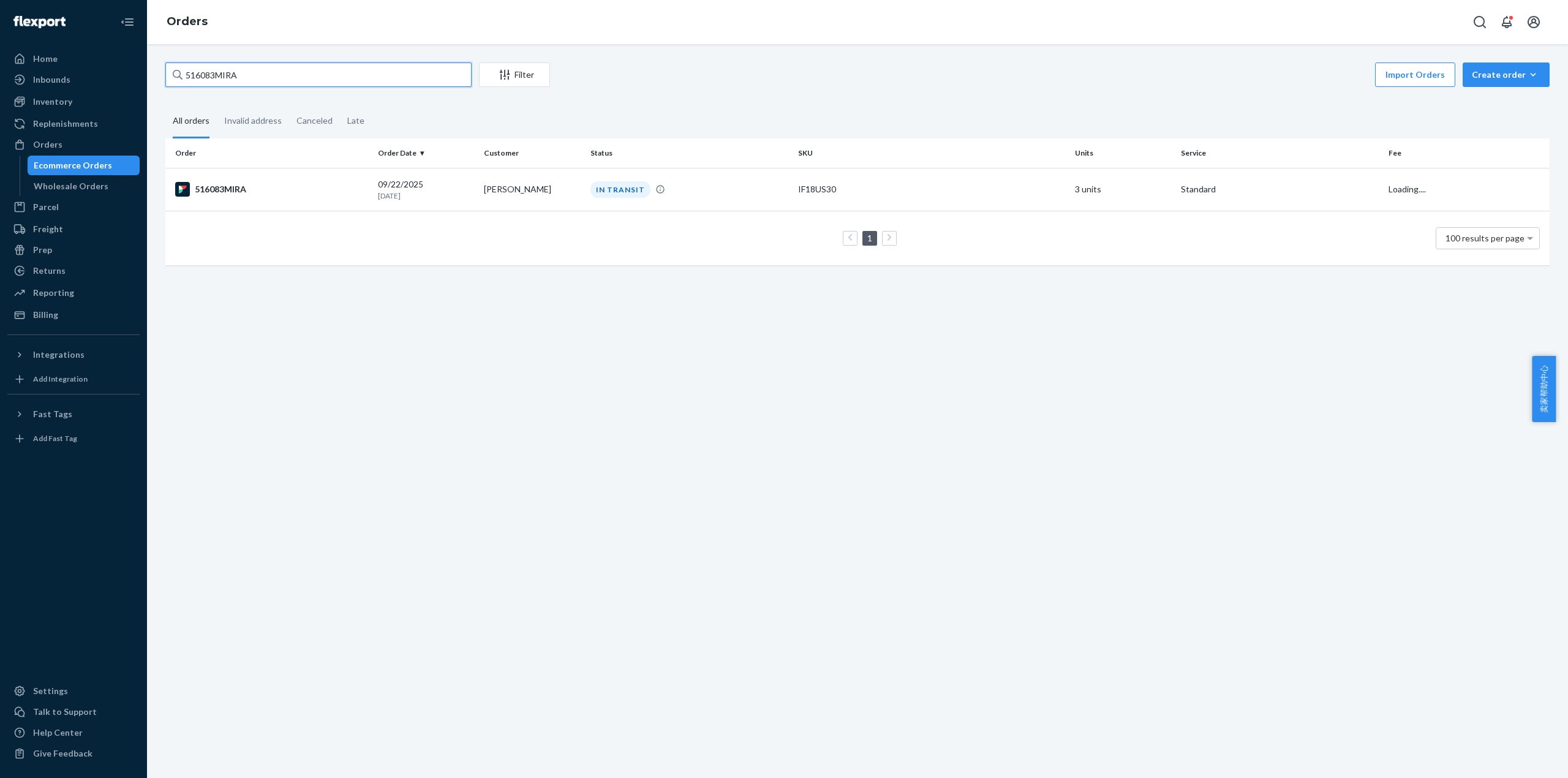
drag, startPoint x: 273, startPoint y: 74, endPoint x: 186, endPoint y: 76, distance: 87.0
click at [186, 76] on input "516083MIRA" at bounding box center [318, 74] width 306 height 24
paste input "194"
type input "516194MIRA"
click at [232, 177] on td "516194MIRA" at bounding box center [269, 190] width 208 height 43
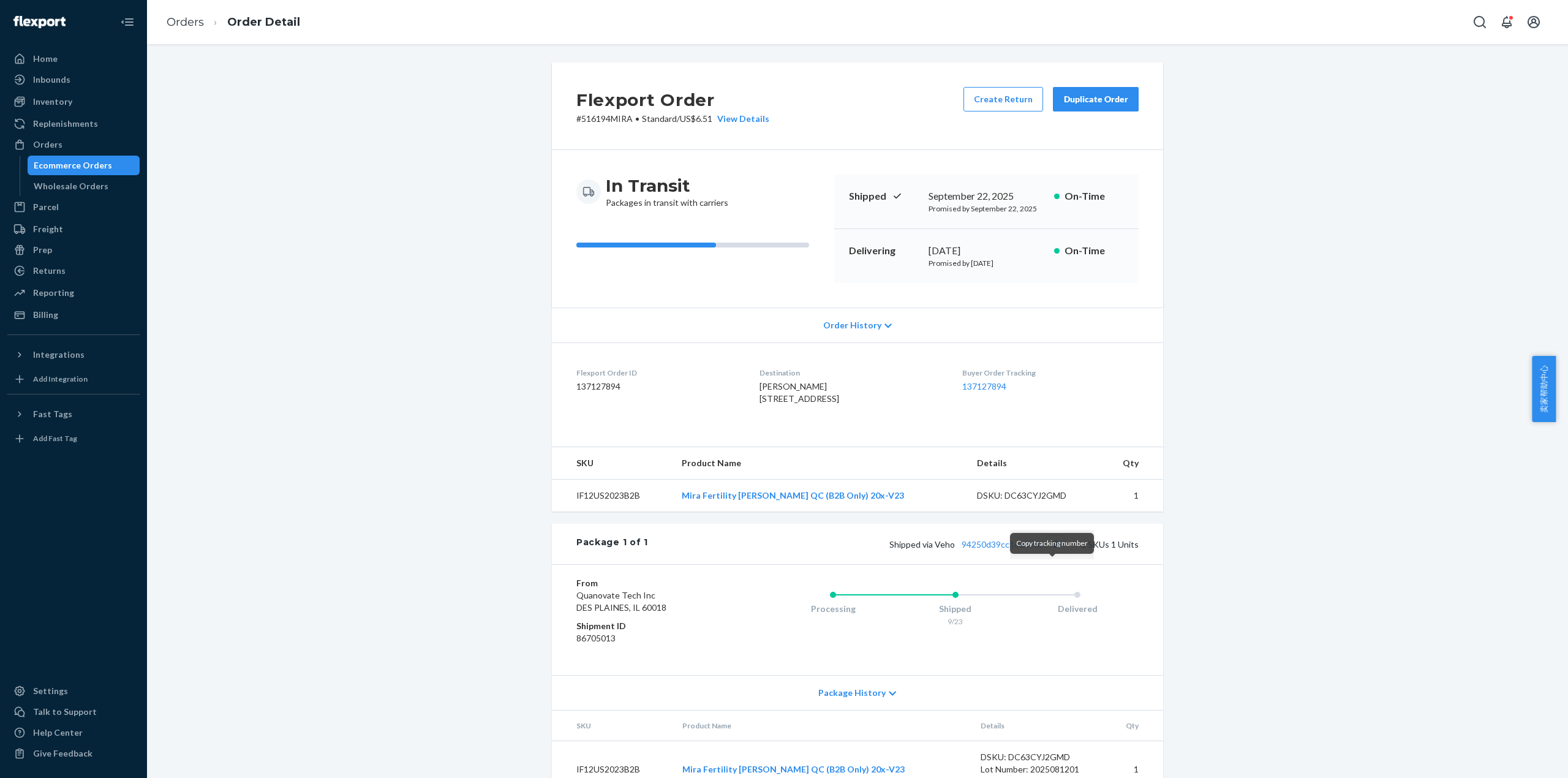
click at [1054, 552] on button "Copy tracking number" at bounding box center [1056, 544] width 16 height 16
click at [1013, 549] on link "94250d39cc1e6326c" at bounding box center [1002, 544] width 81 height 10
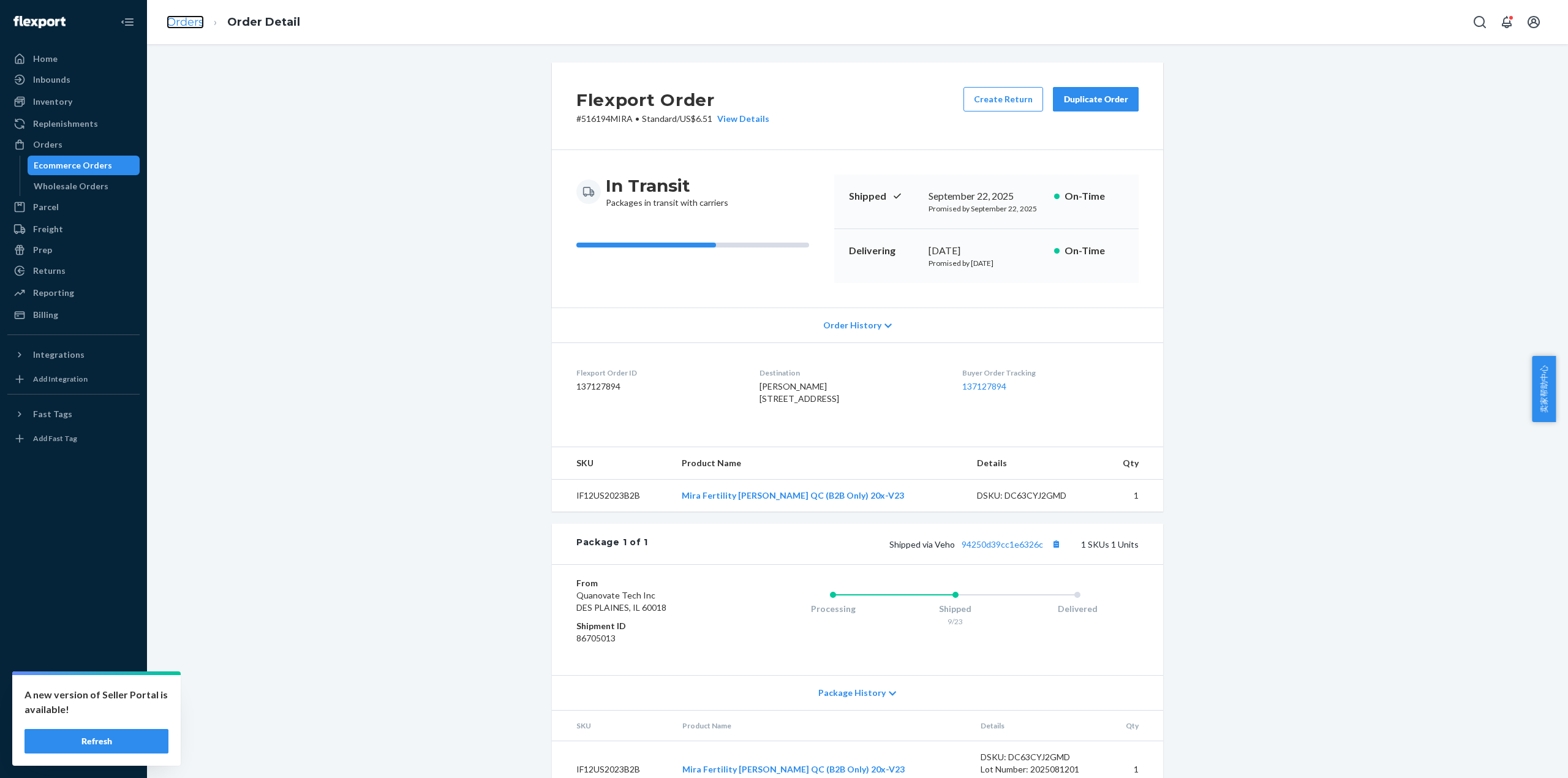
click at [178, 22] on link "Orders" at bounding box center [185, 22] width 37 height 13
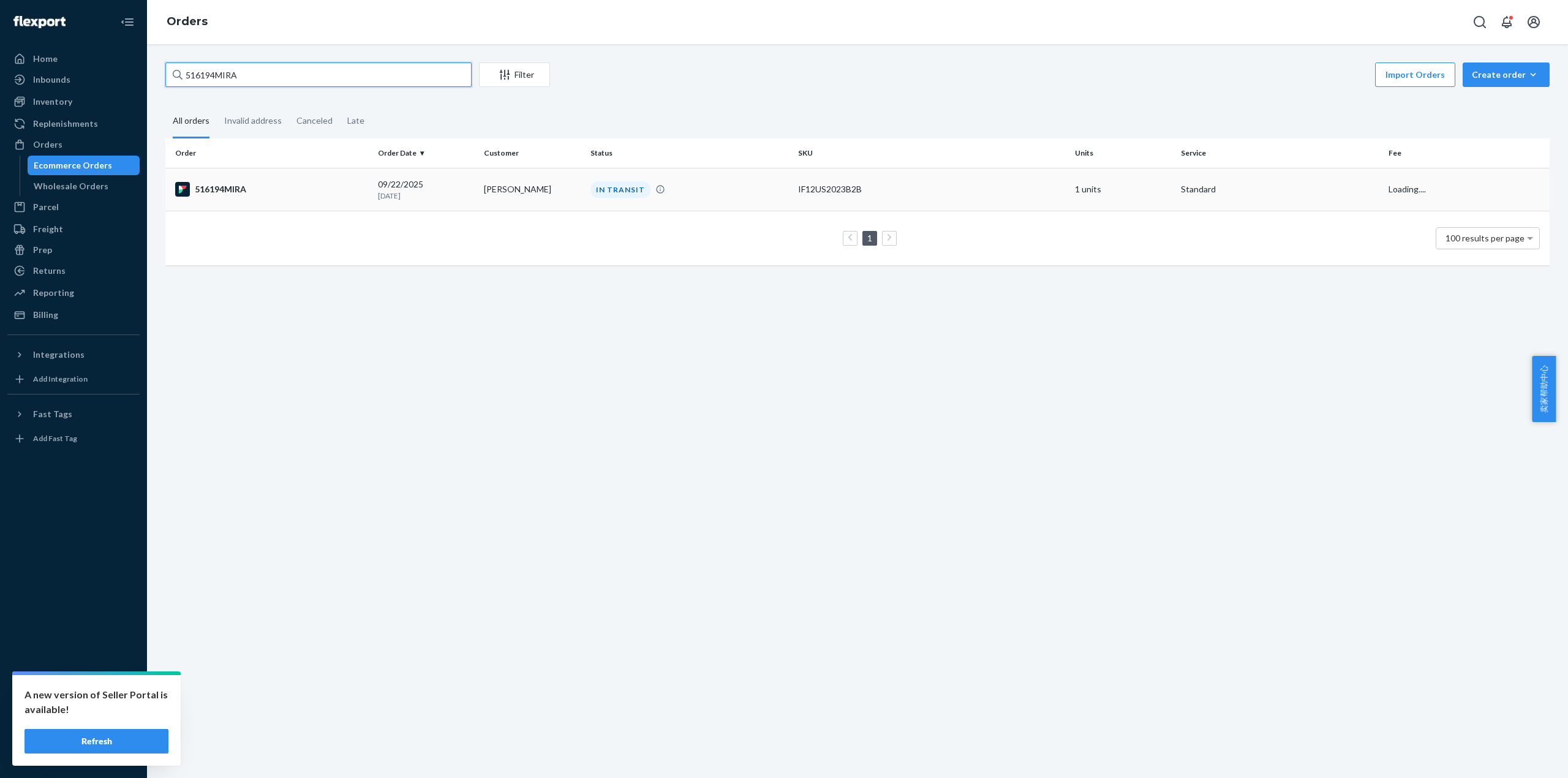
drag, startPoint x: 246, startPoint y: 67, endPoint x: 266, endPoint y: 178, distance: 112.8
click at [108, 90] on div "Home Inbounds Shipping Plans Problems Inventory Products Replenishments Orders …" at bounding box center [784, 389] width 1568 height 778
paste input "#516247"
type input "#516247MIRA"
click at [251, 175] on td "516247MIRA" at bounding box center [269, 190] width 208 height 43
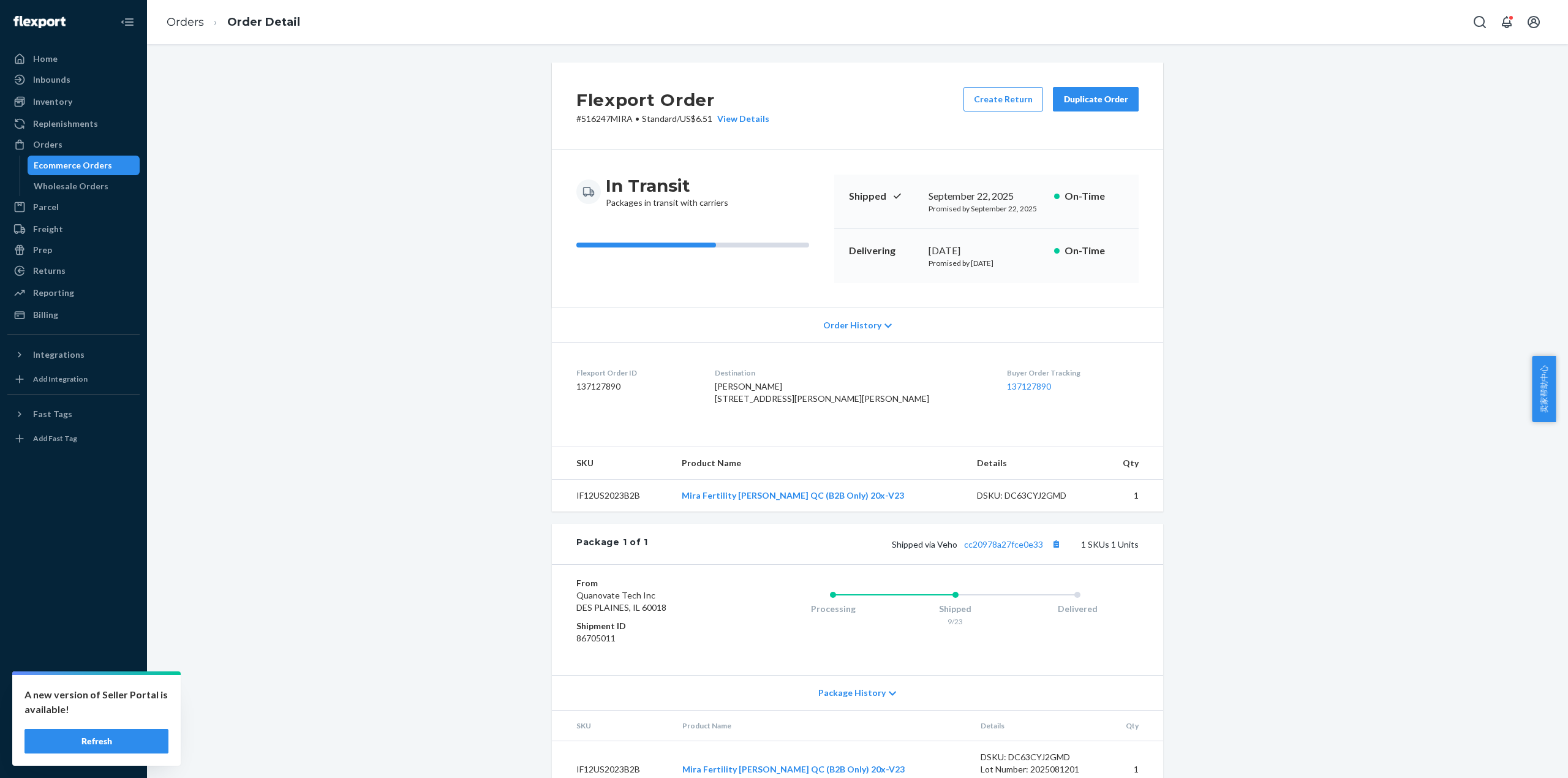
click at [993, 552] on div "Shipped via Veho cc20978a27fce0e33 1 SKUs 1 Units" at bounding box center [893, 544] width 491 height 16
click at [1012, 549] on link "cc20978a27fce0e33" at bounding box center [1003, 544] width 79 height 10
click at [194, 21] on link "Orders" at bounding box center [185, 22] width 37 height 13
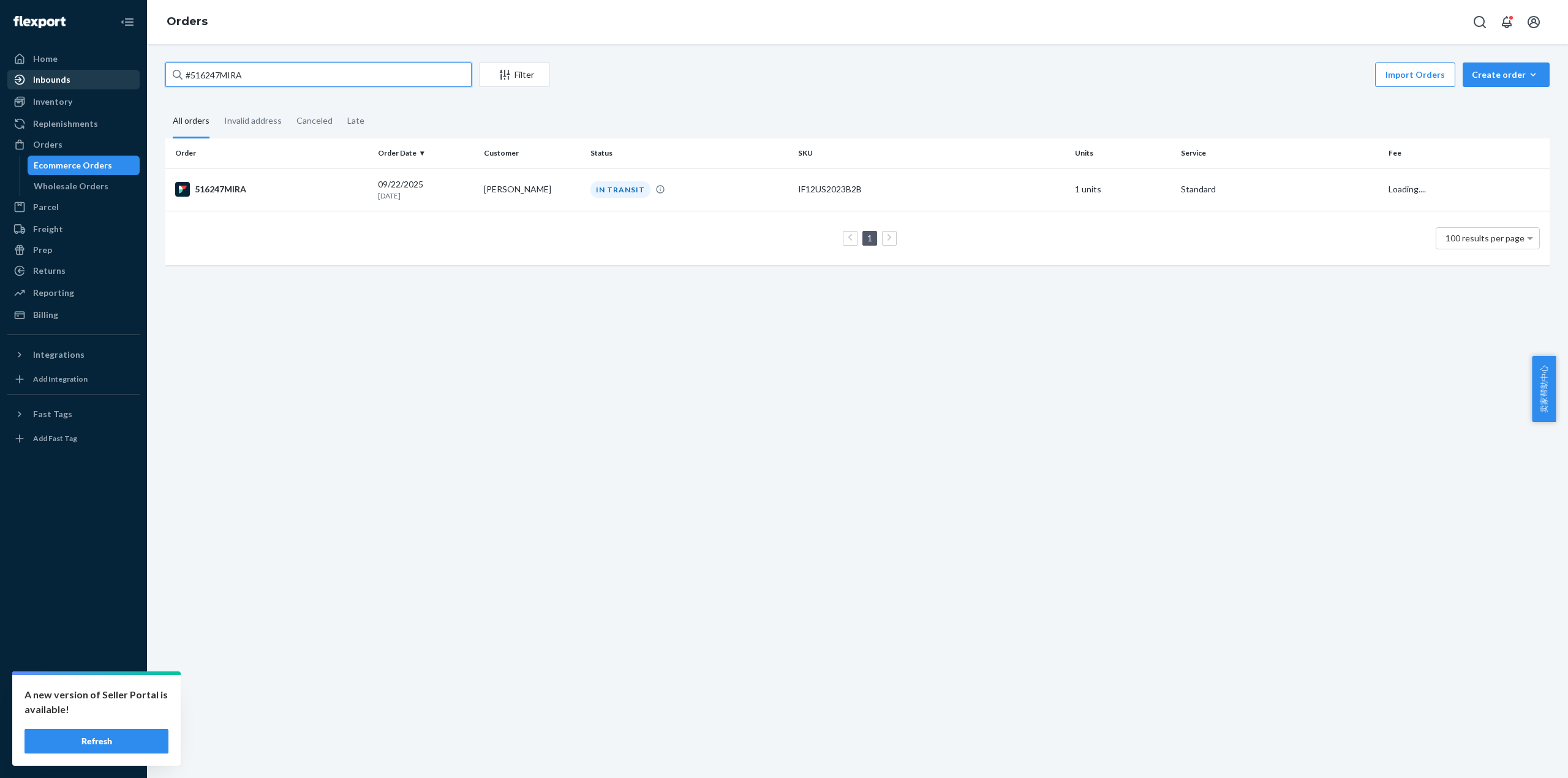
drag, startPoint x: 266, startPoint y: 72, endPoint x: 94, endPoint y: 84, distance: 172.4
click at [94, 84] on div "Home Inbounds Shipping Plans Problems Inventory Products Replenishments Orders …" at bounding box center [784, 389] width 1568 height 778
paste input "51625"
type input "516257MIRA"
click at [249, 182] on div "516257MIRA" at bounding box center [272, 190] width 193 height 15
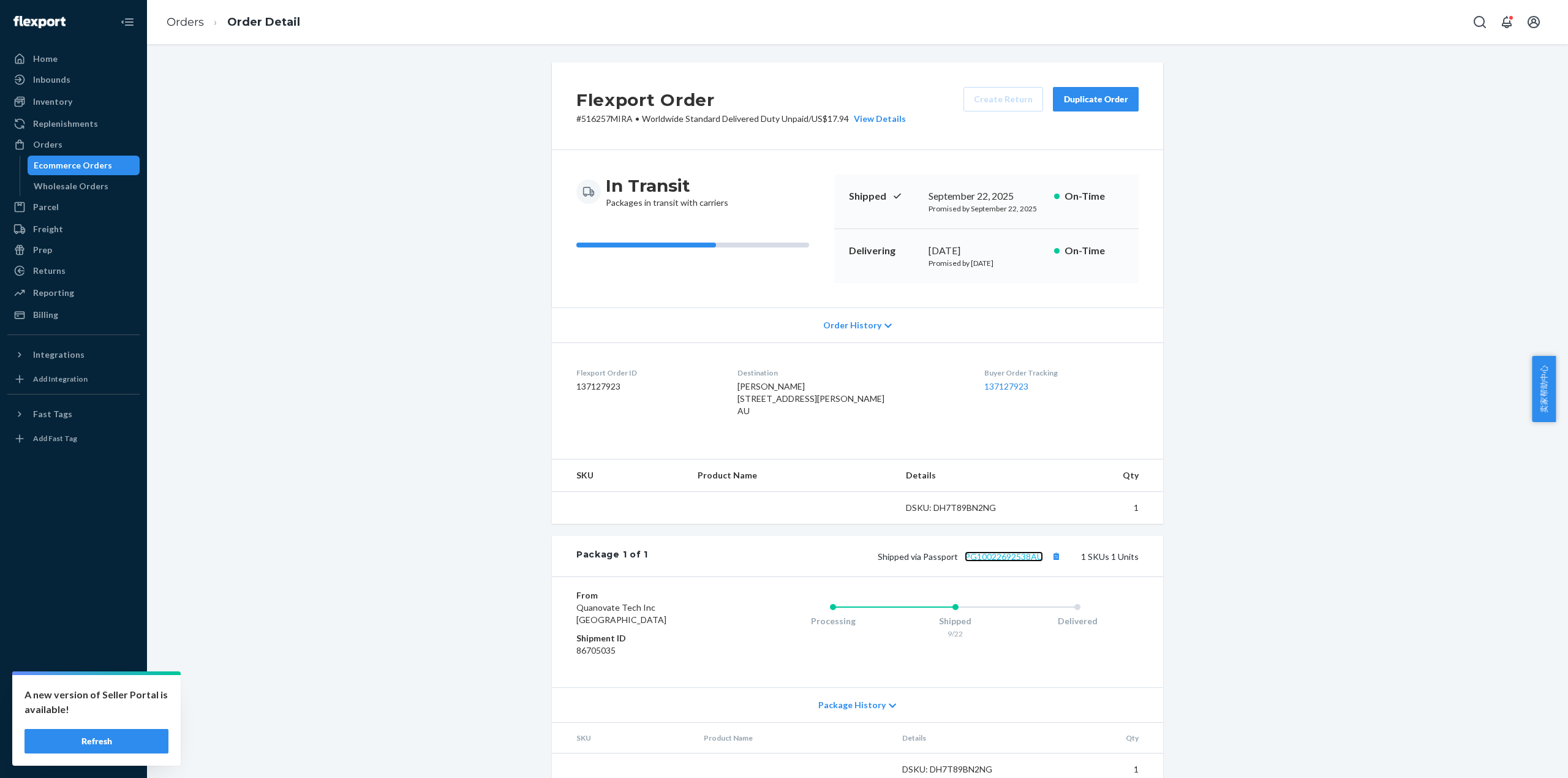
click at [1015, 562] on link "PG10022692538AU" at bounding box center [1004, 557] width 78 height 10
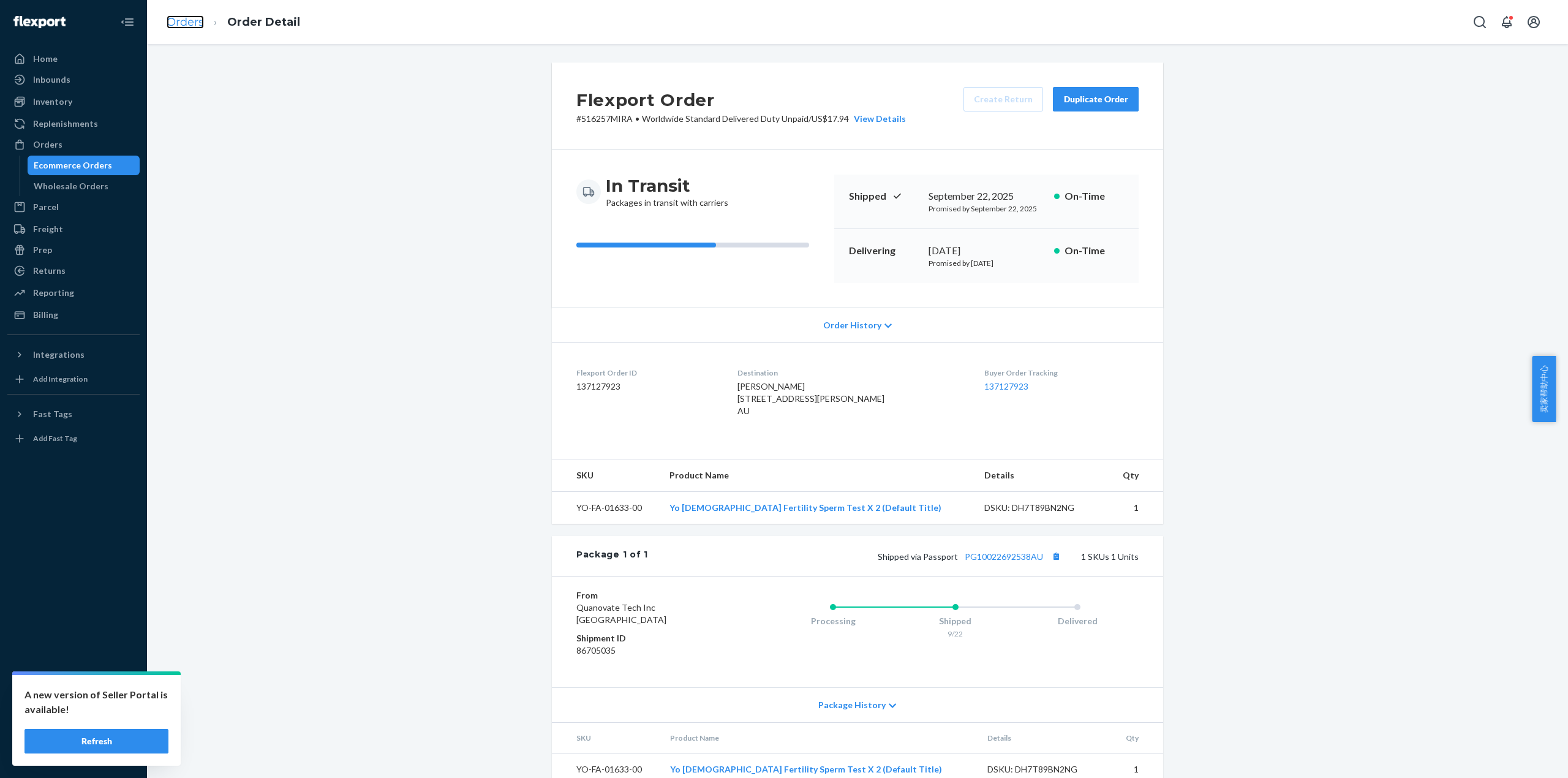
click at [184, 25] on link "Orders" at bounding box center [185, 22] width 37 height 13
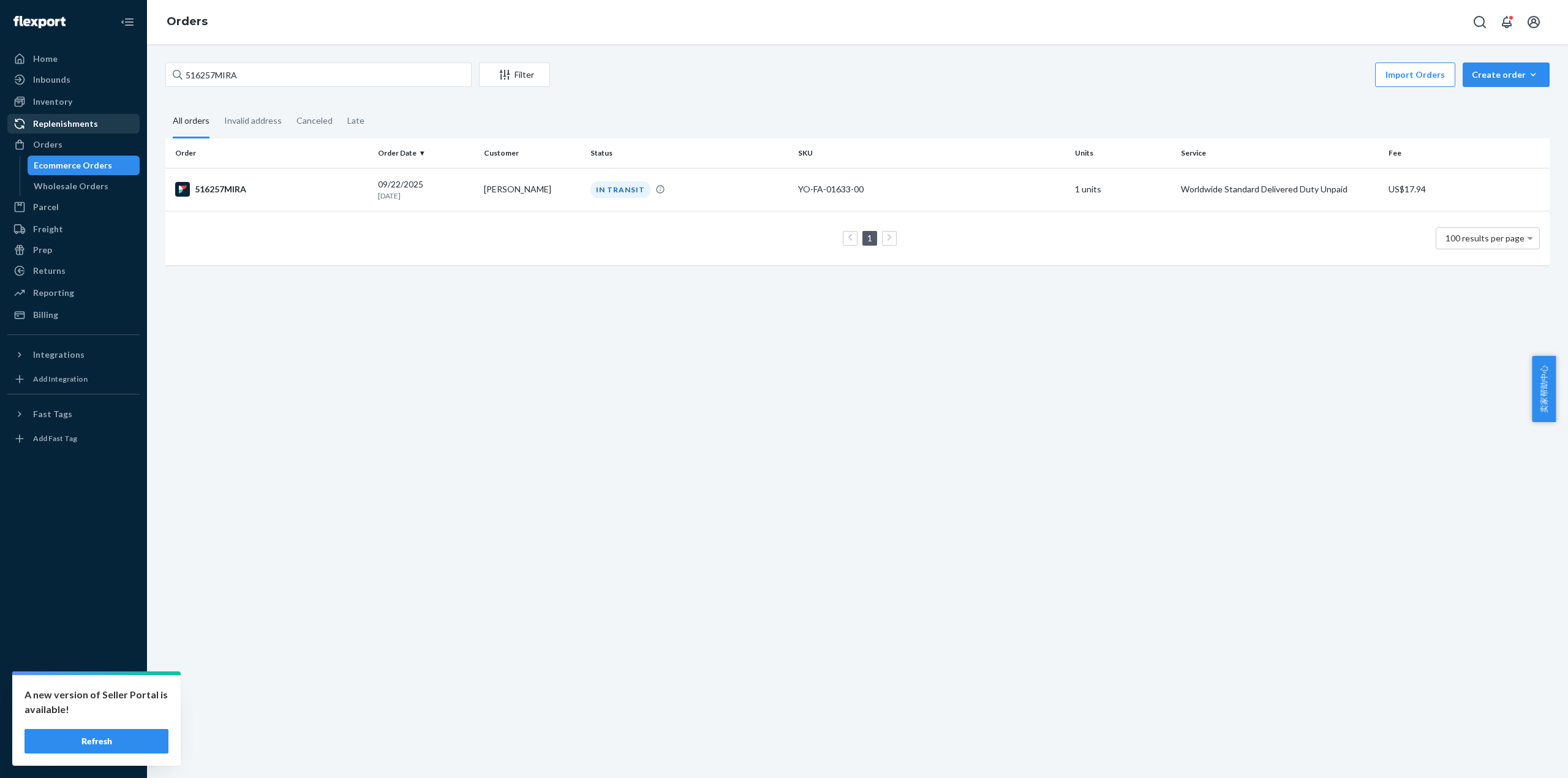
drag, startPoint x: 98, startPoint y: 104, endPoint x: 90, endPoint y: 115, distance: 13.6
drag, startPoint x: 90, startPoint y: 115, endPoint x: 0, endPoint y: 273, distance: 181.8
click at [0, 304] on div "Home Inbounds Shipping Plans Problems Inventory Products Replenishments Orders …" at bounding box center [73, 389] width 147 height 778
click at [203, 187] on div "516257MIRA" at bounding box center [272, 190] width 193 height 15
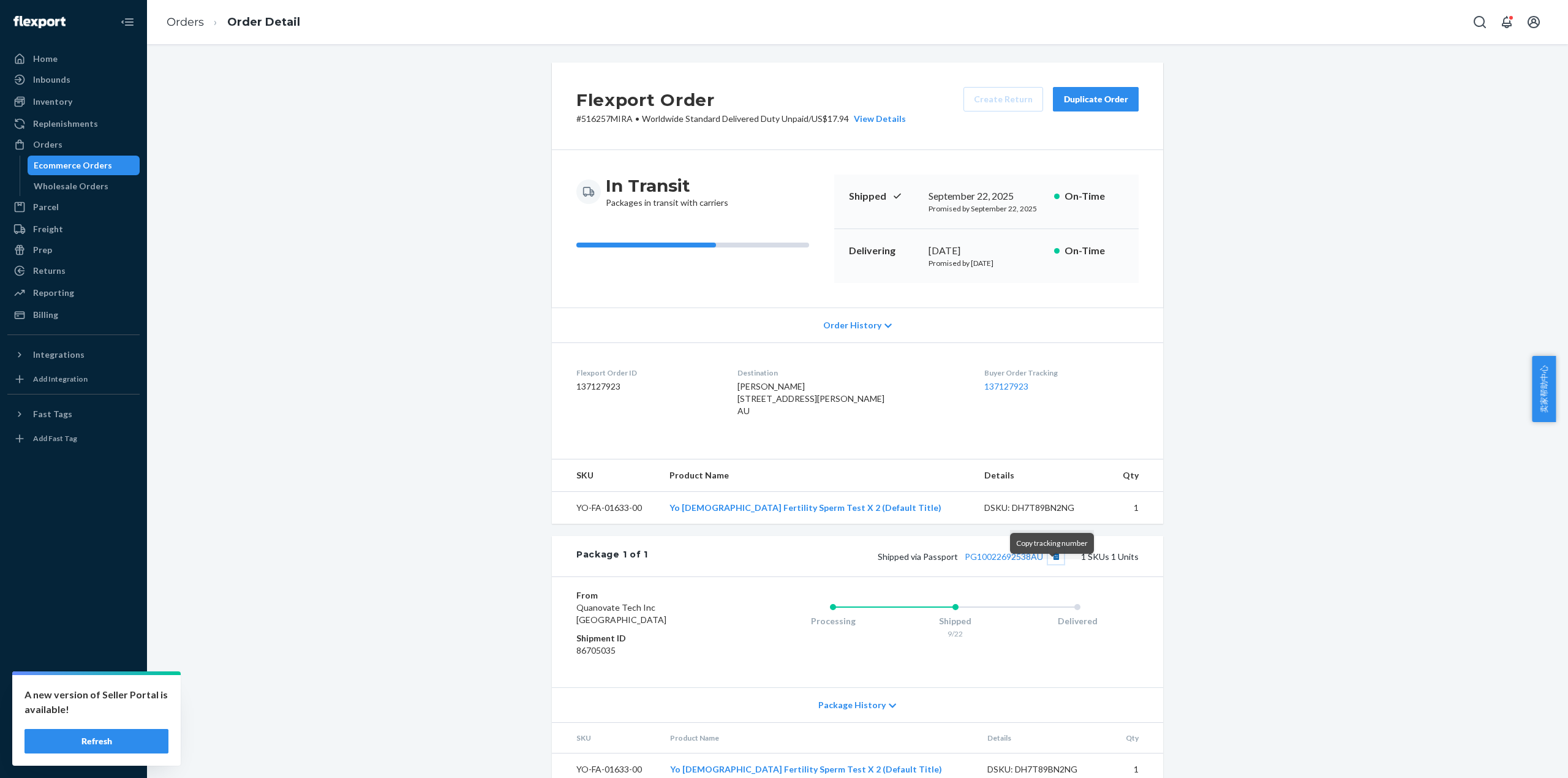
click at [1054, 564] on button "Copy tracking number" at bounding box center [1056, 557] width 16 height 16
click at [1012, 577] on div "Package 1 of 1 Shipped via Passport PG10022692538AU 1 SKUs 1 Units" at bounding box center [858, 556] width 611 height 41
click at [995, 562] on link "PG10022692538AU" at bounding box center [1004, 557] width 78 height 10
click at [192, 23] on link "Orders" at bounding box center [185, 22] width 37 height 13
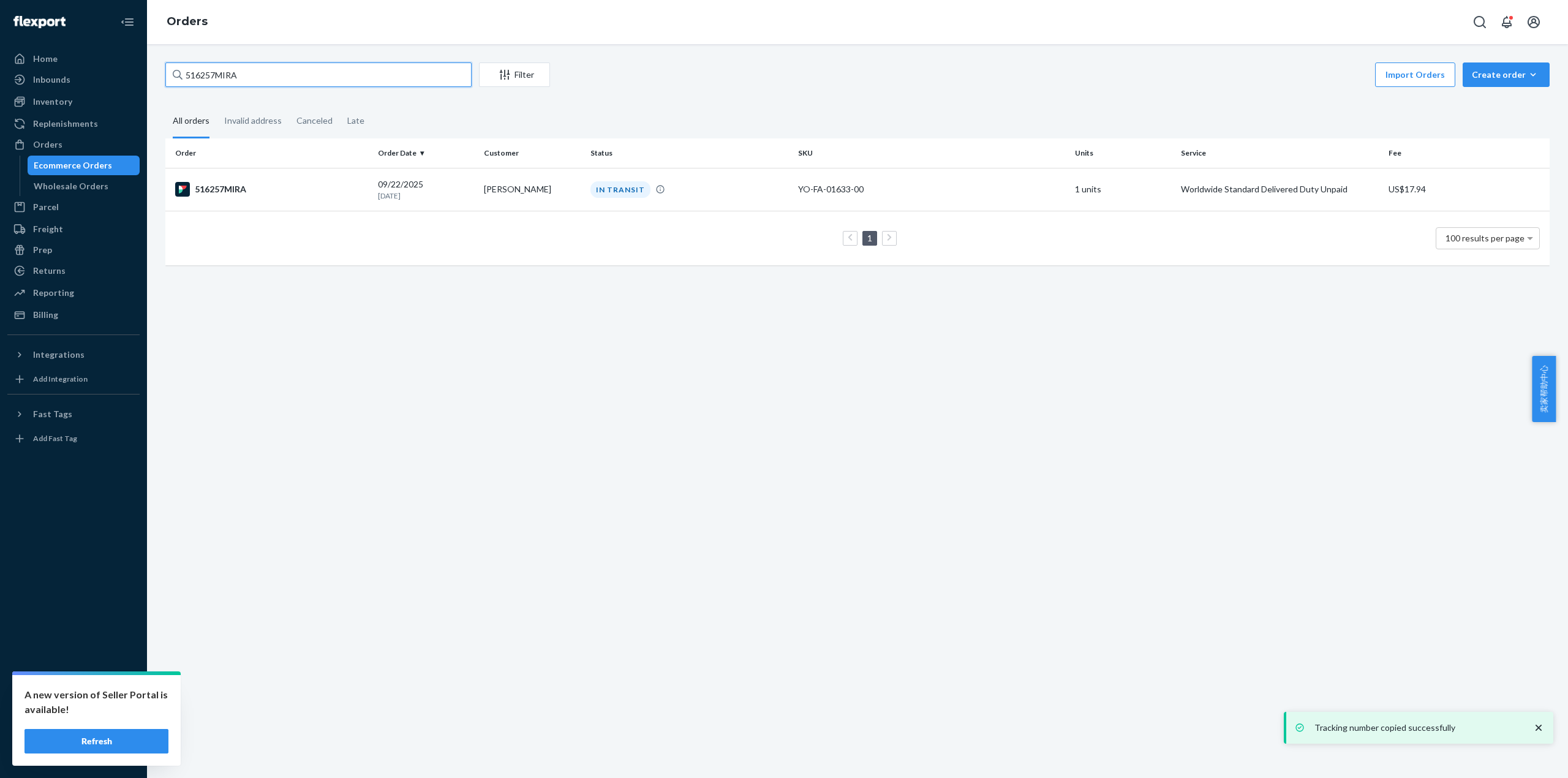
drag, startPoint x: 292, startPoint y: 81, endPoint x: 169, endPoint y: 80, distance: 123.0
click at [169, 80] on input "516257MIRA" at bounding box center [318, 74] width 306 height 24
paste input "73"
drag, startPoint x: 258, startPoint y: 71, endPoint x: 135, endPoint y: 108, distance: 128.4
click at [120, 93] on div "Home Inbounds Shipping Plans Problems Inventory Products Replenishments Orders …" at bounding box center [784, 389] width 1568 height 778
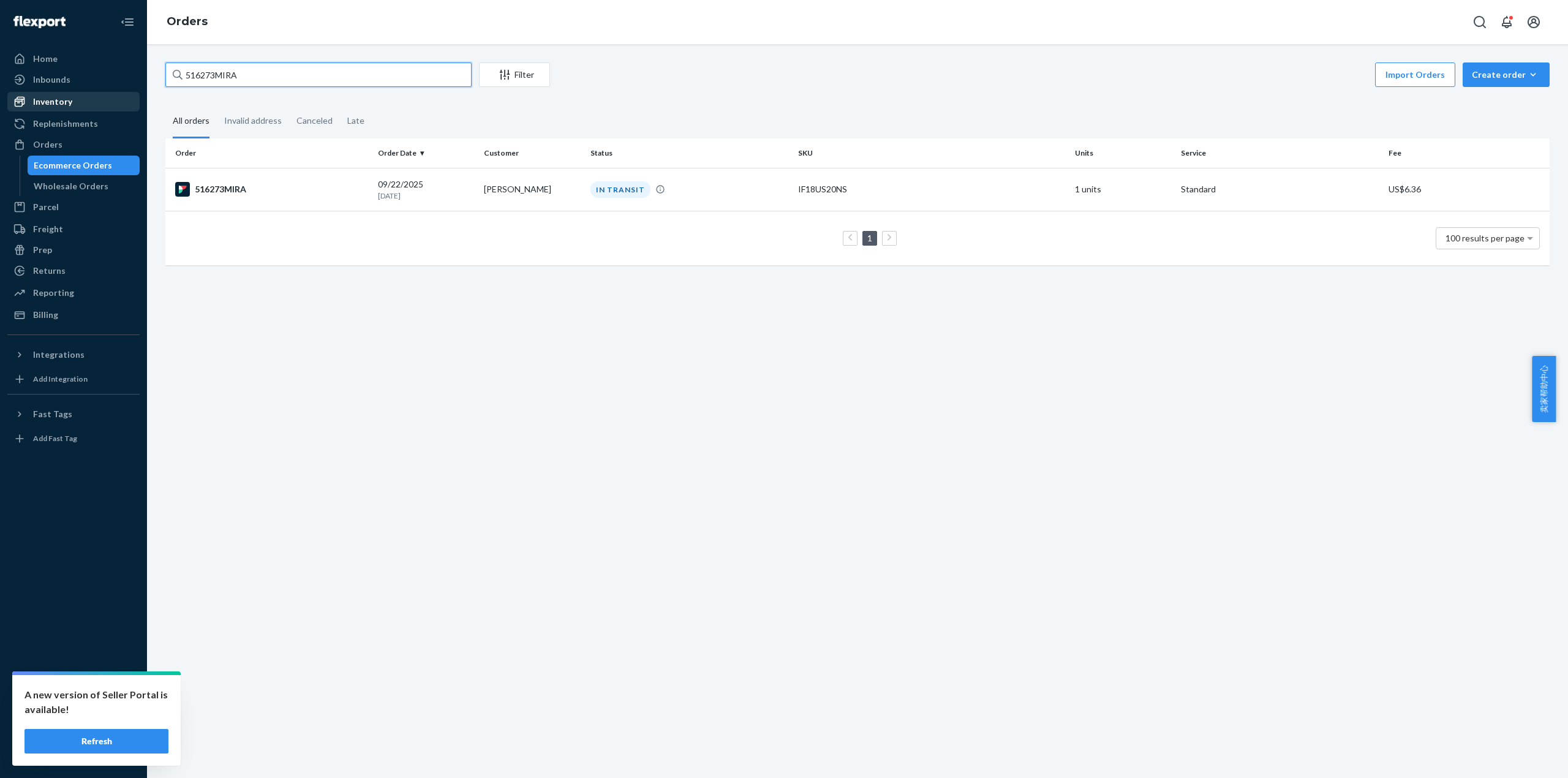
paste input "60"
type input "516260MIRA"
click at [258, 198] on td "516260MIRA" at bounding box center [269, 190] width 208 height 43
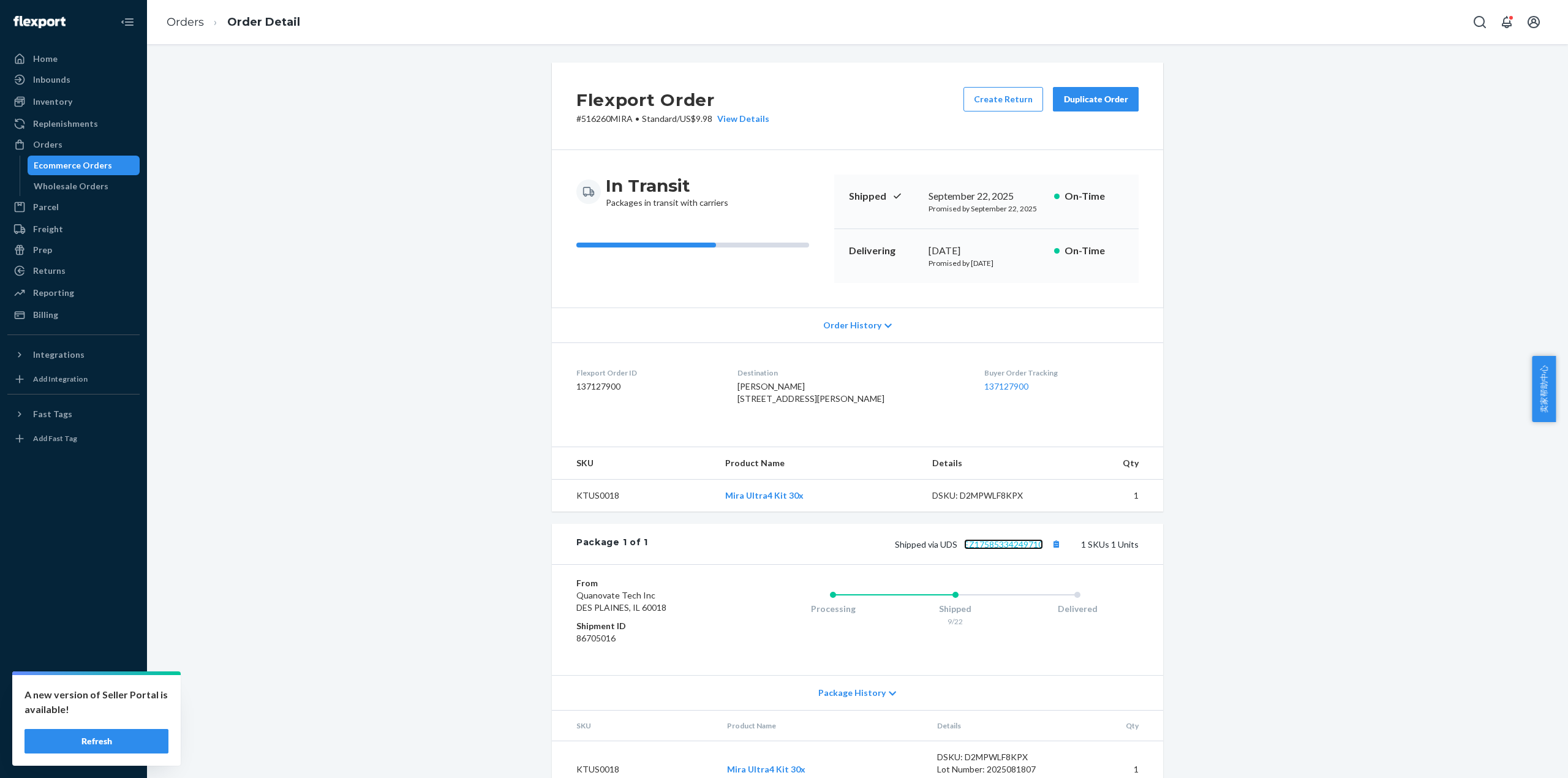
click at [1026, 549] on link "EZ17585334249710" at bounding box center [1003, 544] width 79 height 10
click at [199, 18] on link "Orders" at bounding box center [185, 22] width 37 height 13
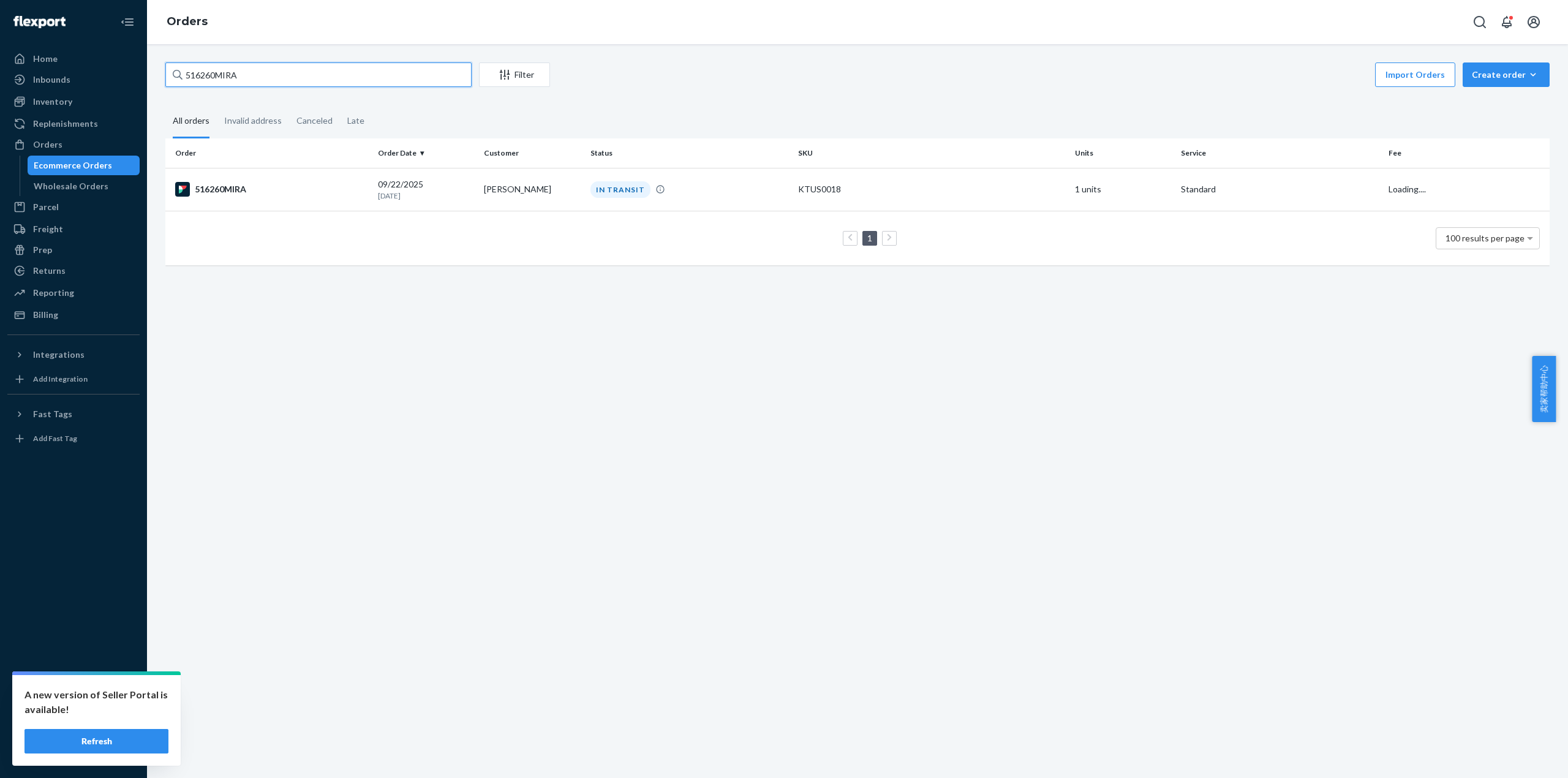
drag, startPoint x: 226, startPoint y: 71, endPoint x: 183, endPoint y: 77, distance: 43.4
click at [181, 73] on div "516260MIRA" at bounding box center [318, 74] width 306 height 24
paste input "73"
type input "516273MIRA"
click at [243, 189] on div "516273MIRA" at bounding box center [272, 190] width 193 height 15
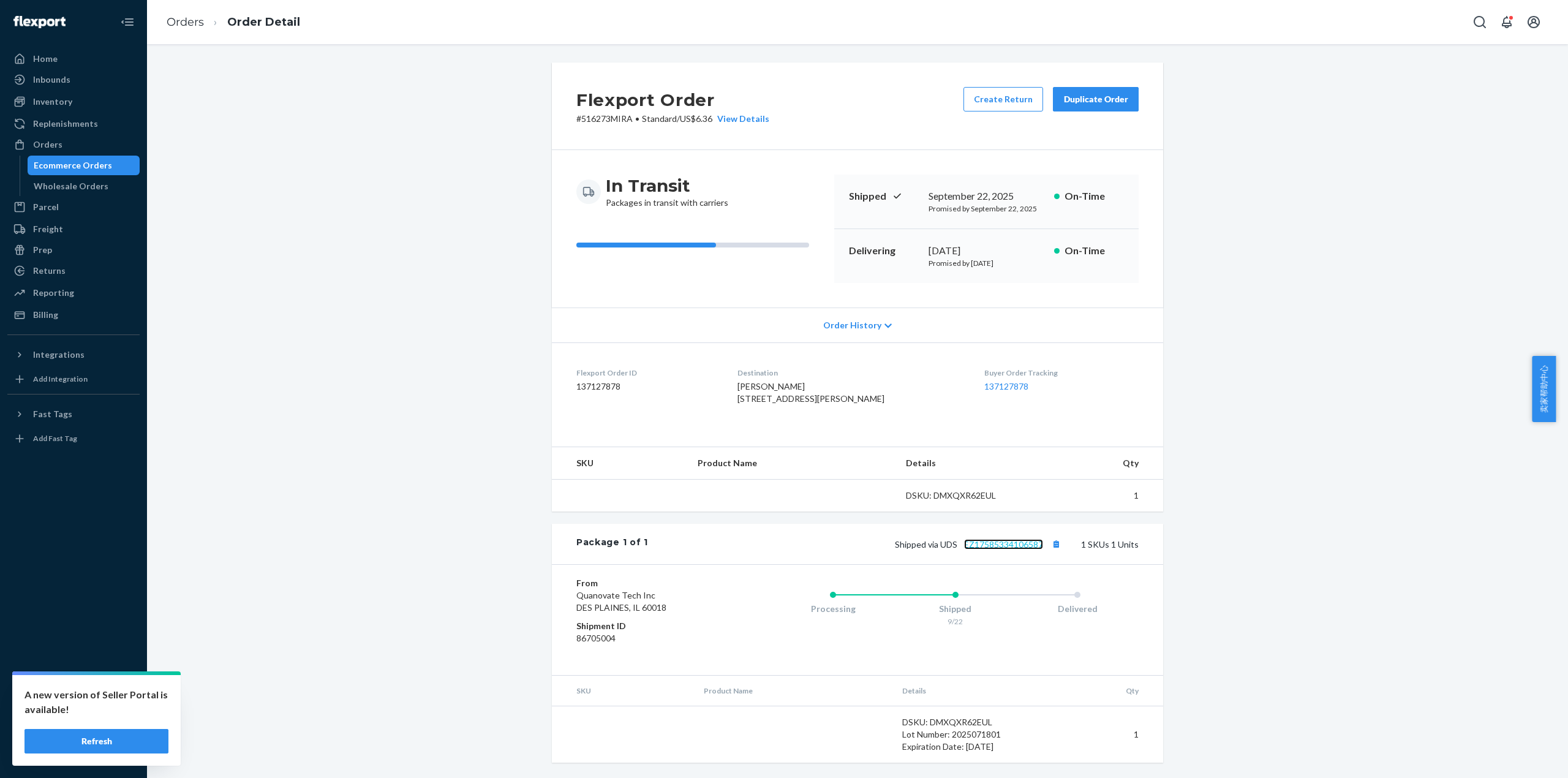
click at [1007, 564] on div "Package 1 of 1 Shipped via UDS EZ17585334106587 1 SKUs 1 Units" at bounding box center [858, 544] width 611 height 41
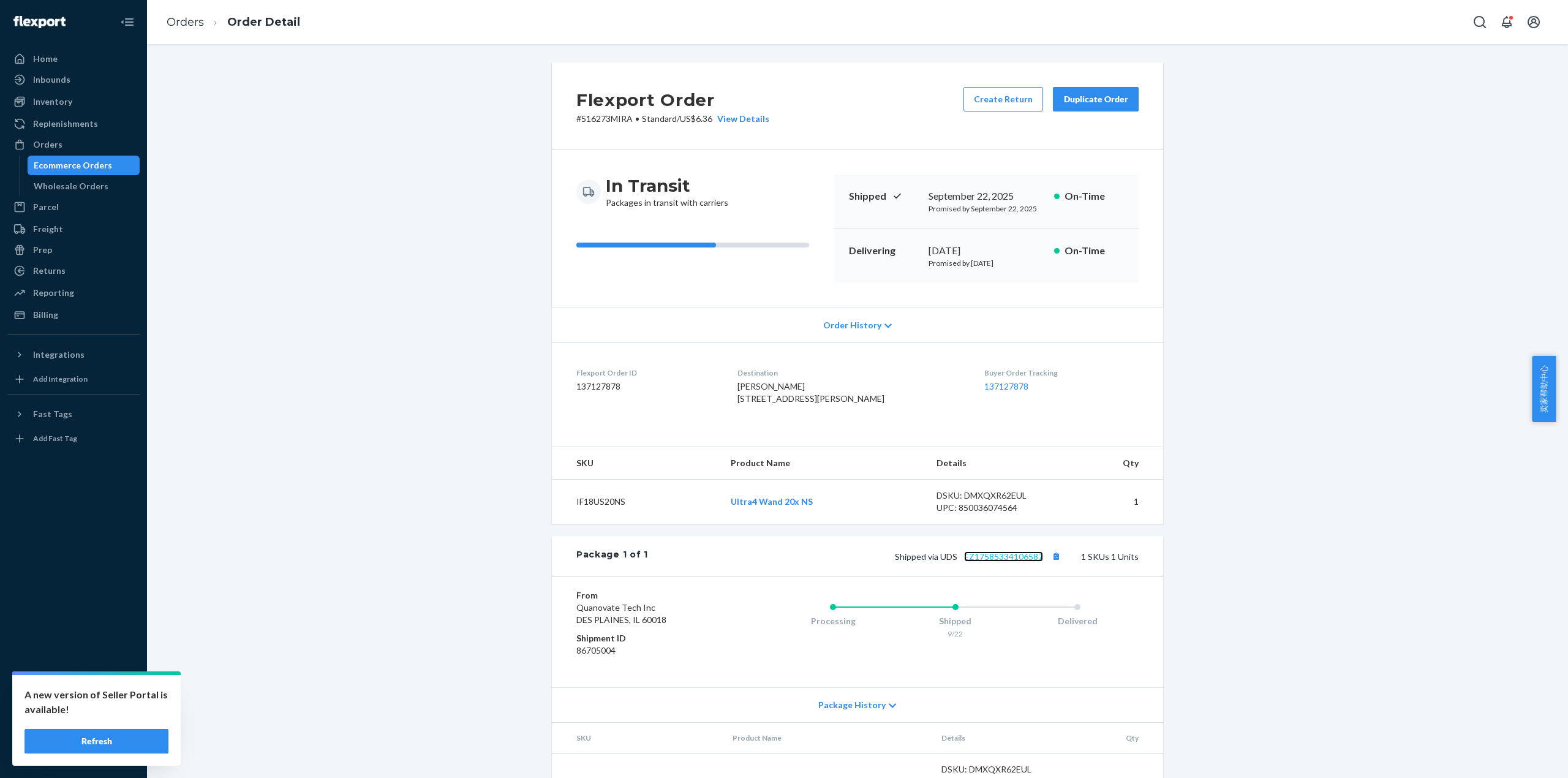
click at [1010, 562] on link "EZ17585334106587" at bounding box center [1003, 557] width 79 height 10
click at [178, 13] on ol "Orders Order Detail" at bounding box center [233, 22] width 153 height 36
click at [191, 23] on link "Orders" at bounding box center [185, 22] width 37 height 13
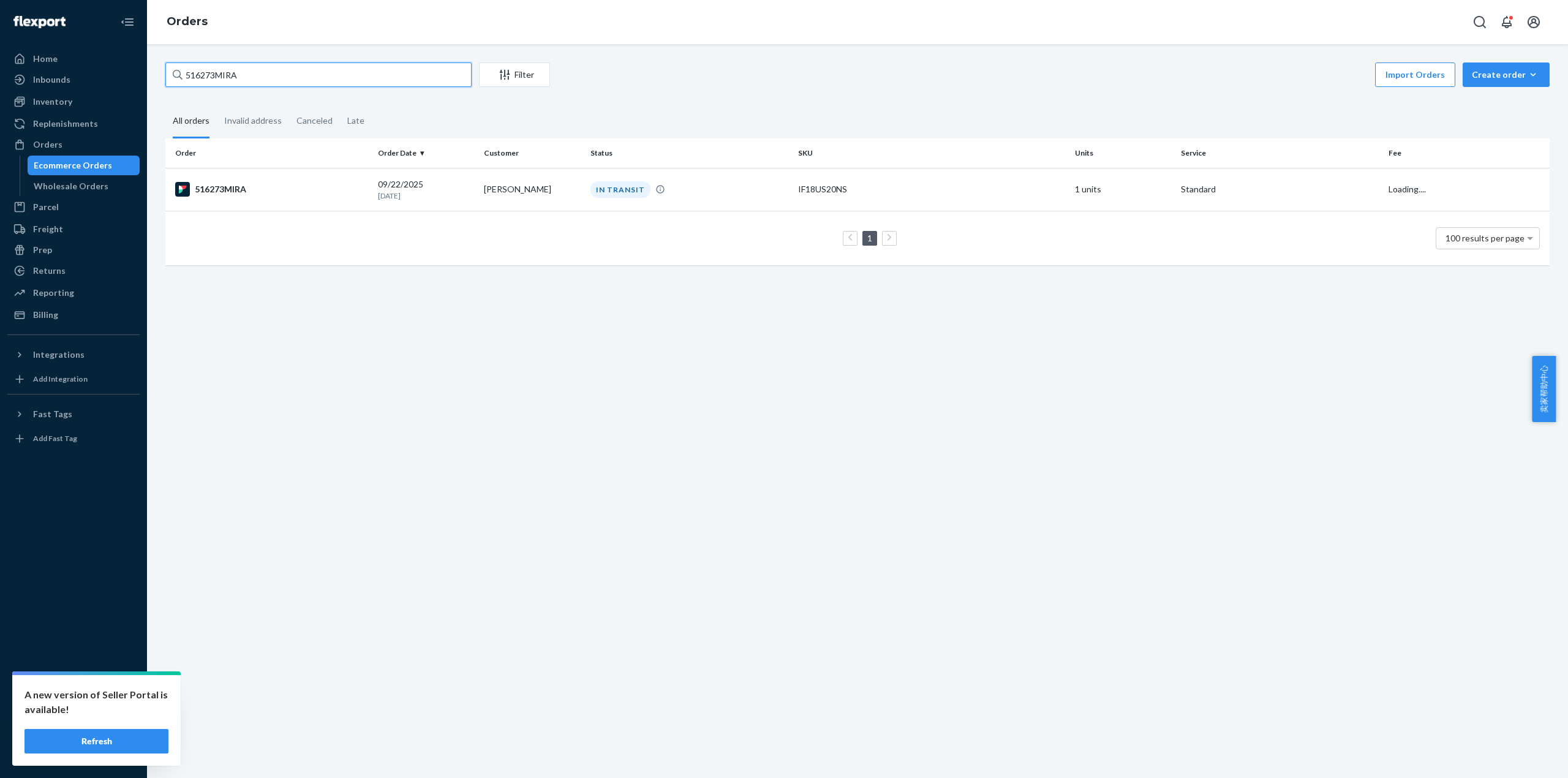
drag, startPoint x: 260, startPoint y: 74, endPoint x: 149, endPoint y: 79, distance: 111.1
click at [148, 72] on div "516273MIRA Filter Import Orders Create order Ecommerce order Removal order All …" at bounding box center [858, 412] width 1421 height 734
paste input "4"
type input "516274MIRA"
click at [275, 207] on td "516274MIRA" at bounding box center [269, 190] width 208 height 43
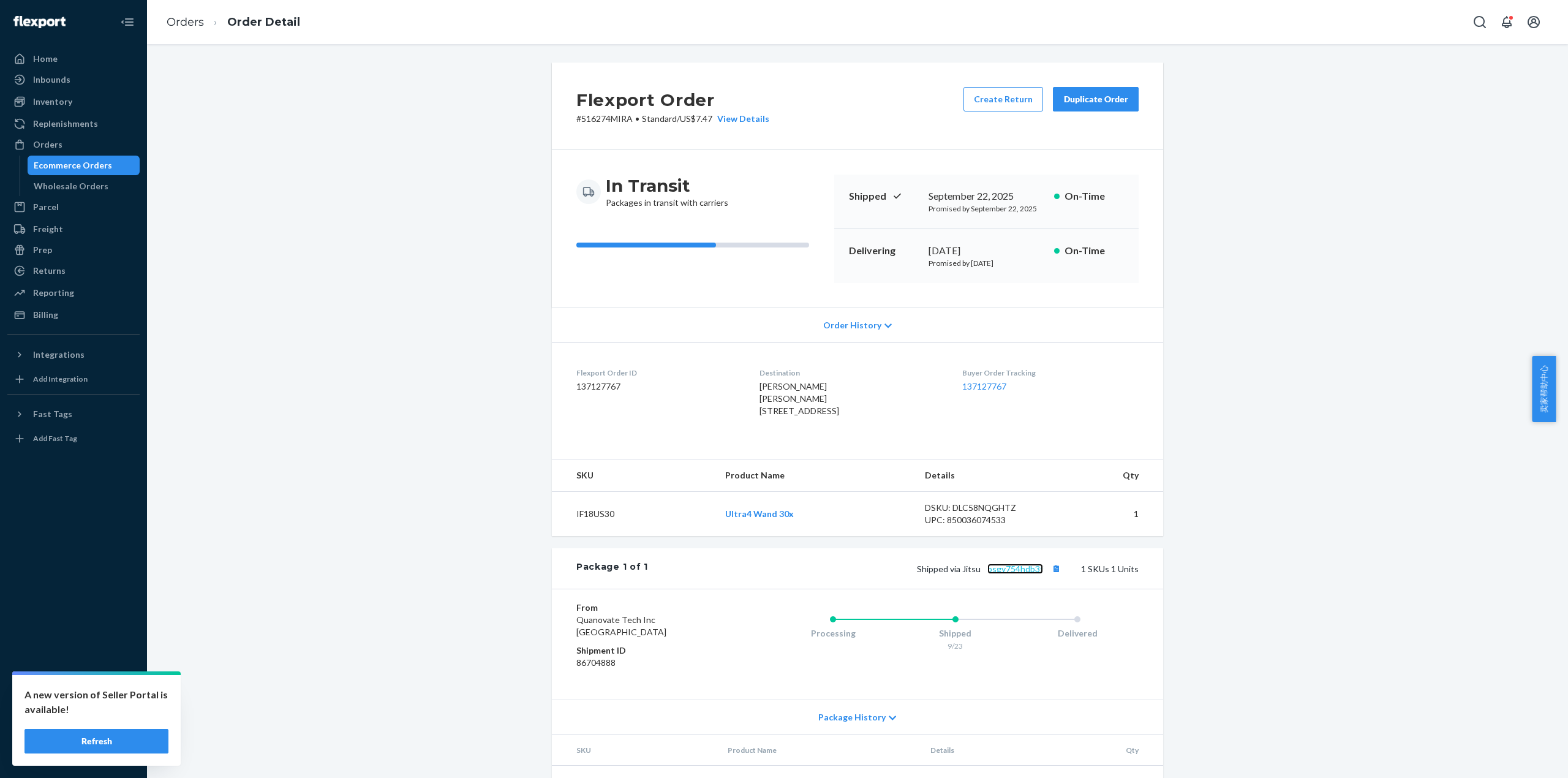
click at [1032, 574] on link "bsgy754hdb3f" at bounding box center [1015, 569] width 55 height 10
click at [181, 16] on link "Orders" at bounding box center [185, 22] width 37 height 13
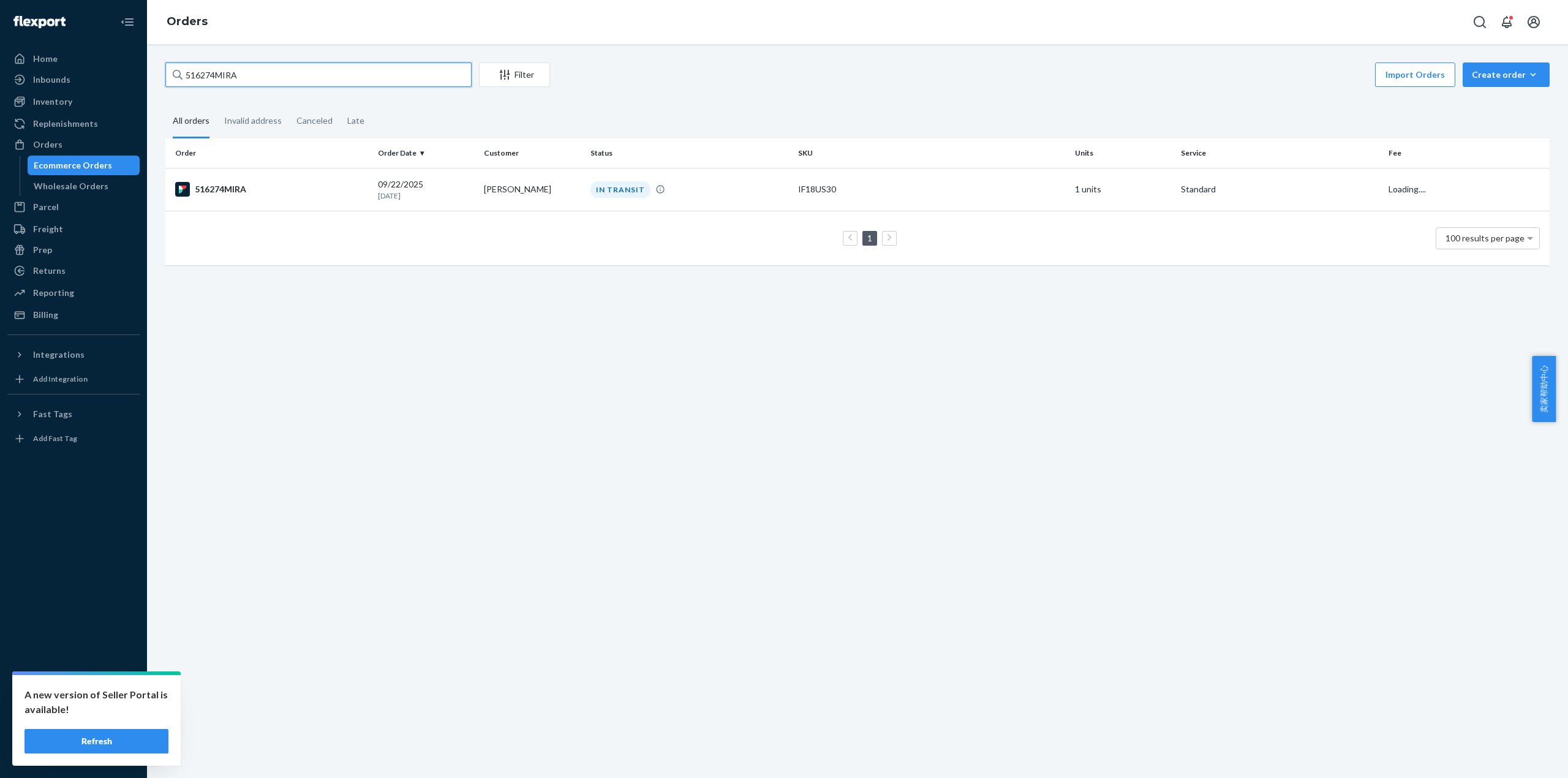
drag, startPoint x: 243, startPoint y: 76, endPoint x: 170, endPoint y: 76, distance: 73.0
click at [170, 76] on input "516274MIRA" at bounding box center [318, 74] width 306 height 24
paste input "820"
type input "516820MIRA"
click at [233, 197] on td "516820MIRA" at bounding box center [269, 190] width 208 height 43
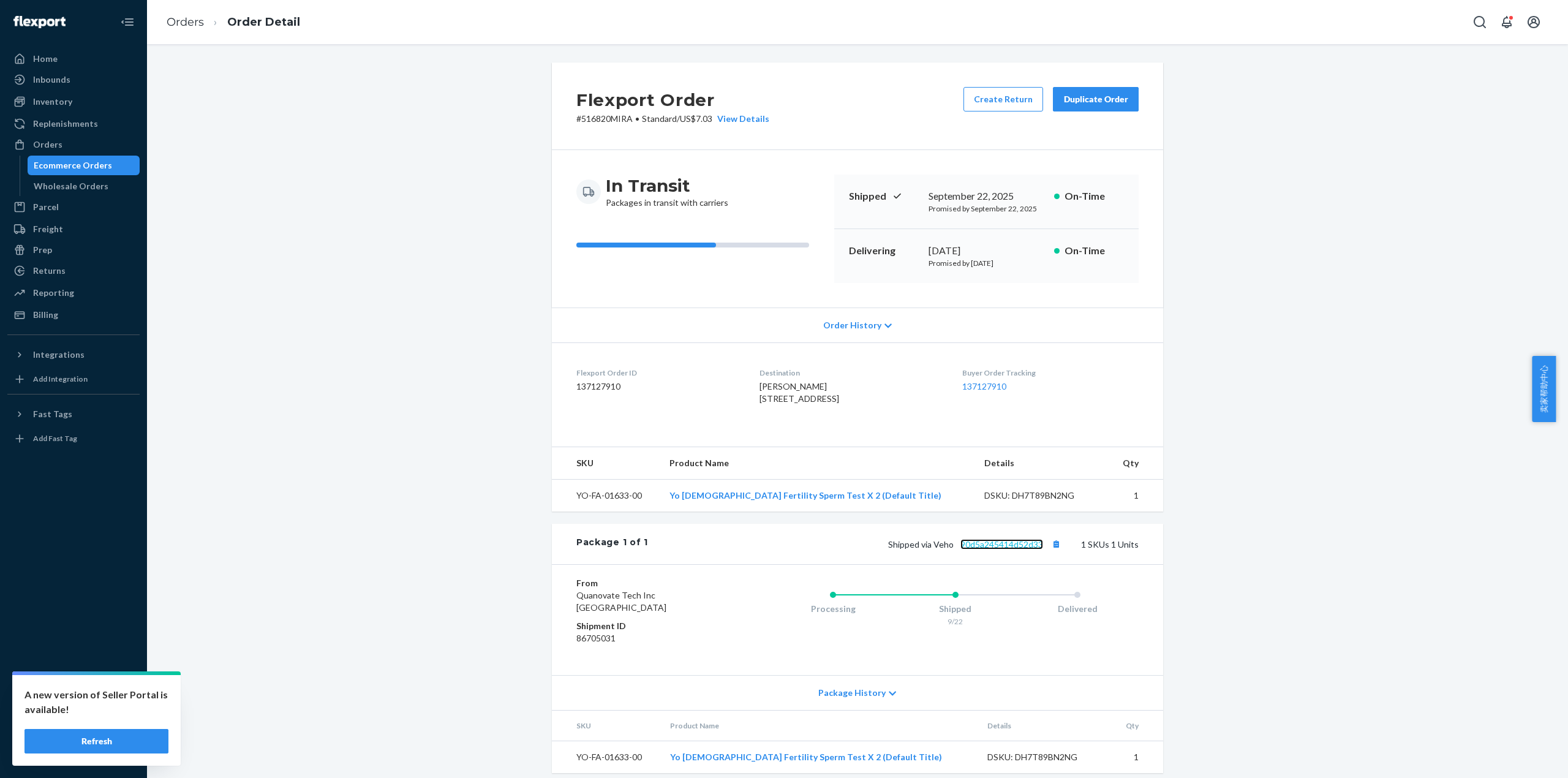
click at [1018, 549] on link "90d5a245414d52d33" at bounding box center [1002, 544] width 83 height 10
drag, startPoint x: 186, startPoint y: 23, endPoint x: 248, endPoint y: 48, distance: 66.9
click at [186, 23] on link "Orders" at bounding box center [185, 22] width 37 height 13
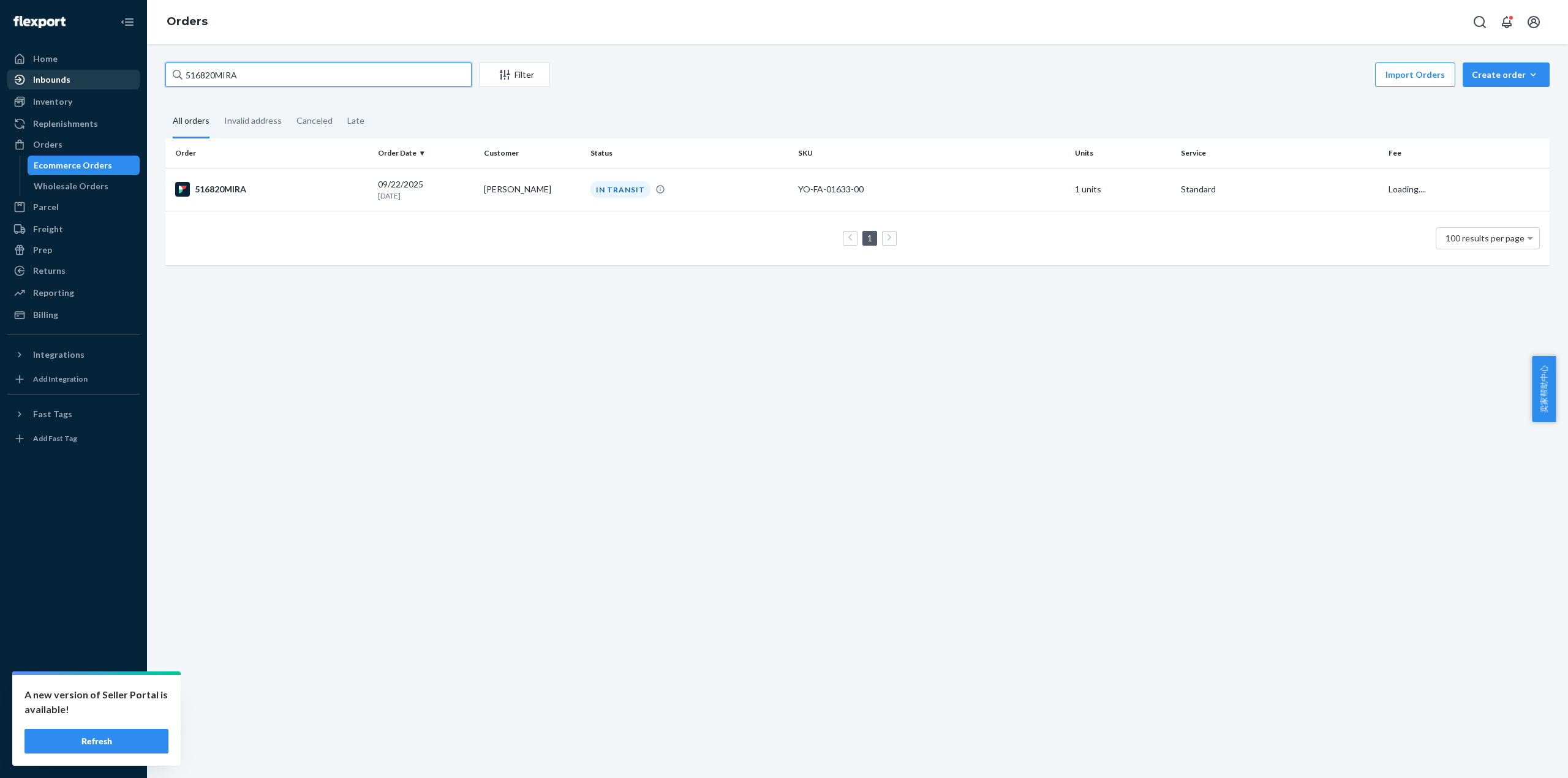
drag, startPoint x: 270, startPoint y: 75, endPoint x: 109, endPoint y: 81, distance: 161.1
click at [109, 81] on div "Home Inbounds Shipping Plans Problems Inventory Products Replenishments Orders …" at bounding box center [784, 389] width 1568 height 778
paste input "17"
type input "516817MIRA"
click at [251, 198] on td "516817MIRA" at bounding box center [269, 190] width 208 height 43
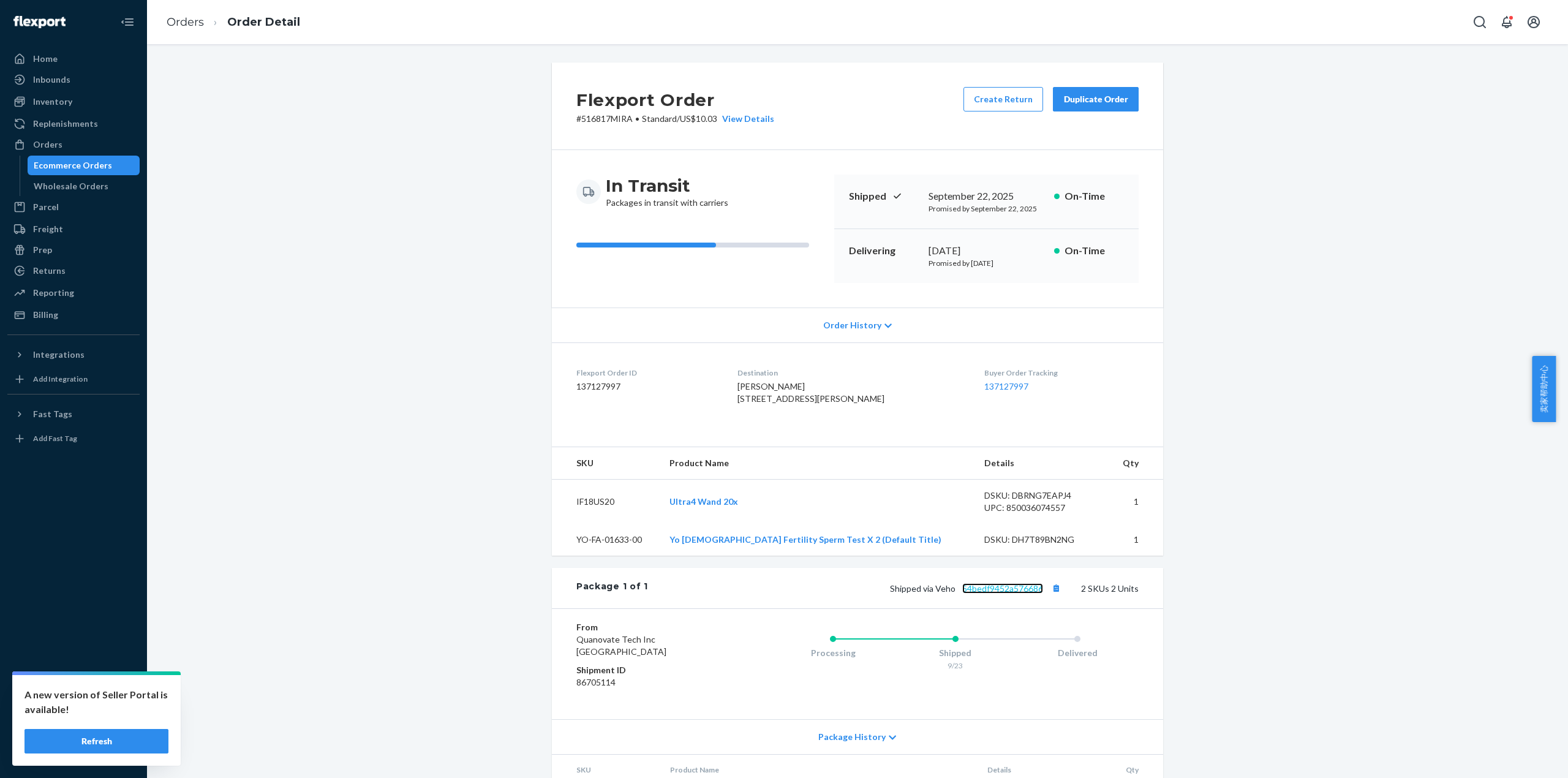
click at [1004, 594] on link "54bedf9452a576686" at bounding box center [1002, 588] width 81 height 10
click at [189, 23] on link "Orders" at bounding box center [185, 22] width 37 height 13
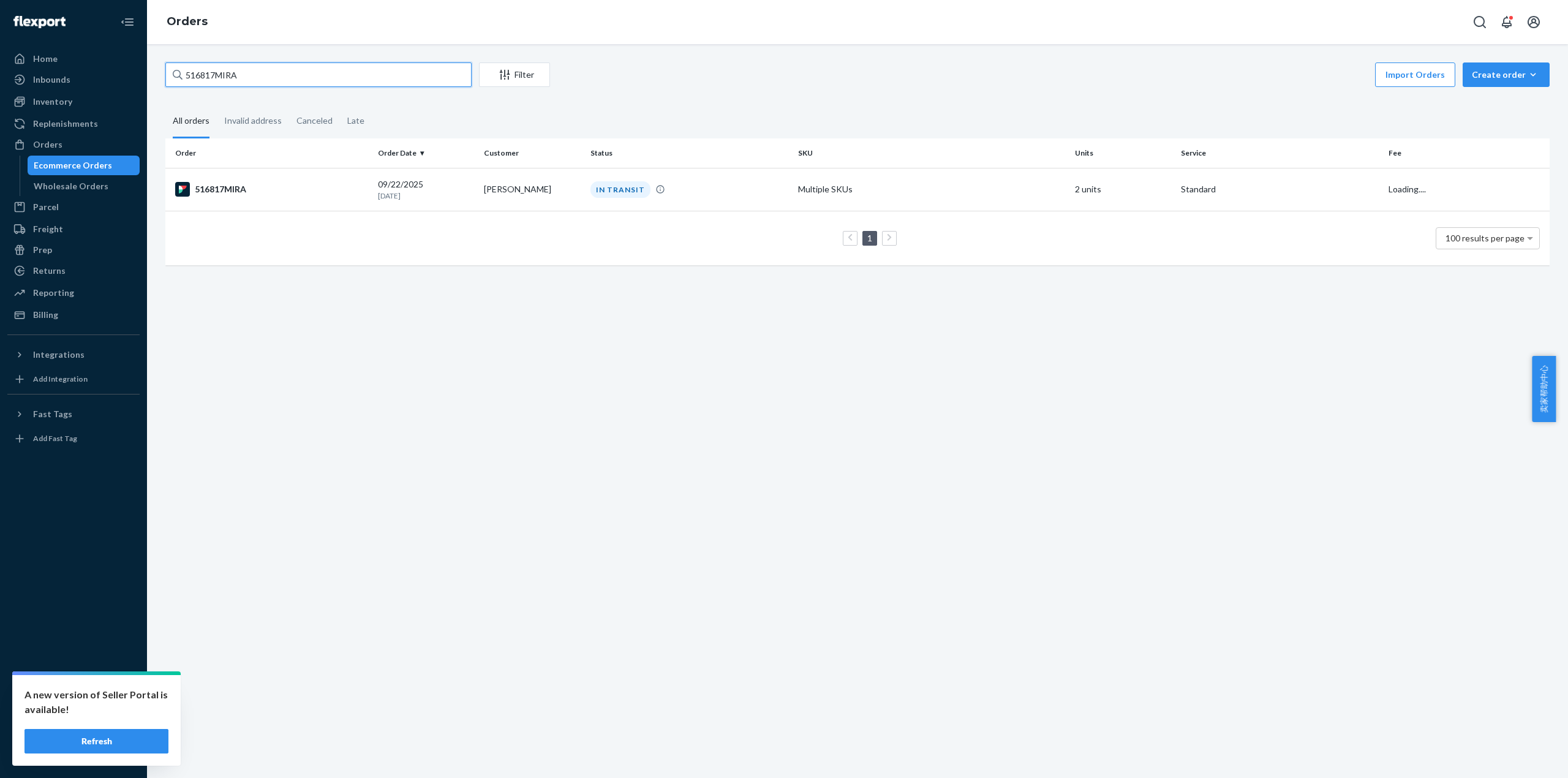
drag, startPoint x: 247, startPoint y: 67, endPoint x: 141, endPoint y: 87, distance: 107.9
click at [129, 73] on div "Home Inbounds Shipping Plans Problems Inventory Products Replenishments Orders …" at bounding box center [784, 389] width 1568 height 778
paste input "785"
type input "516785MIRA"
click at [246, 192] on div "516785MIRA" at bounding box center [272, 190] width 193 height 15
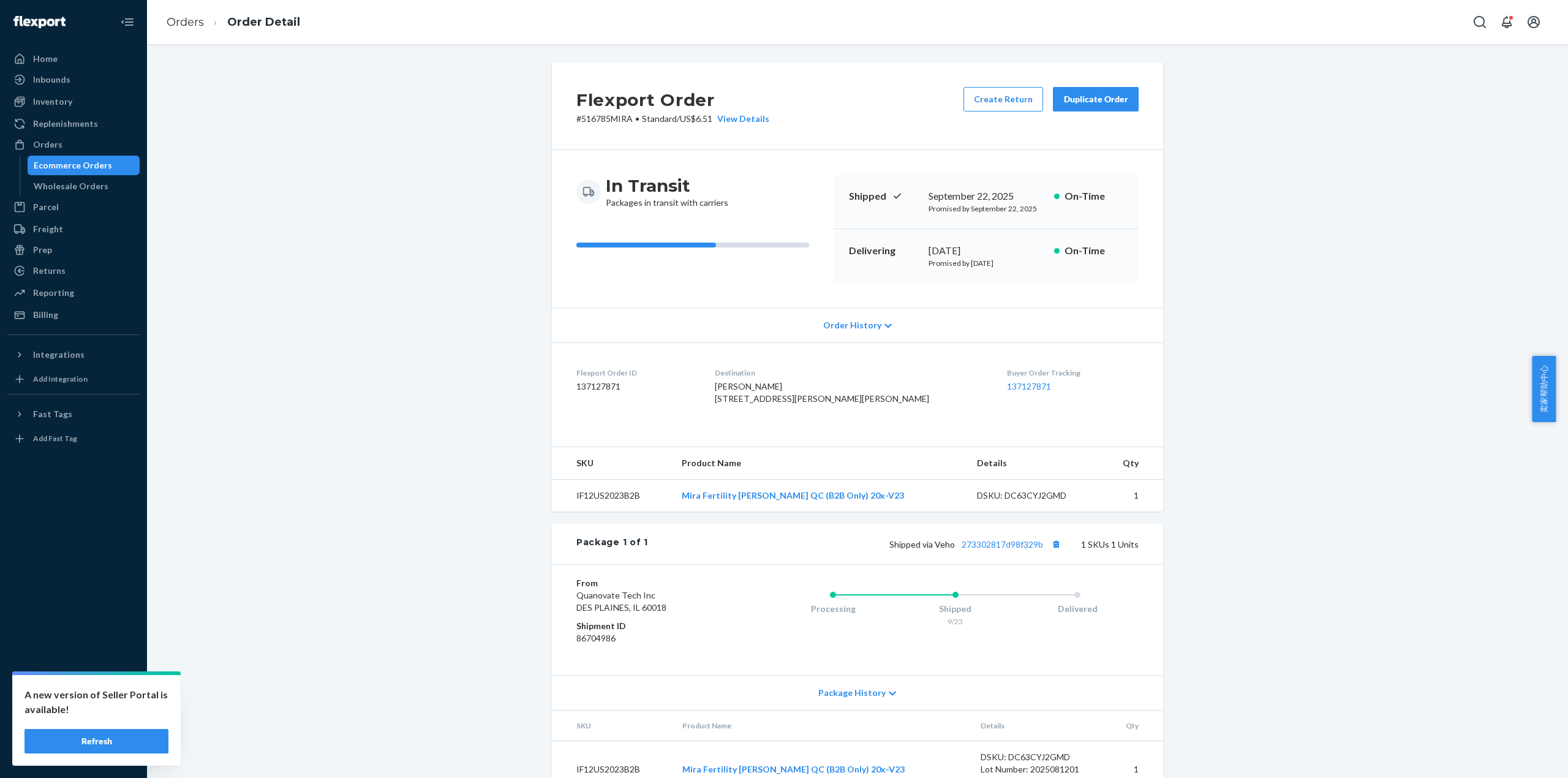
click at [1002, 552] on div "Shipped via Veho 273302817d98f329b 1 SKUs 1 Units" at bounding box center [893, 544] width 491 height 16
click at [1002, 549] on link "273302817d98f329b" at bounding box center [1002, 544] width 81 height 10
click at [186, 24] on link "Orders" at bounding box center [185, 22] width 37 height 13
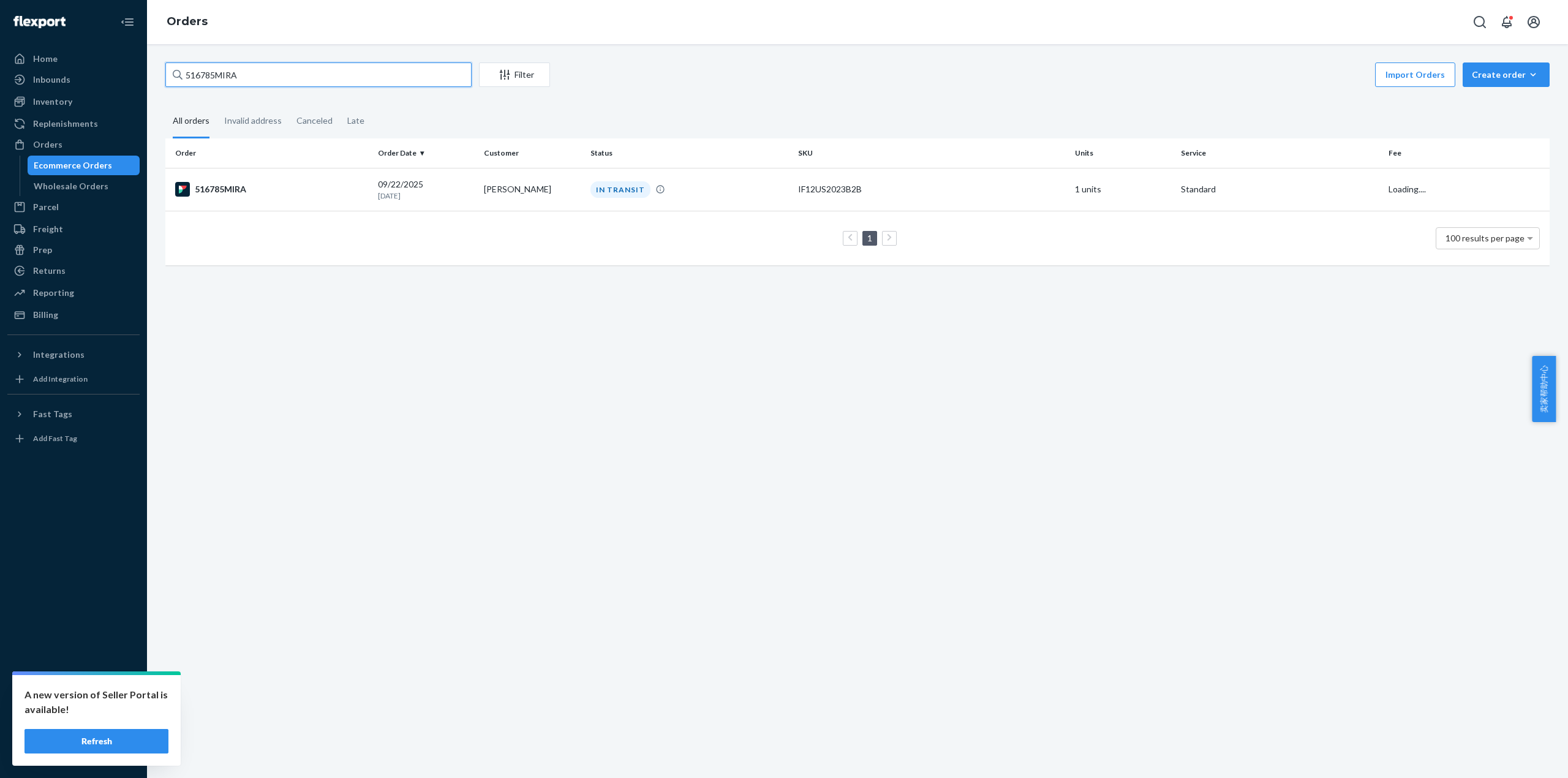
drag, startPoint x: 241, startPoint y: 84, endPoint x: 155, endPoint y: 78, distance: 86.2
click at [156, 78] on div "516785MIRA Filter Import Orders Create order Ecommerce order Removal order All …" at bounding box center [857, 170] width 1402 height 215
paste input "68"
type input "516768MIRA"
click at [222, 176] on td "516768MIRA" at bounding box center [269, 190] width 208 height 44
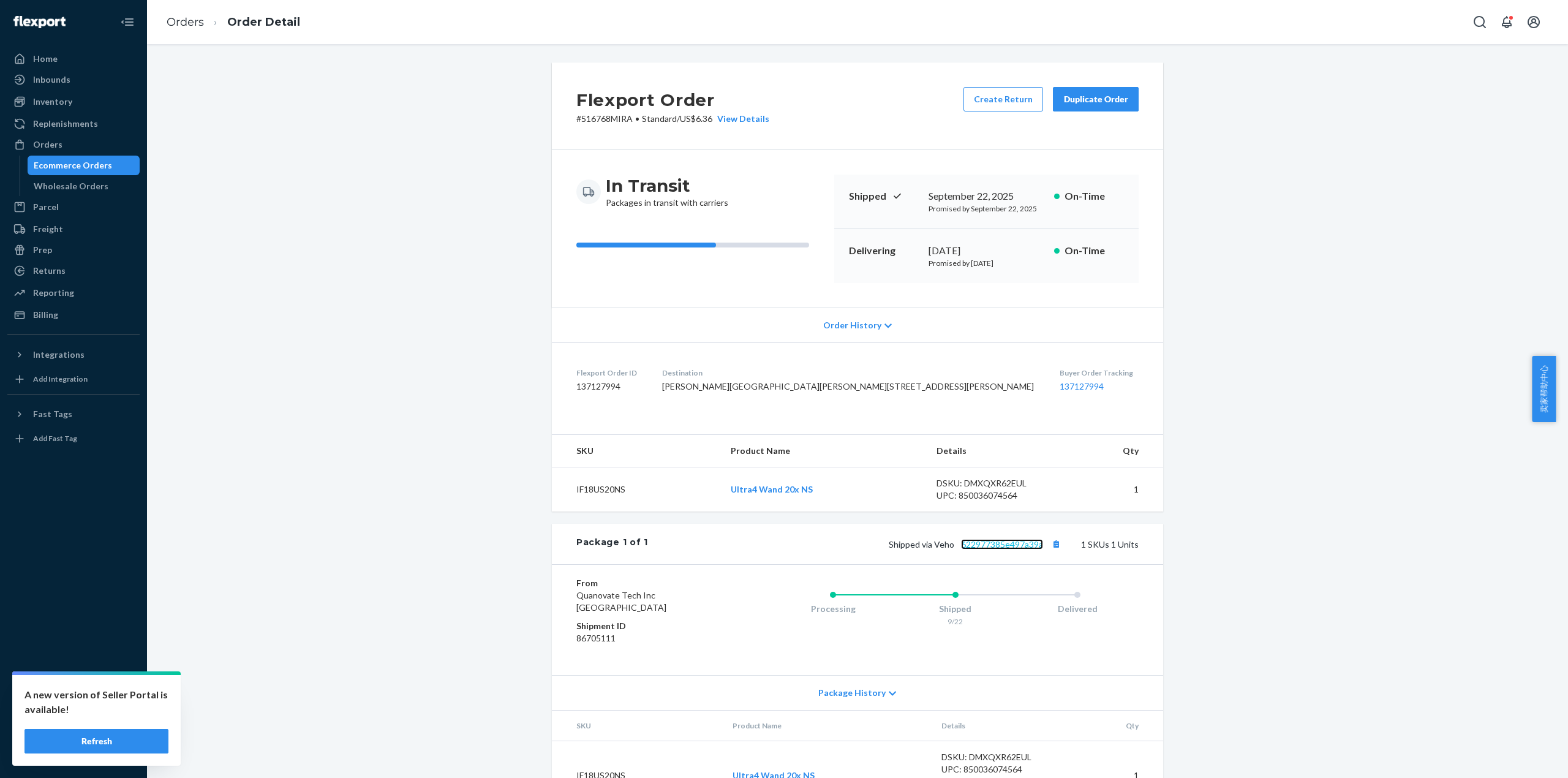
click at [1003, 549] on link "622977385e497a39a" at bounding box center [1002, 544] width 82 height 10
click at [199, 18] on link "Orders" at bounding box center [185, 22] width 37 height 13
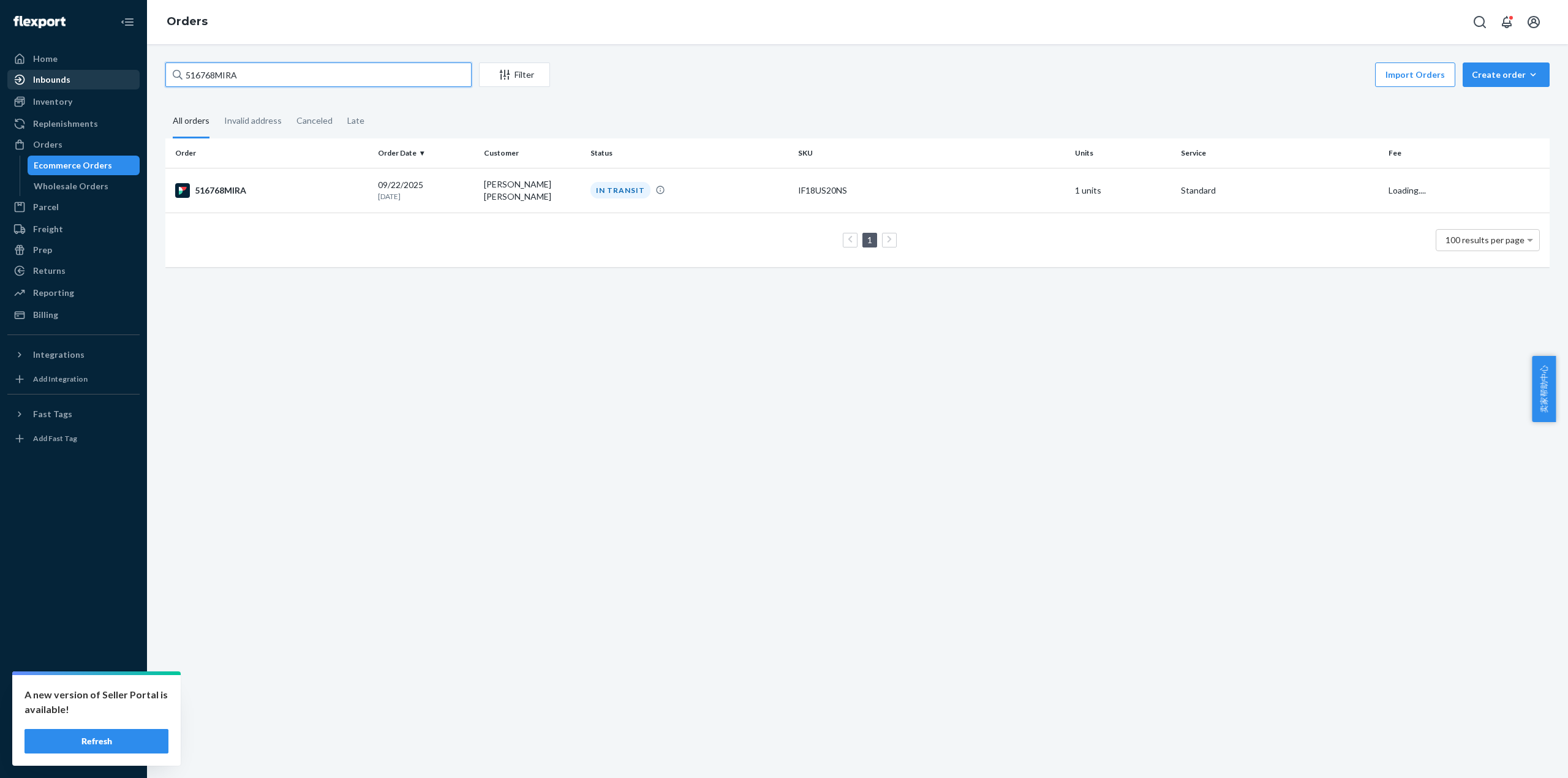
drag, startPoint x: 271, startPoint y: 70, endPoint x: 99, endPoint y: 84, distance: 172.6
click at [99, 84] on div "Home Inbounds Shipping Plans Problems Inventory Products Replenishments Orders …" at bounding box center [784, 389] width 1568 height 778
paste input "2"
type input "516762MIRA"
click at [277, 192] on div "516762MIRA" at bounding box center [272, 190] width 193 height 15
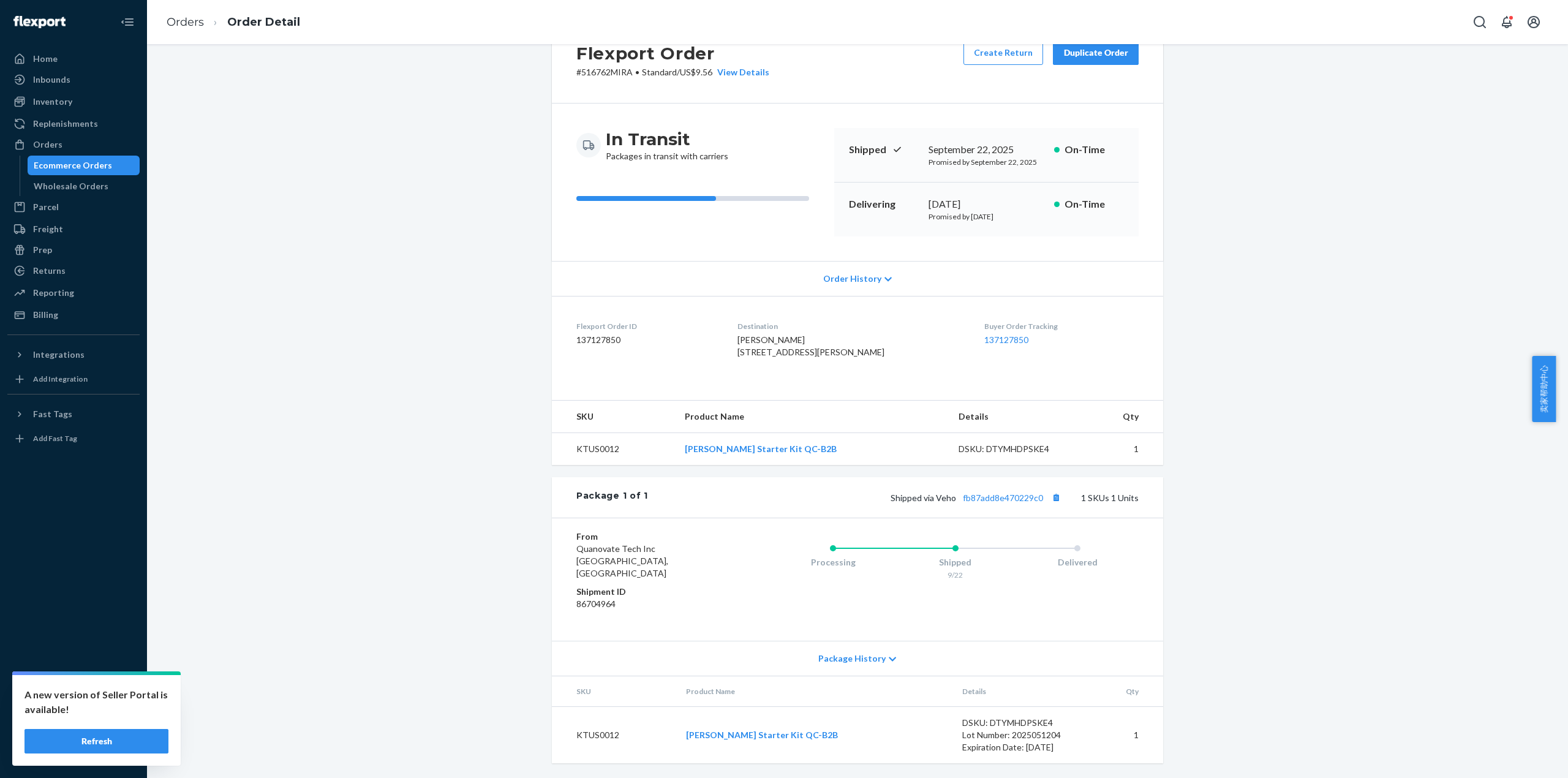
scroll to position [60, 0]
click at [1000, 506] on div "Shipped via Veho fb87add8e470229c0 1 SKUs 1 Units" at bounding box center [893, 497] width 491 height 16
click at [1004, 503] on link "fb87add8e470229c0" at bounding box center [1003, 497] width 80 height 10
click at [179, 23] on link "Orders" at bounding box center [185, 22] width 37 height 13
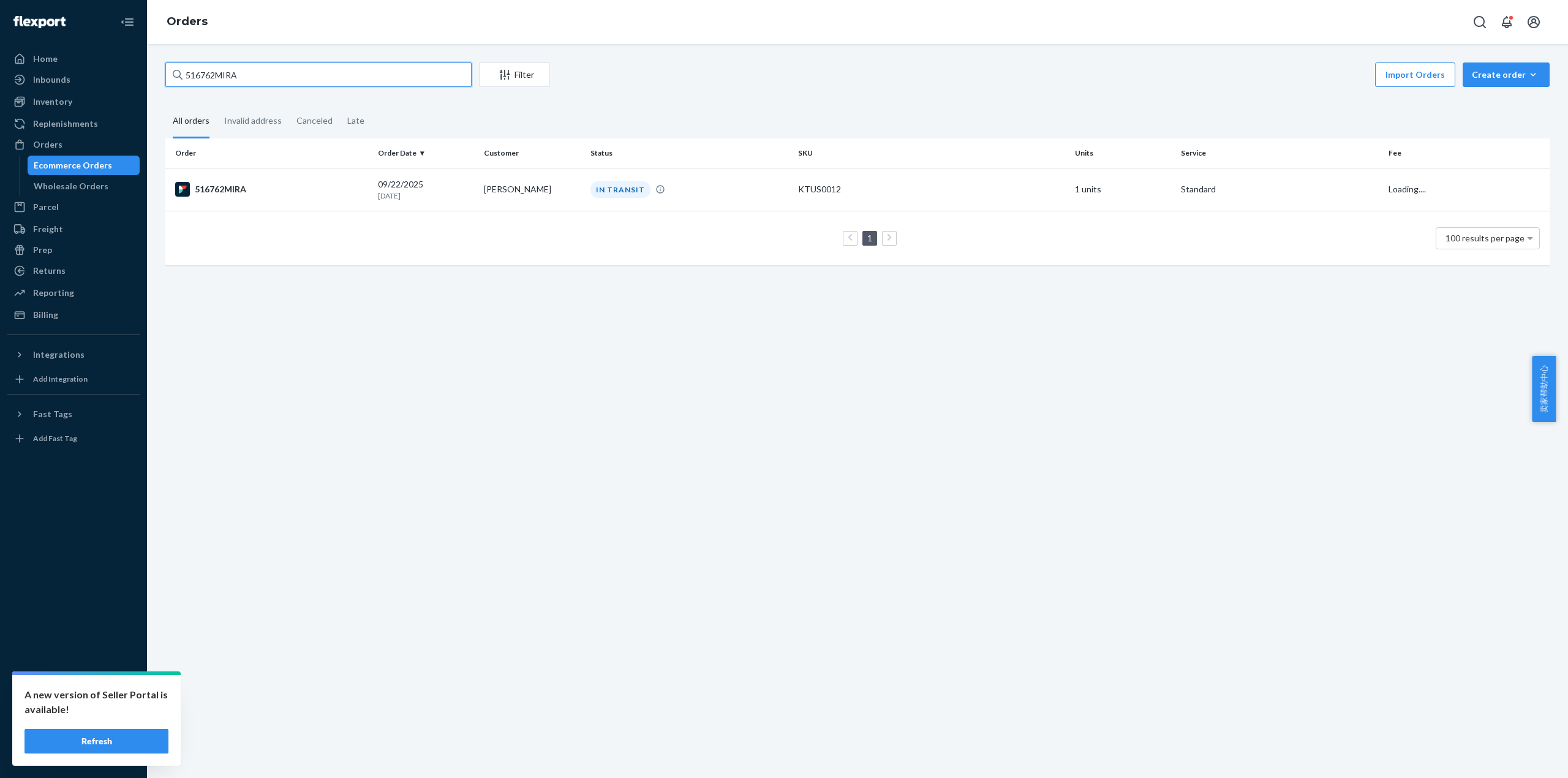
drag, startPoint x: 251, startPoint y: 72, endPoint x: 143, endPoint y: 79, distance: 108.2
click at [143, 79] on div "Home Inbounds Shipping Plans Problems Inventory Products Replenishments Orders …" at bounding box center [784, 389] width 1568 height 778
paste input "1"
type input "516761MIRA"
click at [233, 190] on div "516761MIRA" at bounding box center [272, 190] width 193 height 15
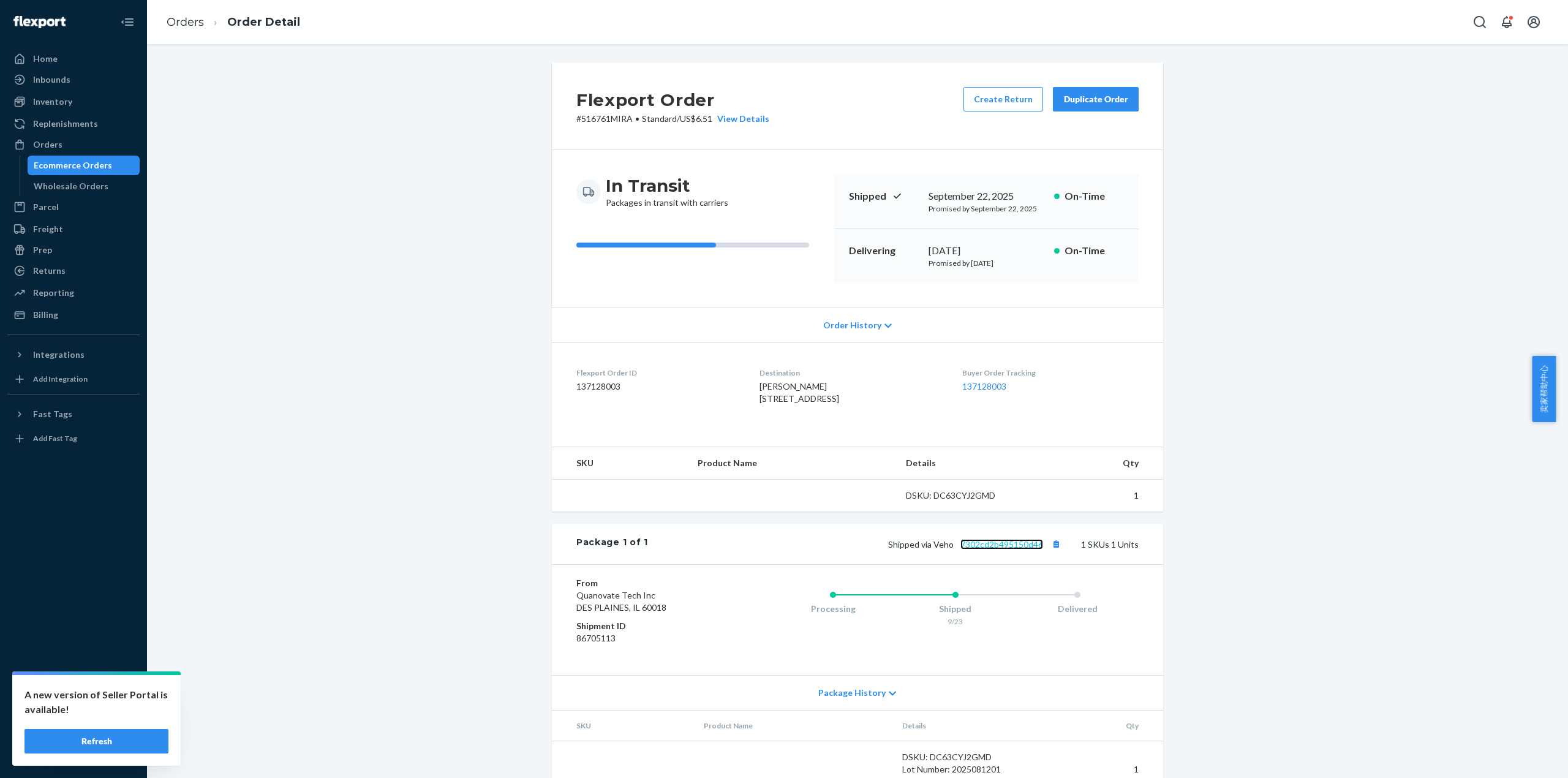
click at [1013, 549] on link "7302cd2b495150d46" at bounding box center [1002, 544] width 83 height 10
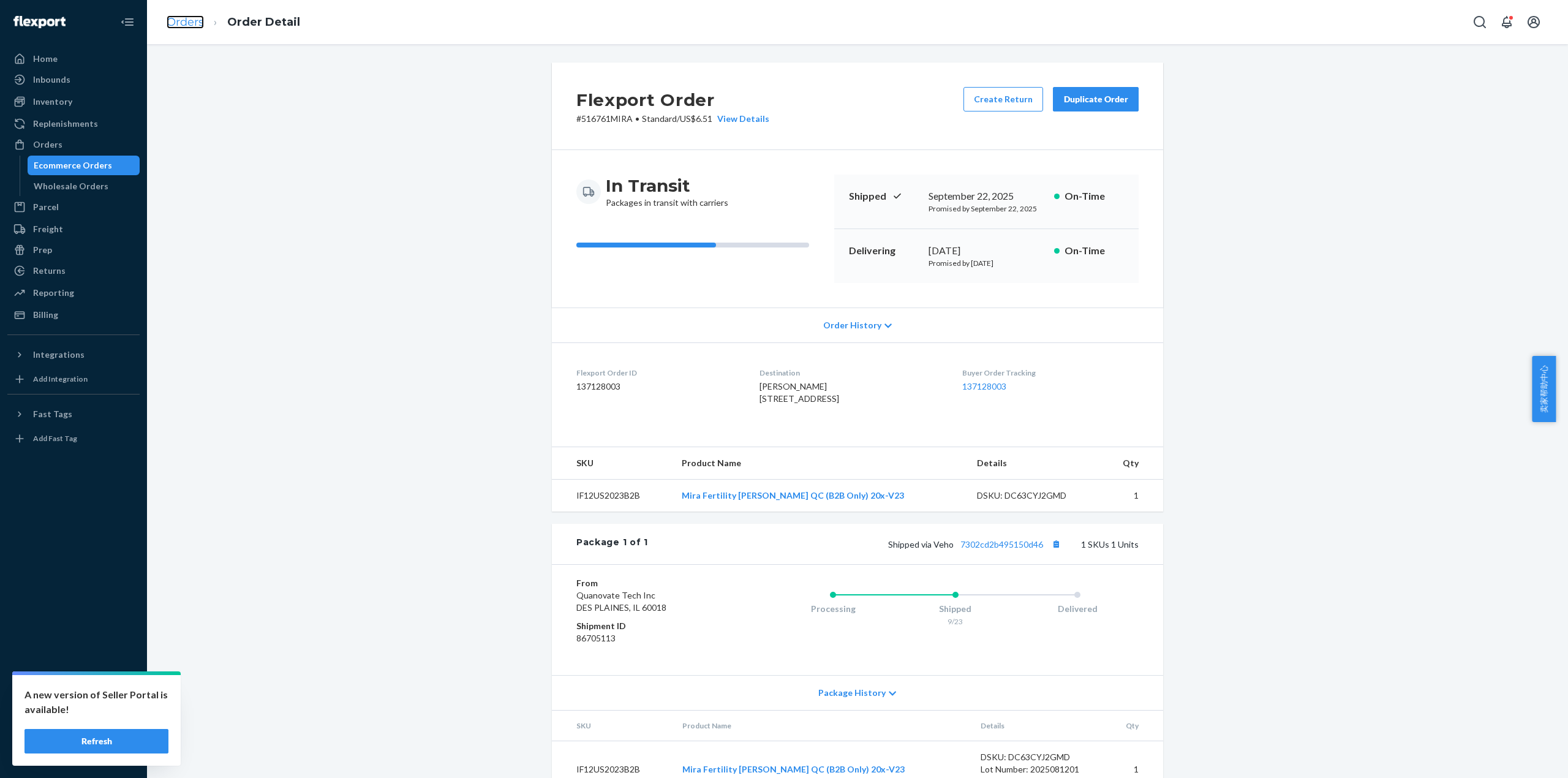
click at [198, 20] on link "Orders" at bounding box center [185, 22] width 37 height 13
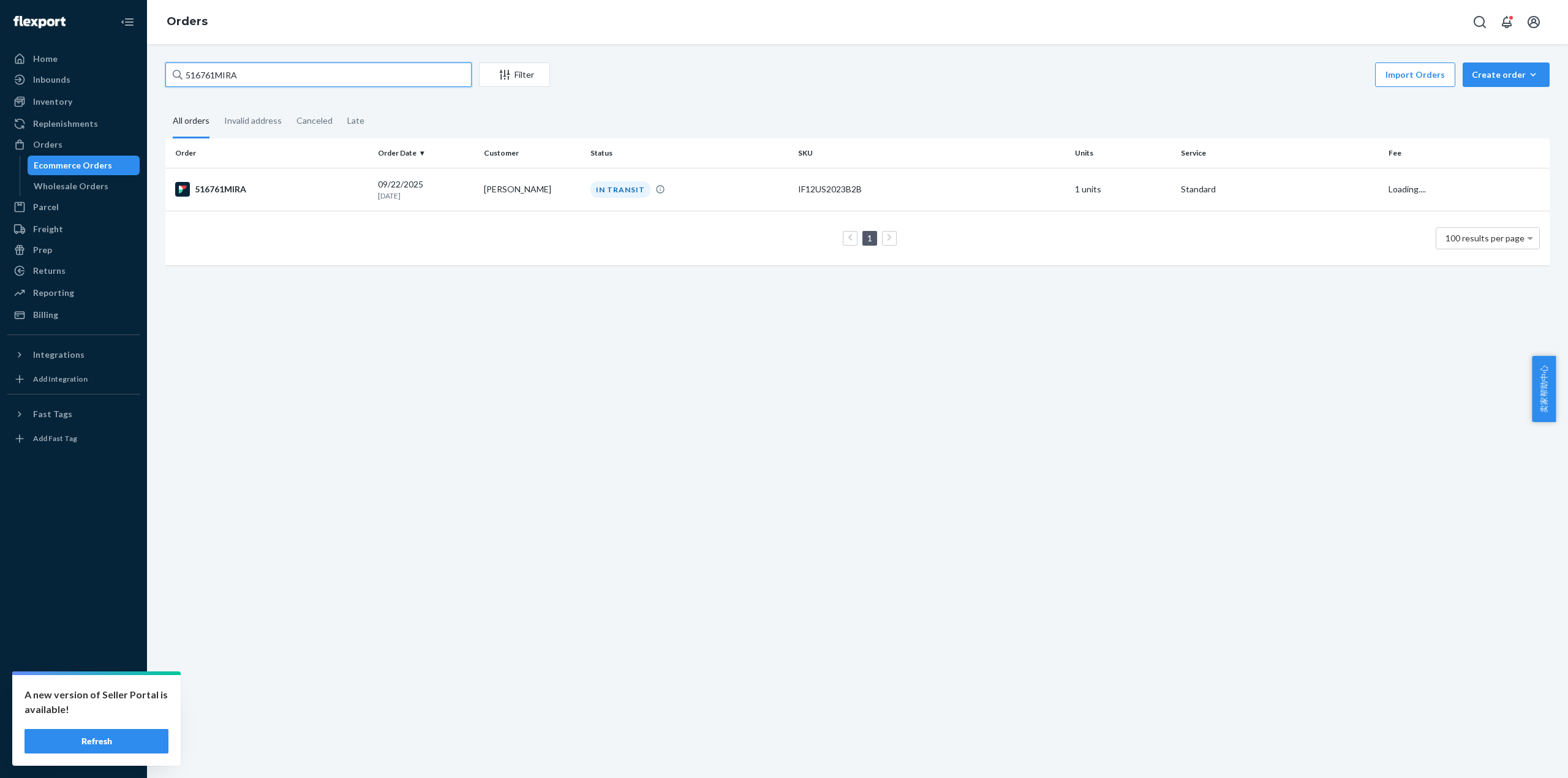
drag, startPoint x: 243, startPoint y: 81, endPoint x: 163, endPoint y: 91, distance: 80.6
click at [163, 80] on div "516761MIRA Filter Import Orders Create order Ecommerce order Removal order All …" at bounding box center [857, 170] width 1402 height 215
paste input "323"
type input "516323MIRA"
click at [239, 179] on td "516323MIRA" at bounding box center [269, 190] width 208 height 43
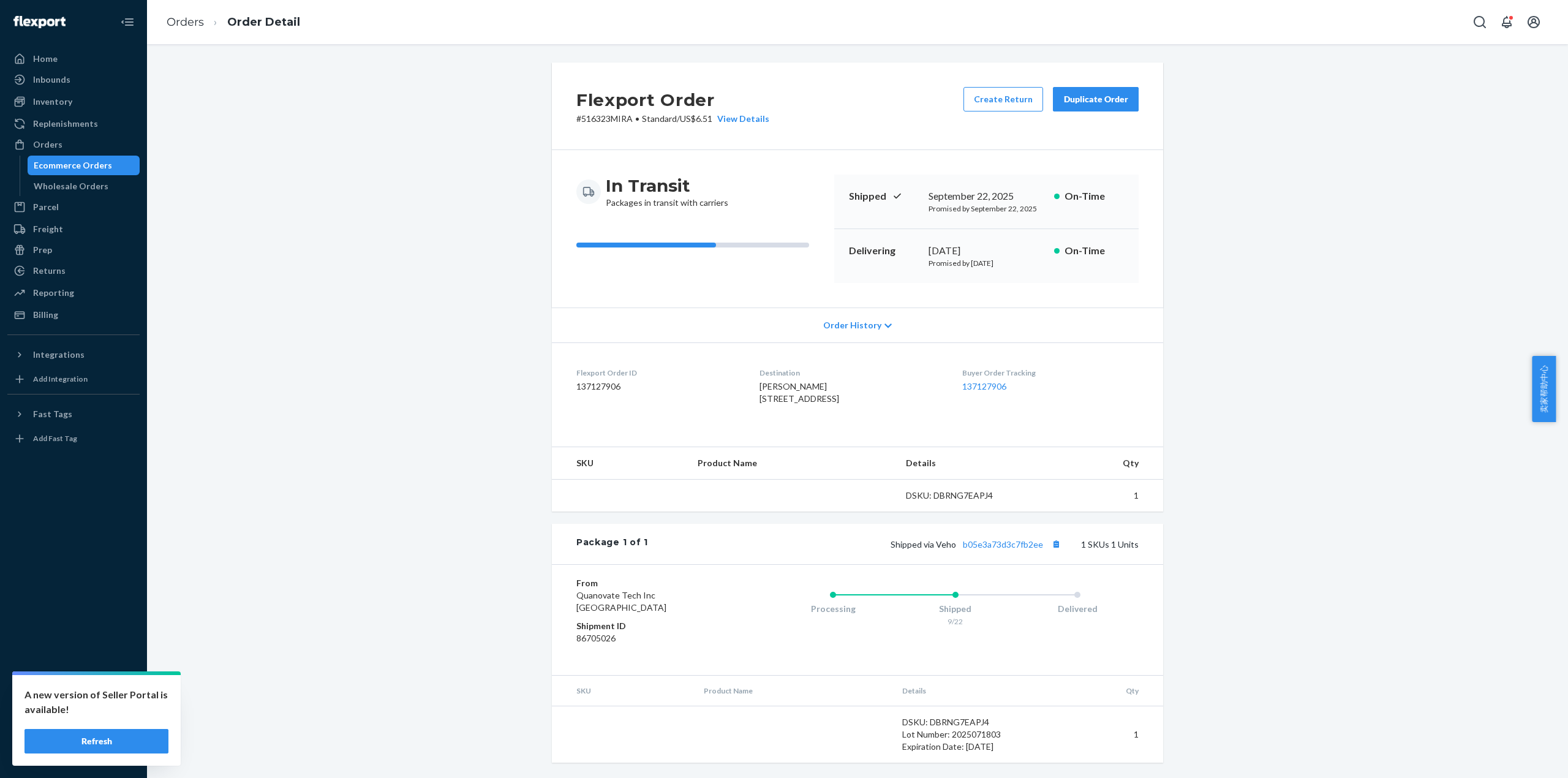
scroll to position [25, 0]
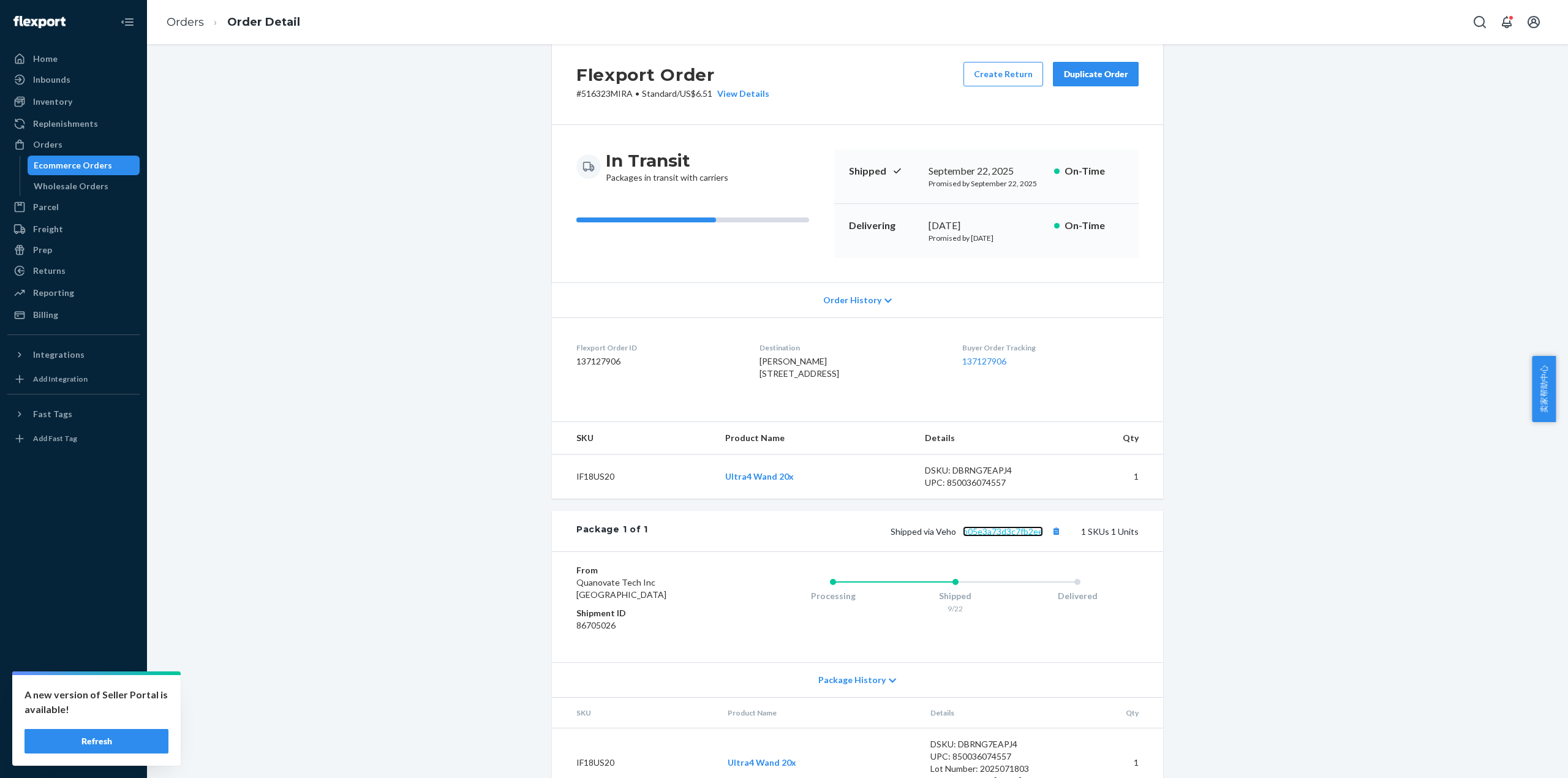
click at [1010, 537] on link "b05e3a73d3c7fb2ee" at bounding box center [1003, 531] width 80 height 10
click at [183, 19] on link "Orders" at bounding box center [185, 22] width 37 height 13
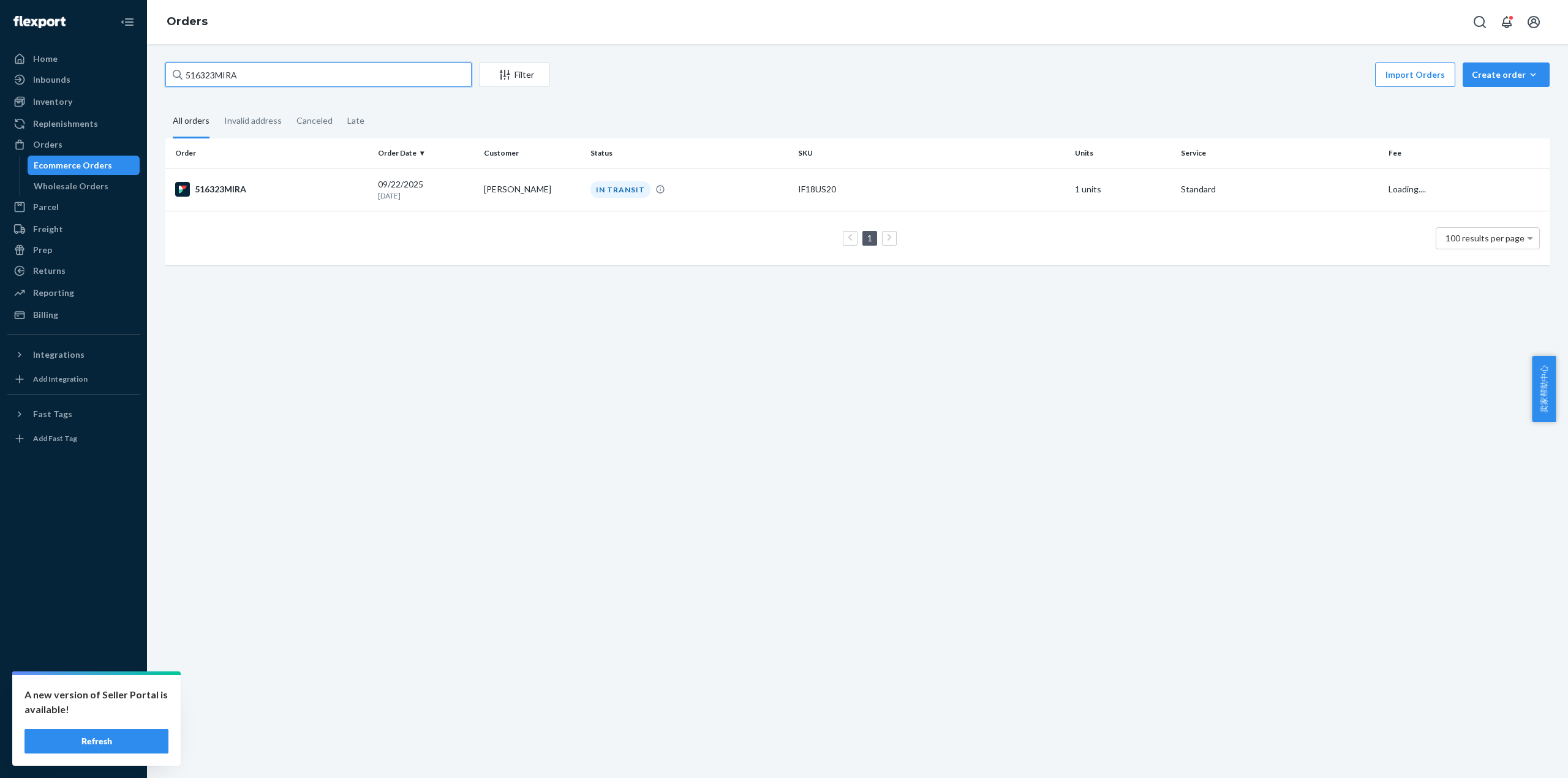
drag, startPoint x: 201, startPoint y: 76, endPoint x: 162, endPoint y: 79, distance: 39.1
click at [162, 79] on div "516323MIRA Filter Import Orders Create order Ecommerce order Removal order All …" at bounding box center [857, 170] width 1402 height 215
paste input "37"
type input "516337MIRA"
click at [224, 190] on div "516337MIRA" at bounding box center [272, 190] width 193 height 15
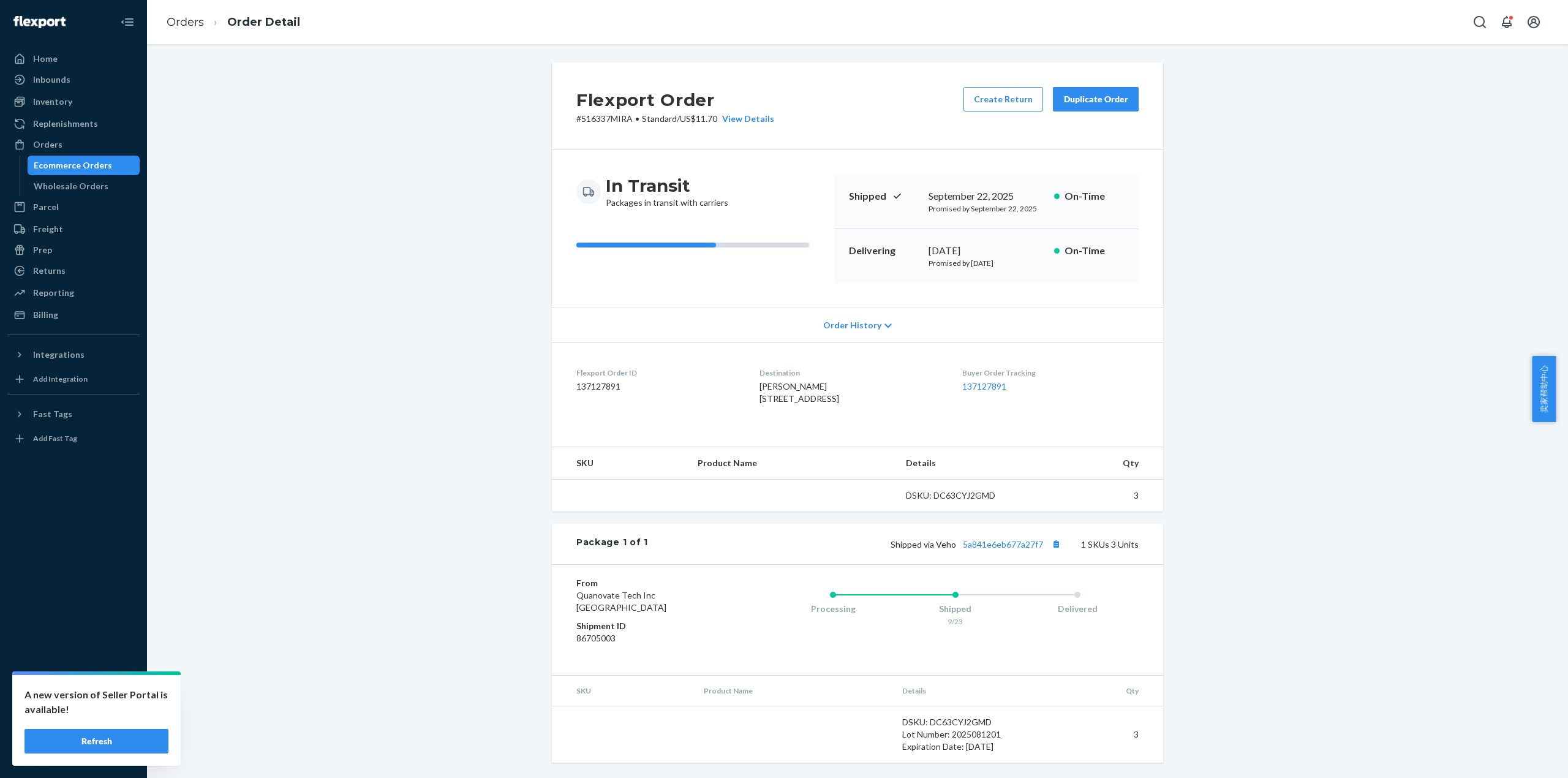
scroll to position [25, 0]
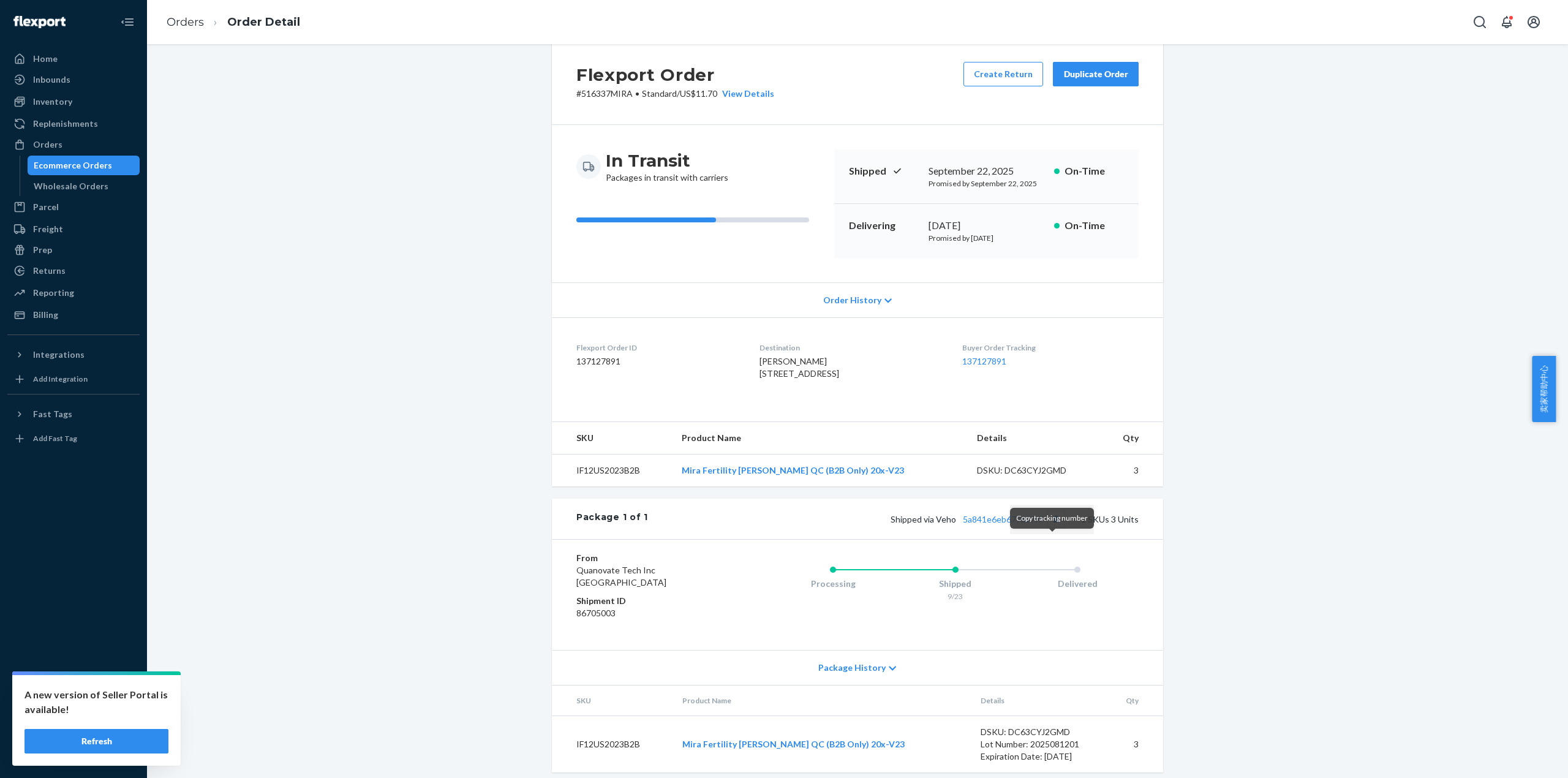
click at [1056, 527] on button "Copy tracking number" at bounding box center [1056, 519] width 16 height 16
click at [1013, 524] on link "5a841e6eb677a27f7" at bounding box center [1003, 519] width 80 height 10
click at [184, 22] on link "Orders" at bounding box center [185, 22] width 37 height 13
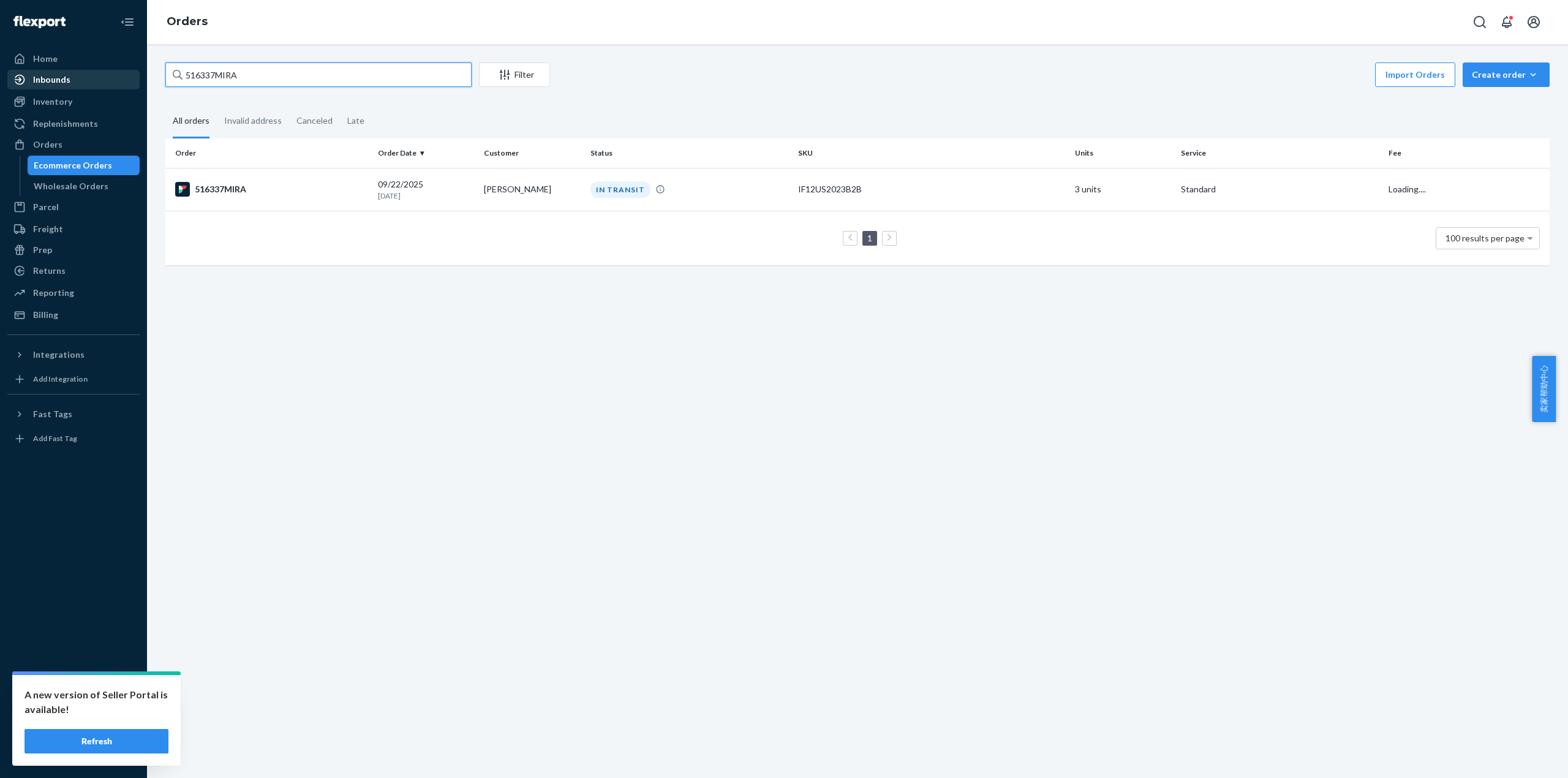
drag, startPoint x: 245, startPoint y: 75, endPoint x: 137, endPoint y: 79, distance: 108.1
click at [137, 79] on div "Home Inbounds Shipping Plans Problems Inventory Products Replenishments Orders …" at bounding box center [784, 389] width 1568 height 778
paste input "64"
type input "516364MIRA"
click at [239, 180] on td "516364MIRA" at bounding box center [269, 190] width 208 height 43
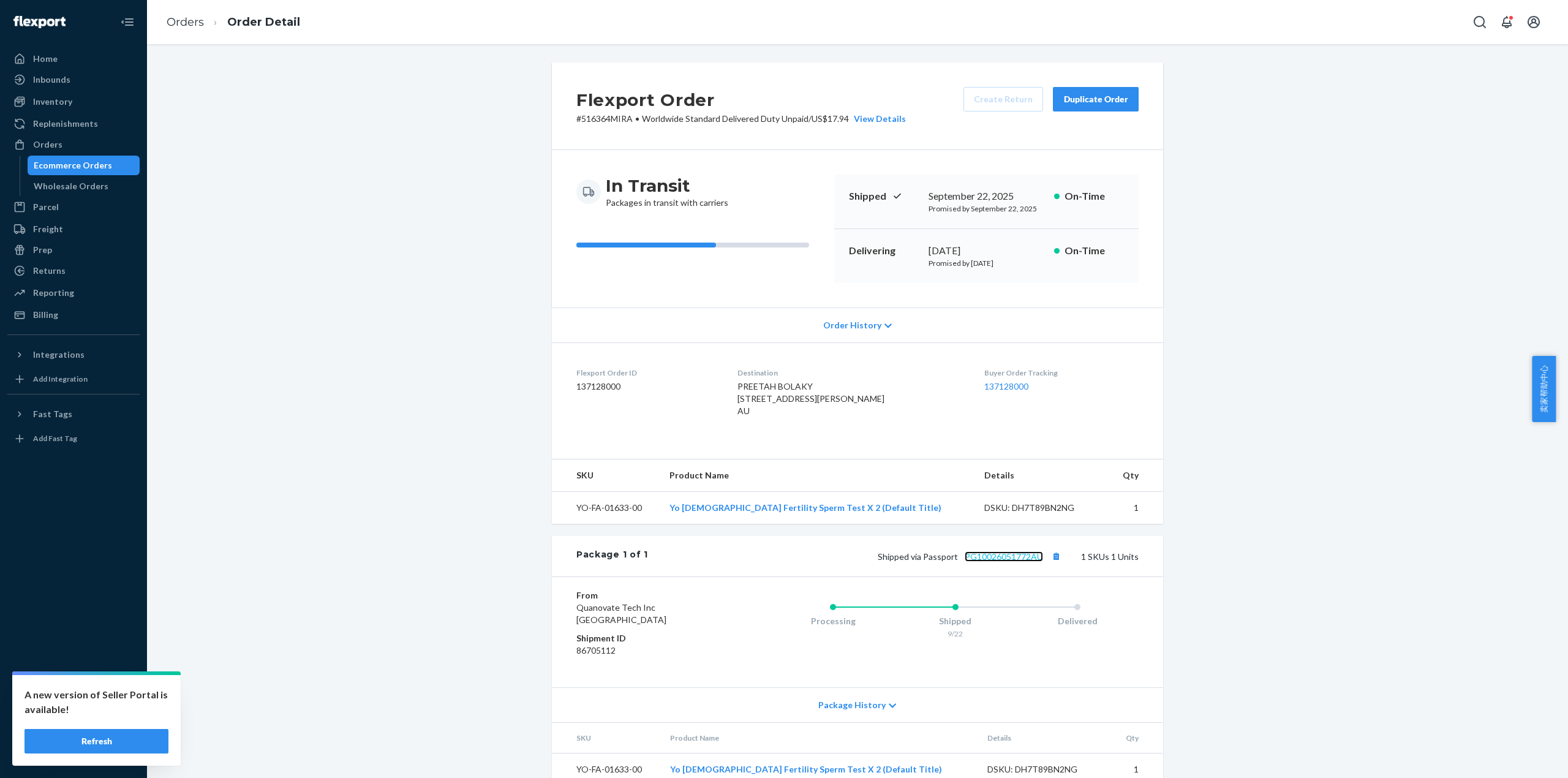
click at [1019, 562] on link "PG10026051772AU" at bounding box center [1004, 557] width 78 height 10
click at [170, 16] on link "Orders" at bounding box center [185, 22] width 37 height 13
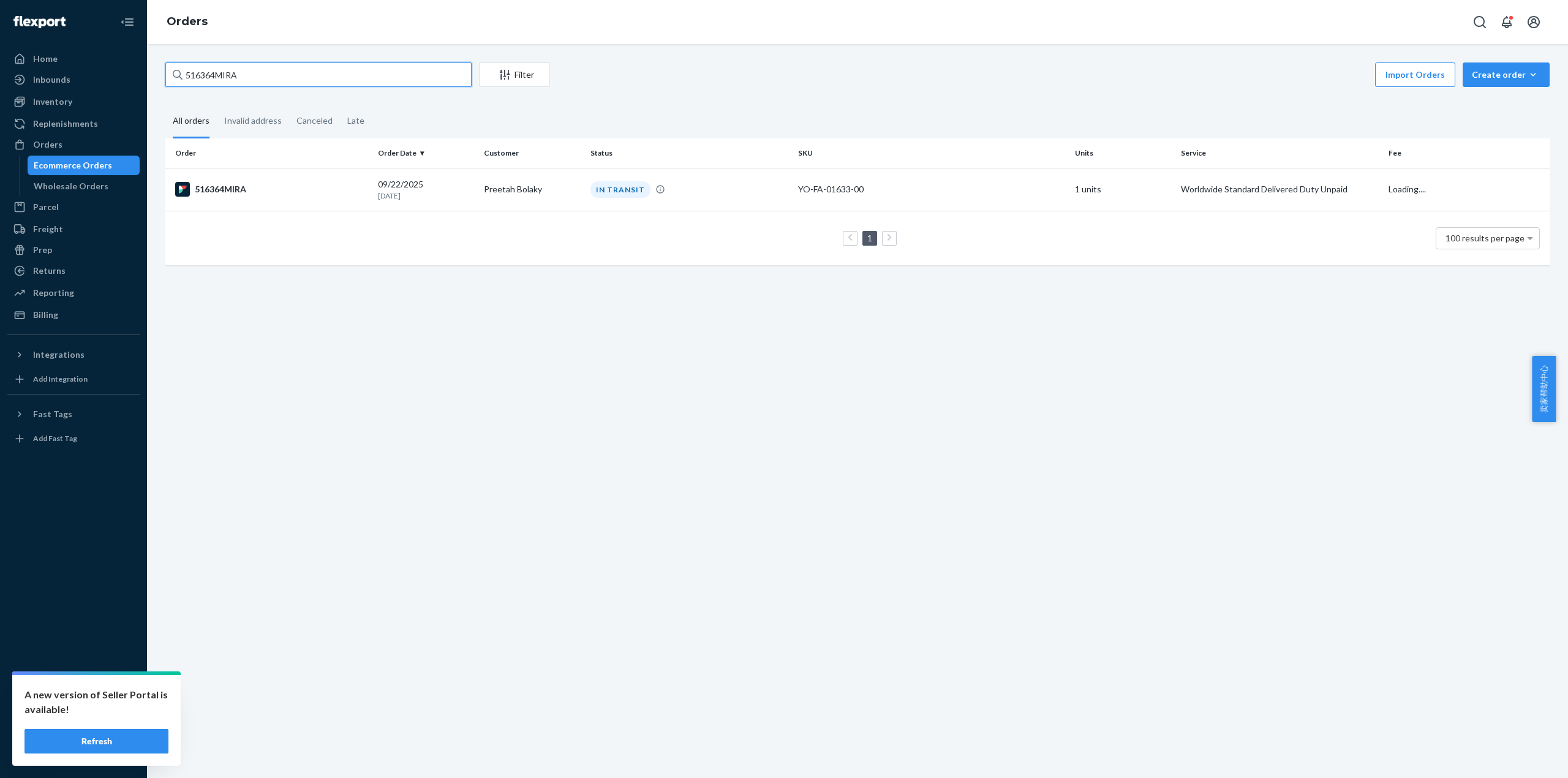
drag, startPoint x: 247, startPoint y: 77, endPoint x: 168, endPoint y: 76, distance: 79.0
click at [168, 76] on input "516364MIRA" at bounding box center [318, 74] width 306 height 24
paste input "91"
type input "516391MIRA"
click at [223, 187] on div "516391MIRA" at bounding box center [272, 190] width 193 height 15
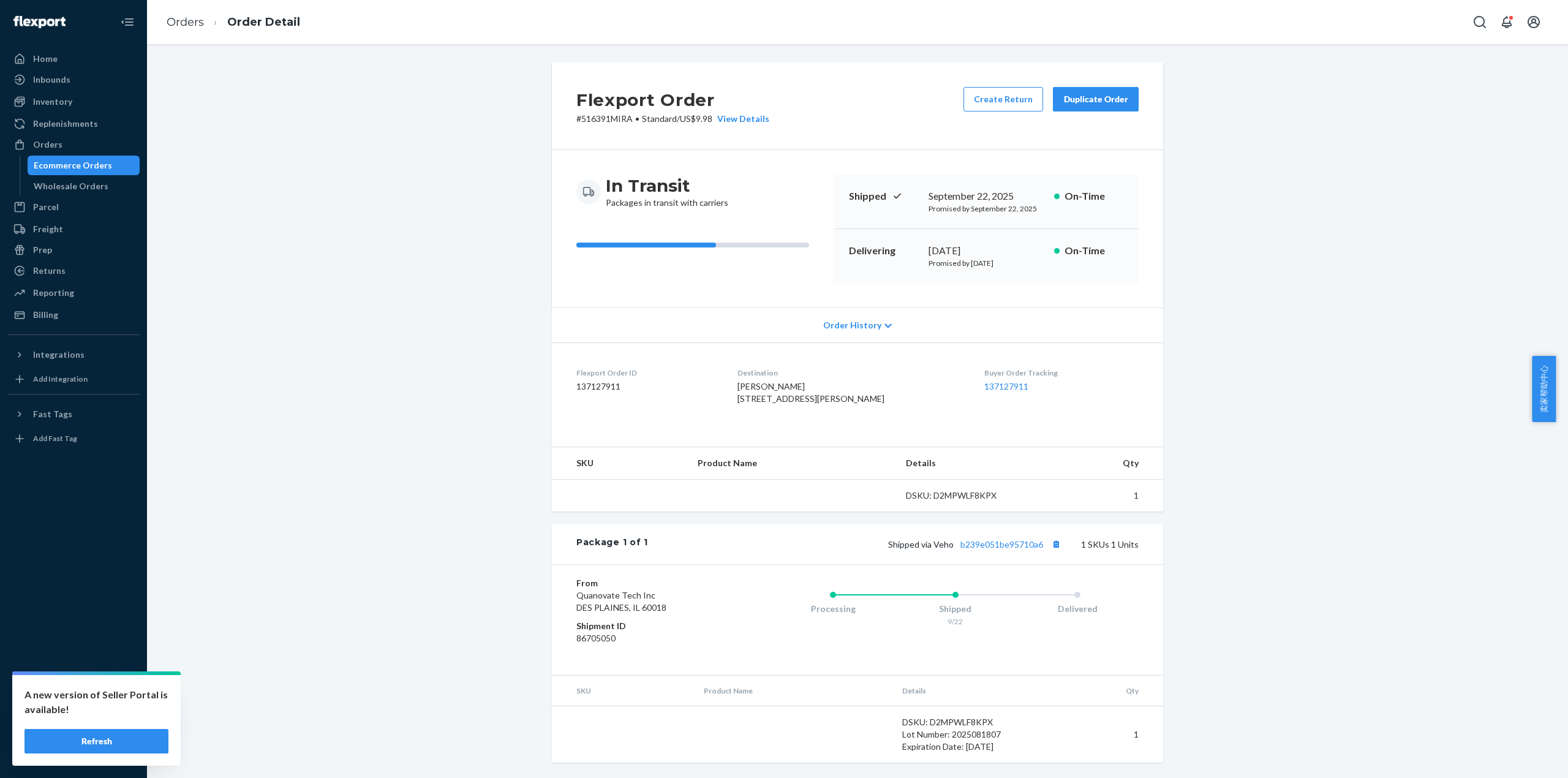
scroll to position [25, 0]
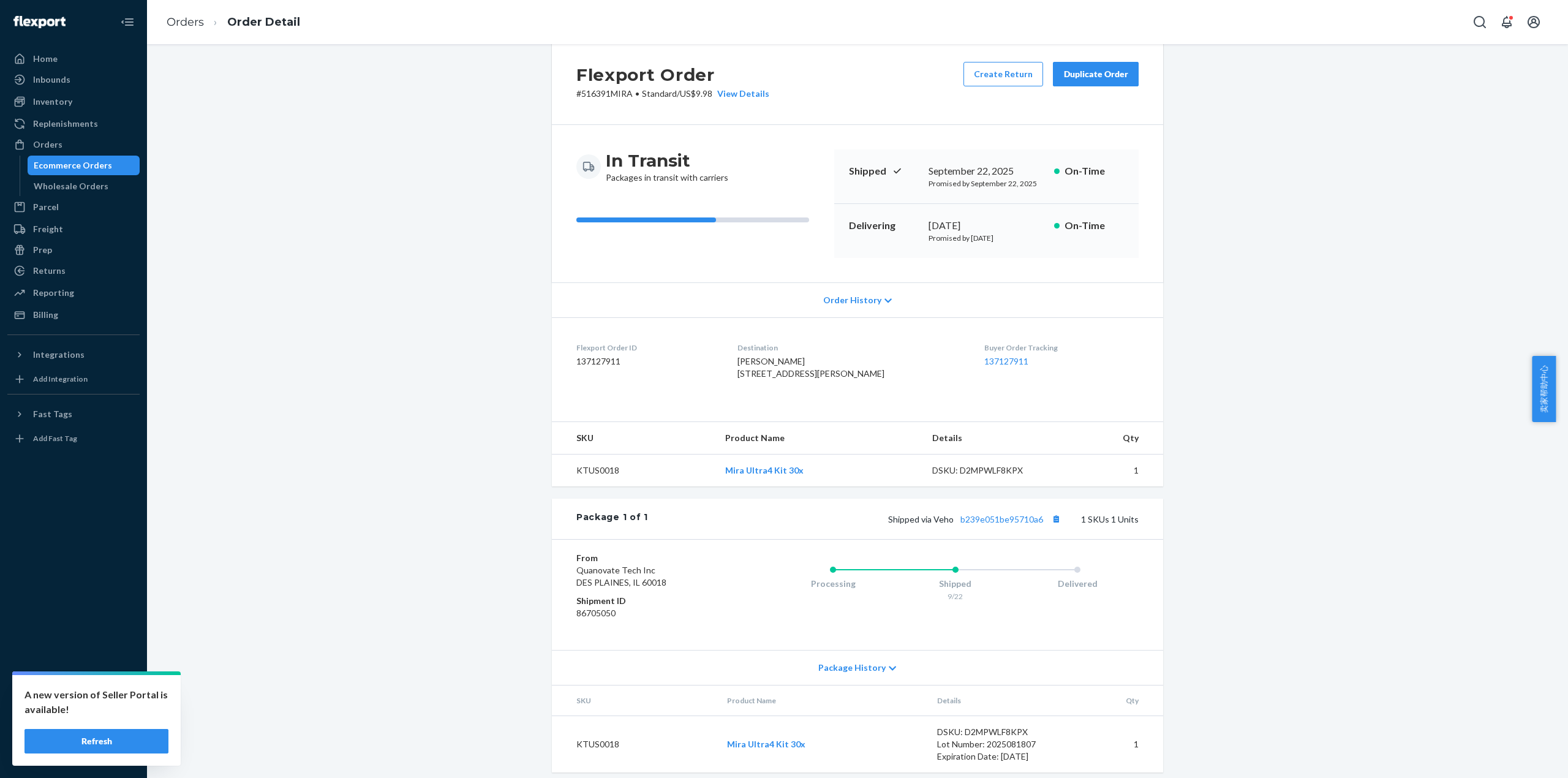
click at [1002, 527] on div "Shipped via Veho b239e051be95710a6 1 SKUs 1 Units" at bounding box center [893, 519] width 491 height 16
click at [1003, 524] on link "b239e051be95710a6" at bounding box center [1002, 519] width 83 height 10
drag, startPoint x: 191, startPoint y: 19, endPoint x: 215, endPoint y: 53, distance: 41.6
click at [192, 19] on link "Orders" at bounding box center [185, 22] width 37 height 13
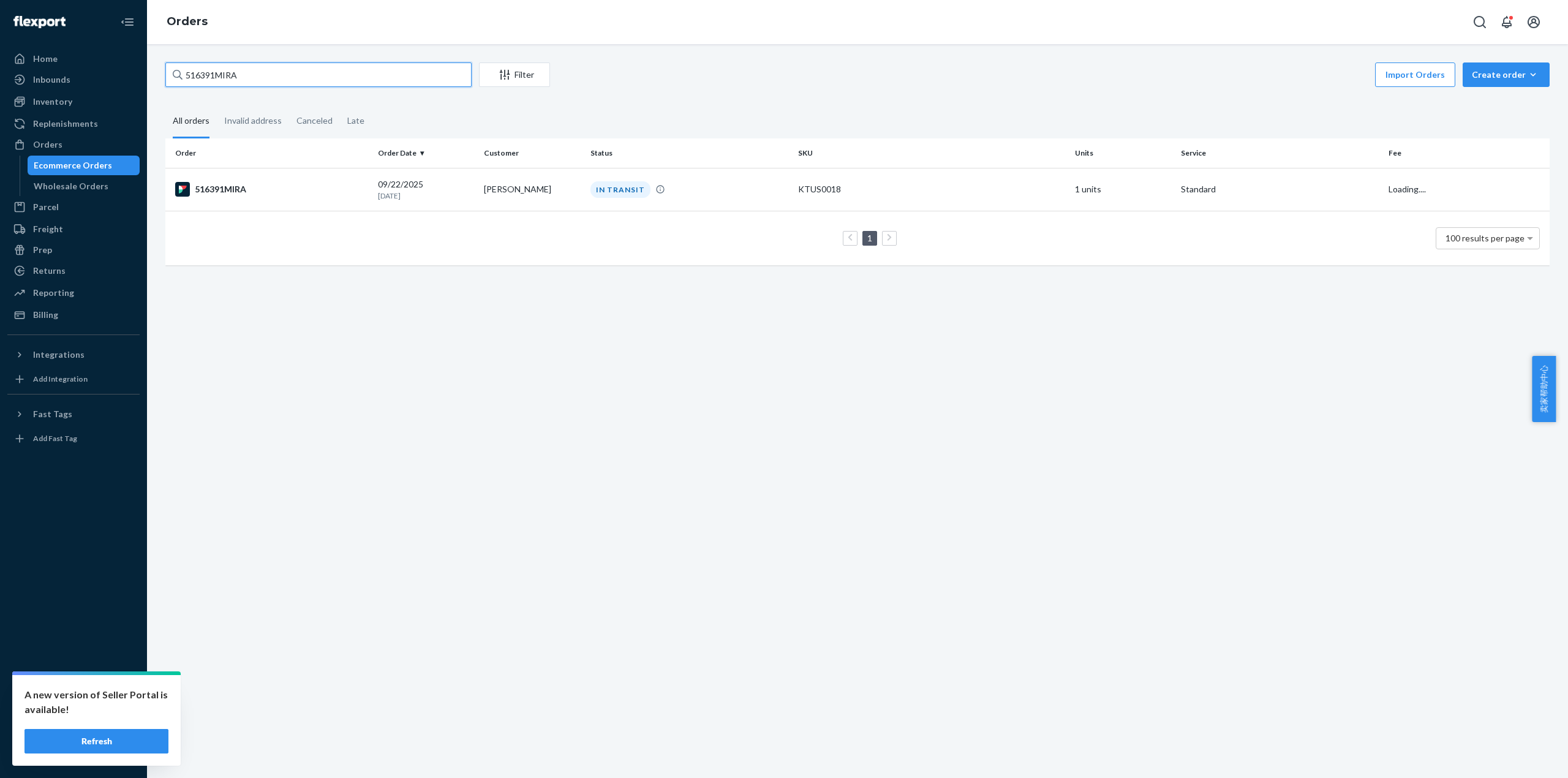
drag, startPoint x: 250, startPoint y: 76, endPoint x: 179, endPoint y: 76, distance: 71.0
click at [179, 76] on div "516391MIRA" at bounding box center [318, 74] width 306 height 24
paste input "412"
type input "516412MIRA"
click at [250, 189] on div "516412MIRA" at bounding box center [272, 190] width 193 height 15
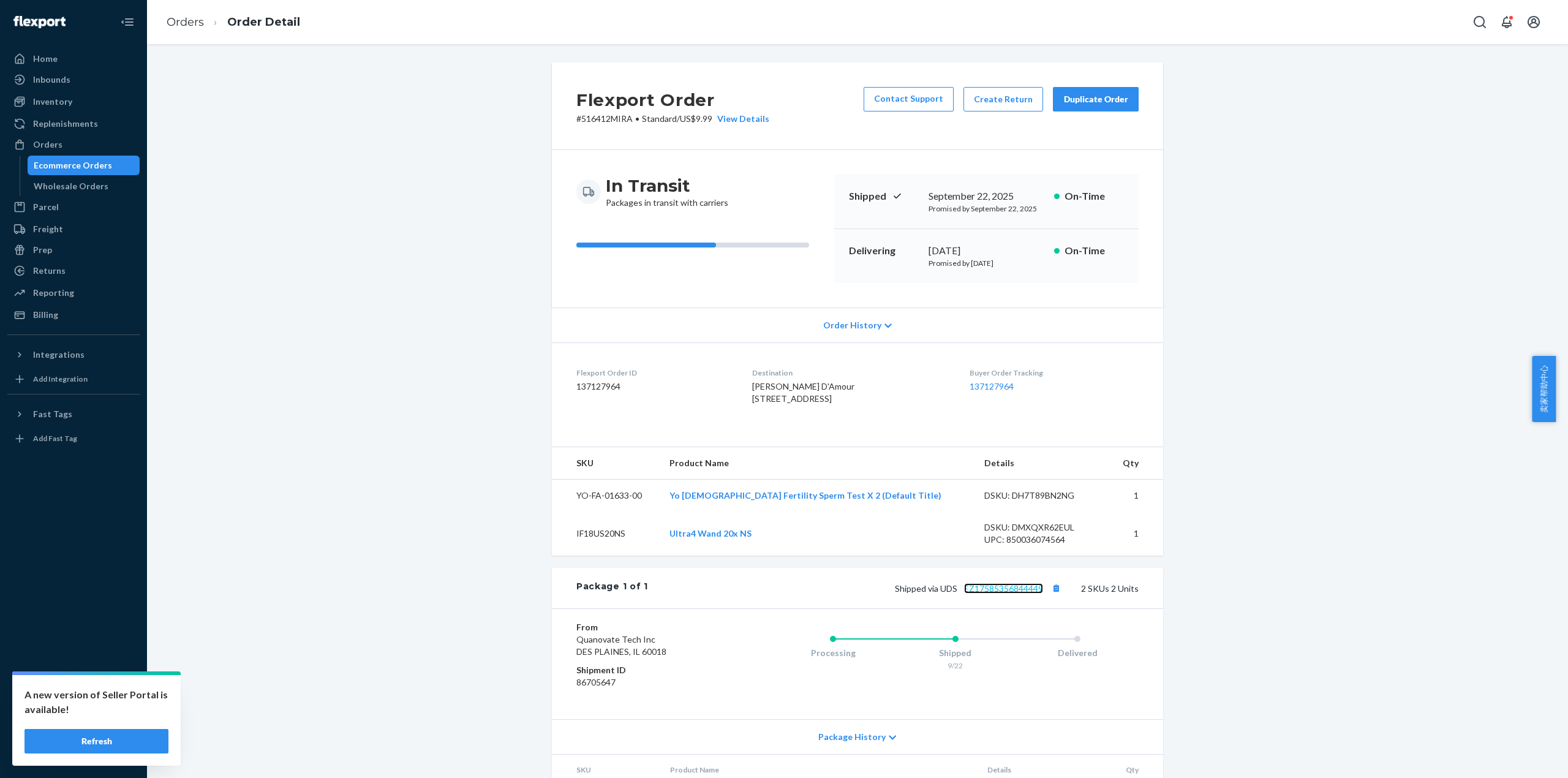
click at [1006, 594] on link "EZ17585356844449" at bounding box center [1003, 588] width 79 height 10
click at [182, 16] on link "Orders" at bounding box center [185, 22] width 37 height 13
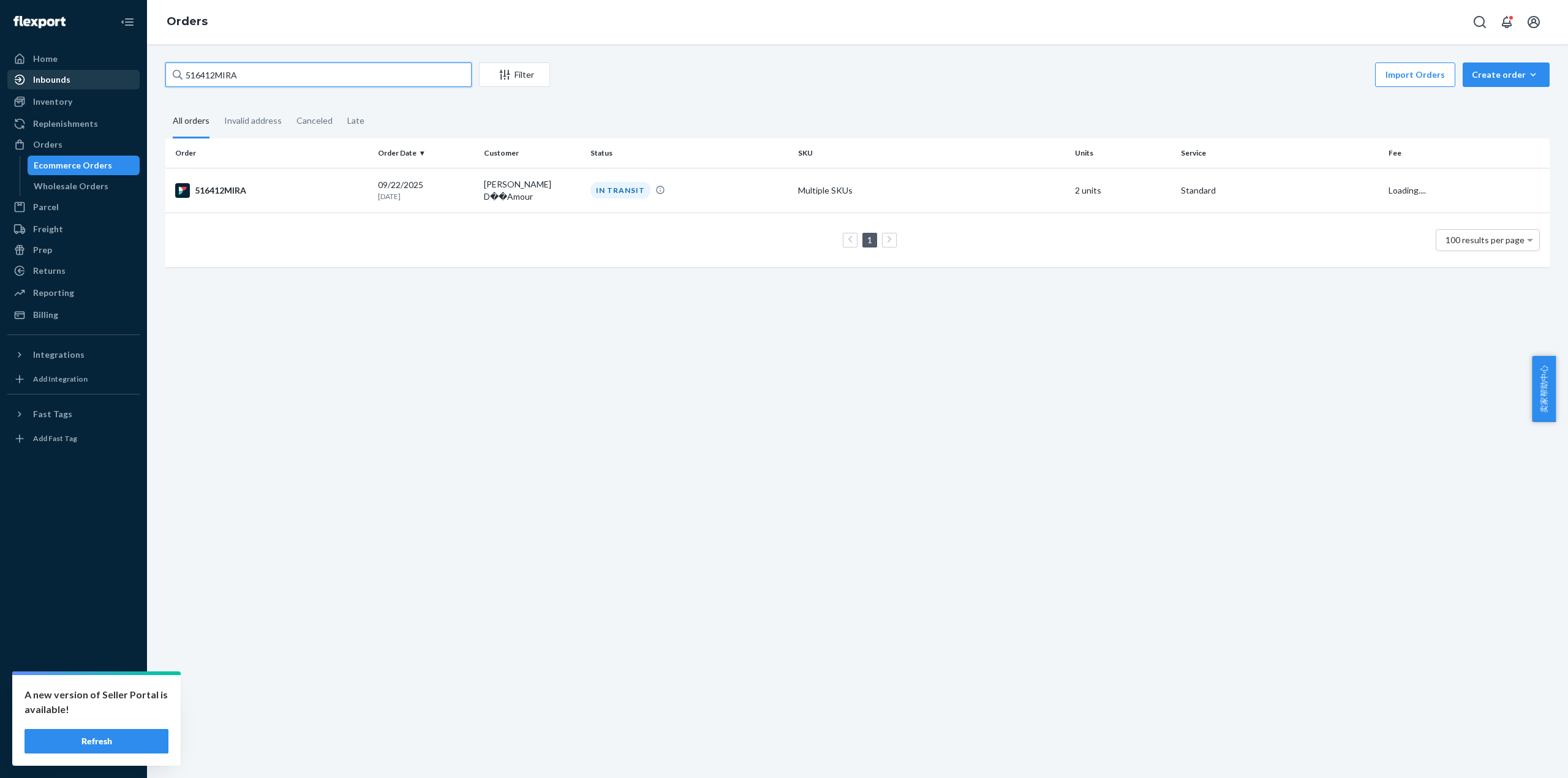
drag, startPoint x: 252, startPoint y: 81, endPoint x: 41, endPoint y: 76, distance: 211.1
click at [41, 76] on div "Home Inbounds Shipping Plans Problems Inventory Products Replenishments Orders …" at bounding box center [784, 389] width 1568 height 778
paste input "29"
type input "516429MIRA"
click at [241, 183] on div "516429MIRA" at bounding box center [272, 190] width 193 height 15
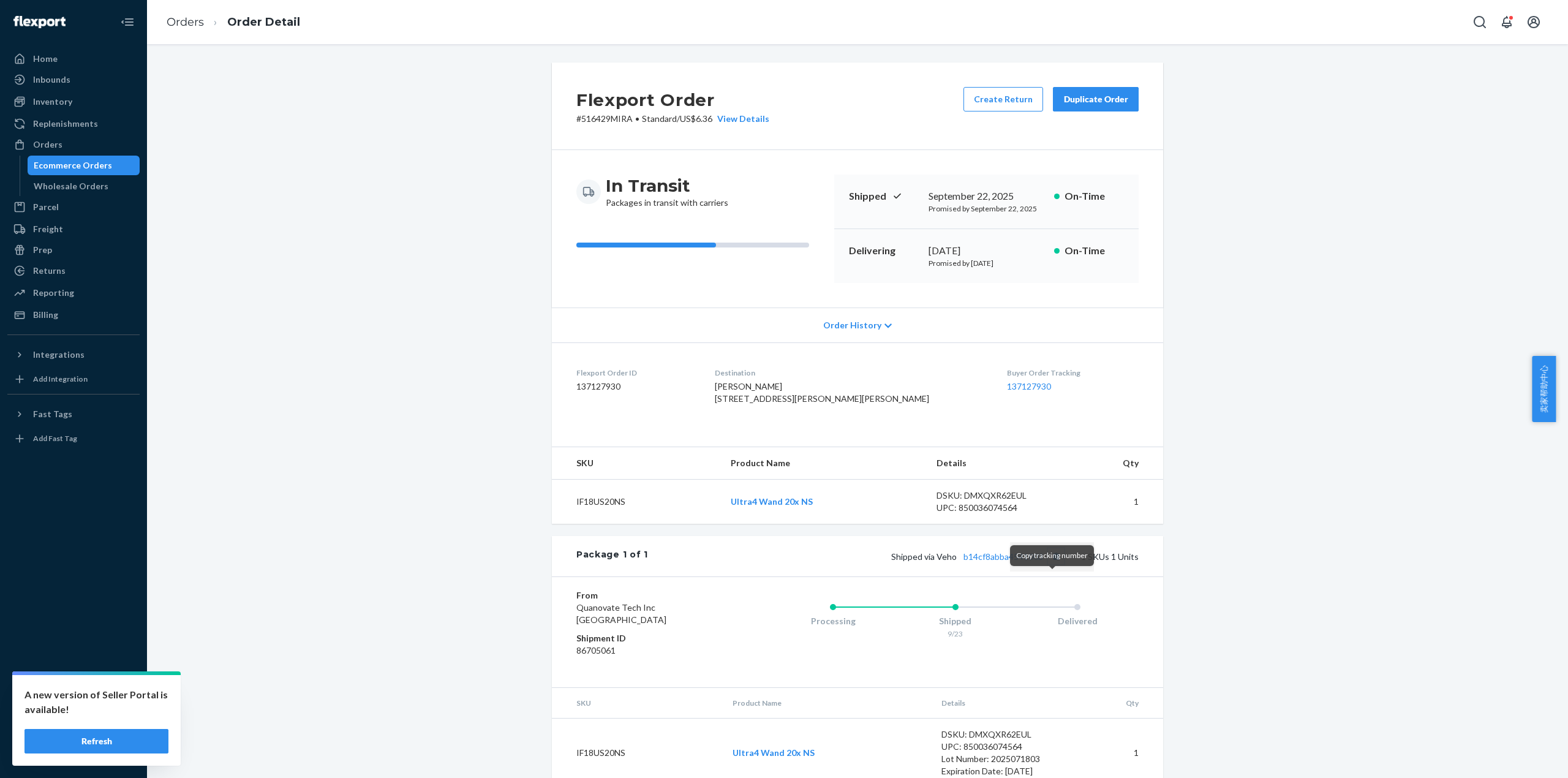
click at [1052, 564] on button "Copy tracking number" at bounding box center [1056, 557] width 16 height 16
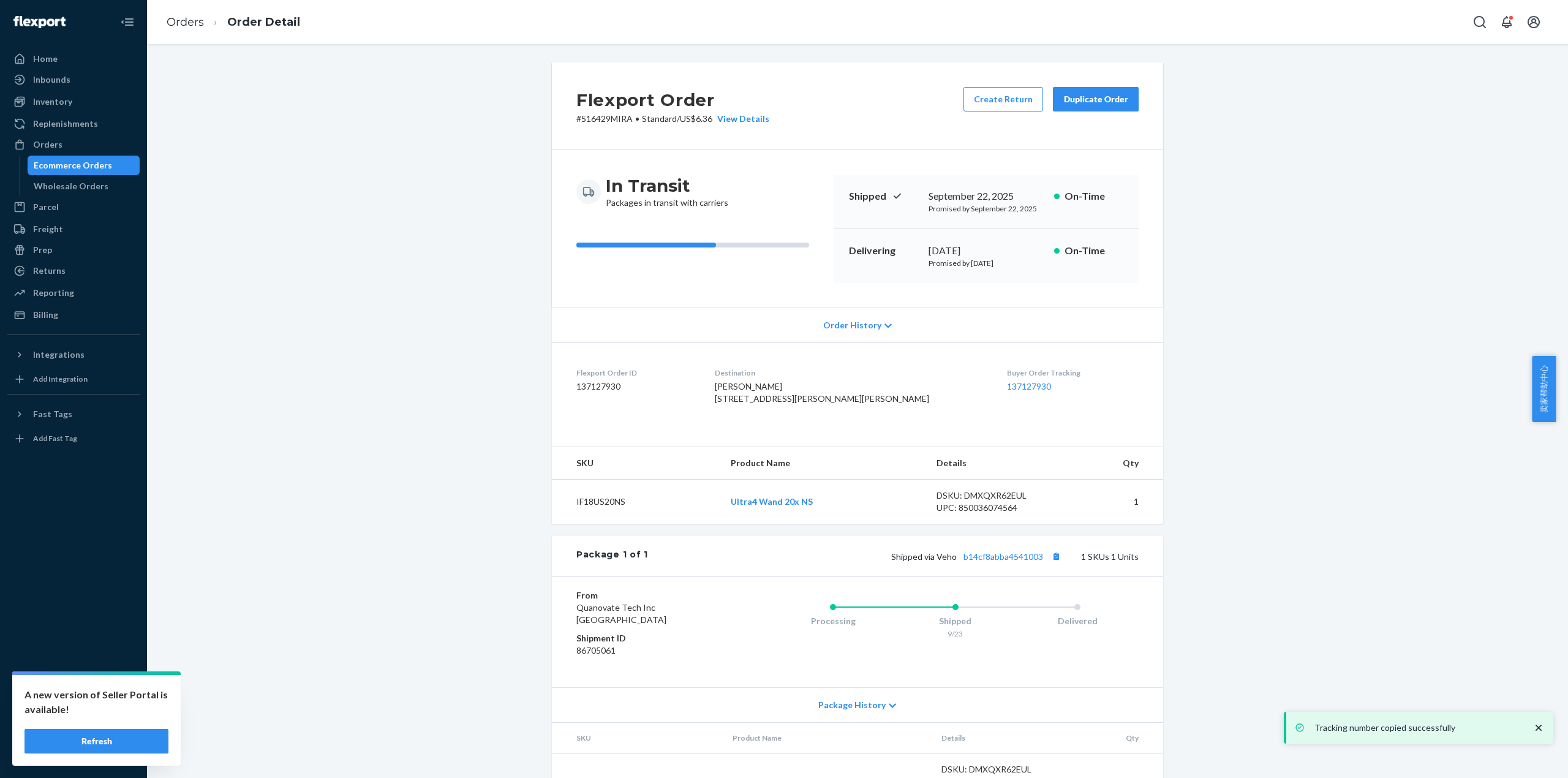
click at [1025, 564] on div "Shipped via Veho b14cf8abba4541003 1 SKUs 1 Units" at bounding box center [893, 557] width 491 height 16
click at [1008, 562] on link "b14cf8abba4541003" at bounding box center [1003, 557] width 80 height 10
click at [189, 22] on link "Orders" at bounding box center [185, 22] width 37 height 13
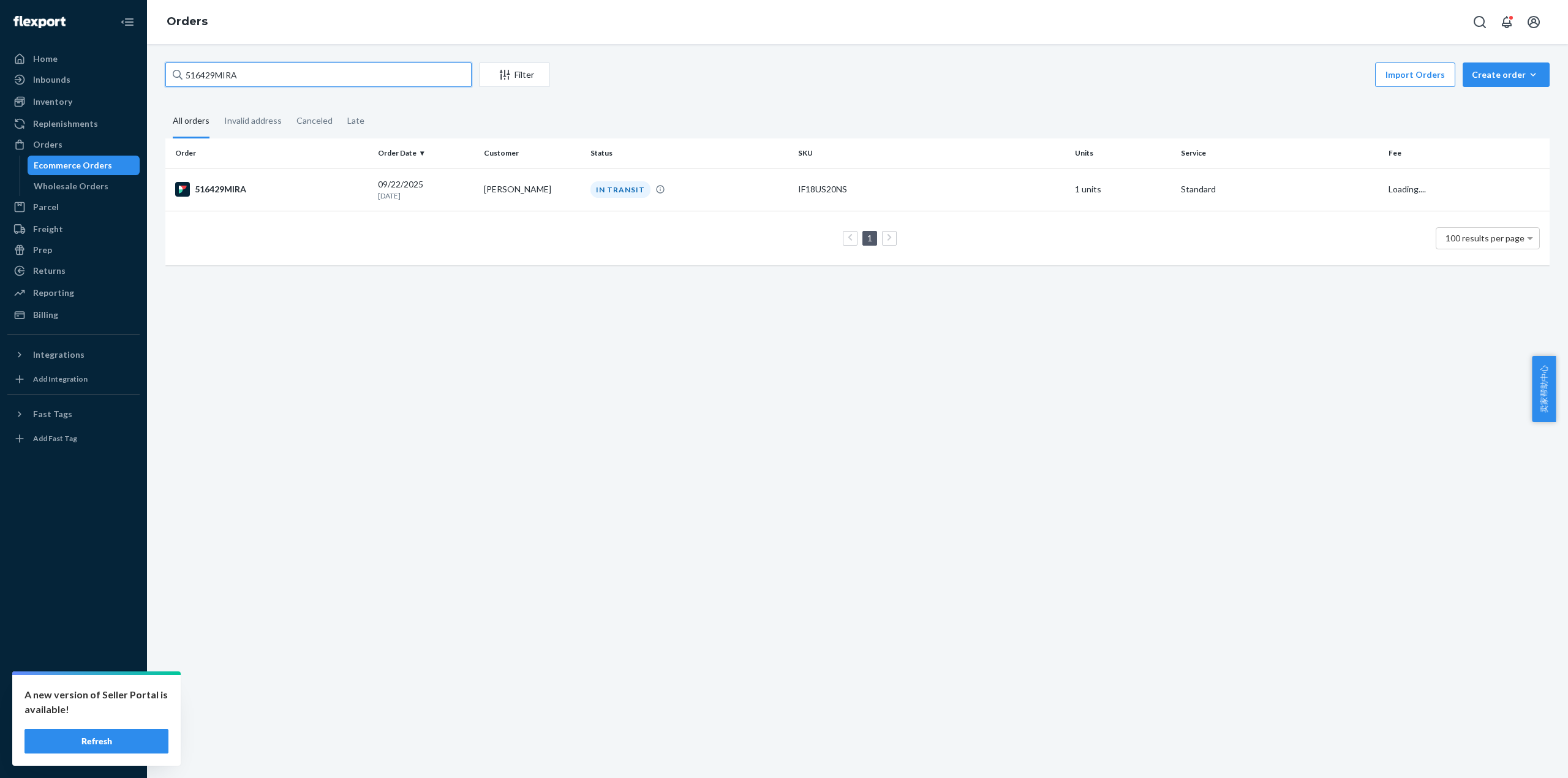
click at [172, 74] on input "516429MIRA" at bounding box center [318, 74] width 306 height 24
paste input "38"
type input "516438MIRA"
click at [251, 190] on div "516438MIRA" at bounding box center [272, 190] width 193 height 15
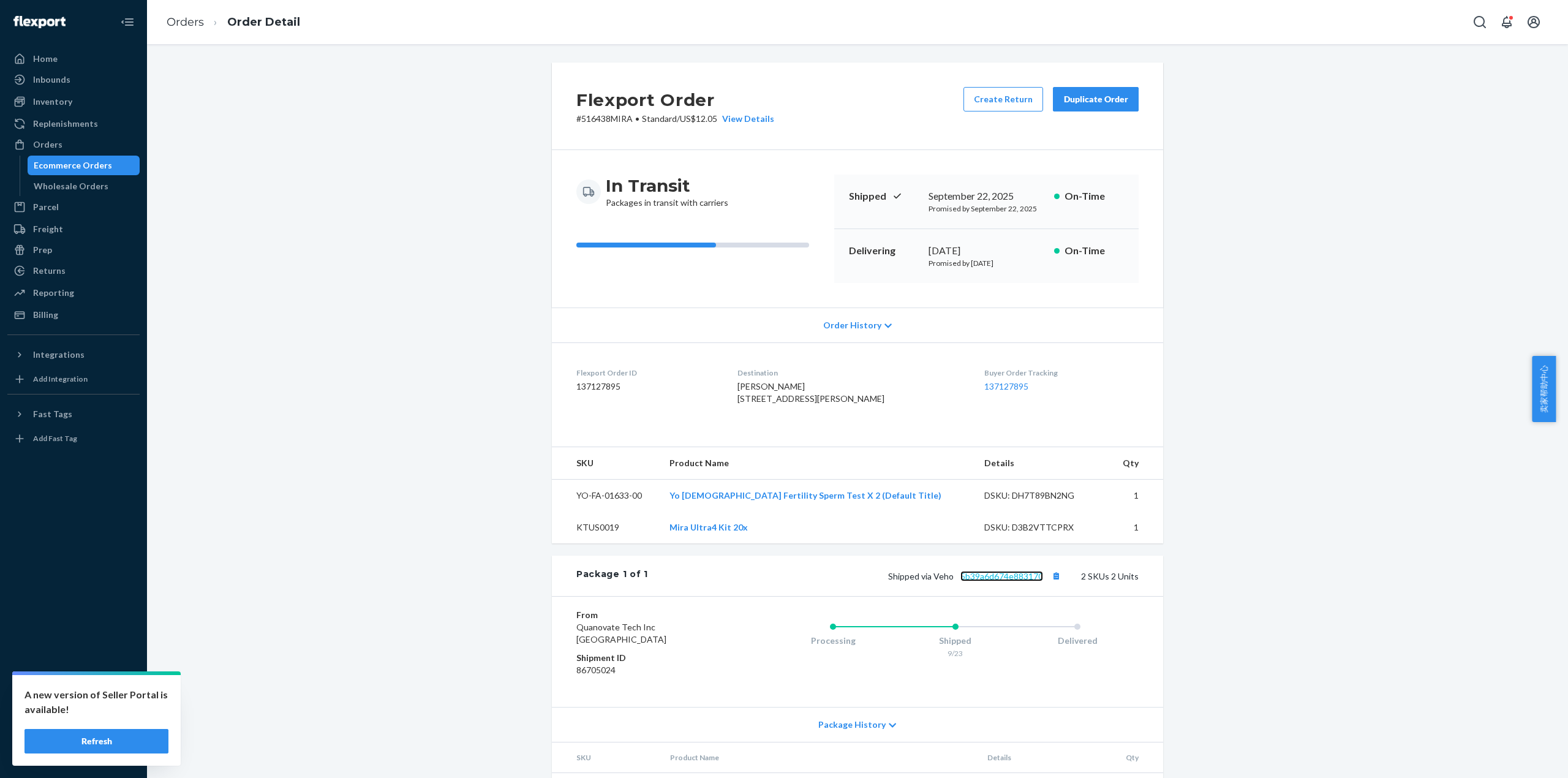
click at [1012, 581] on link "5b39a6d674e883170" at bounding box center [1002, 576] width 83 height 10
click at [196, 21] on link "Orders" at bounding box center [185, 22] width 37 height 13
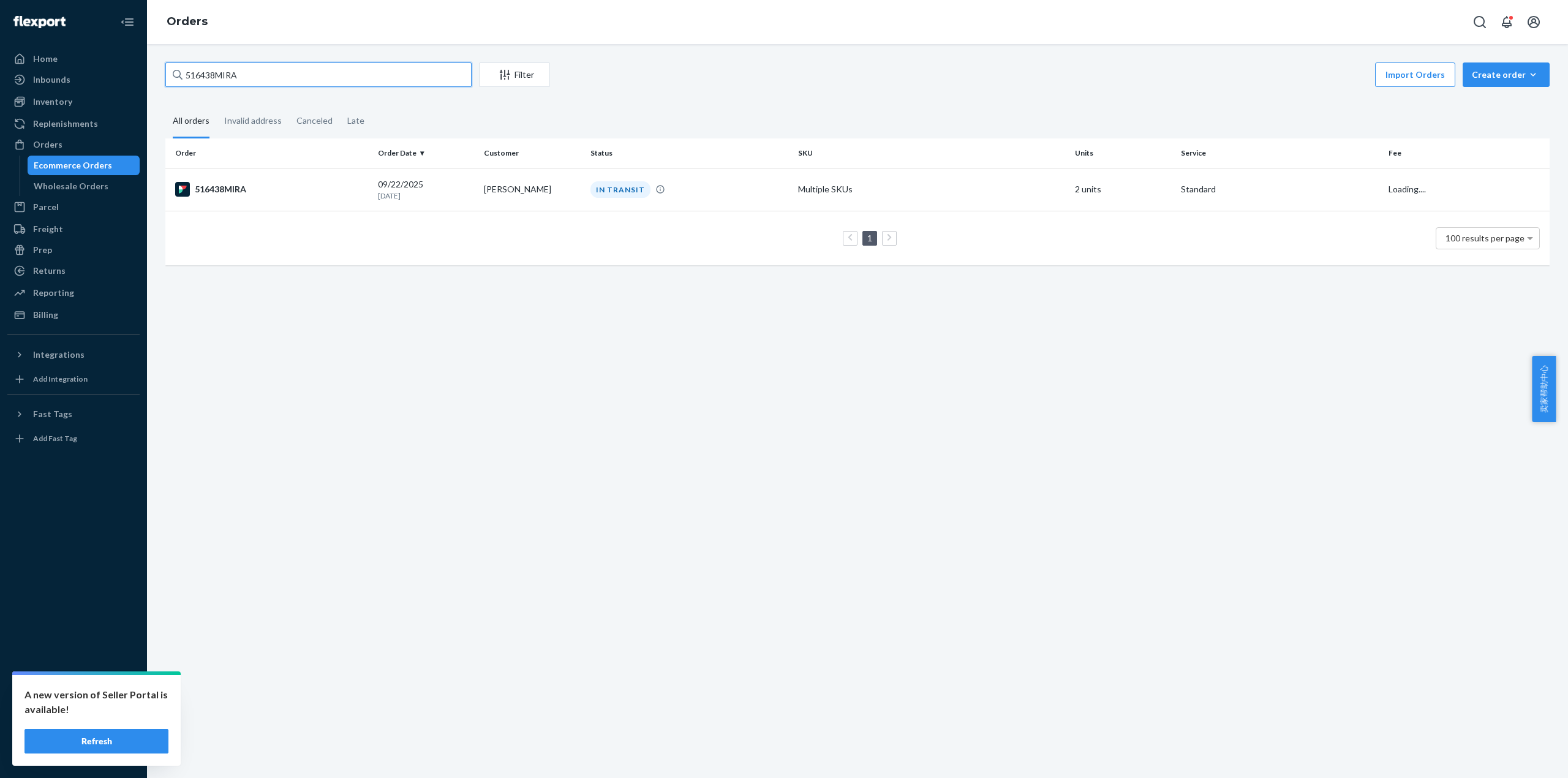
drag, startPoint x: 256, startPoint y: 80, endPoint x: 197, endPoint y: 112, distance: 67.1
click at [184, 78] on input "516438MIRA" at bounding box center [318, 74] width 306 height 24
paste input "71"
type input "516471MIRA"
click at [246, 187] on div "516471MIRA" at bounding box center [272, 190] width 193 height 15
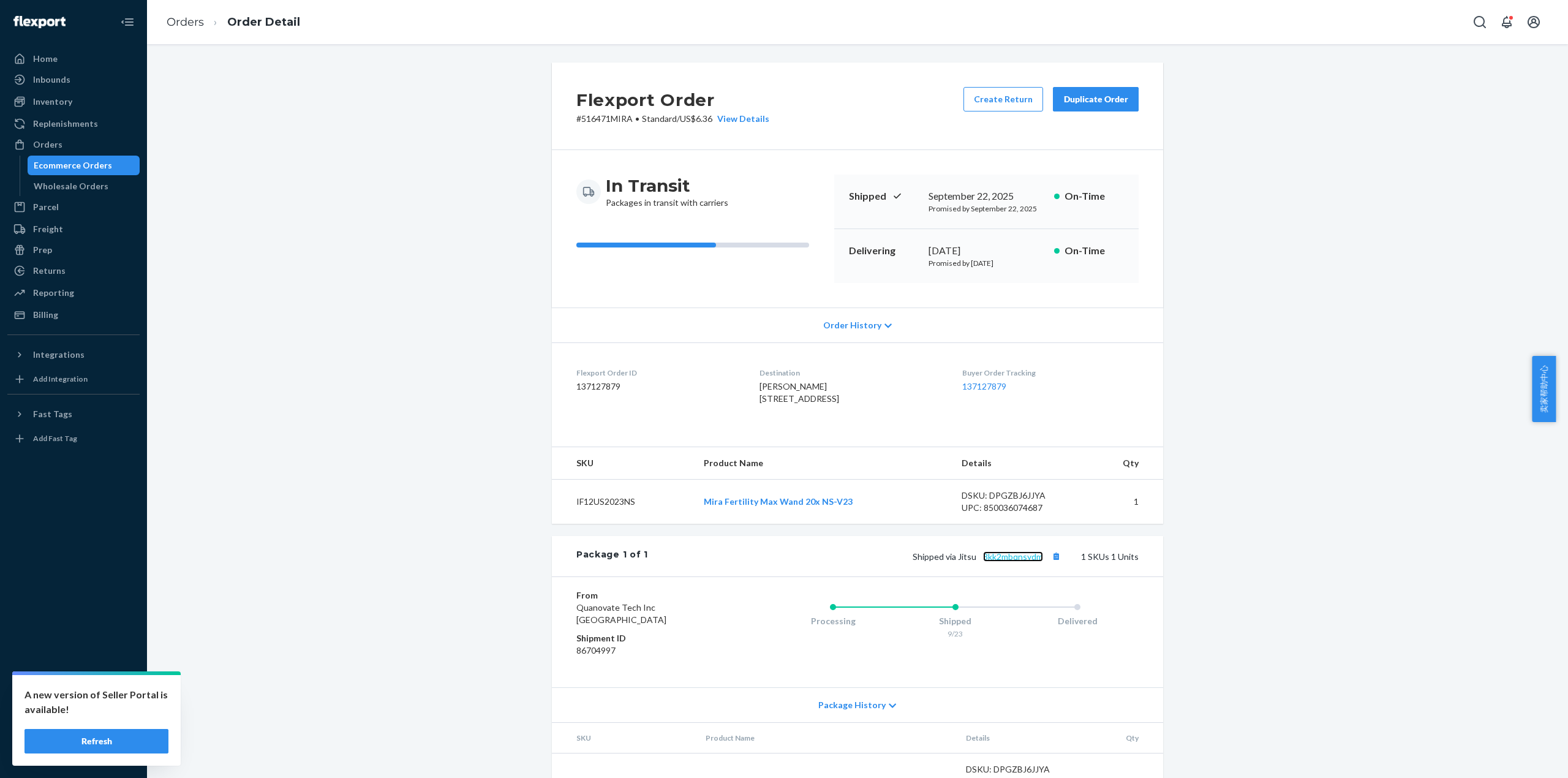
click at [1015, 562] on link "3kk2mbqnsydm" at bounding box center [1012, 557] width 60 height 10
click at [184, 21] on link "Orders" at bounding box center [185, 22] width 37 height 13
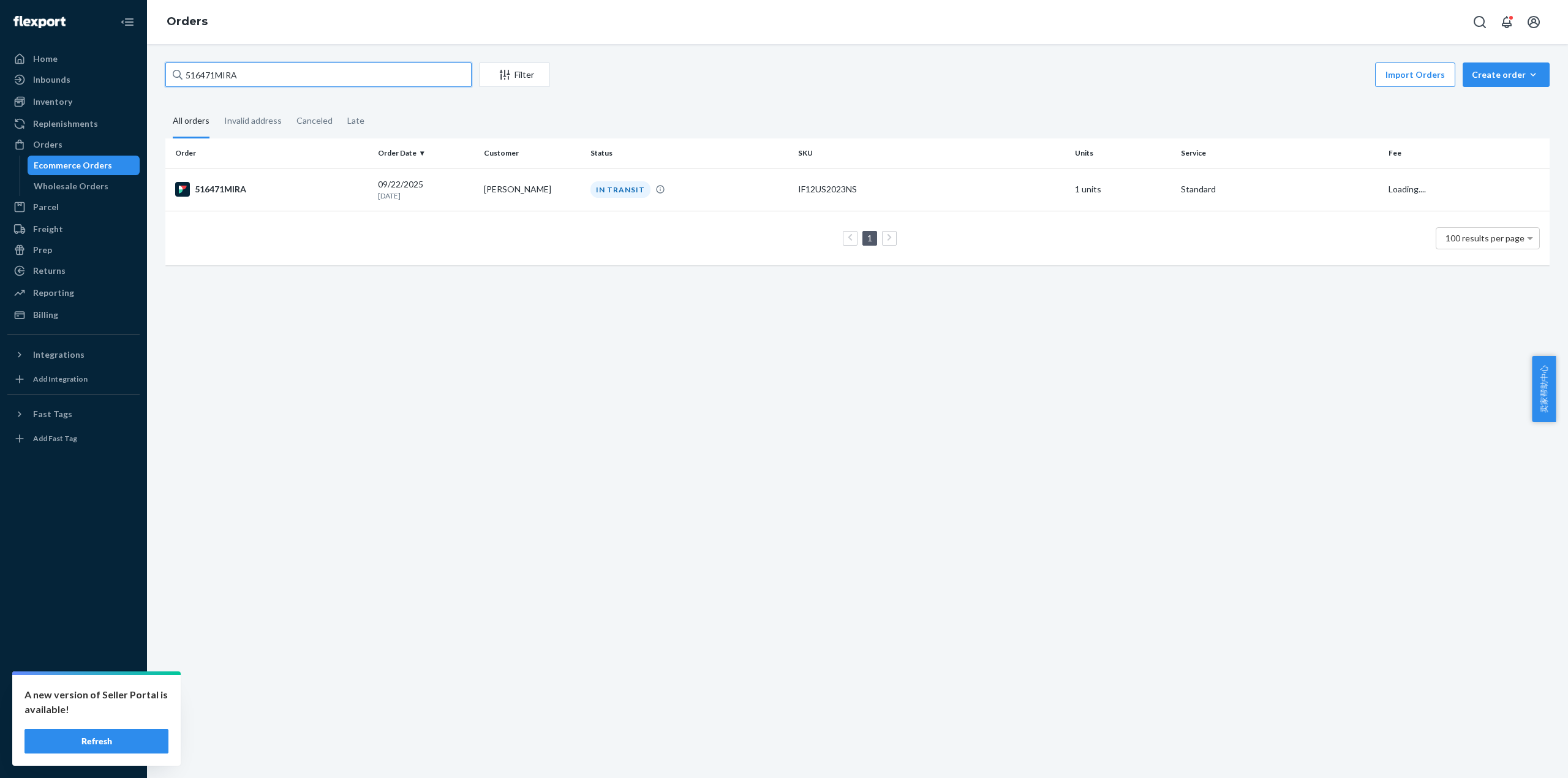
click at [153, 64] on div "516471MIRA Filter Import Orders Create order Ecommerce order Removal order All …" at bounding box center [858, 412] width 1421 height 734
paste input "3"
type input "516473MIRA"
click at [226, 189] on div "516473MIRA" at bounding box center [272, 190] width 193 height 15
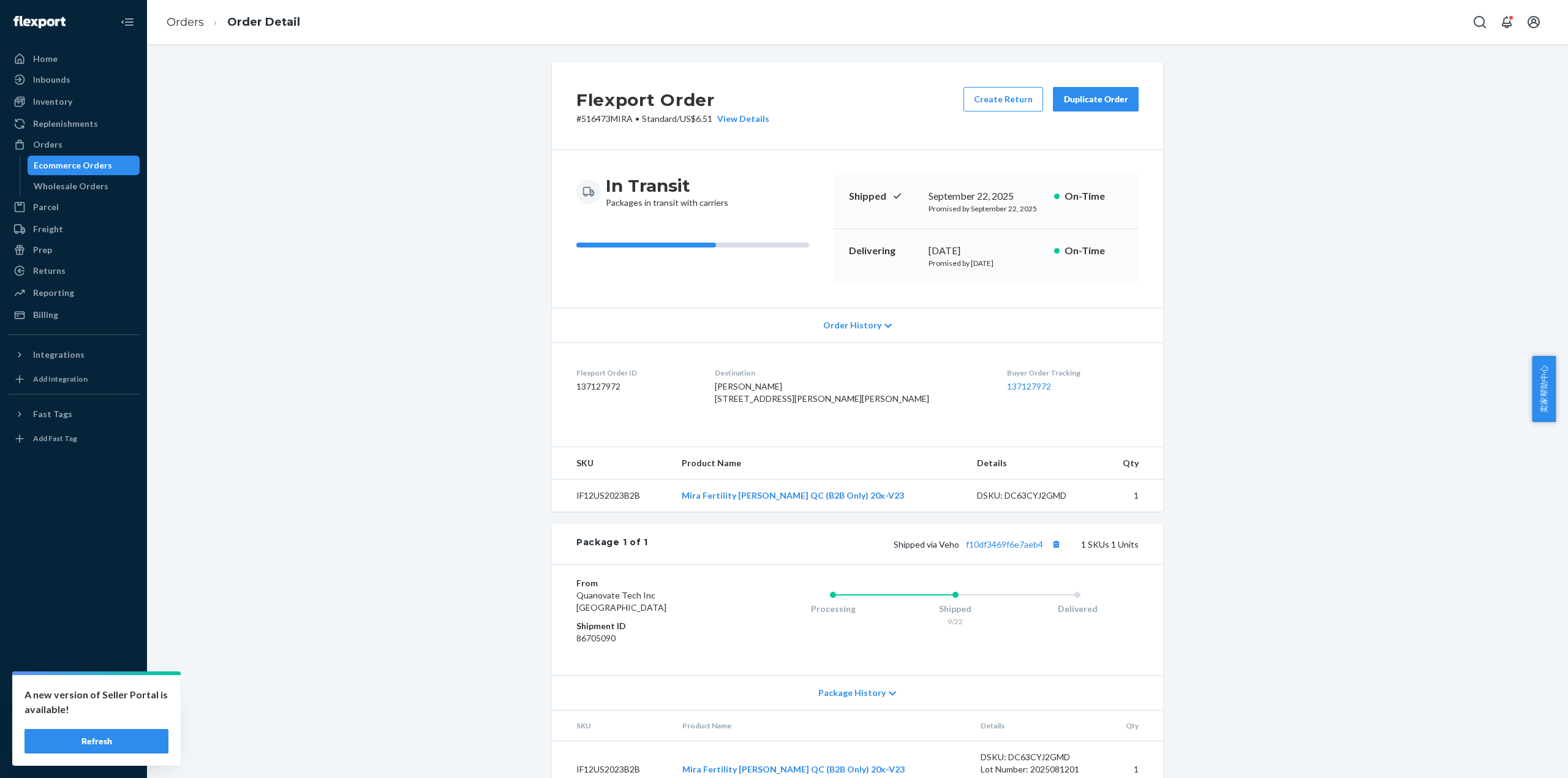
click at [1000, 552] on div "Shipped via Veho f10df3469f6e7aeb4 1 SKUs 1 Units" at bounding box center [893, 544] width 491 height 16
click at [1000, 549] on link "f10df3469f6e7aeb4" at bounding box center [1004, 544] width 77 height 10
click at [174, 23] on link "Orders" at bounding box center [185, 22] width 37 height 13
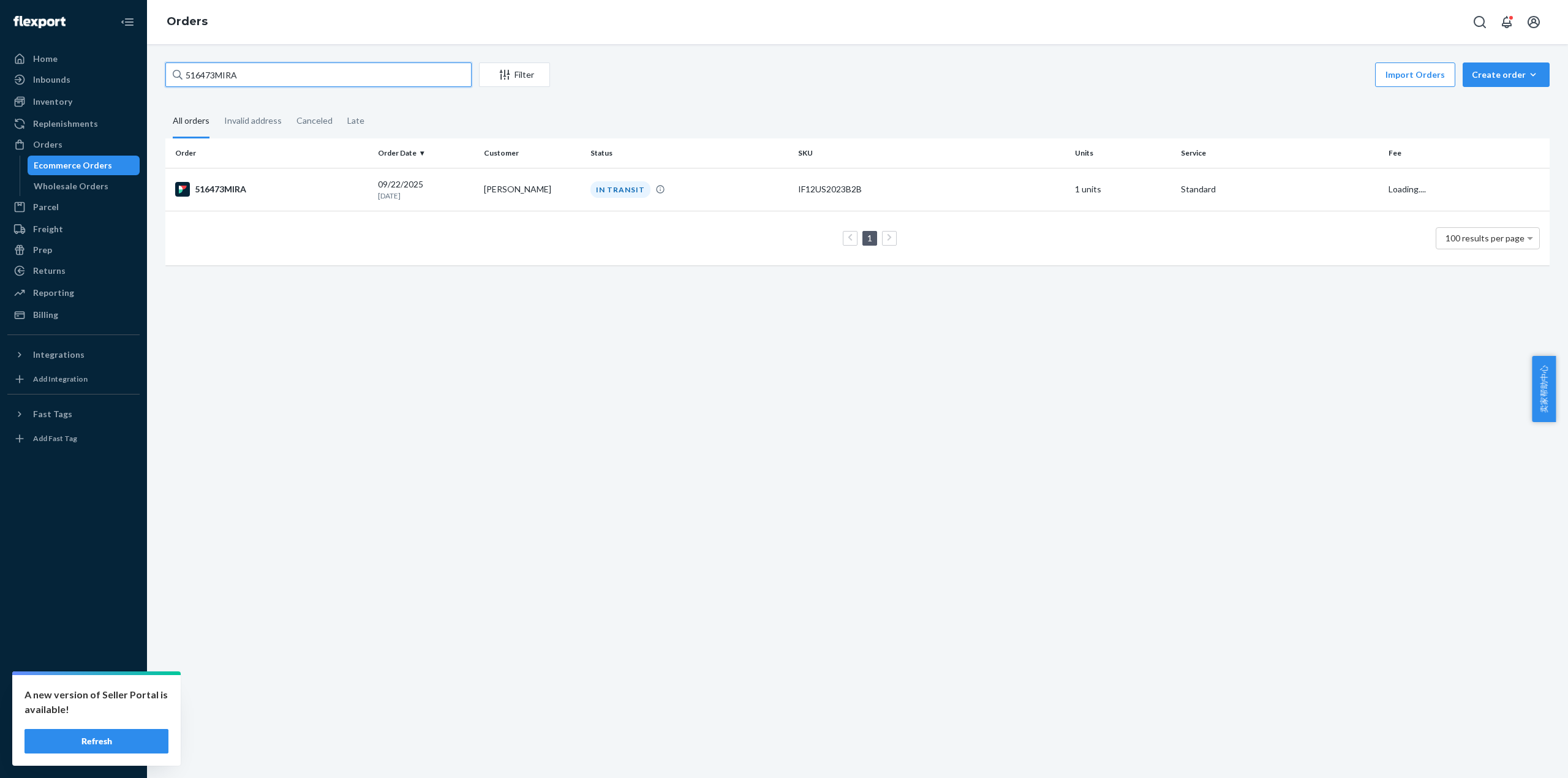
click at [156, 76] on div "516473MIRA Filter Import Orders Create order Ecommerce order Removal order All …" at bounding box center [857, 170] width 1402 height 215
paste input "4718435a42b70c123"
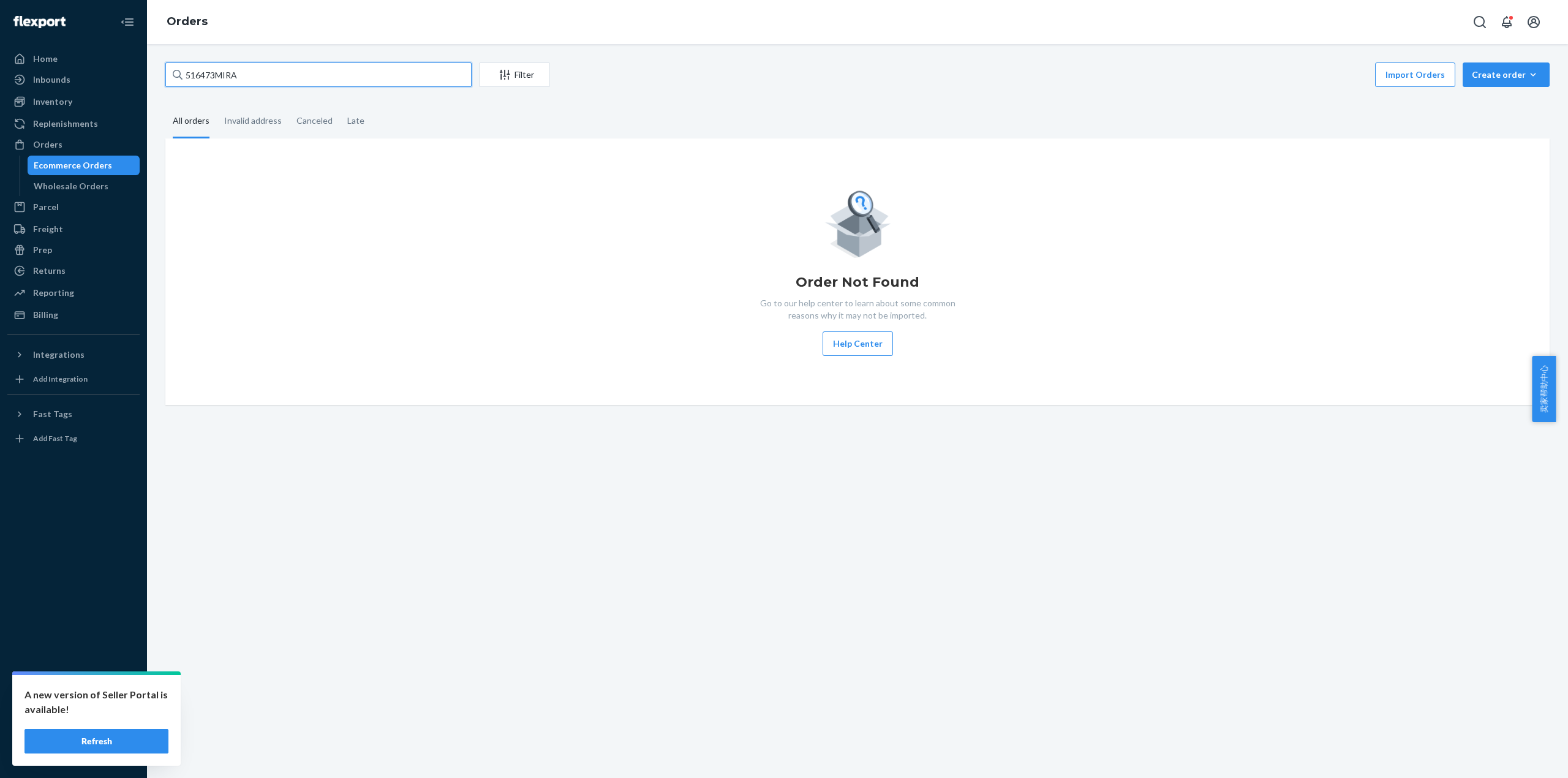
click at [263, 87] on input "516473MIRA" at bounding box center [318, 74] width 306 height 24
click at [158, 75] on div "516473MIRA Filter Import Orders Create order Ecommerce order Removal order All …" at bounding box center [857, 233] width 1402 height 343
paste input "94"
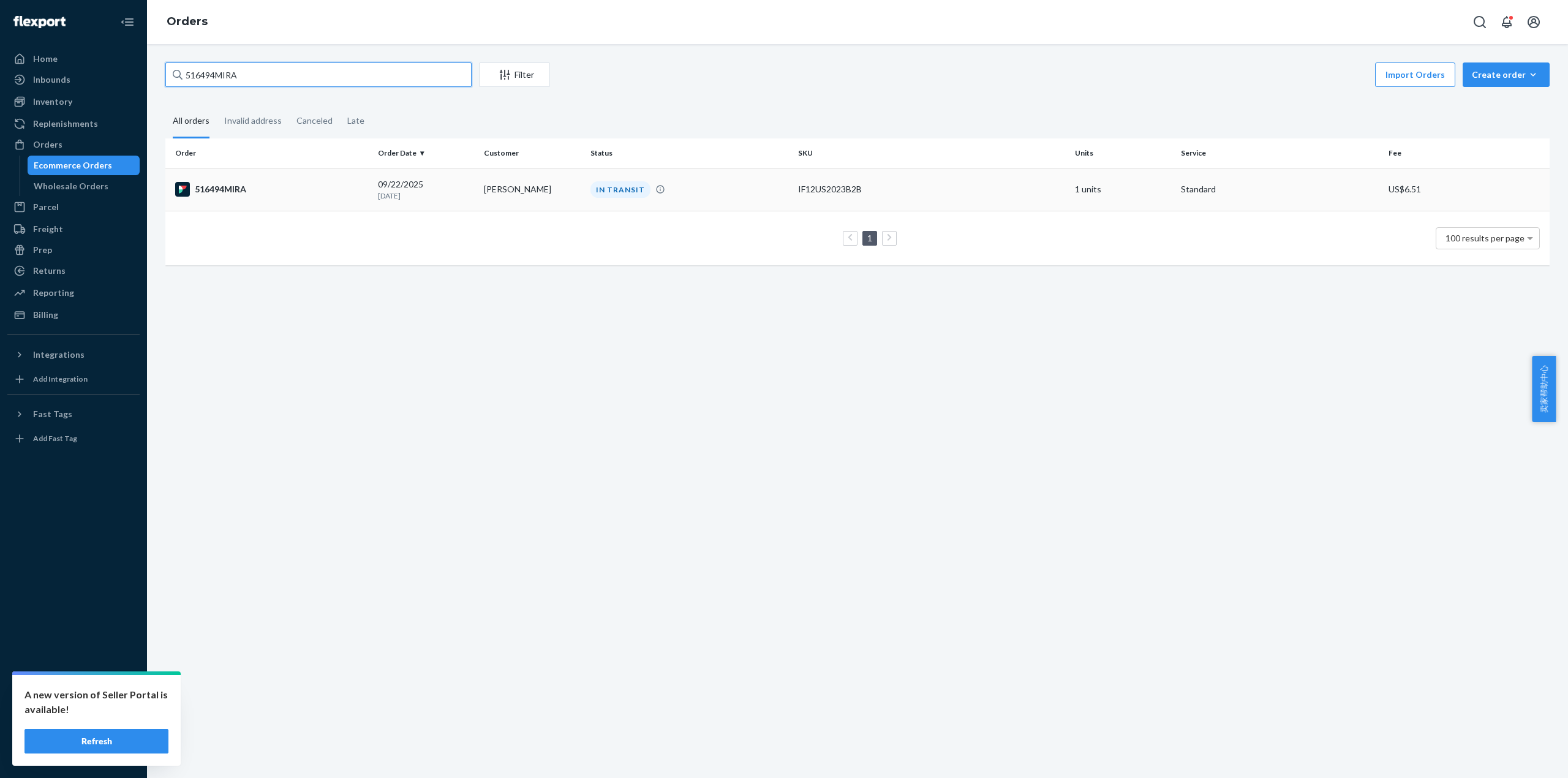
type input "516494MIRA"
click at [238, 183] on div "516494MIRA" at bounding box center [272, 190] width 193 height 15
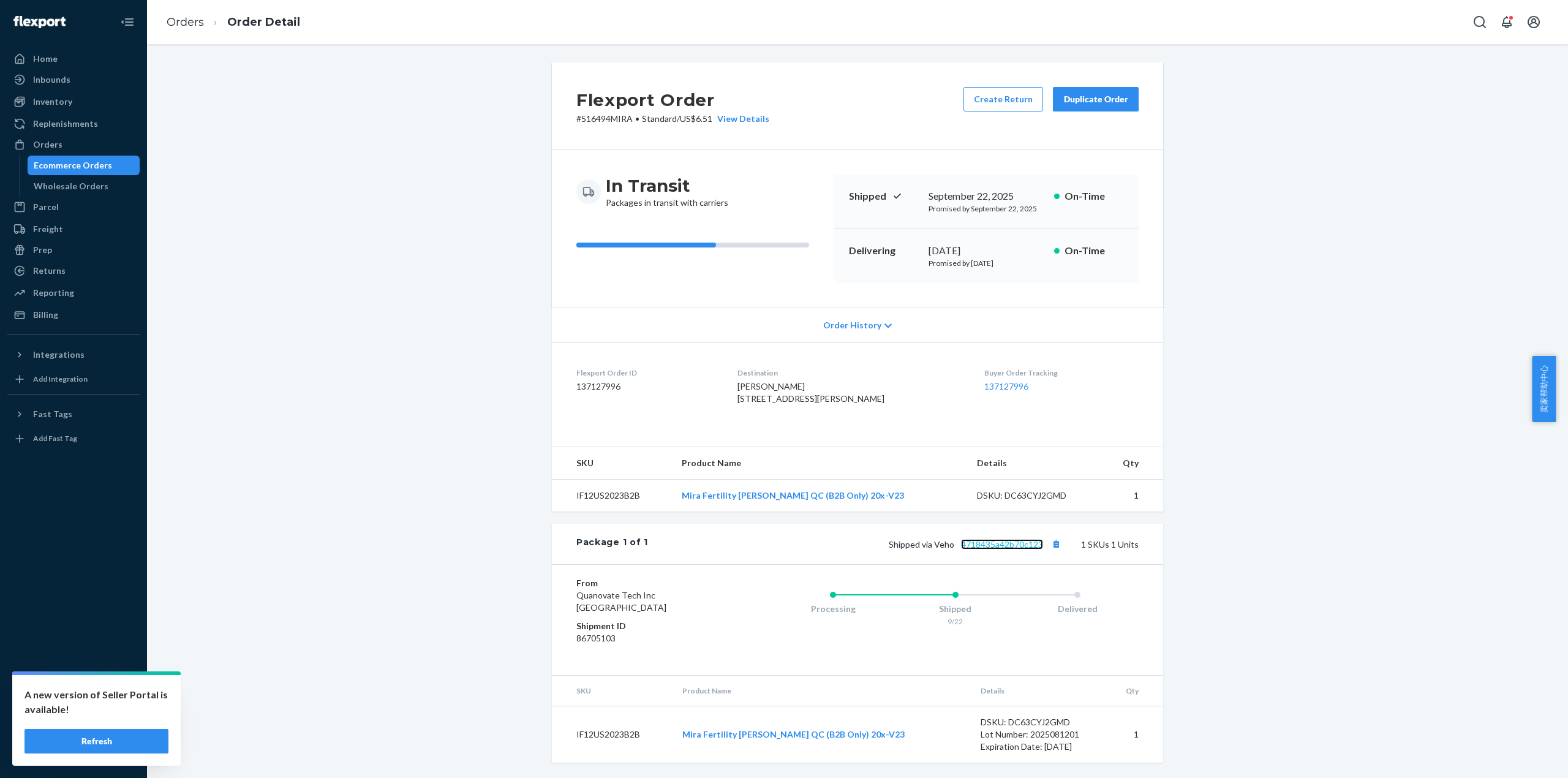
click at [1017, 549] on link "4718435a42b70c123" at bounding box center [1002, 544] width 82 height 10
